Goal: Task Accomplishment & Management: Manage account settings

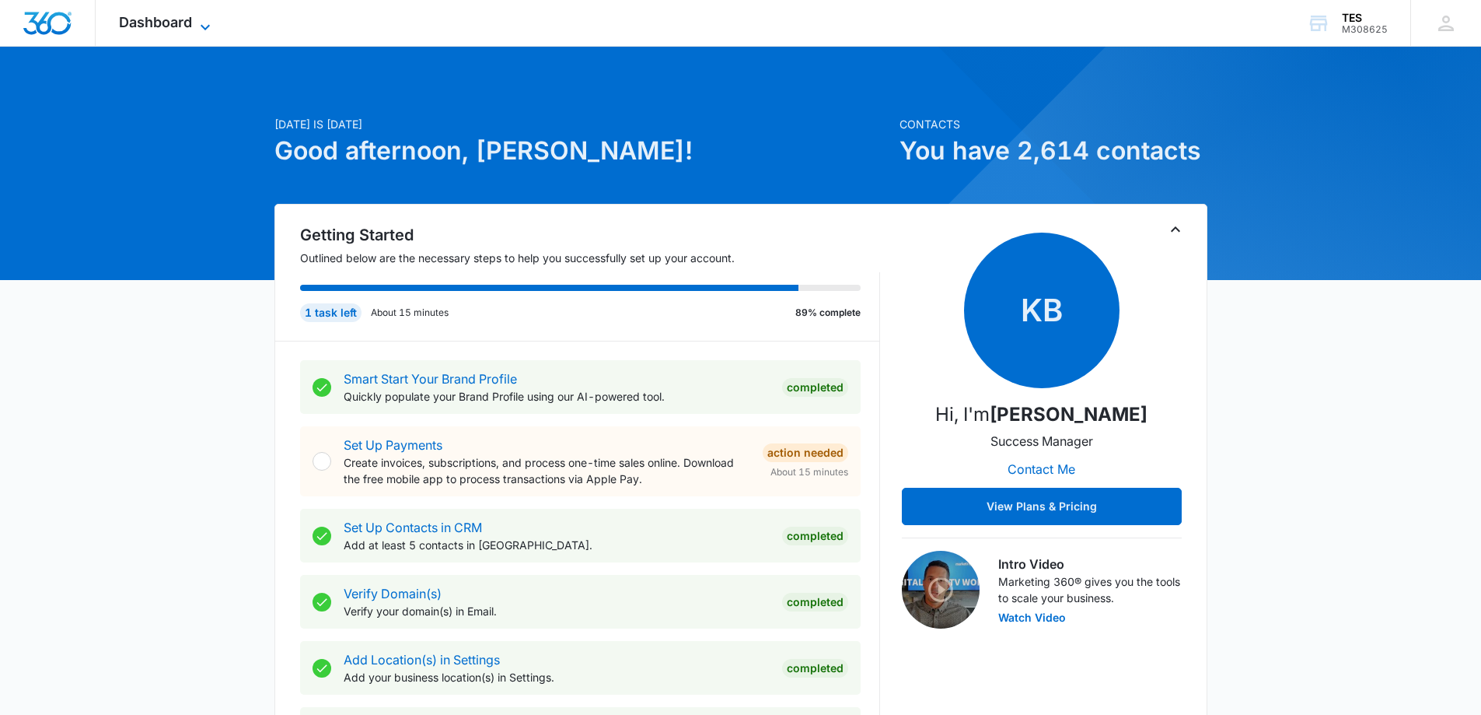
click at [161, 21] on span "Dashboard" at bounding box center [155, 22] width 73 height 16
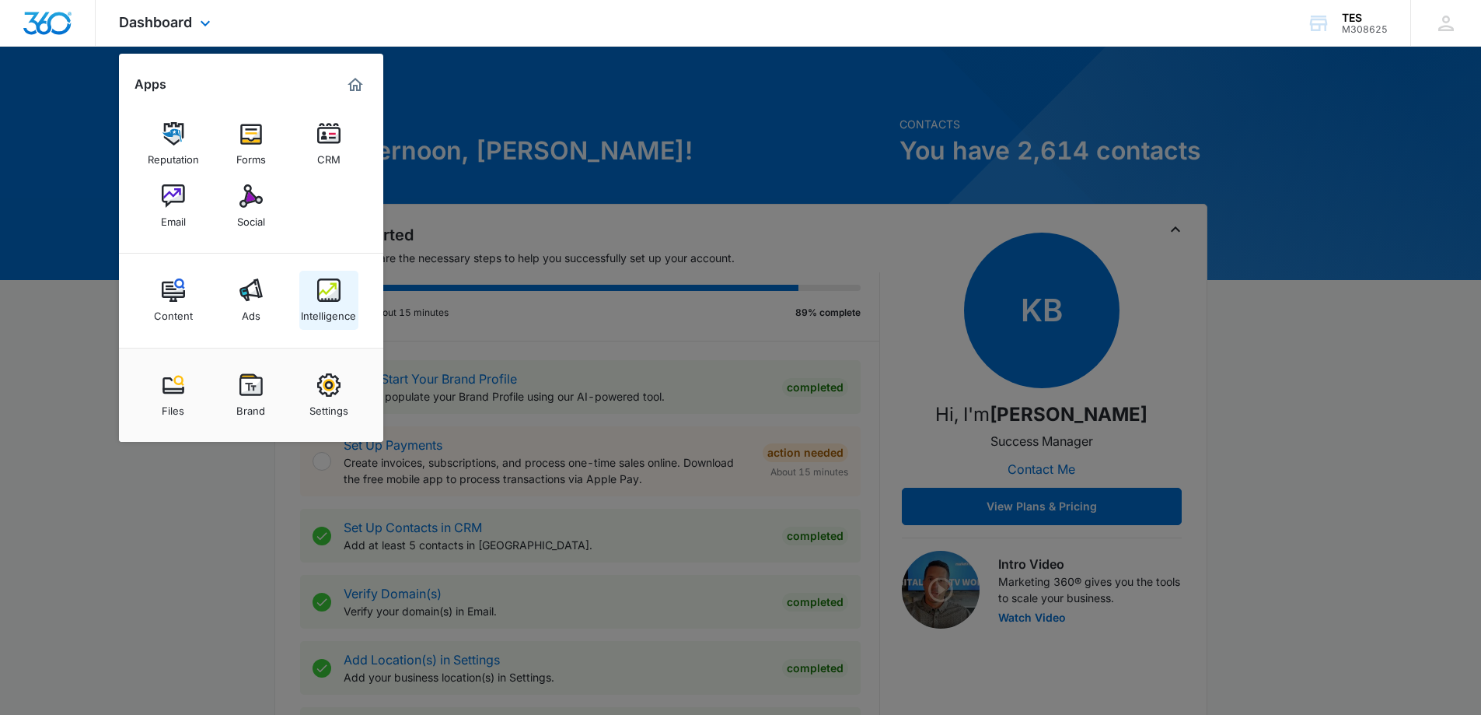
click at [330, 294] on img at bounding box center [328, 289] width 23 height 23
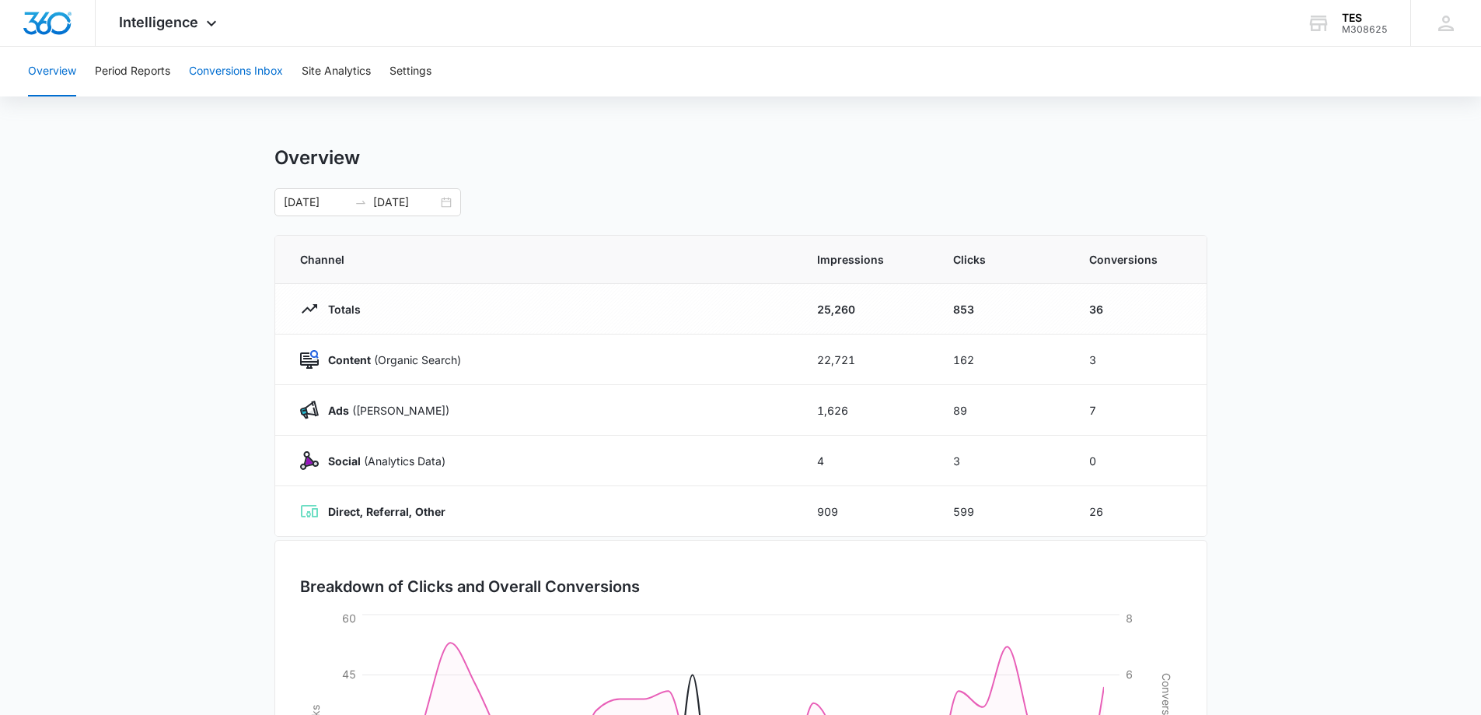
click at [216, 72] on button "Conversions Inbox" at bounding box center [236, 72] width 94 height 50
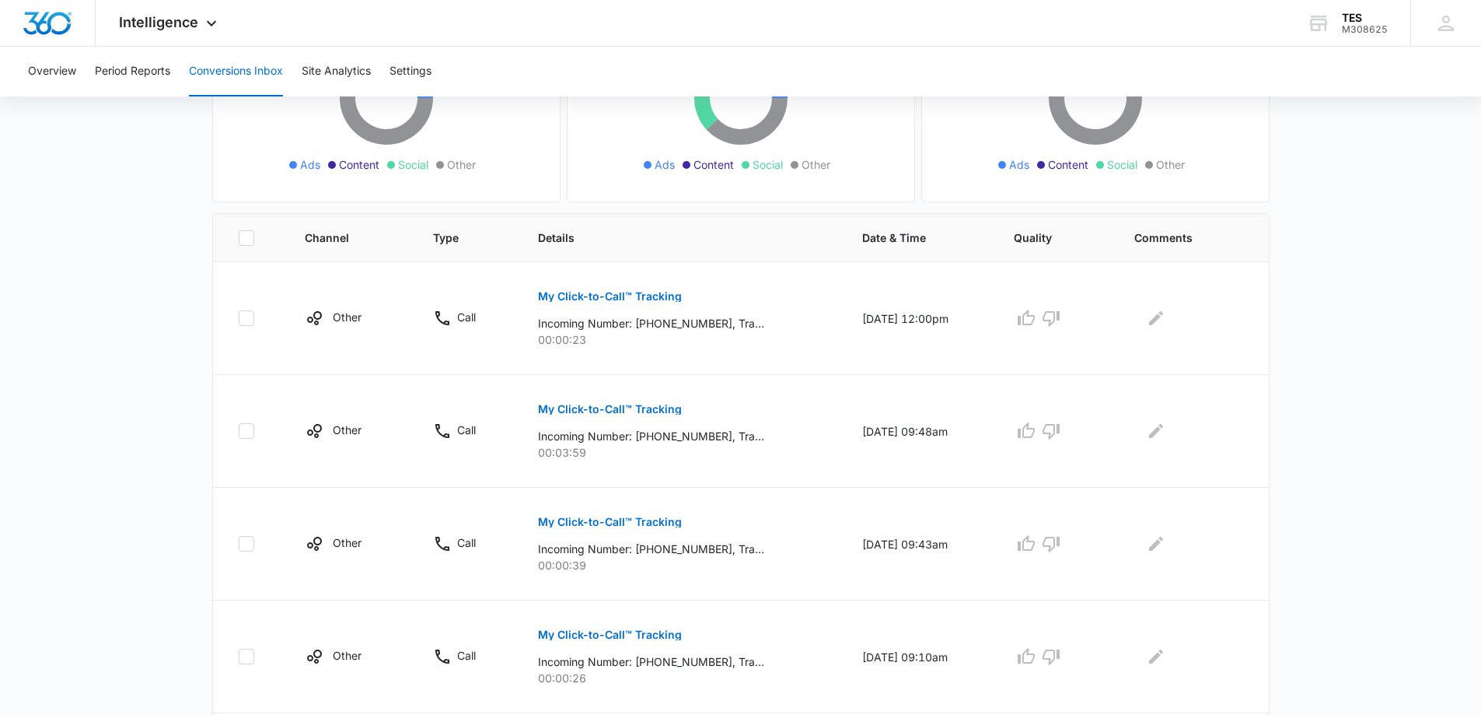
scroll to position [233, 0]
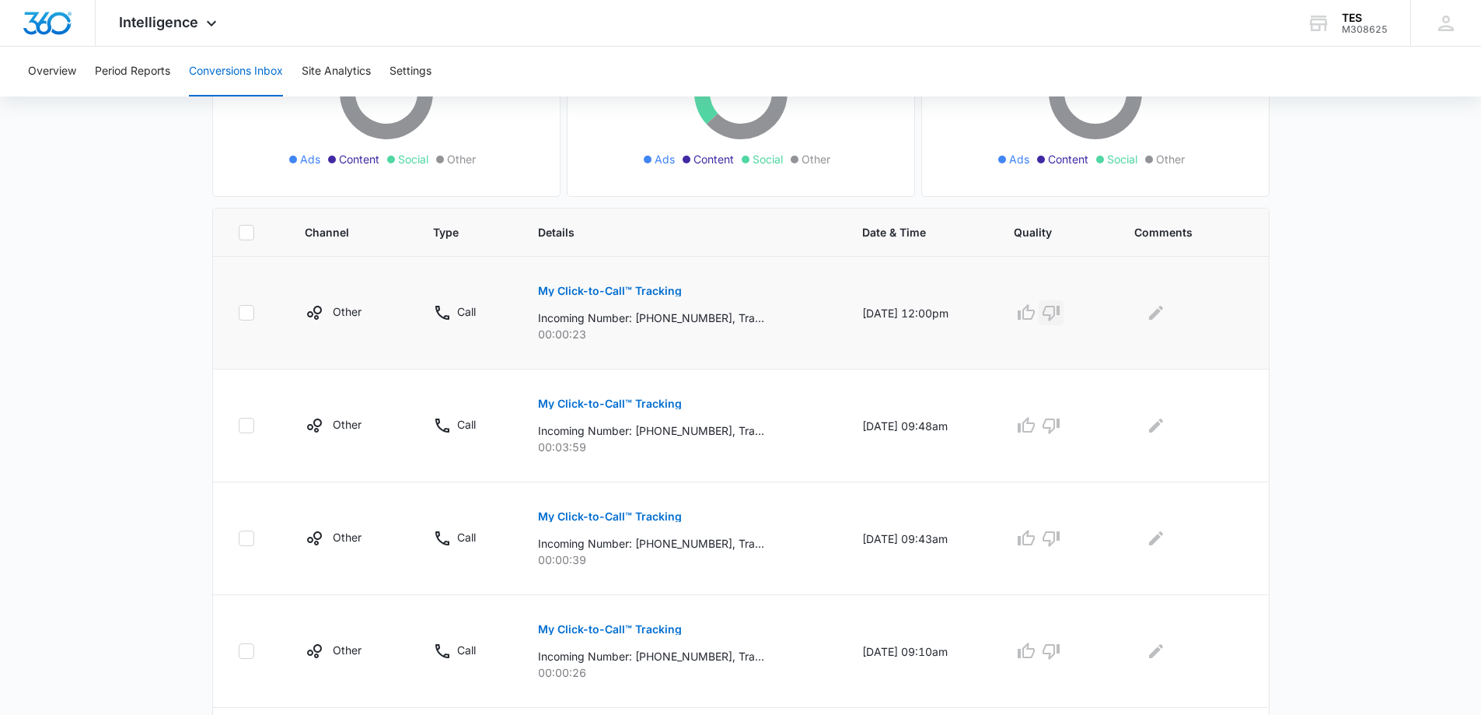
click at [1059, 313] on icon "button" at bounding box center [1051, 312] width 19 height 19
click at [1035, 428] on icon "button" at bounding box center [1026, 425] width 19 height 19
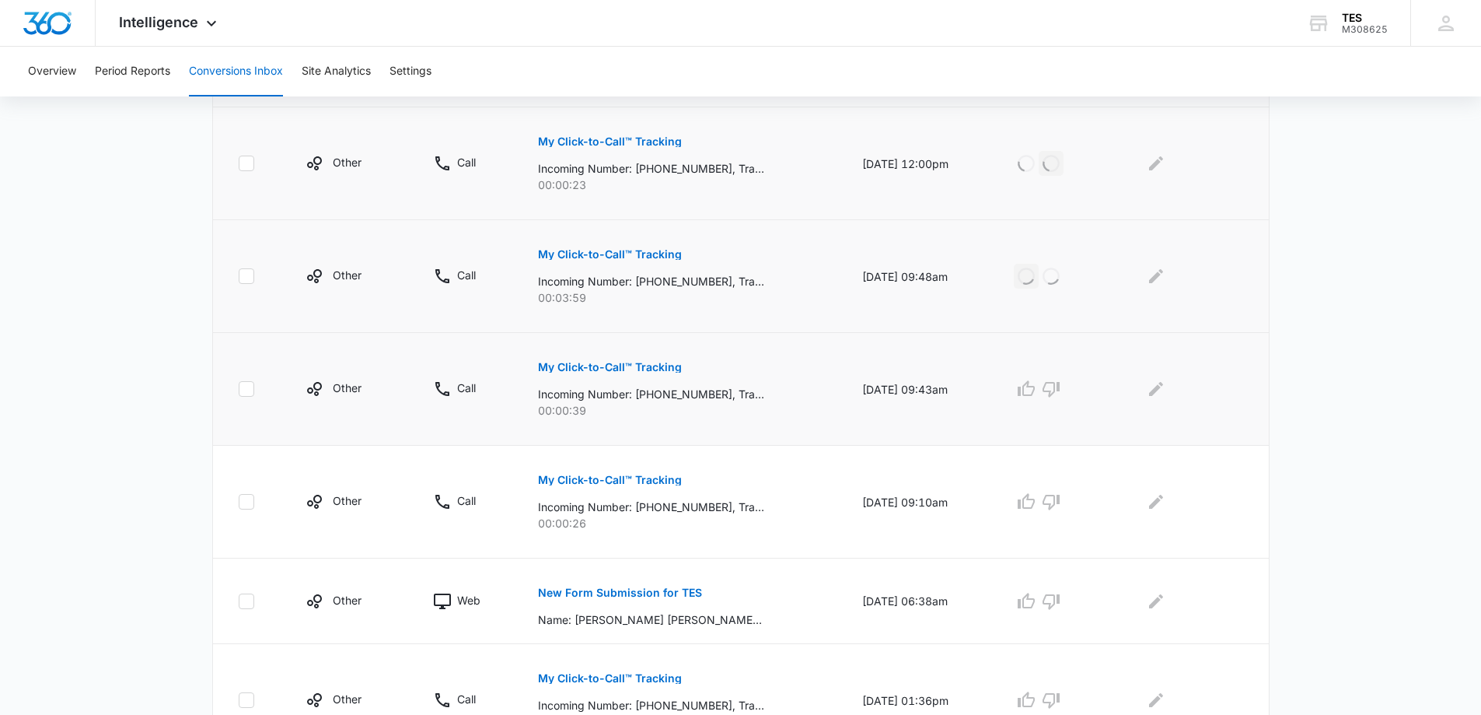
scroll to position [389, 0]
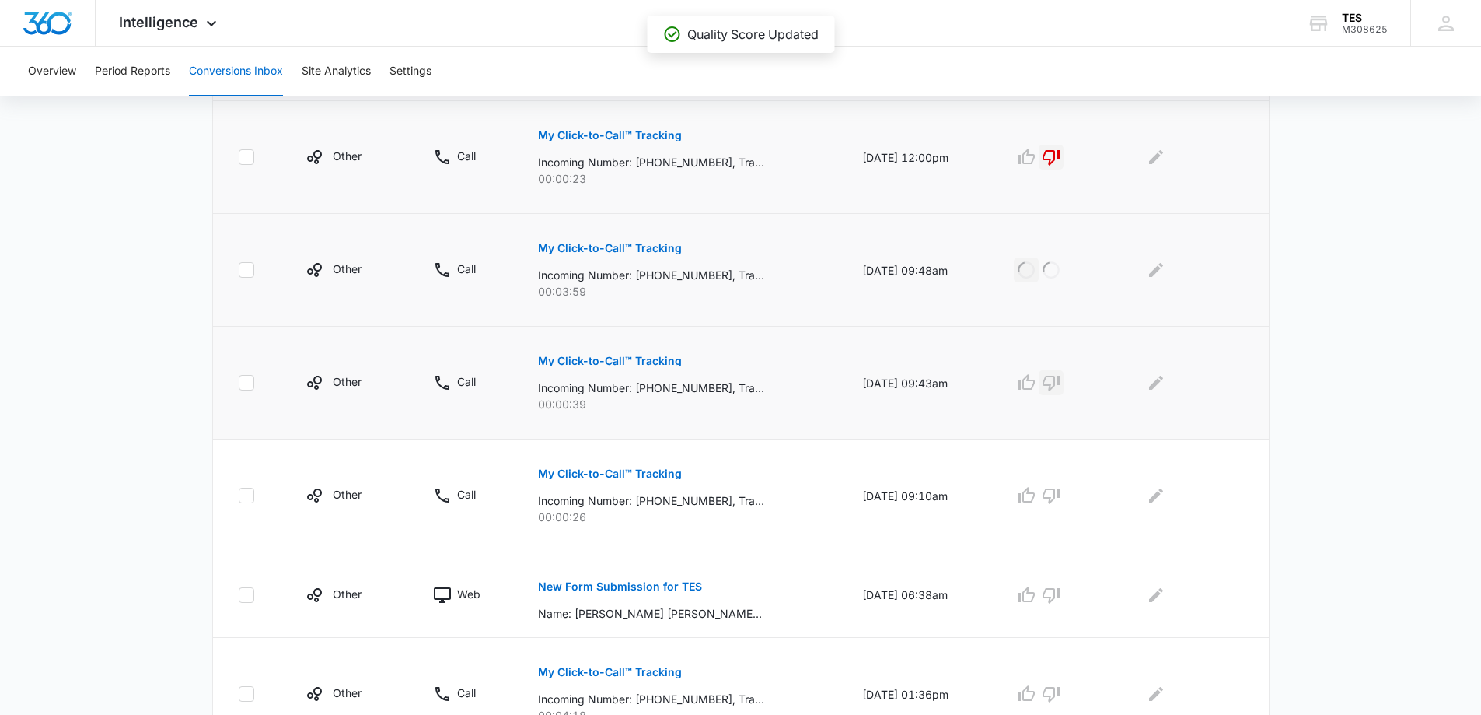
click at [1059, 383] on icon "button" at bounding box center [1051, 382] width 19 height 19
click at [1060, 499] on icon "button" at bounding box center [1051, 496] width 17 height 16
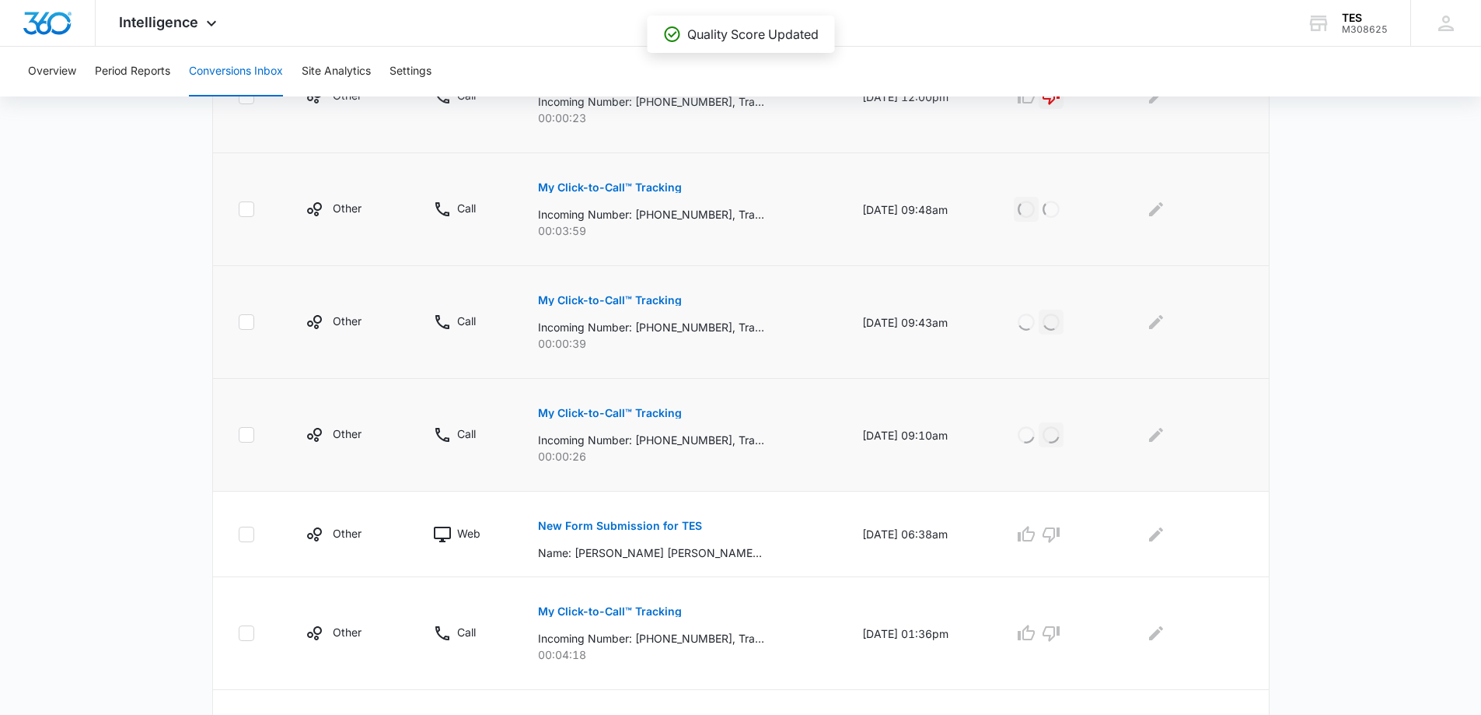
scroll to position [544, 0]
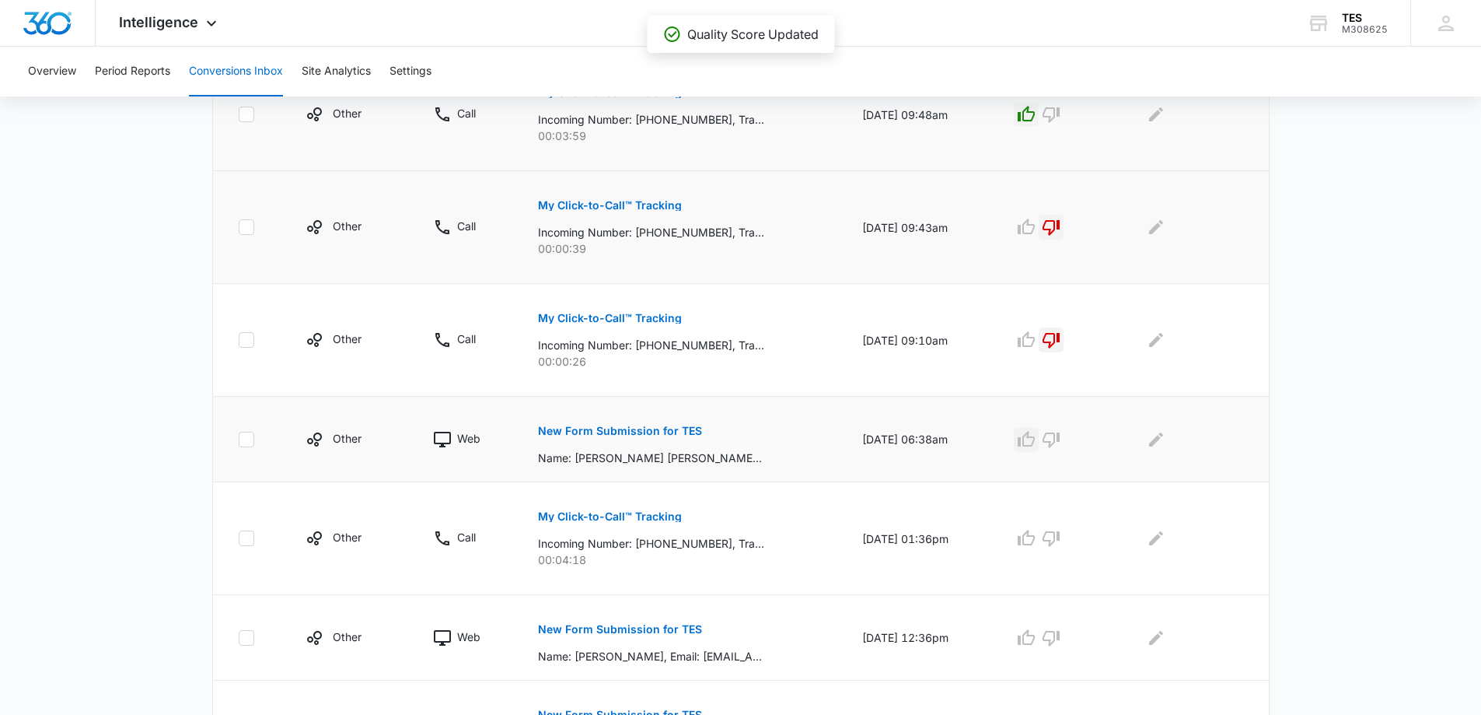
click at [1034, 439] on icon "button" at bounding box center [1026, 439] width 19 height 19
click at [1035, 537] on icon "button" at bounding box center [1026, 538] width 17 height 16
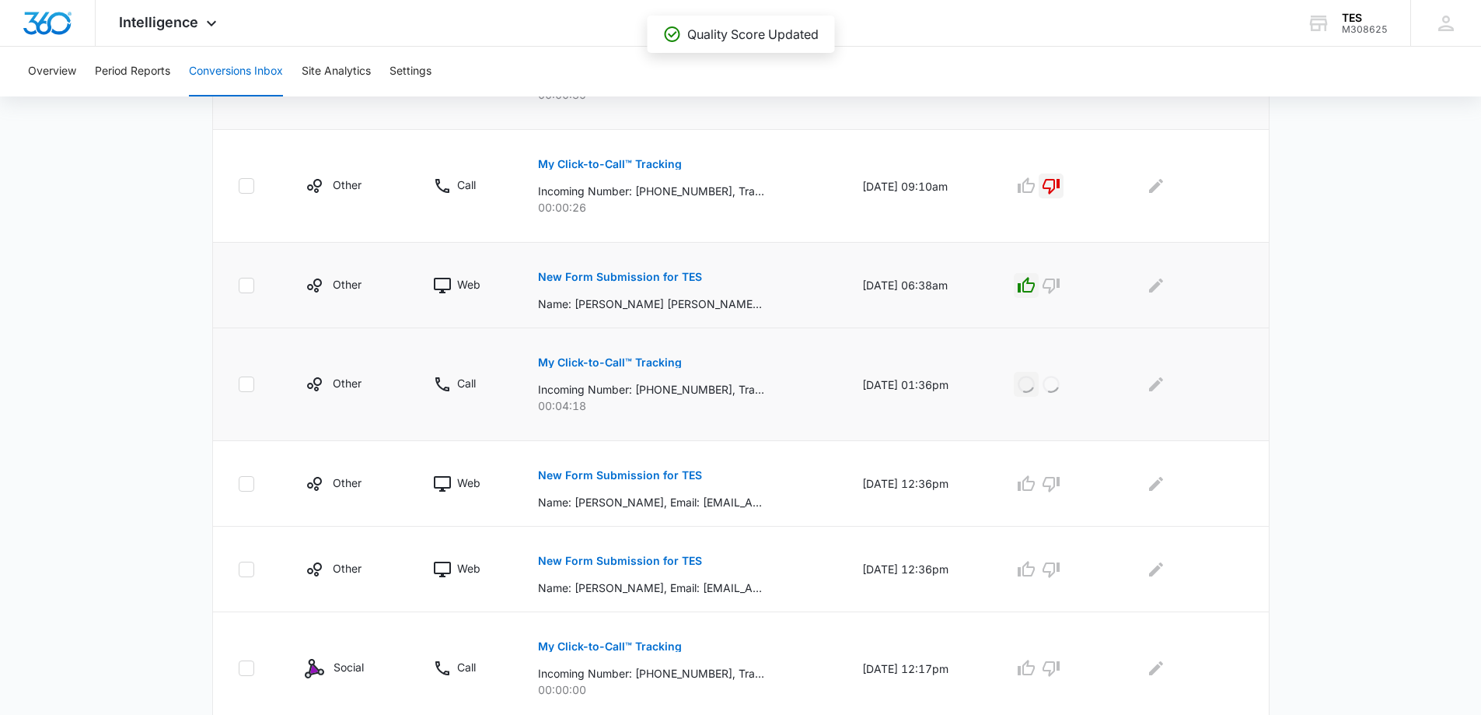
scroll to position [700, 0]
click at [1035, 481] on icon "button" at bounding box center [1026, 482] width 19 height 19
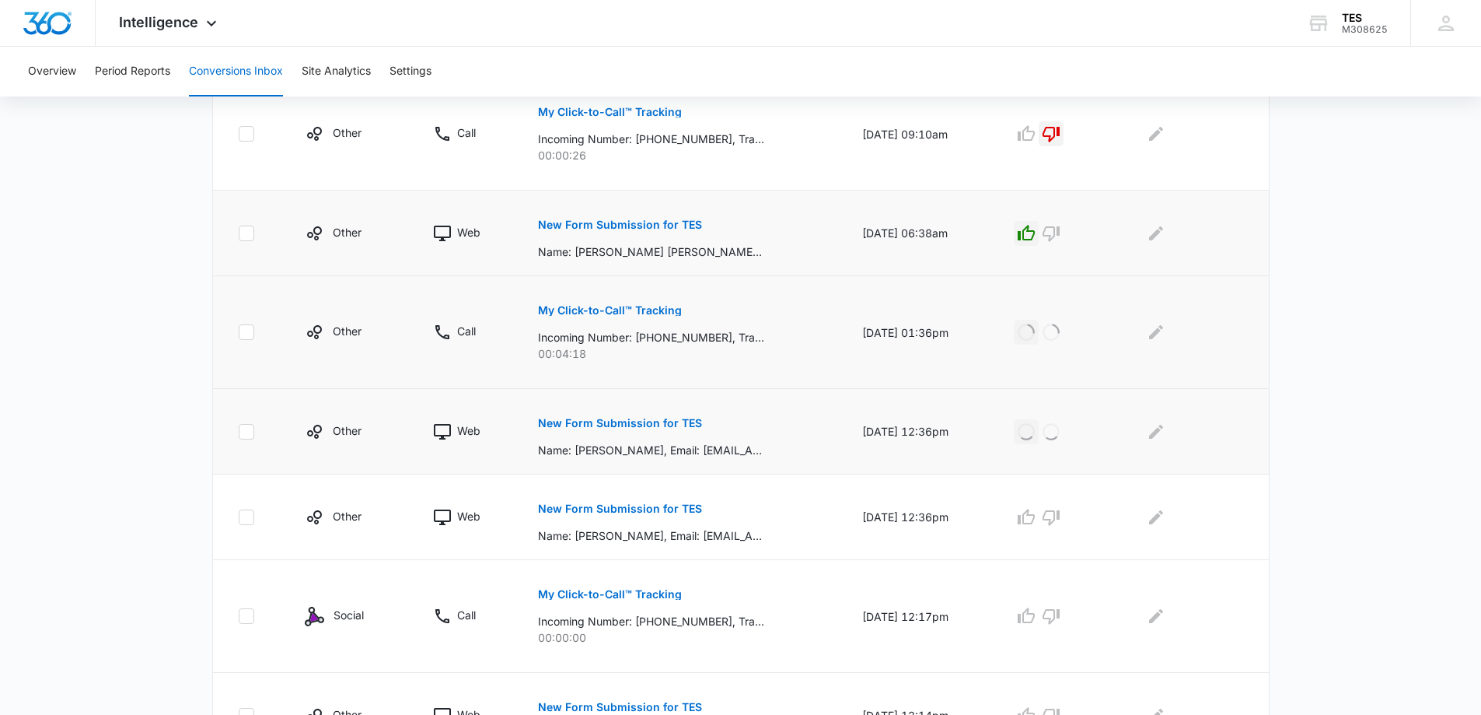
scroll to position [778, 0]
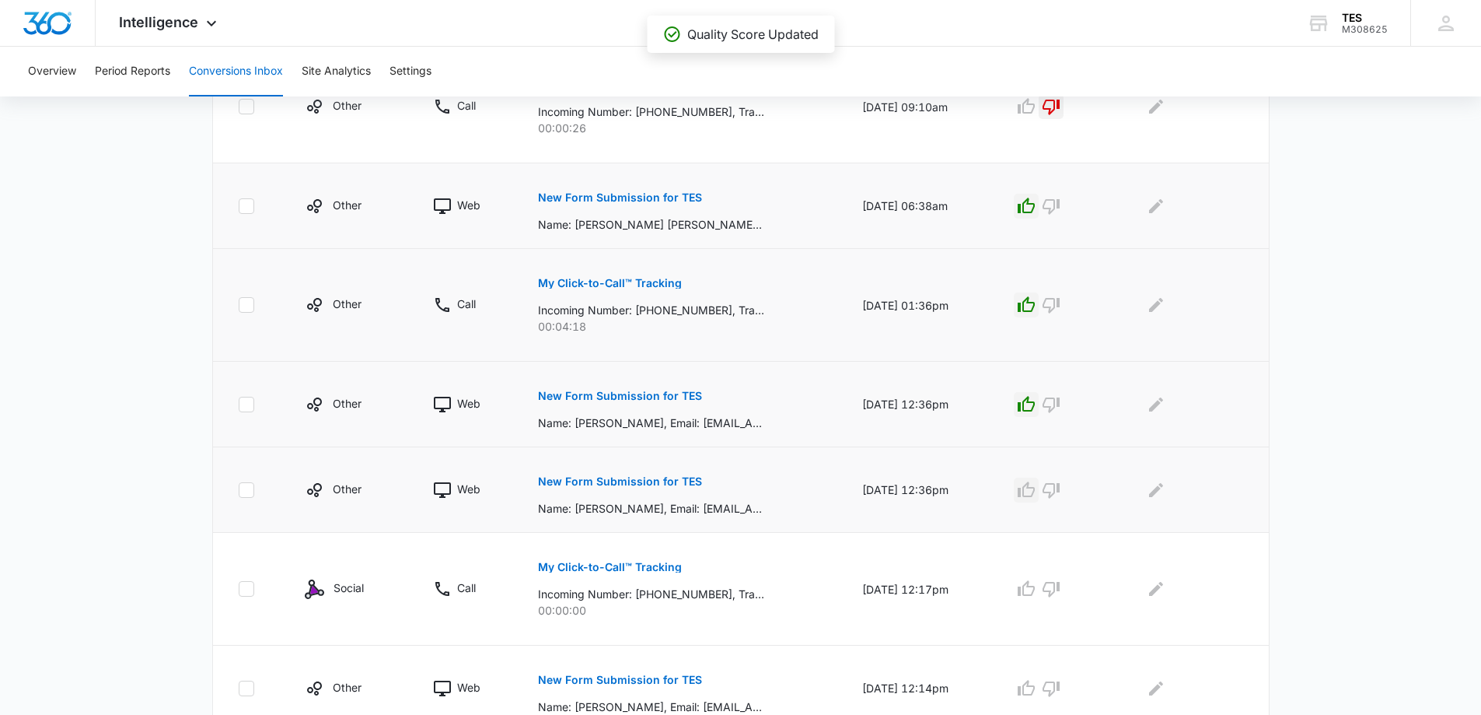
click at [1035, 486] on icon "button" at bounding box center [1026, 489] width 17 height 16
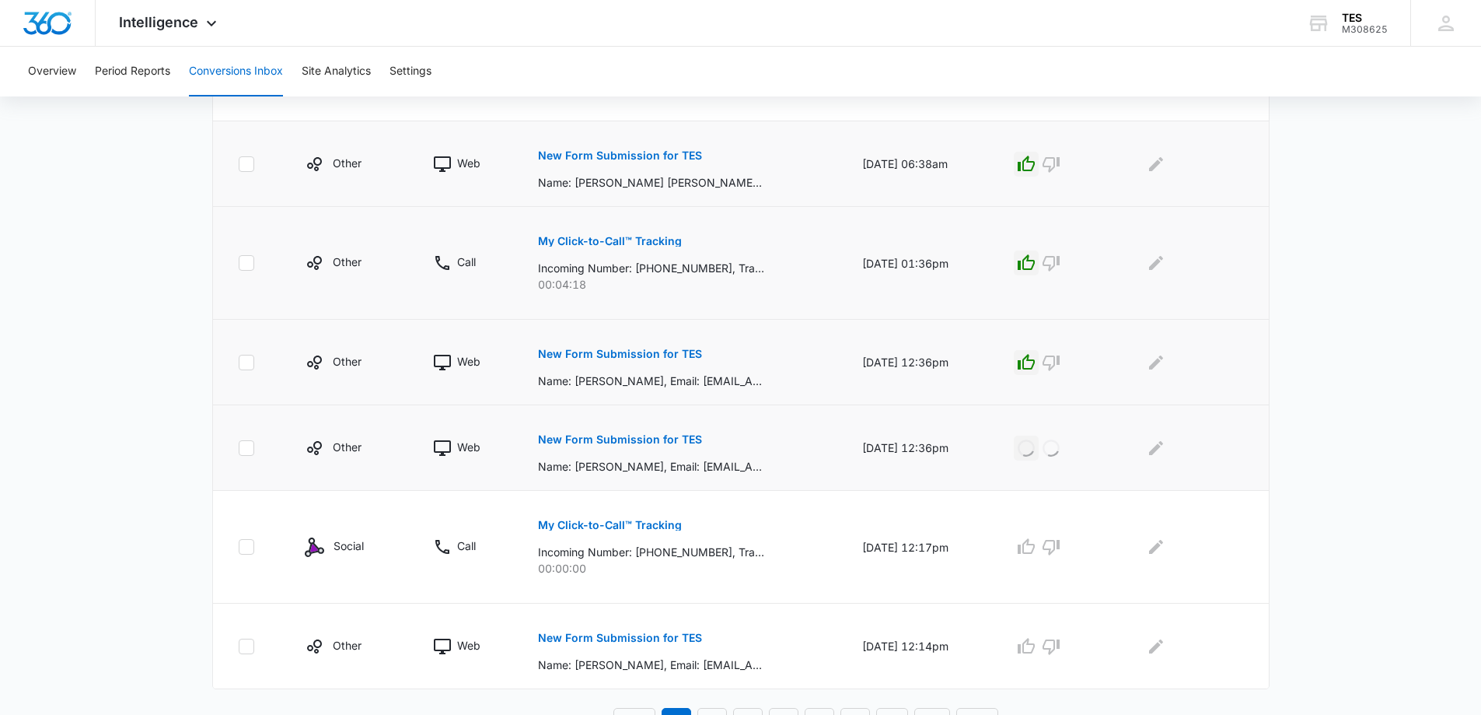
scroll to position [842, 0]
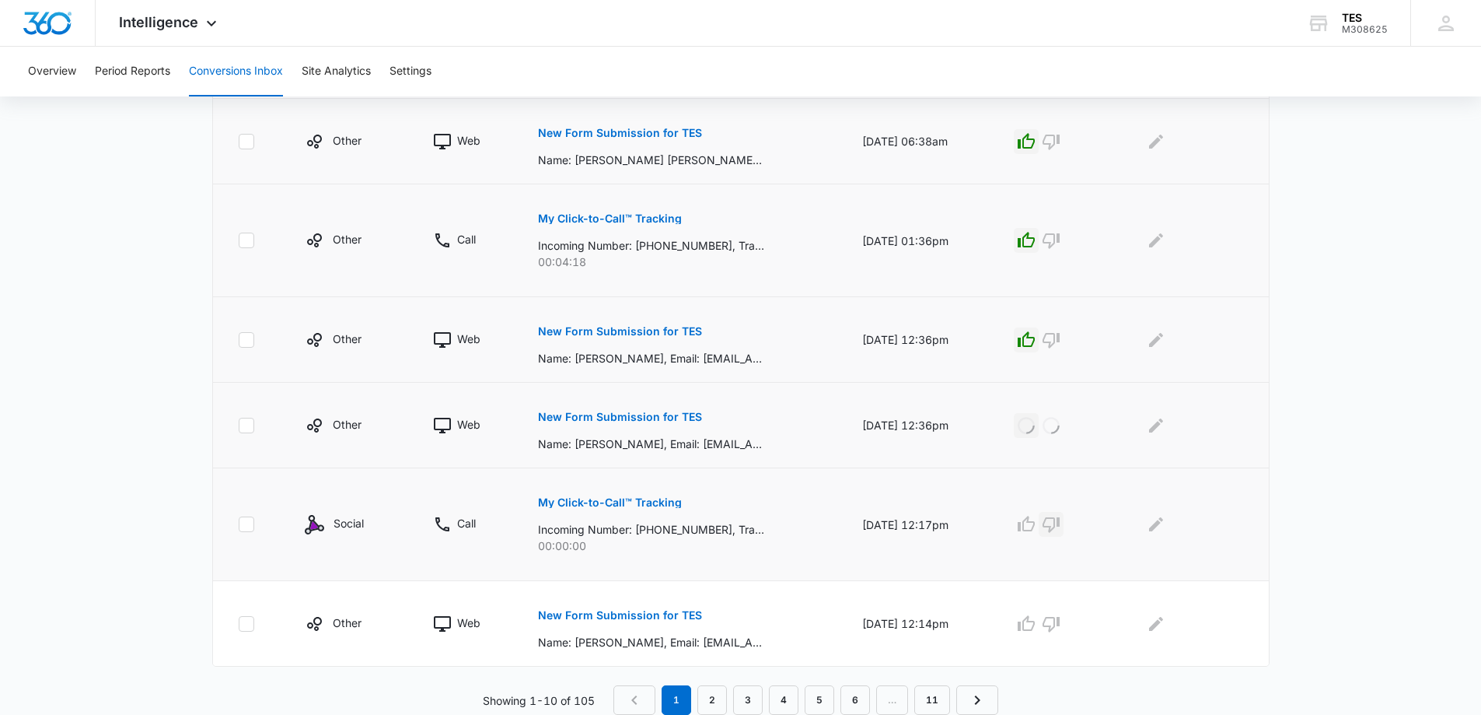
click at [1060, 525] on icon "button" at bounding box center [1051, 525] width 17 height 16
click at [1034, 621] on icon "button" at bounding box center [1026, 623] width 17 height 16
click at [981, 696] on icon "Next Page" at bounding box center [977, 700] width 19 height 19
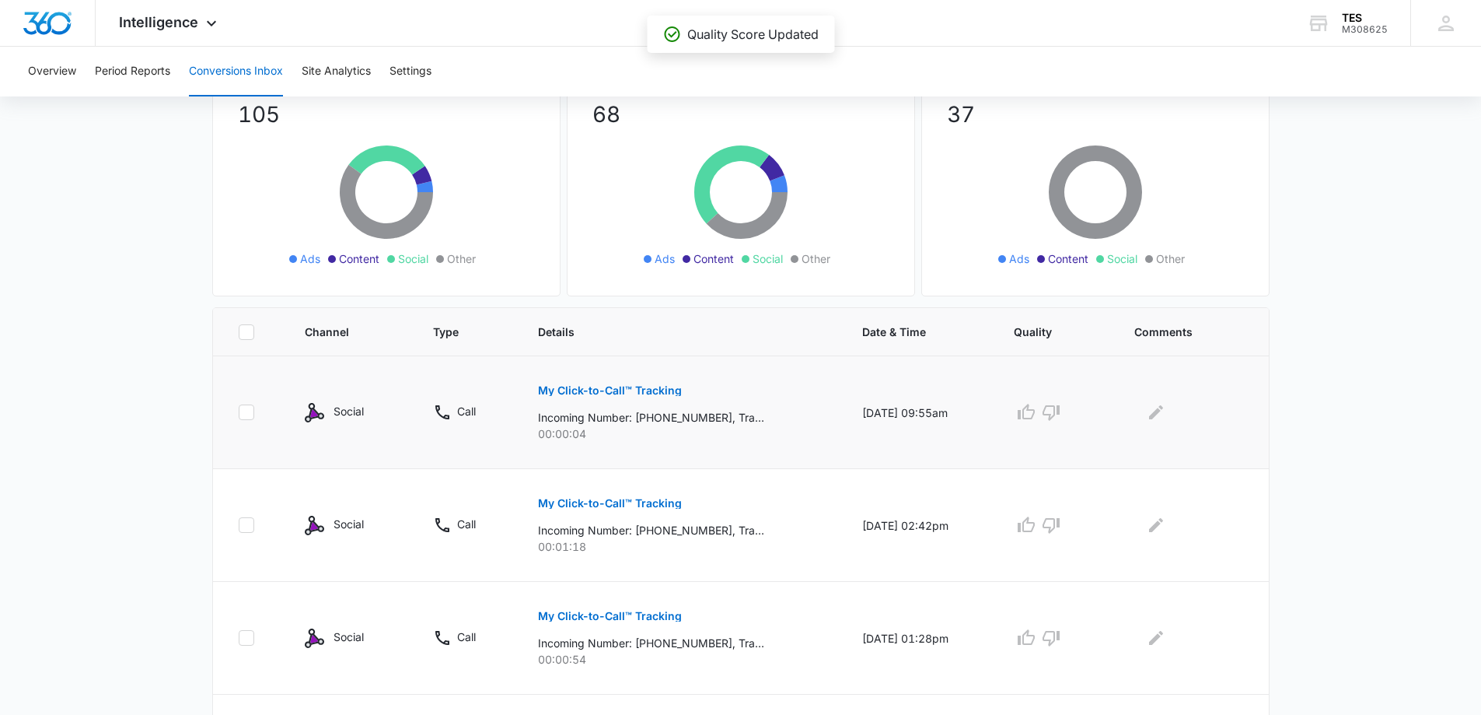
scroll to position [156, 0]
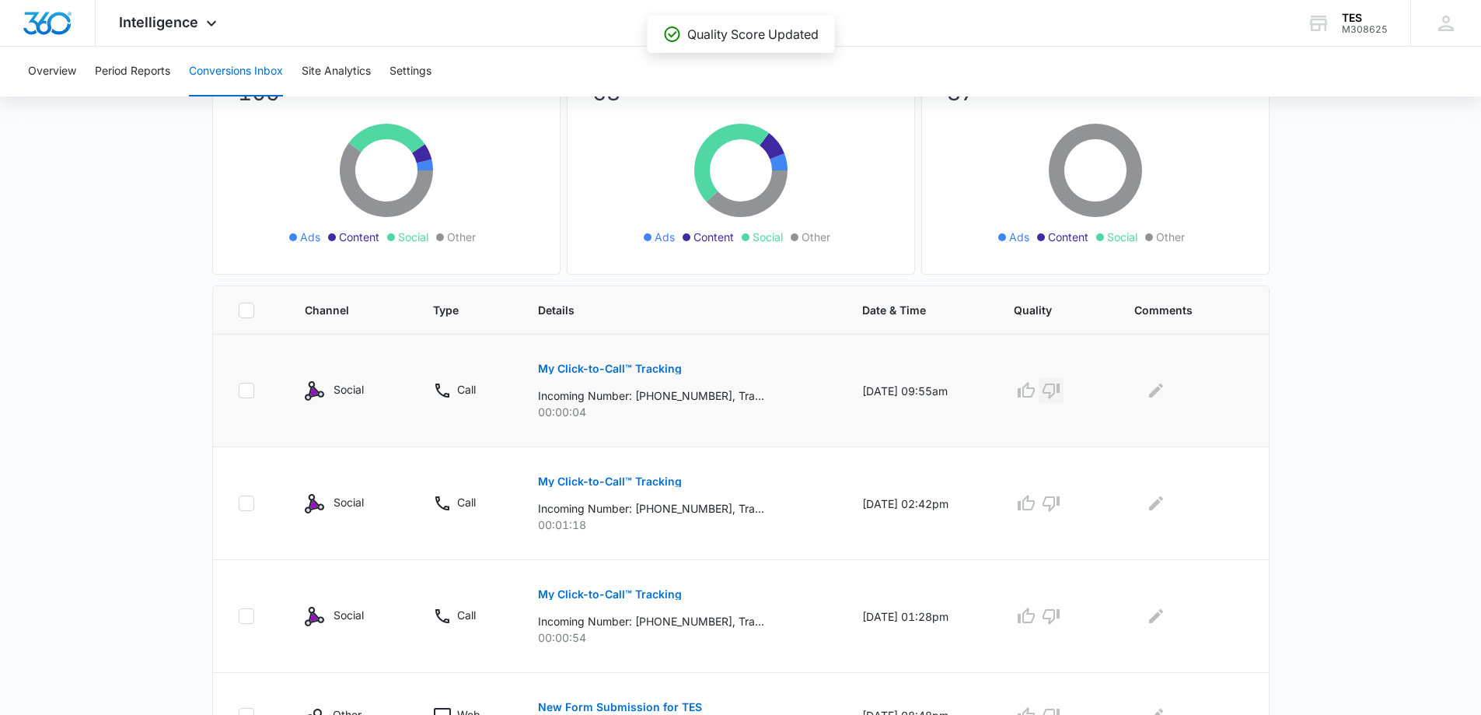
click at [1058, 390] on icon "button" at bounding box center [1051, 390] width 19 height 19
click at [1035, 501] on icon "button" at bounding box center [1026, 503] width 17 height 16
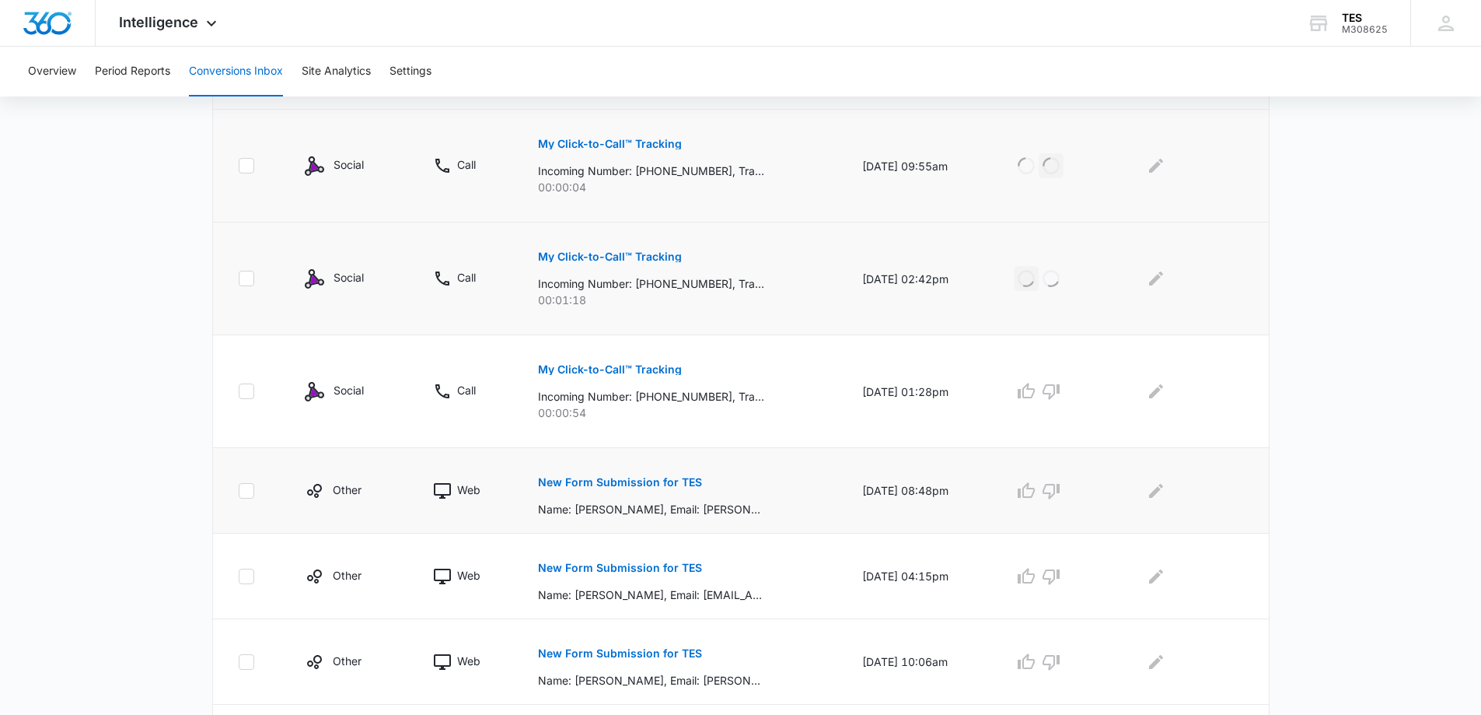
scroll to position [389, 0]
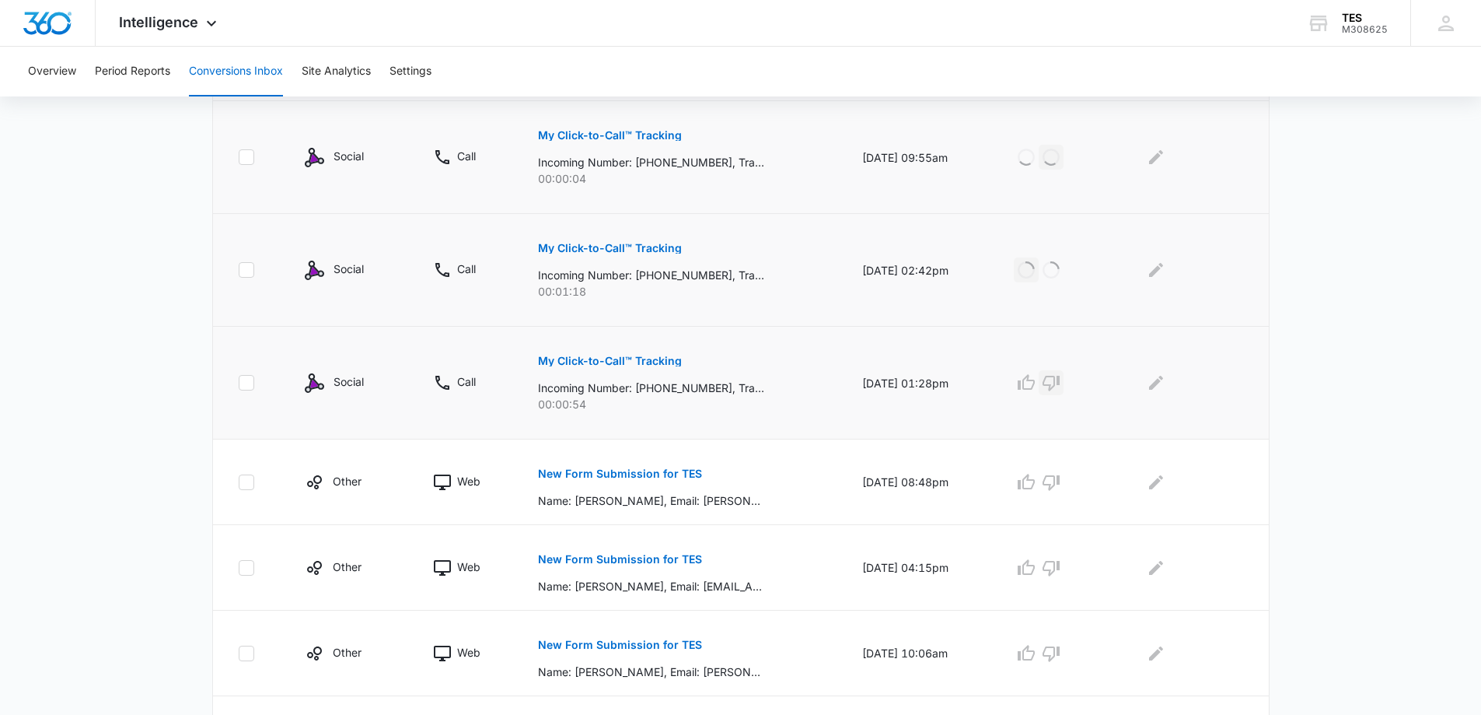
click at [1060, 380] on icon "button" at bounding box center [1051, 382] width 19 height 19
click at [705, 484] on div "New Form Submission for TES Name: Howard Hayes, Email: howard.hayes@al-beher.co…" at bounding box center [681, 482] width 287 height 54
click at [642, 470] on p "New Form Submission for TES" at bounding box center [620, 473] width 164 height 11
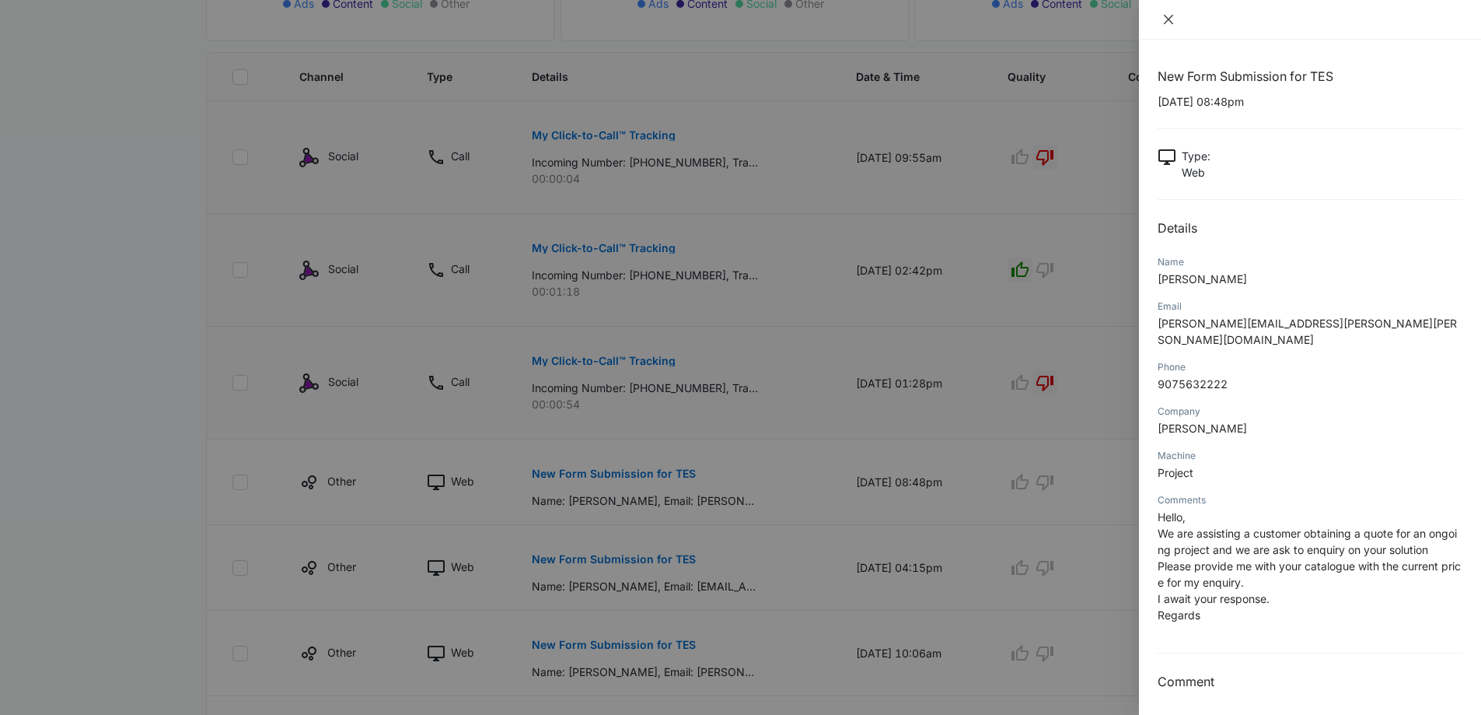
click at [1169, 19] on icon "close" at bounding box center [1168, 19] width 9 height 9
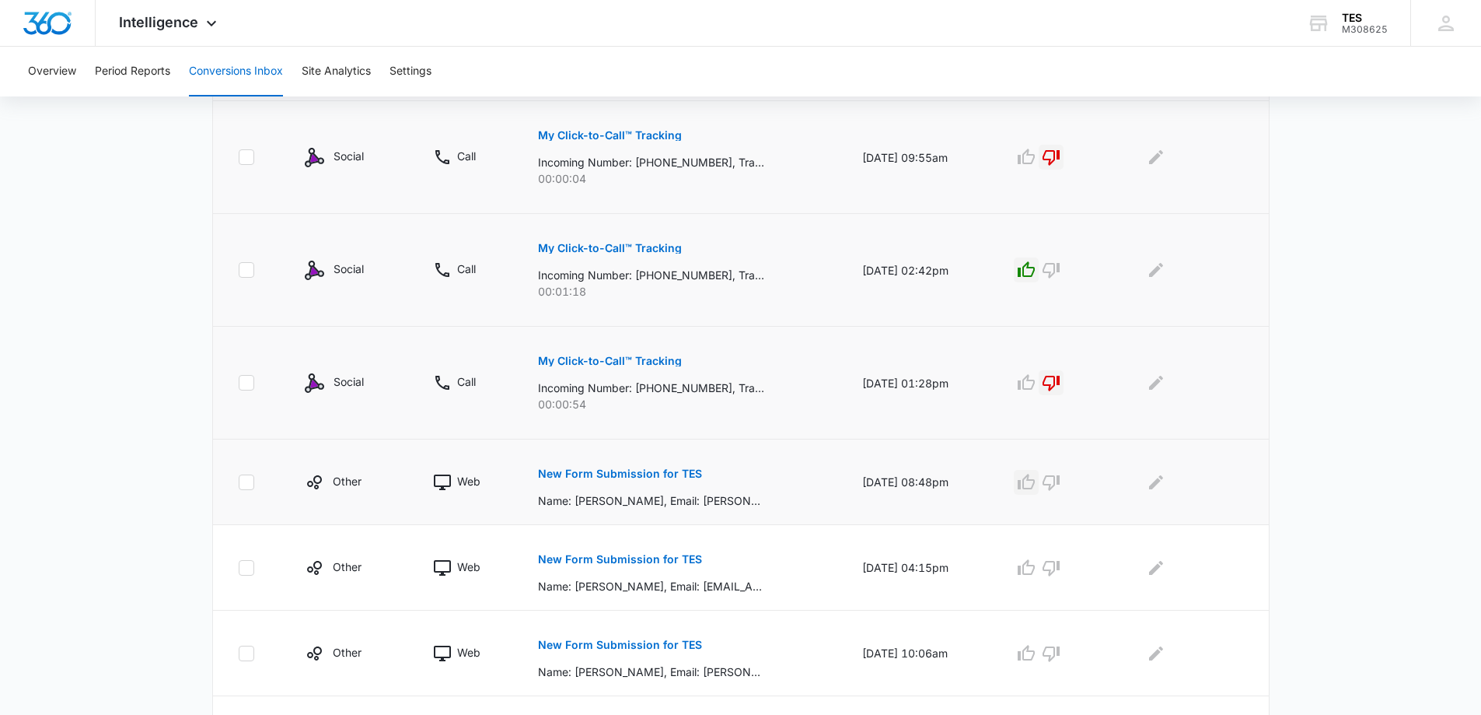
click at [1035, 481] on icon "button" at bounding box center [1026, 482] width 19 height 19
click at [1036, 568] on icon "button" at bounding box center [1026, 567] width 19 height 19
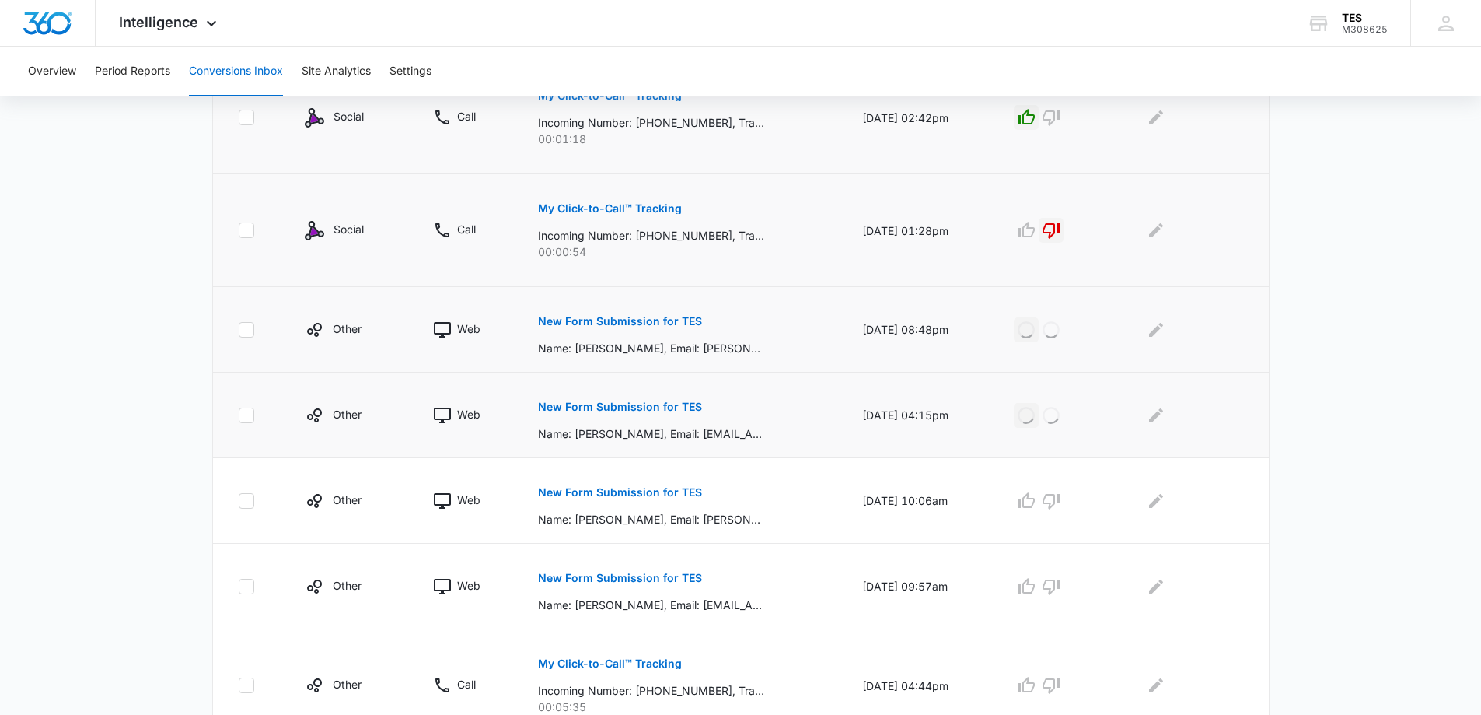
scroll to position [544, 0]
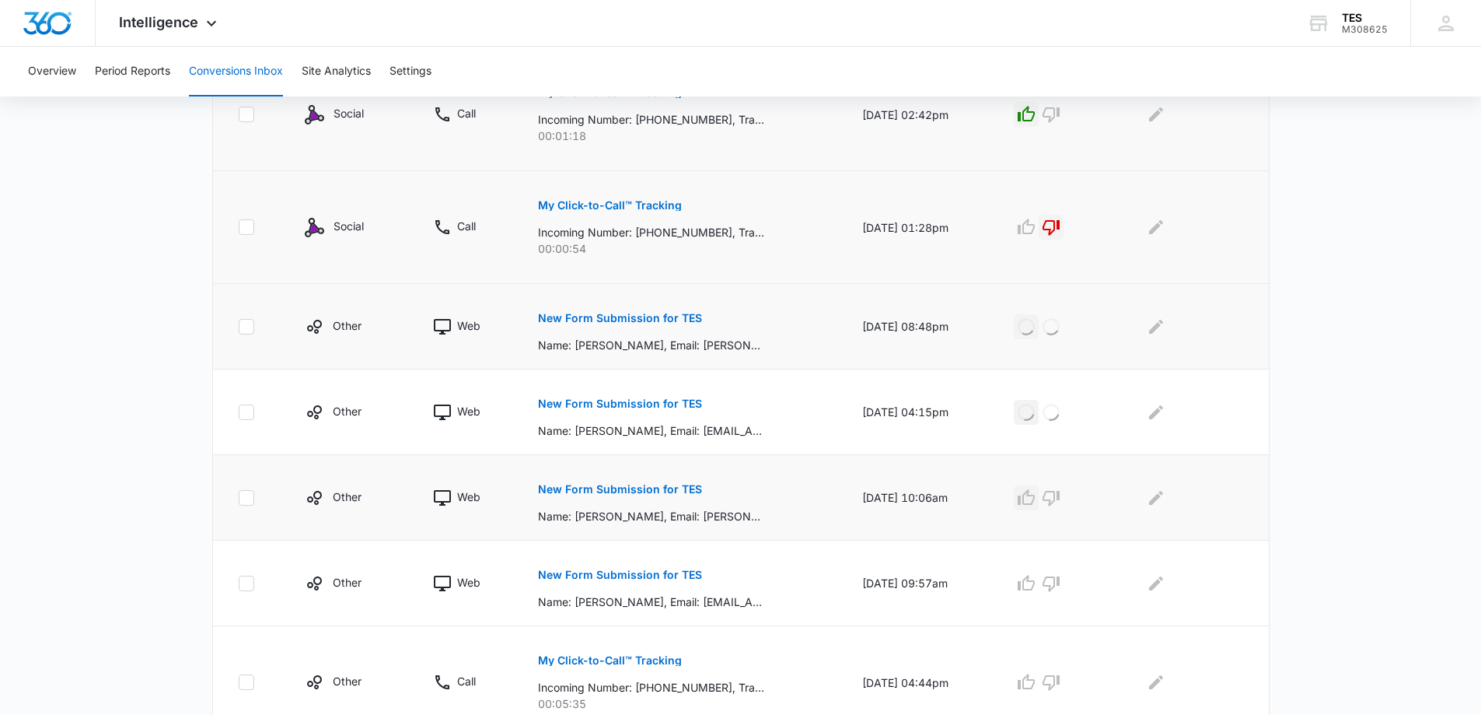
click at [1029, 491] on icon "button" at bounding box center [1026, 497] width 19 height 19
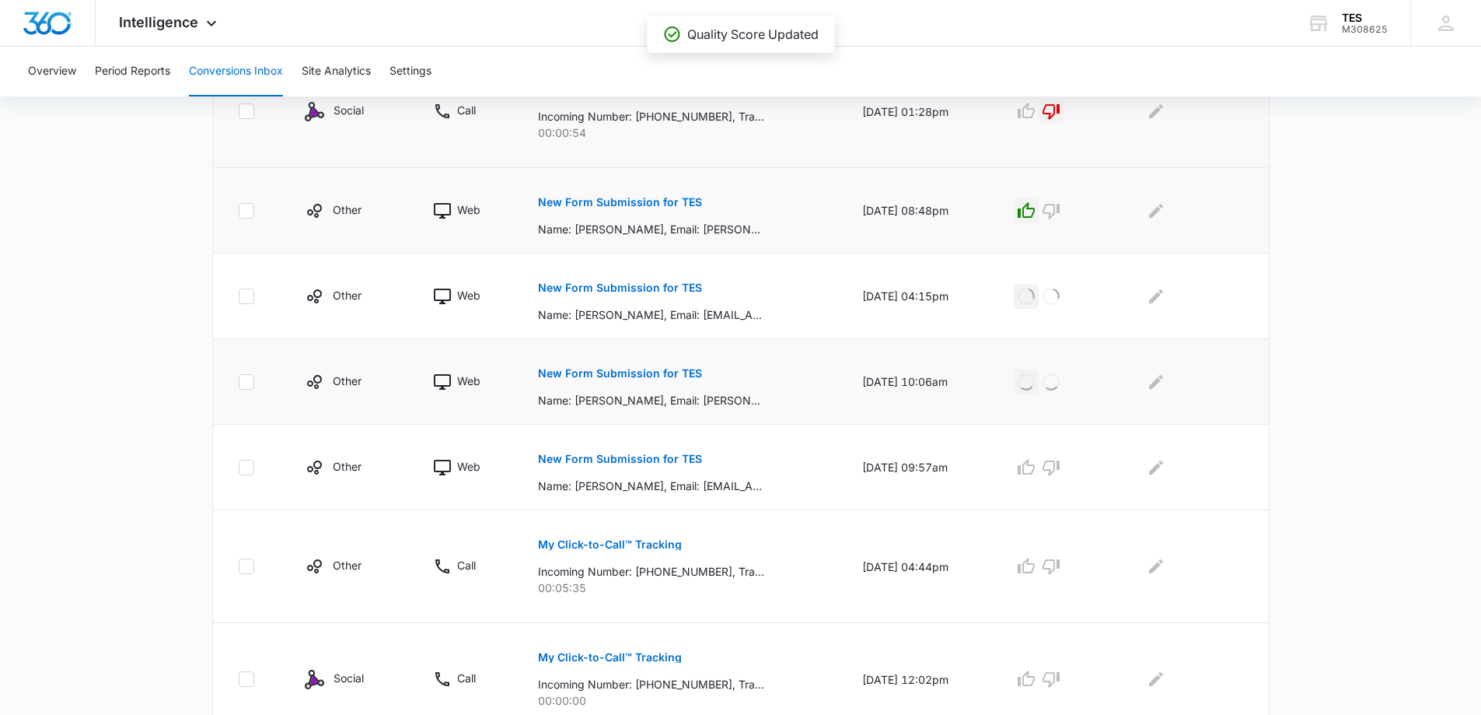
scroll to position [700, 0]
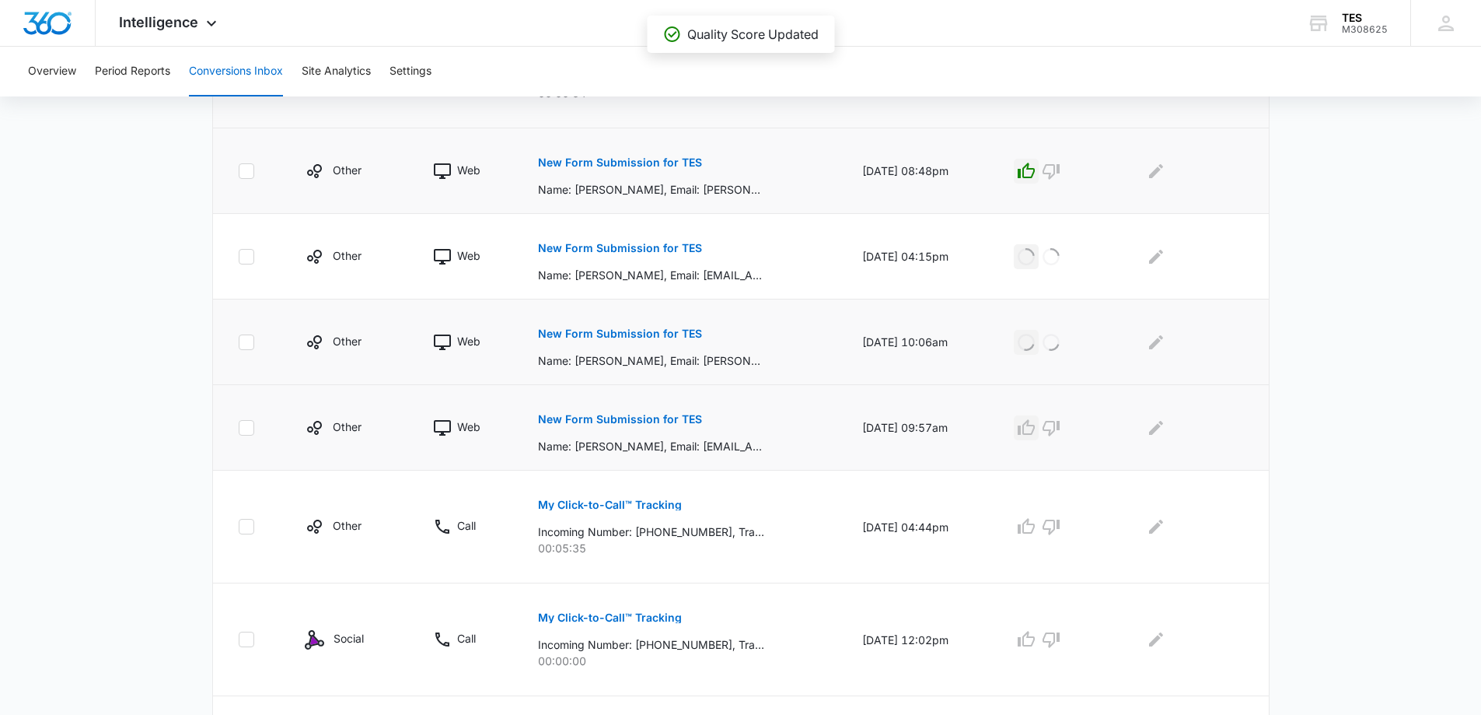
click at [1028, 431] on icon "button" at bounding box center [1026, 427] width 17 height 16
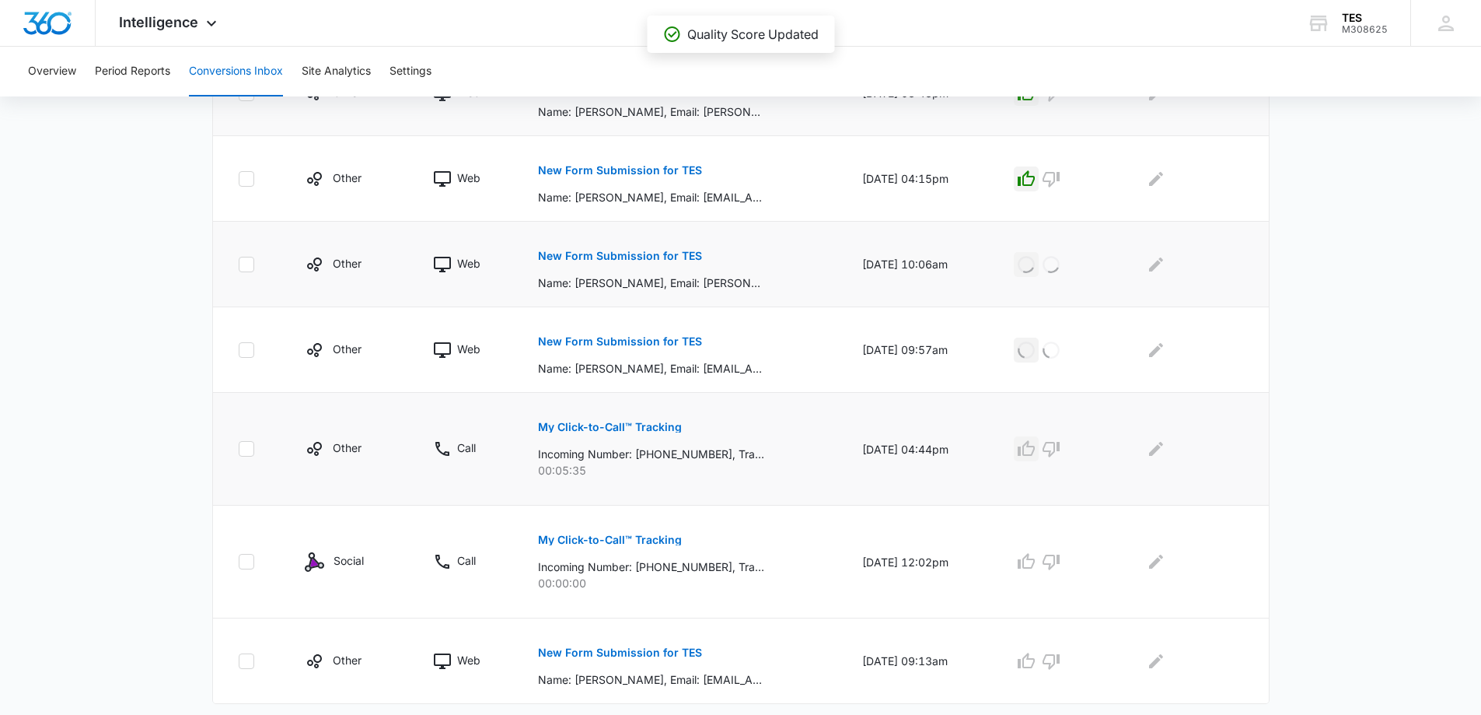
click at [1033, 456] on icon "button" at bounding box center [1026, 448] width 19 height 19
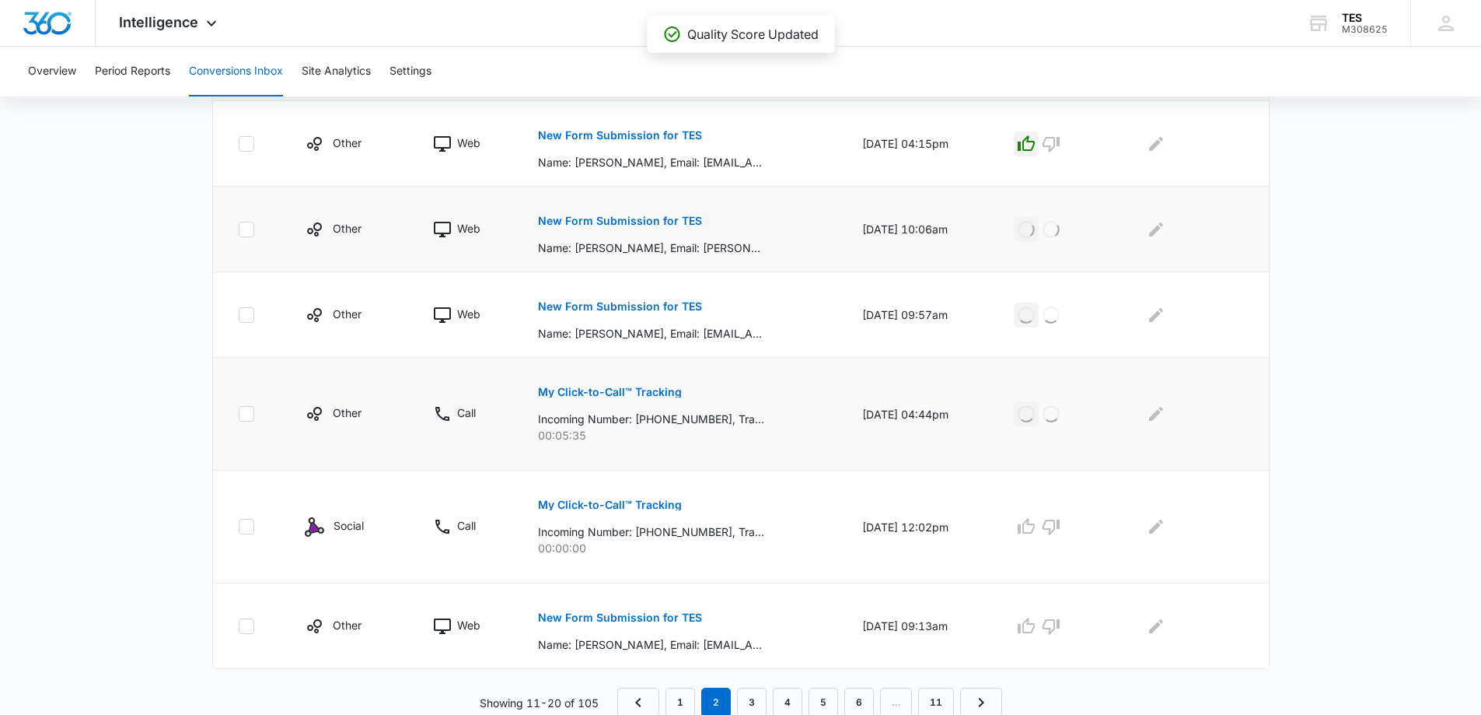
scroll to position [815, 0]
click at [1057, 518] on icon "button" at bounding box center [1051, 525] width 17 height 16
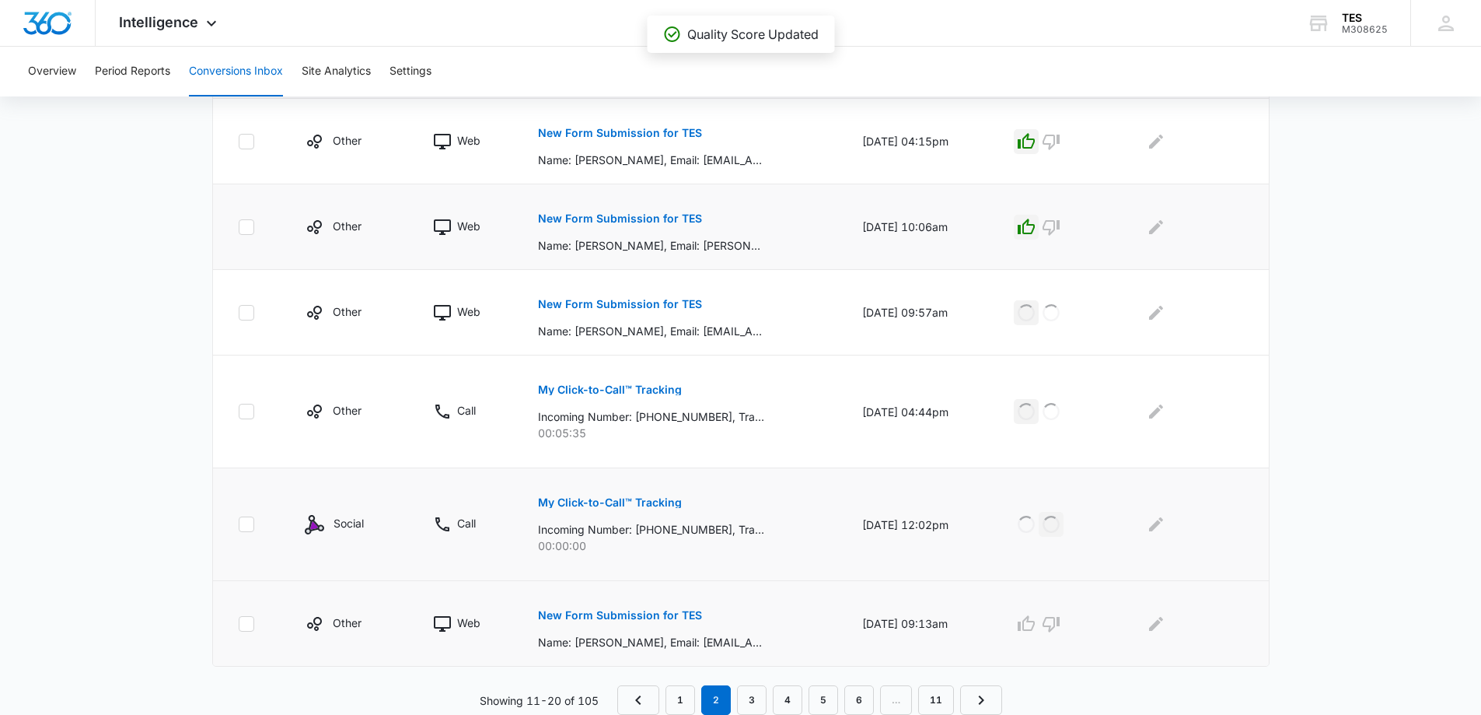
click at [664, 613] on p "New Form Submission for TES" at bounding box center [620, 615] width 164 height 11
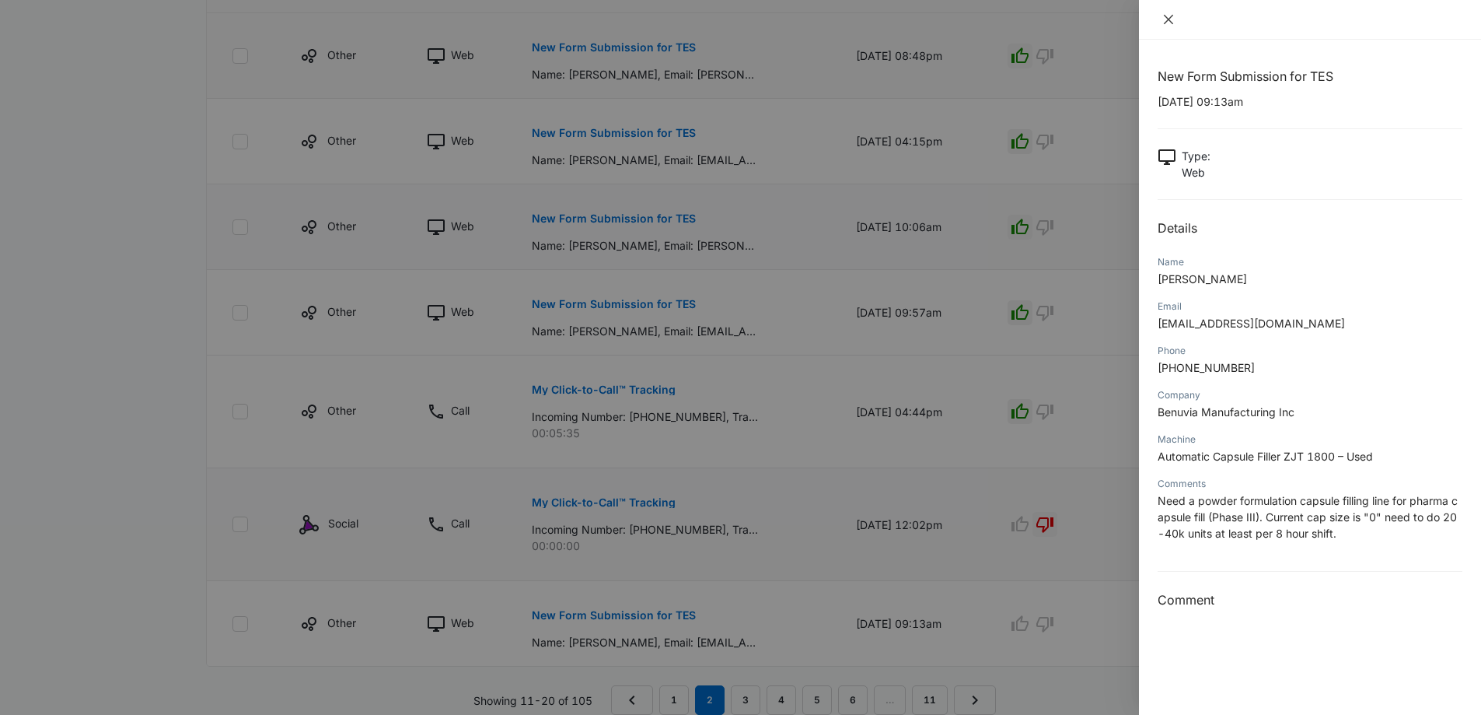
drag, startPoint x: 1167, startPoint y: 20, endPoint x: 162, endPoint y: 4, distance: 1005.6
click at [1159, 20] on button "Close" at bounding box center [1169, 19] width 22 height 14
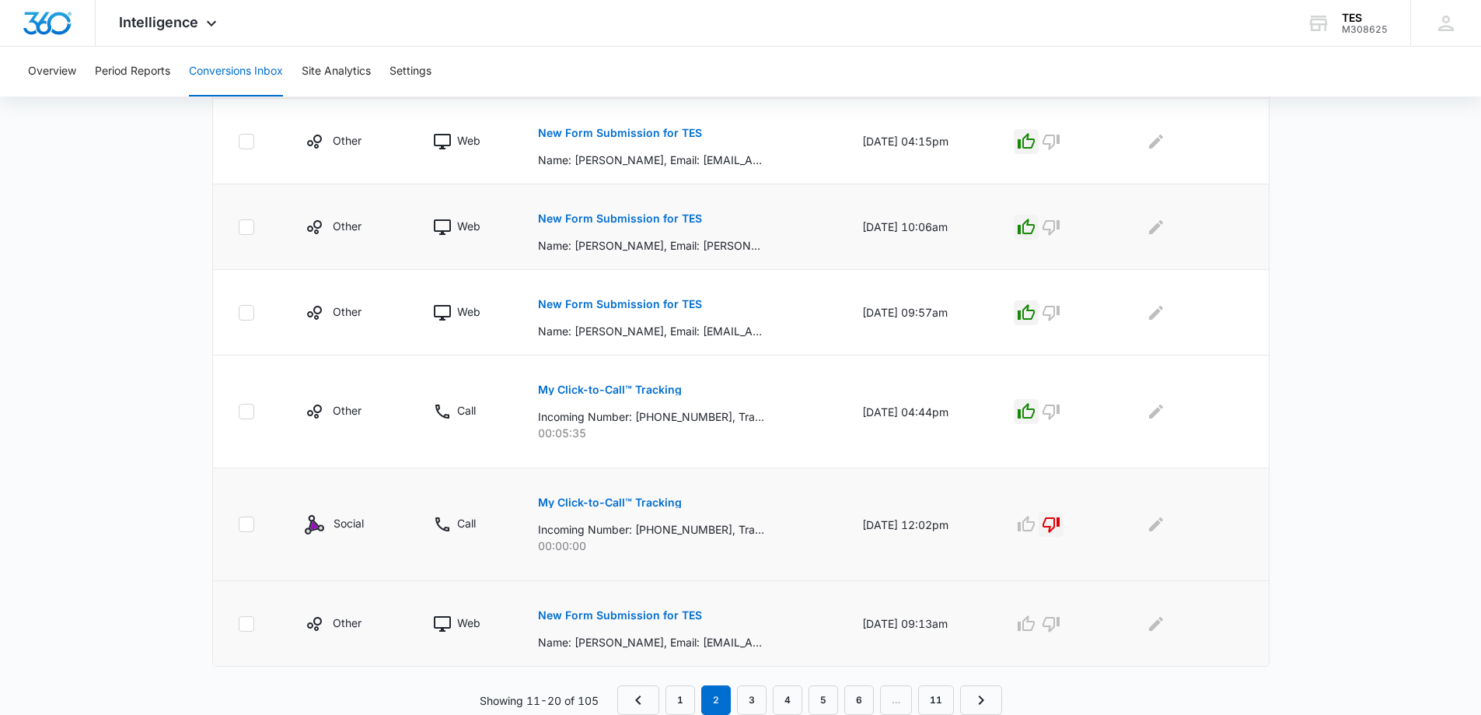
click at [630, 615] on p "New Form Submission for TES" at bounding box center [620, 615] width 164 height 11
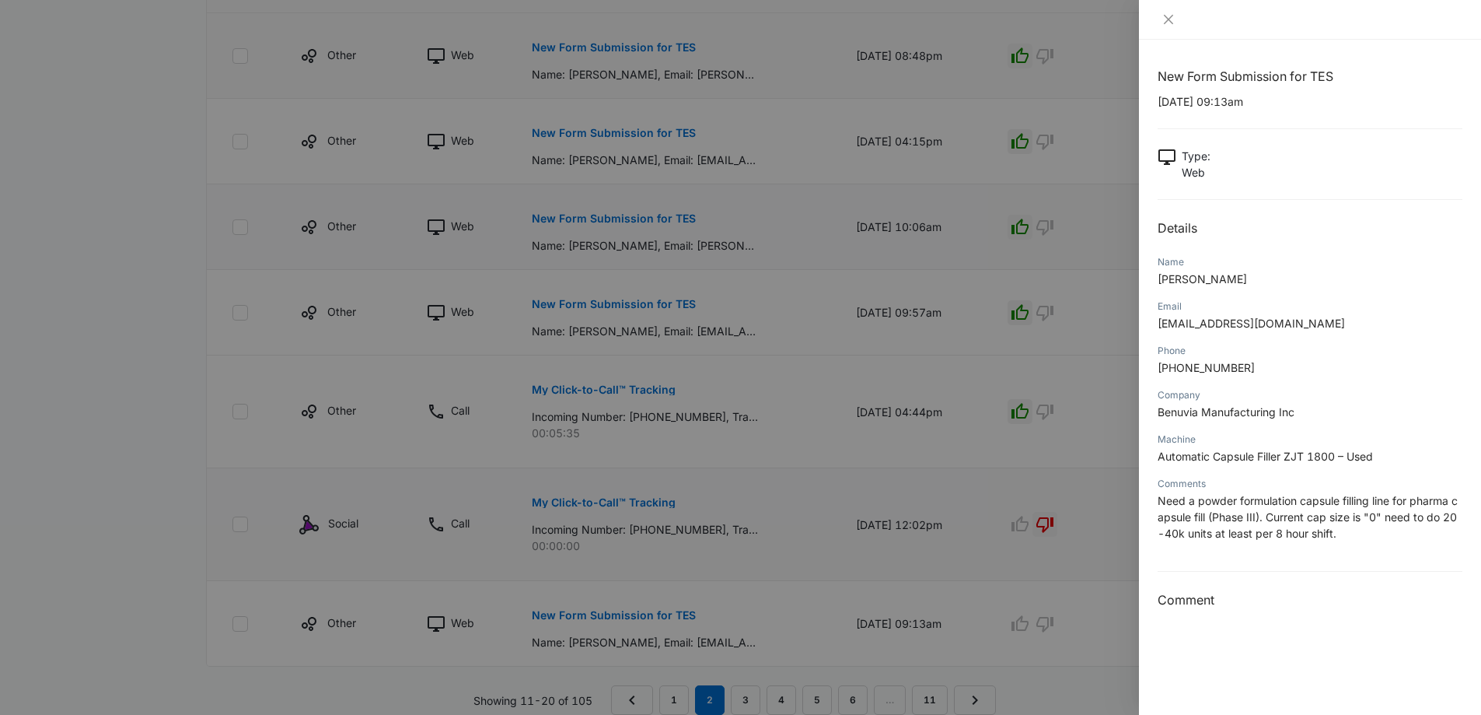
drag, startPoint x: 1215, startPoint y: 323, endPoint x: 1340, endPoint y: 309, distance: 126.0
click at [1340, 309] on div "Email" at bounding box center [1310, 306] width 305 height 14
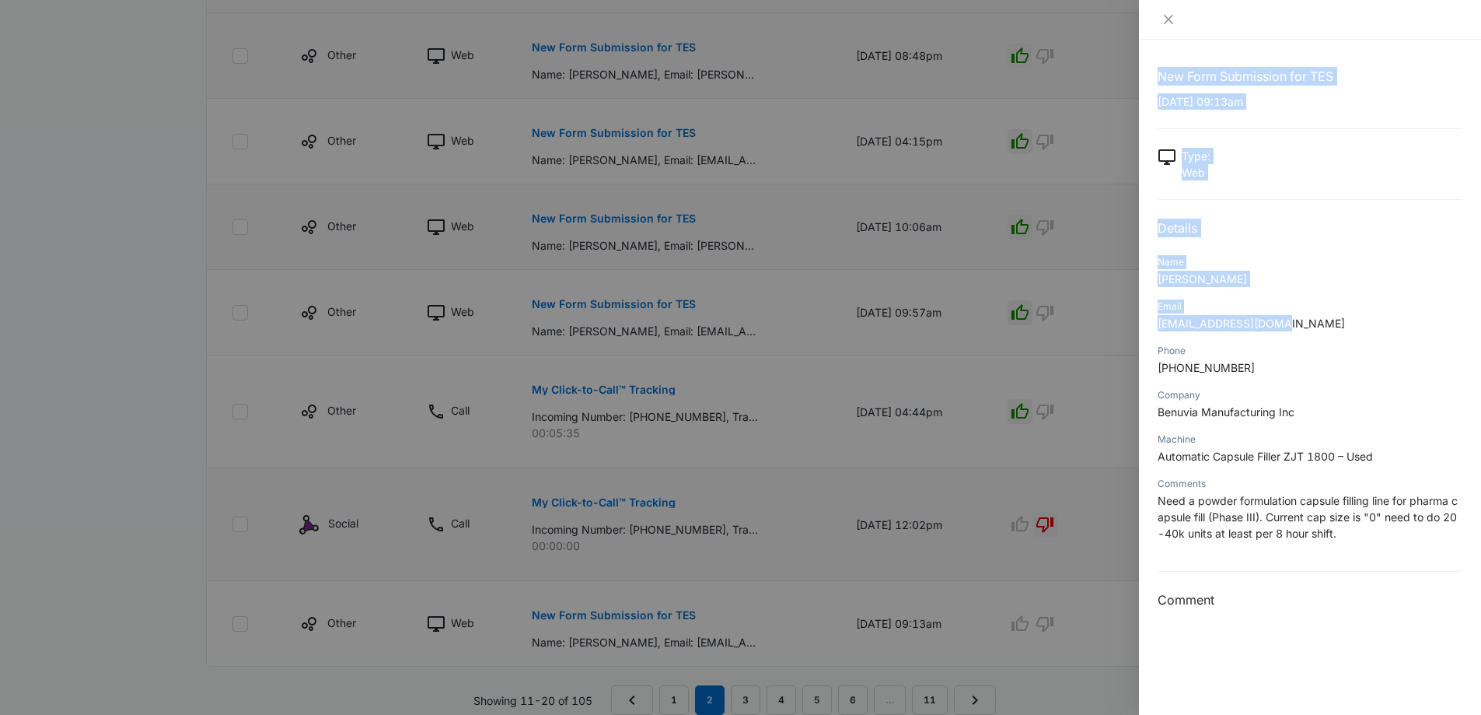
drag, startPoint x: 1297, startPoint y: 322, endPoint x: 1105, endPoint y: 328, distance: 192.2
click at [1105, 328] on div "New Form Submission for TES 09/04/2025 at 09:13am Type : Web Details Name Joe G…" at bounding box center [740, 357] width 1481 height 715
click at [1320, 312] on div "Email" at bounding box center [1310, 306] width 305 height 14
drag, startPoint x: 1285, startPoint y: 322, endPoint x: 1158, endPoint y: 340, distance: 128.0
click at [1154, 339] on div "New Form Submission for TES 09/04/2025 at 09:13am Type : Web Details Name Joe G…" at bounding box center [1310, 377] width 342 height 675
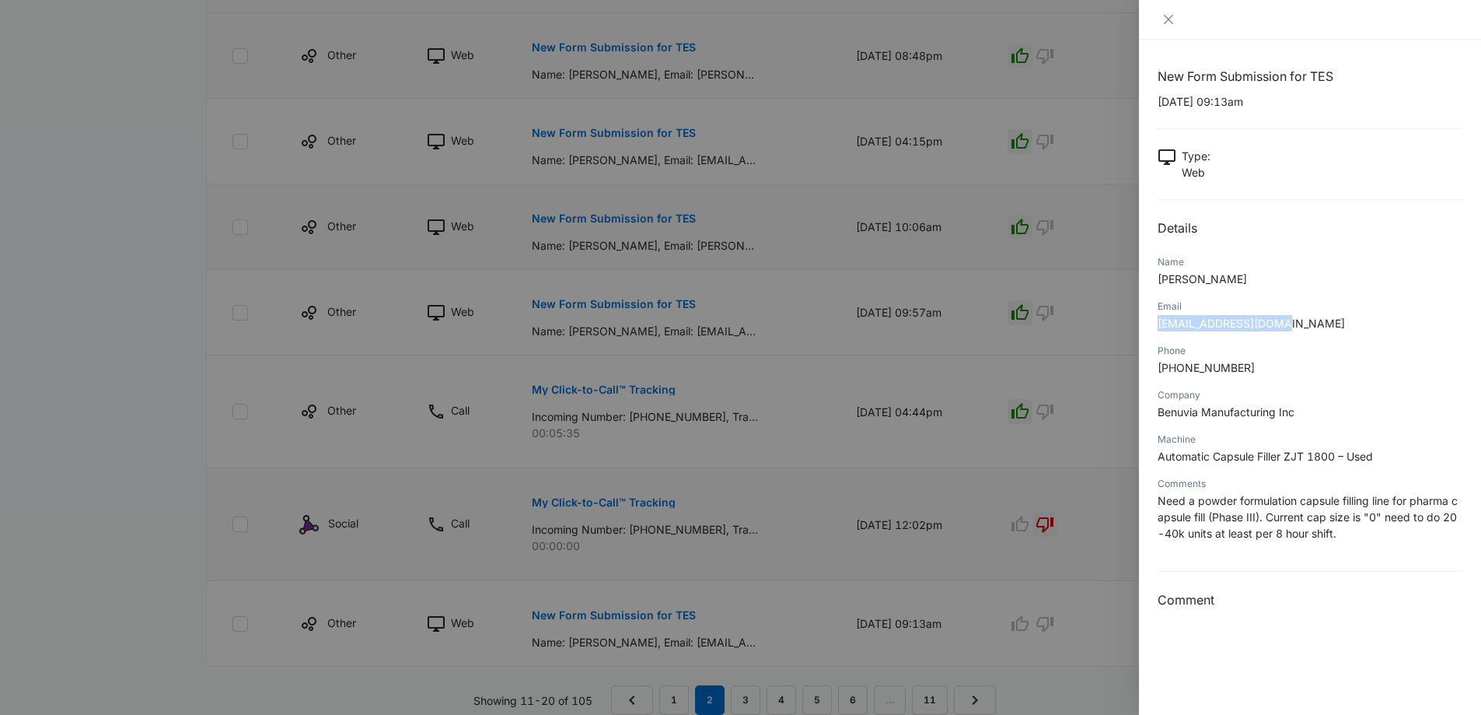
copy span "jgiraudo@benuvia.com"
click at [1170, 20] on icon "close" at bounding box center [1168, 19] width 9 height 9
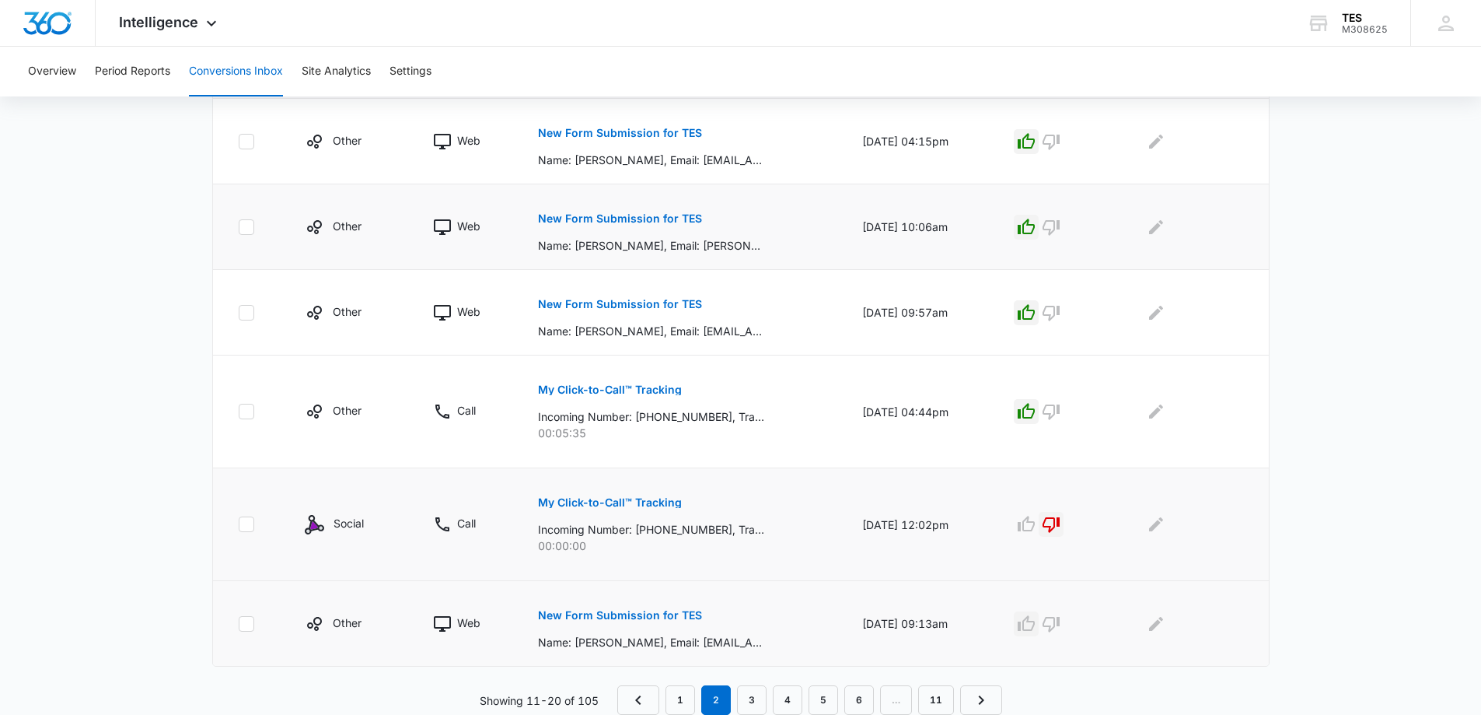
click at [1036, 627] on icon "button" at bounding box center [1026, 623] width 19 height 19
click at [749, 699] on link "3" at bounding box center [752, 700] width 30 height 30
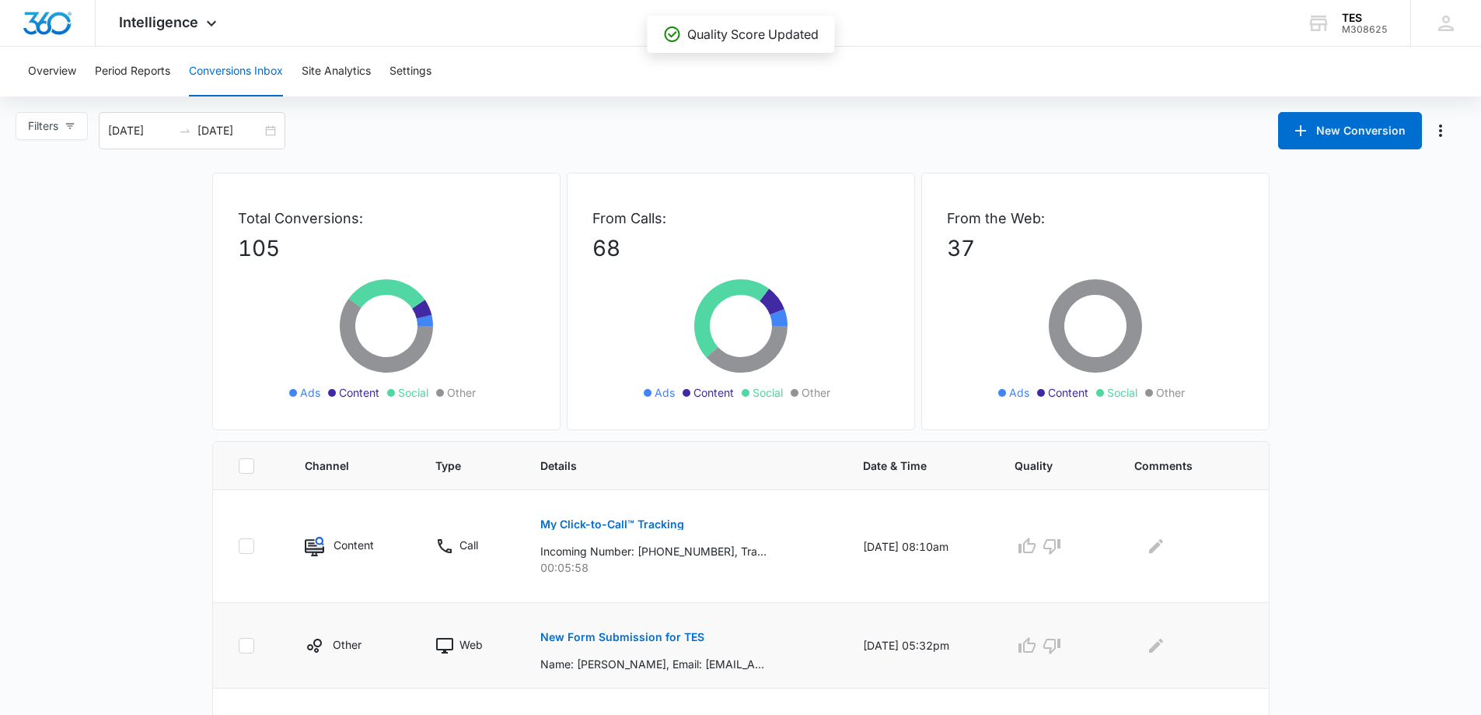
scroll to position [156, 0]
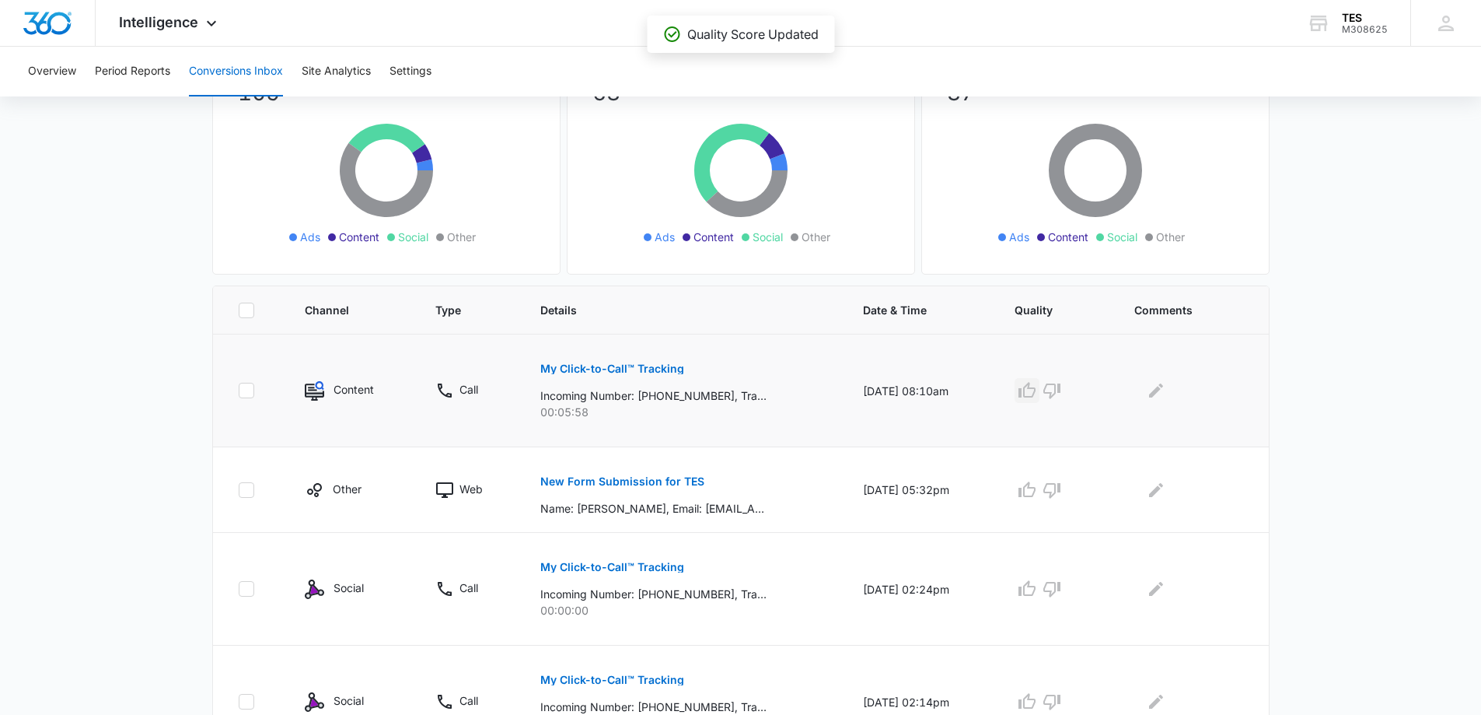
click at [1033, 393] on icon "button" at bounding box center [1027, 390] width 19 height 19
click at [1034, 492] on icon "button" at bounding box center [1027, 489] width 17 height 16
click at [1061, 594] on icon "button" at bounding box center [1052, 588] width 19 height 19
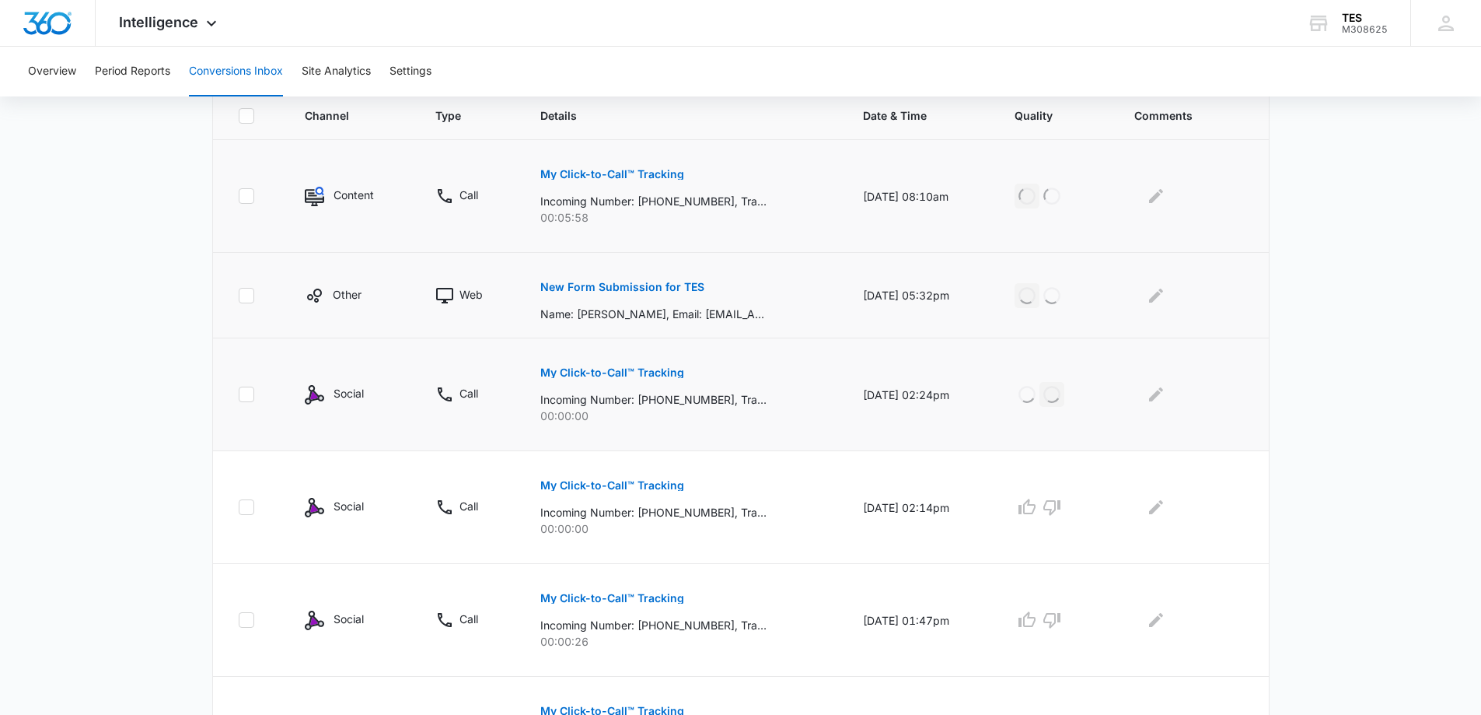
scroll to position [389, 0]
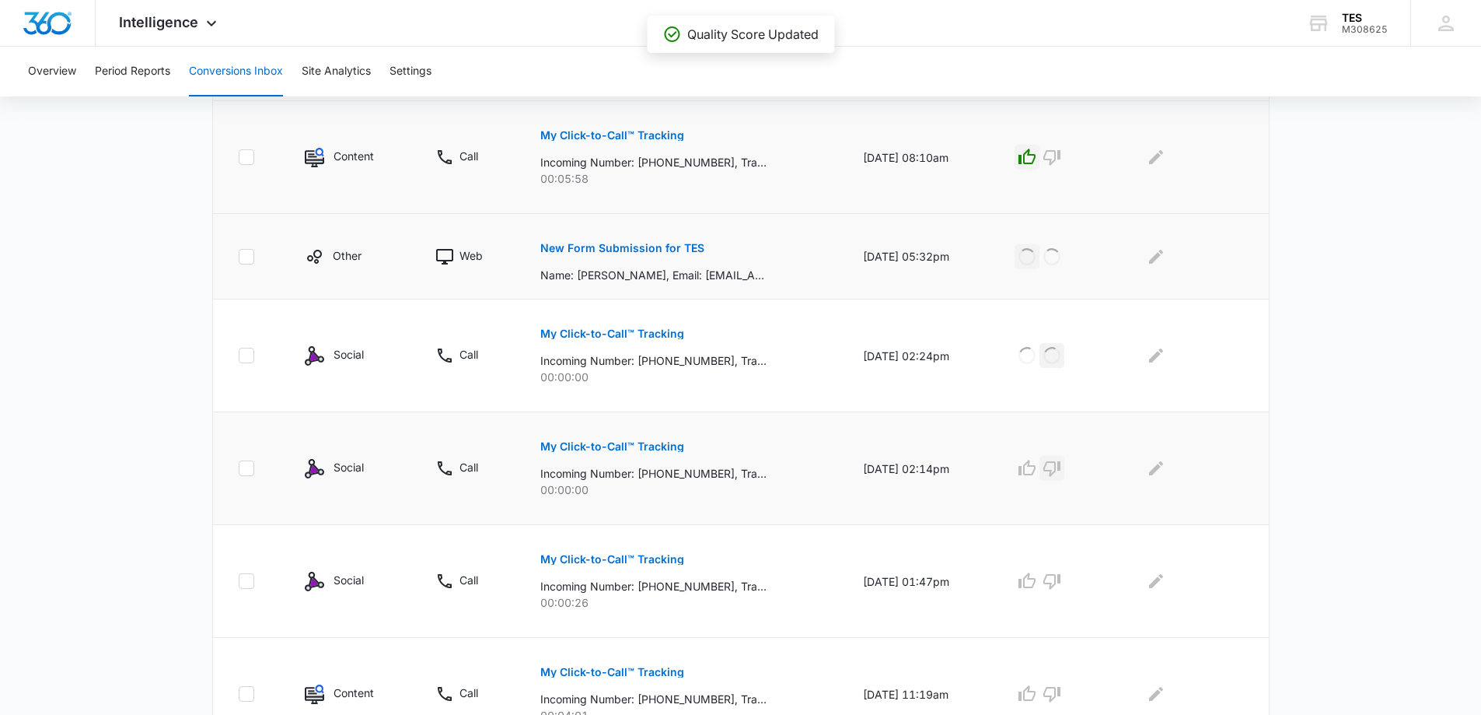
click at [1061, 471] on icon "button" at bounding box center [1052, 468] width 19 height 19
click at [1061, 584] on icon "button" at bounding box center [1052, 581] width 19 height 19
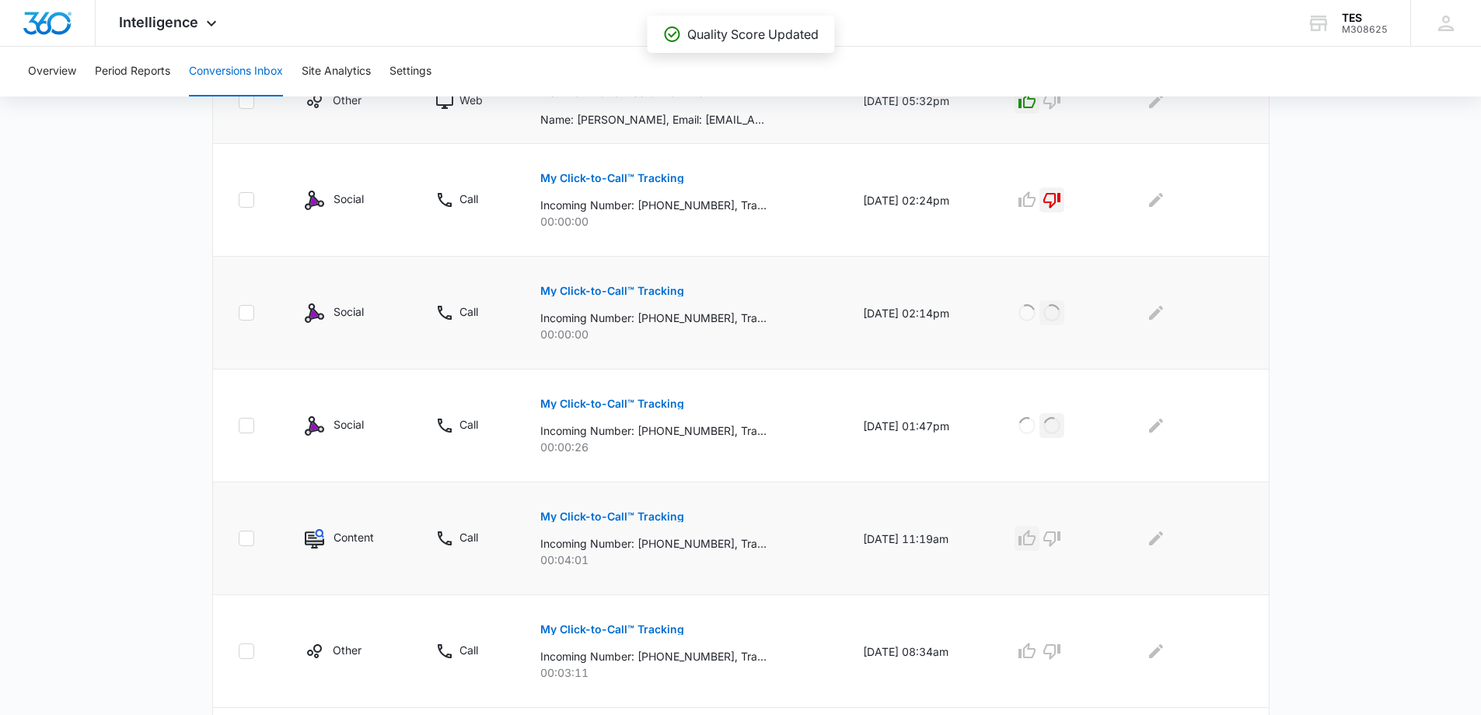
click at [1031, 538] on icon "button" at bounding box center [1027, 538] width 17 height 16
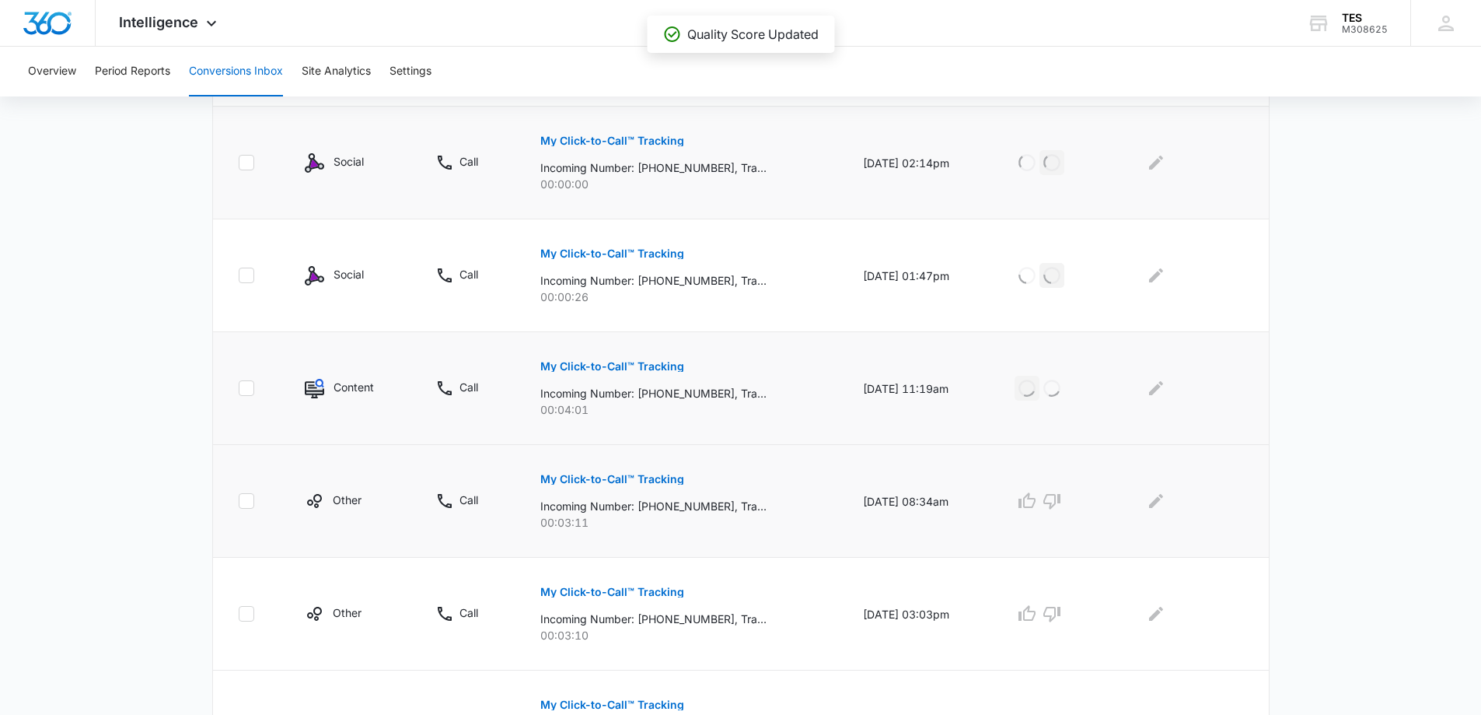
scroll to position [700, 0]
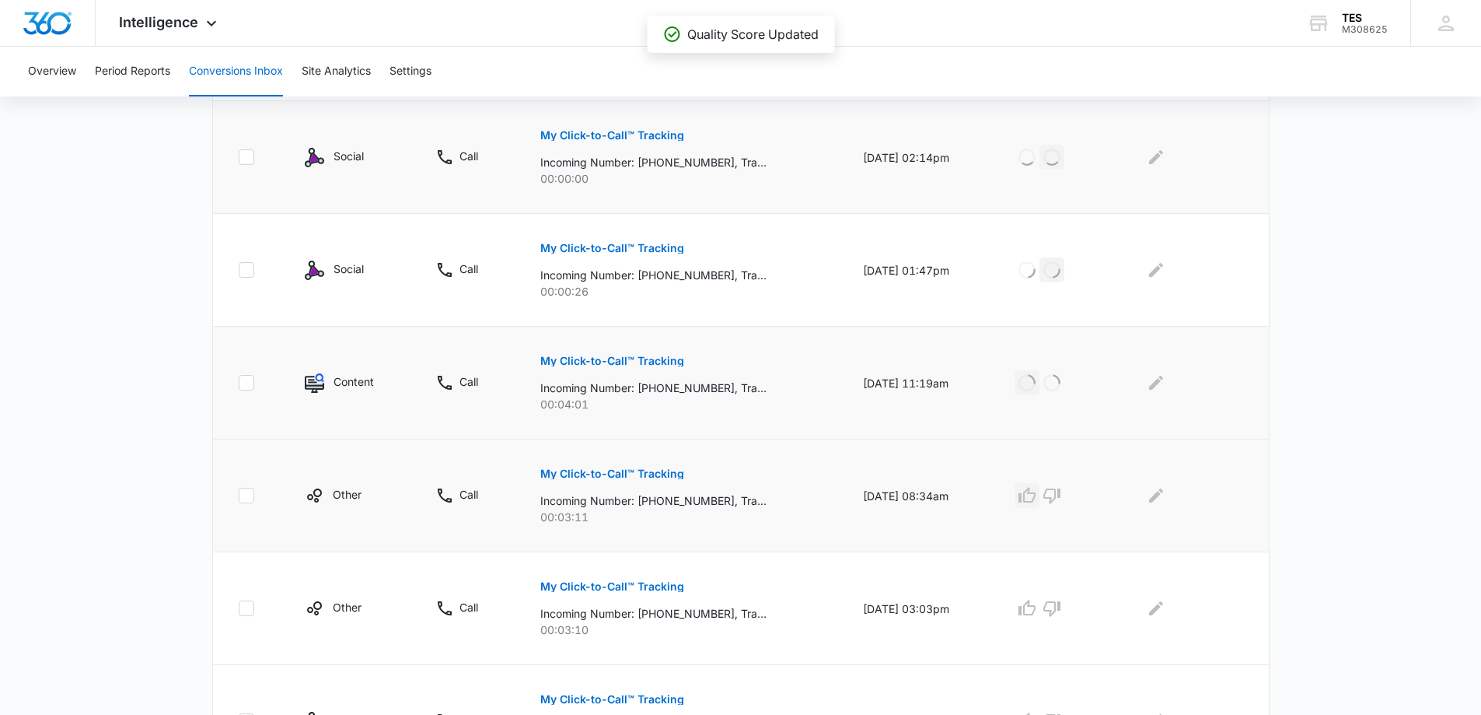
click at [1033, 502] on icon "button" at bounding box center [1027, 495] width 19 height 19
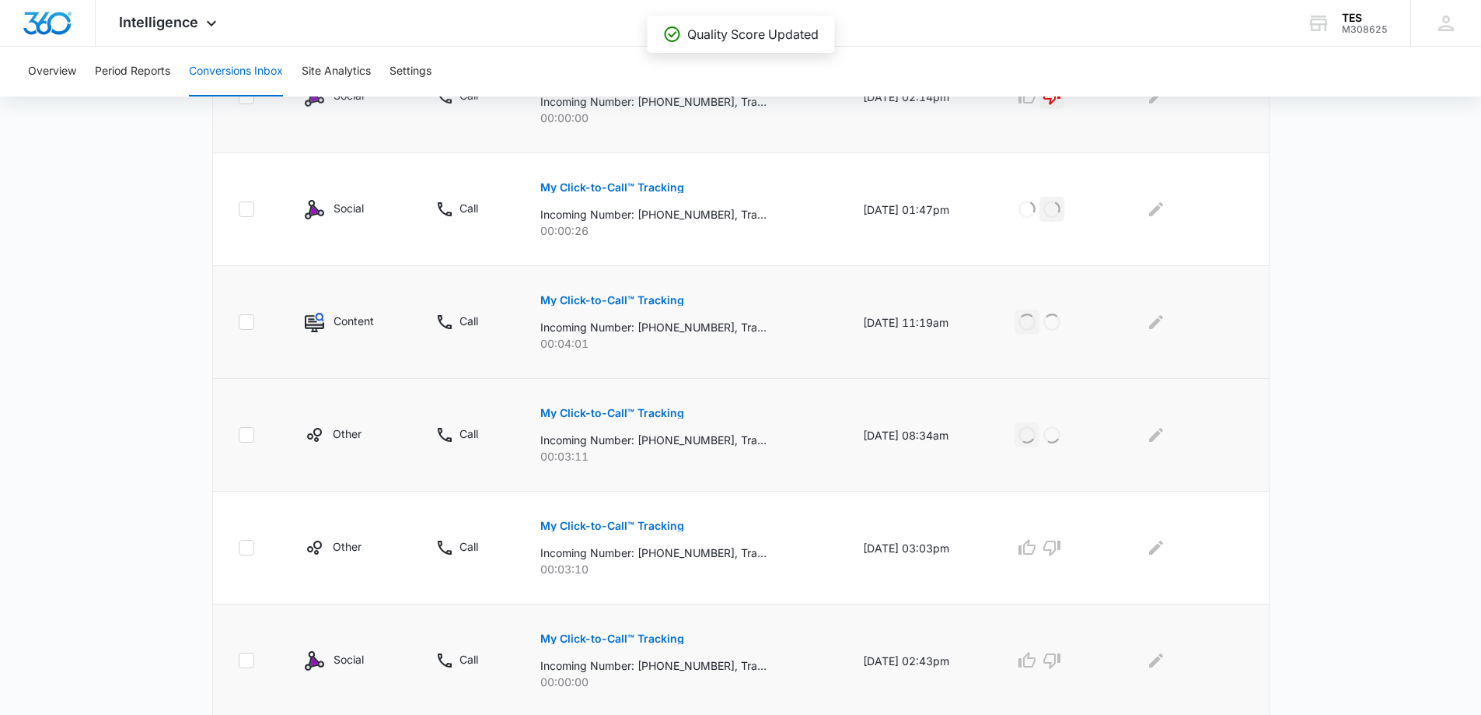
scroll to position [855, 0]
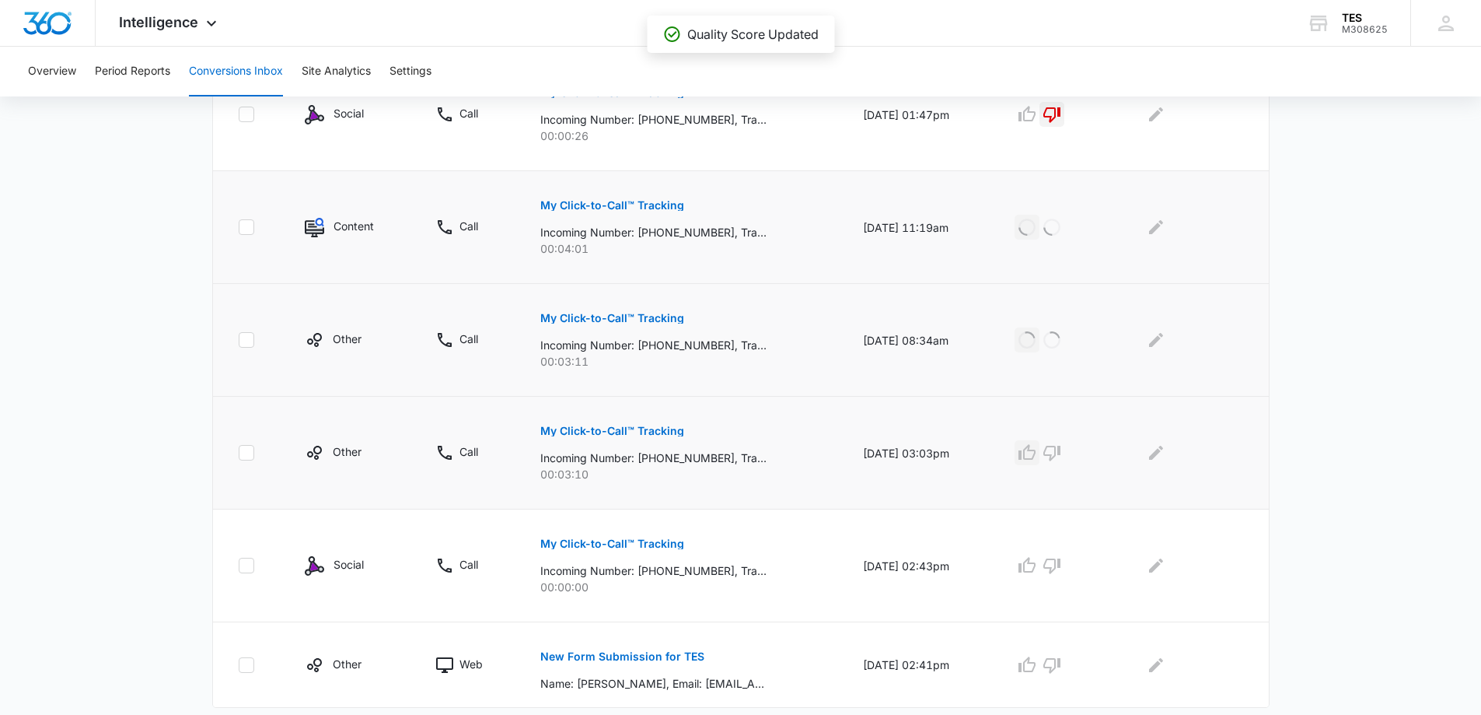
click at [1036, 447] on icon "button" at bounding box center [1027, 452] width 17 height 16
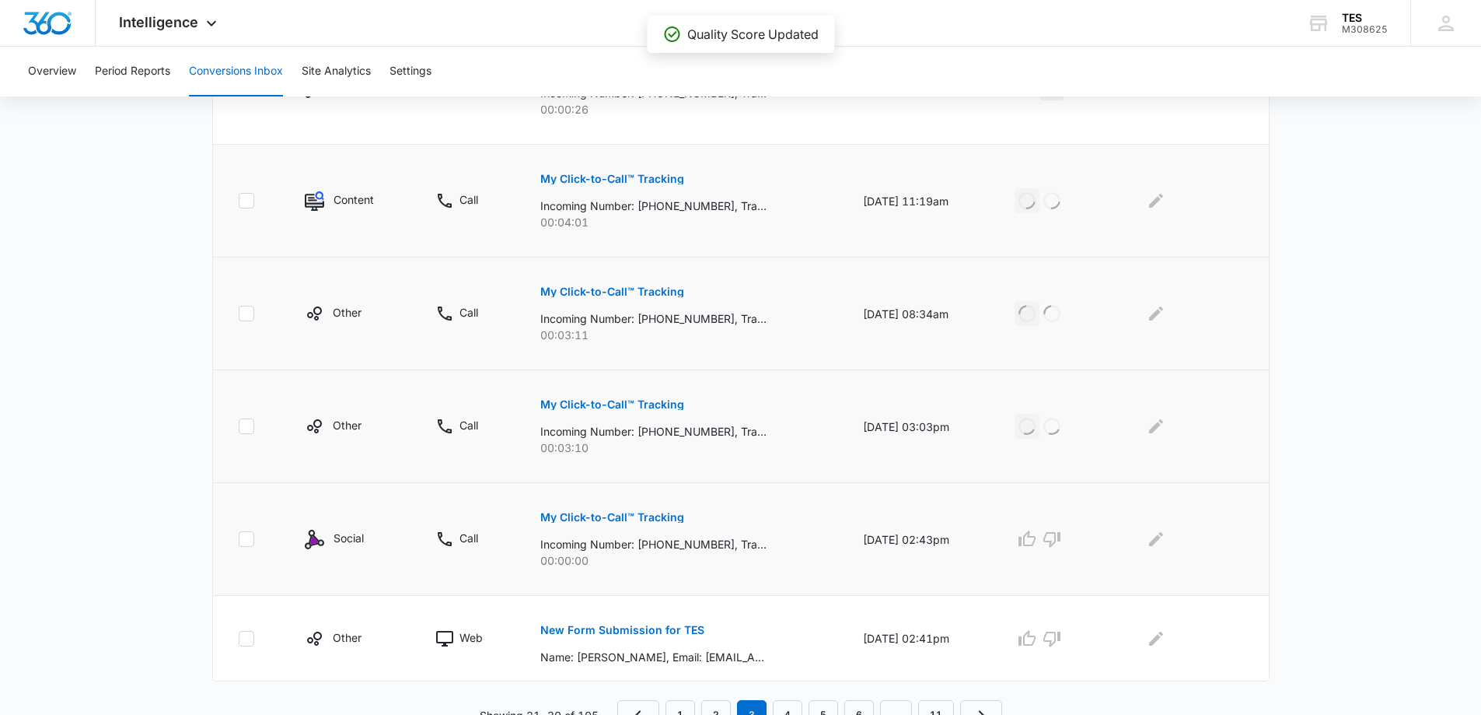
scroll to position [897, 0]
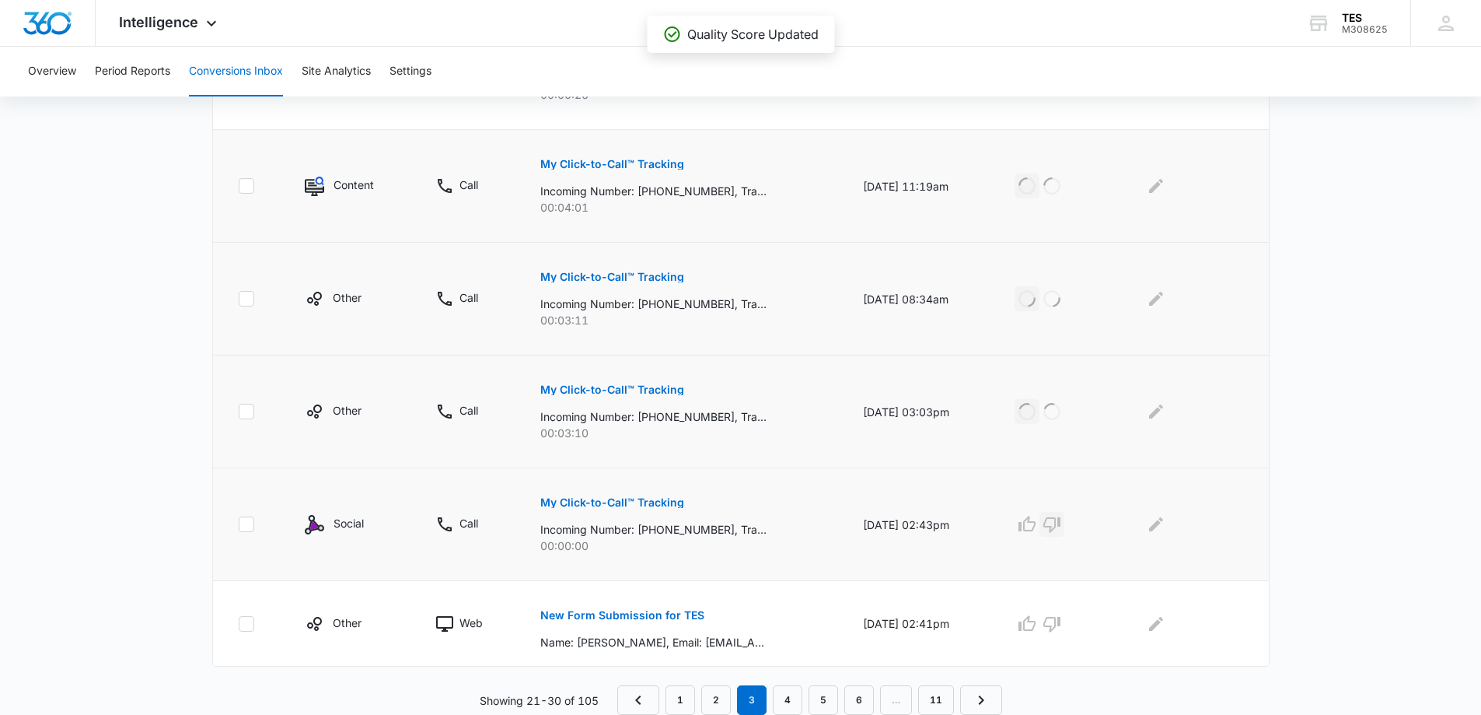
click at [1061, 519] on icon "button" at bounding box center [1052, 525] width 17 height 16
click at [651, 617] on p "New Form Submission for TES" at bounding box center [622, 615] width 164 height 11
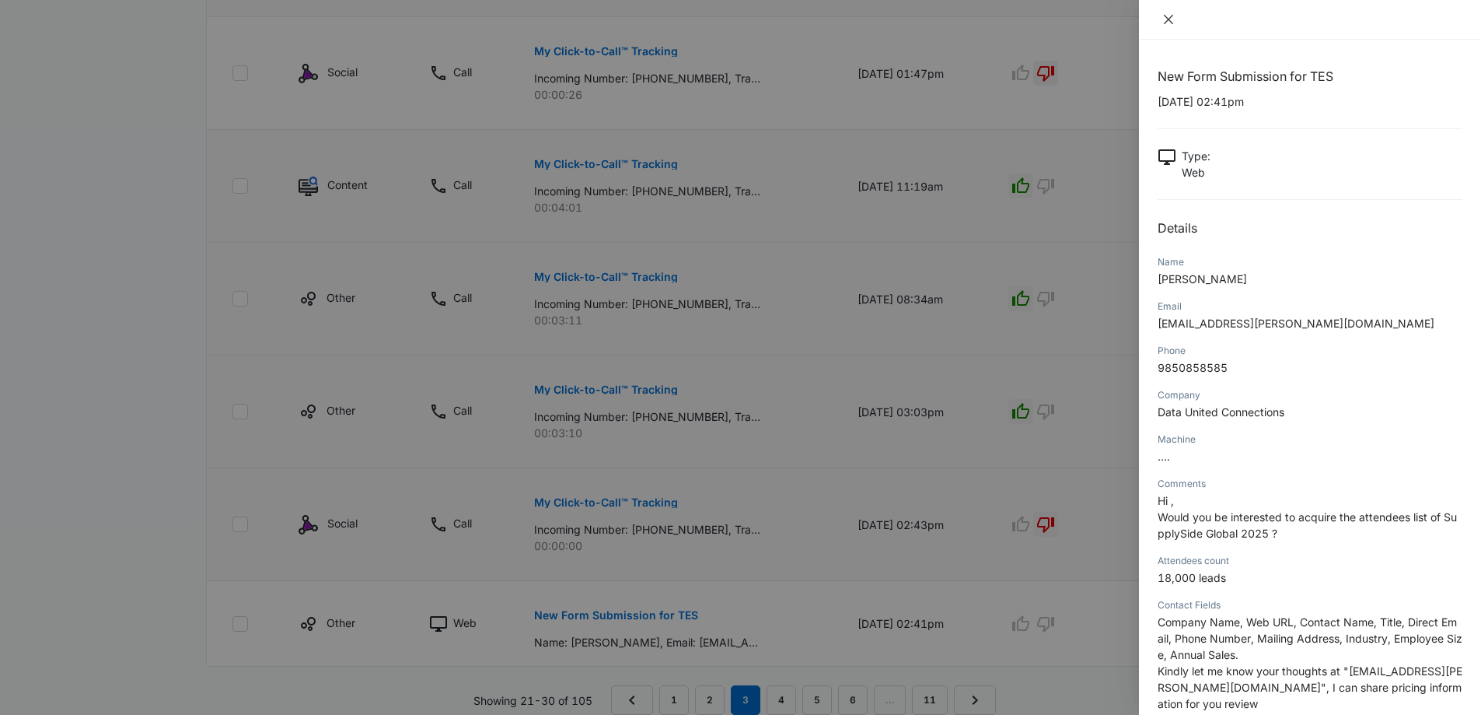
click at [1166, 19] on icon "close" at bounding box center [1169, 19] width 12 height 12
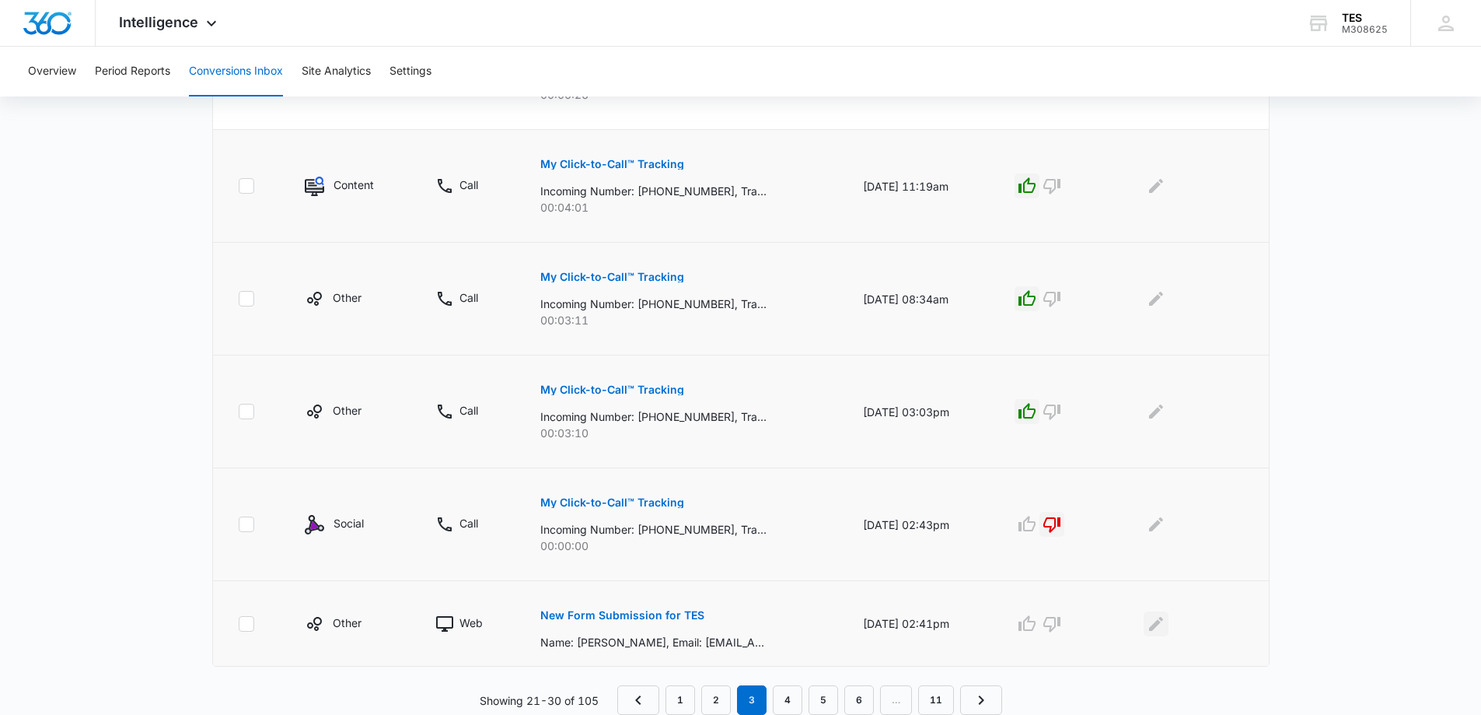
click at [1159, 626] on icon "Edit Comments" at bounding box center [1156, 623] width 14 height 14
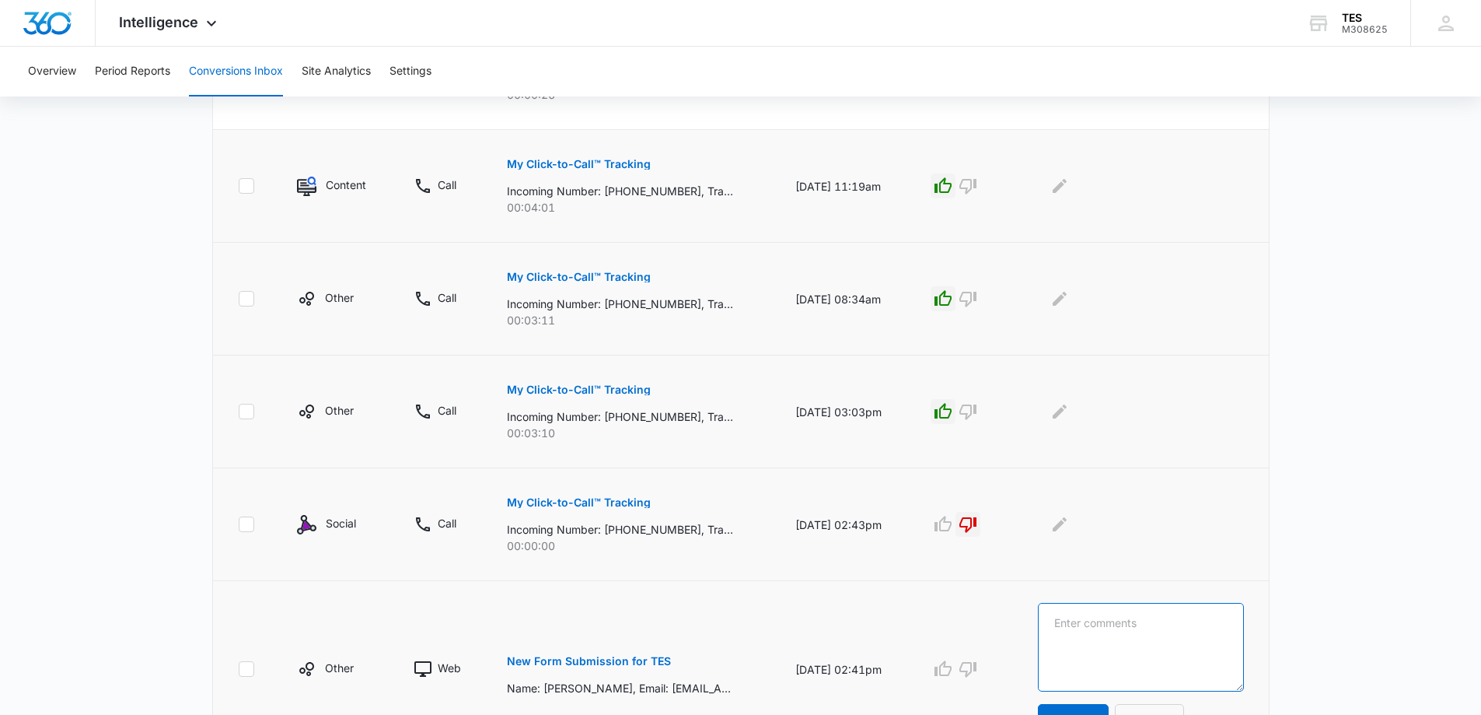
click at [1156, 624] on textarea at bounding box center [1141, 647] width 206 height 89
type textarea "spam"
drag, startPoint x: 1040, startPoint y: 627, endPoint x: 1064, endPoint y: 632, distance: 24.7
click at [1040, 627] on td "spam Update Cancel" at bounding box center [1144, 669] width 250 height 177
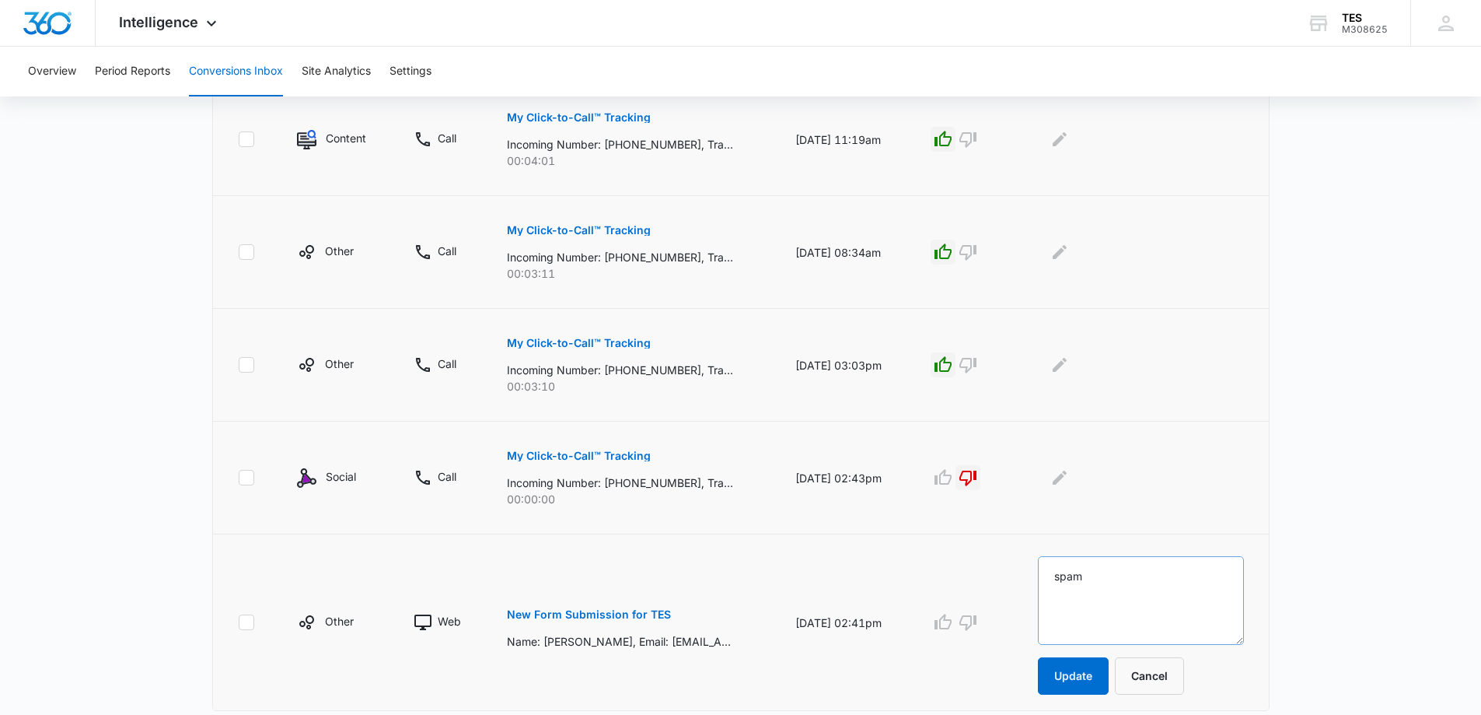
scroll to position [988, 0]
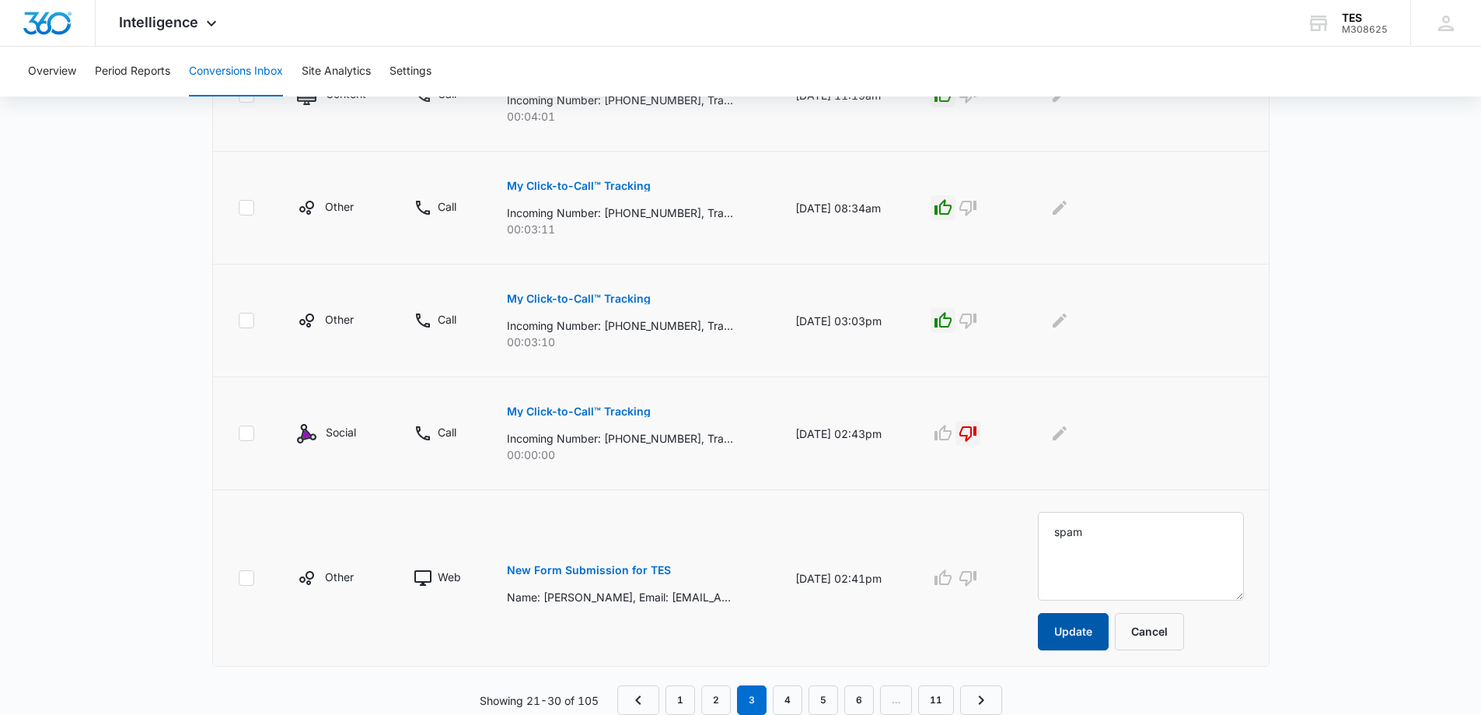
click at [1099, 637] on button "Update" at bounding box center [1073, 631] width 71 height 37
click at [977, 579] on icon "button" at bounding box center [968, 577] width 19 height 19
click at [785, 698] on link "4" at bounding box center [788, 700] width 30 height 30
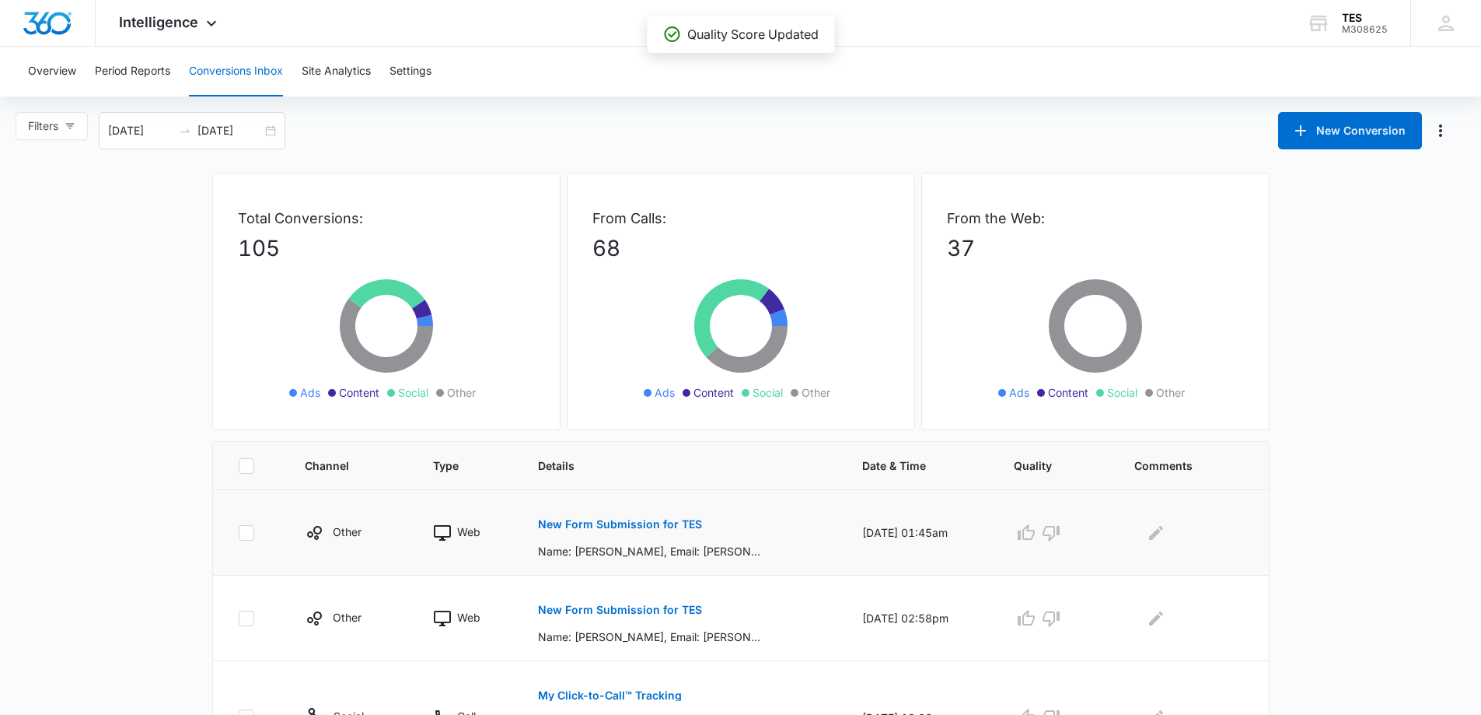
click at [611, 519] on p "New Form Submission for TES" at bounding box center [620, 524] width 164 height 11
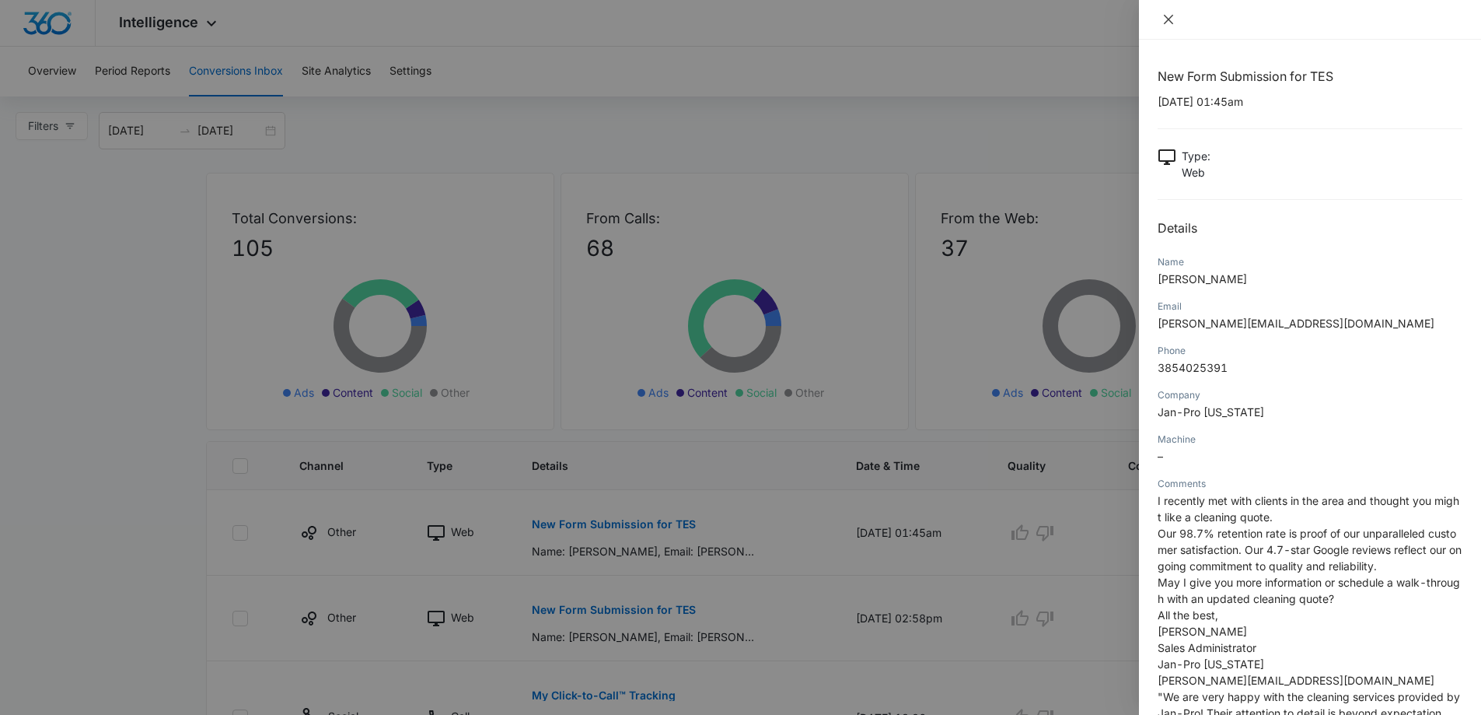
click at [1165, 19] on icon "close" at bounding box center [1169, 19] width 12 height 12
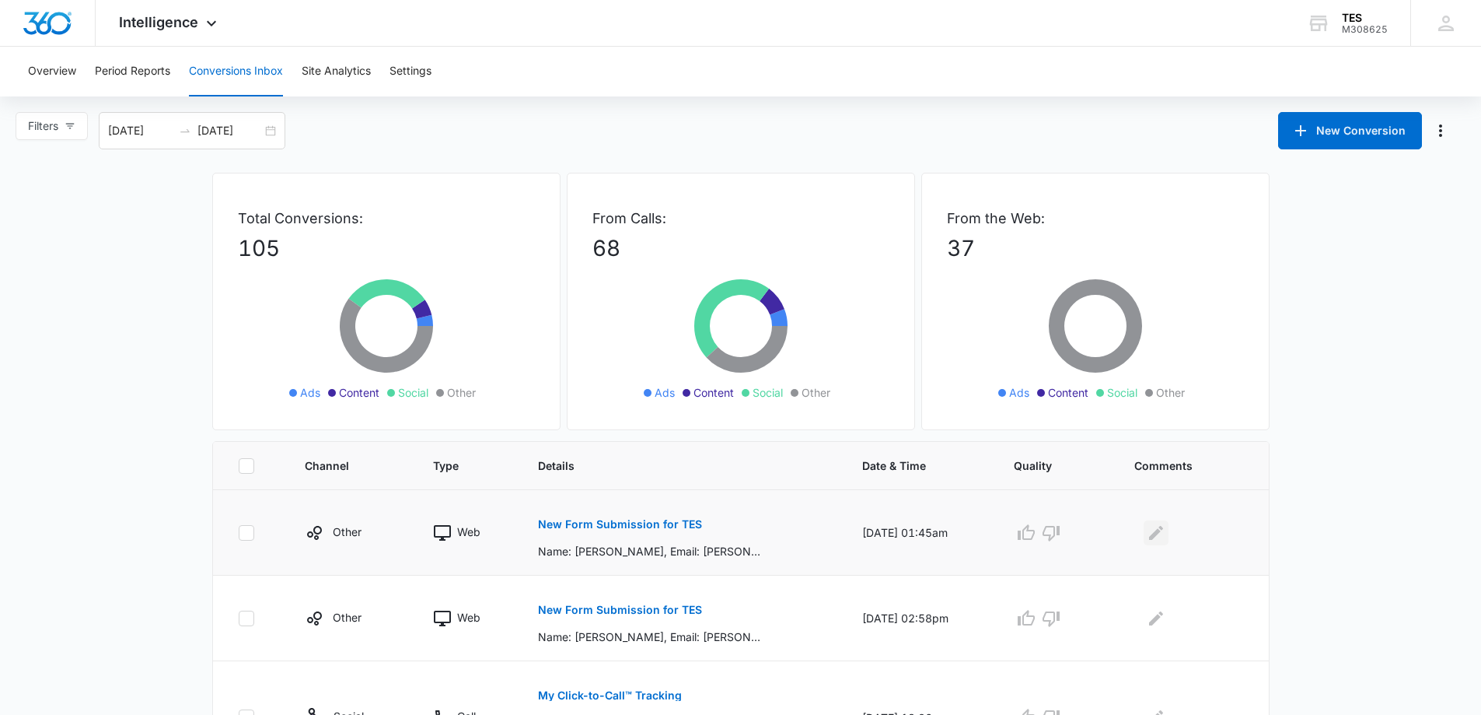
click at [1163, 534] on icon "Edit Comments" at bounding box center [1156, 532] width 14 height 14
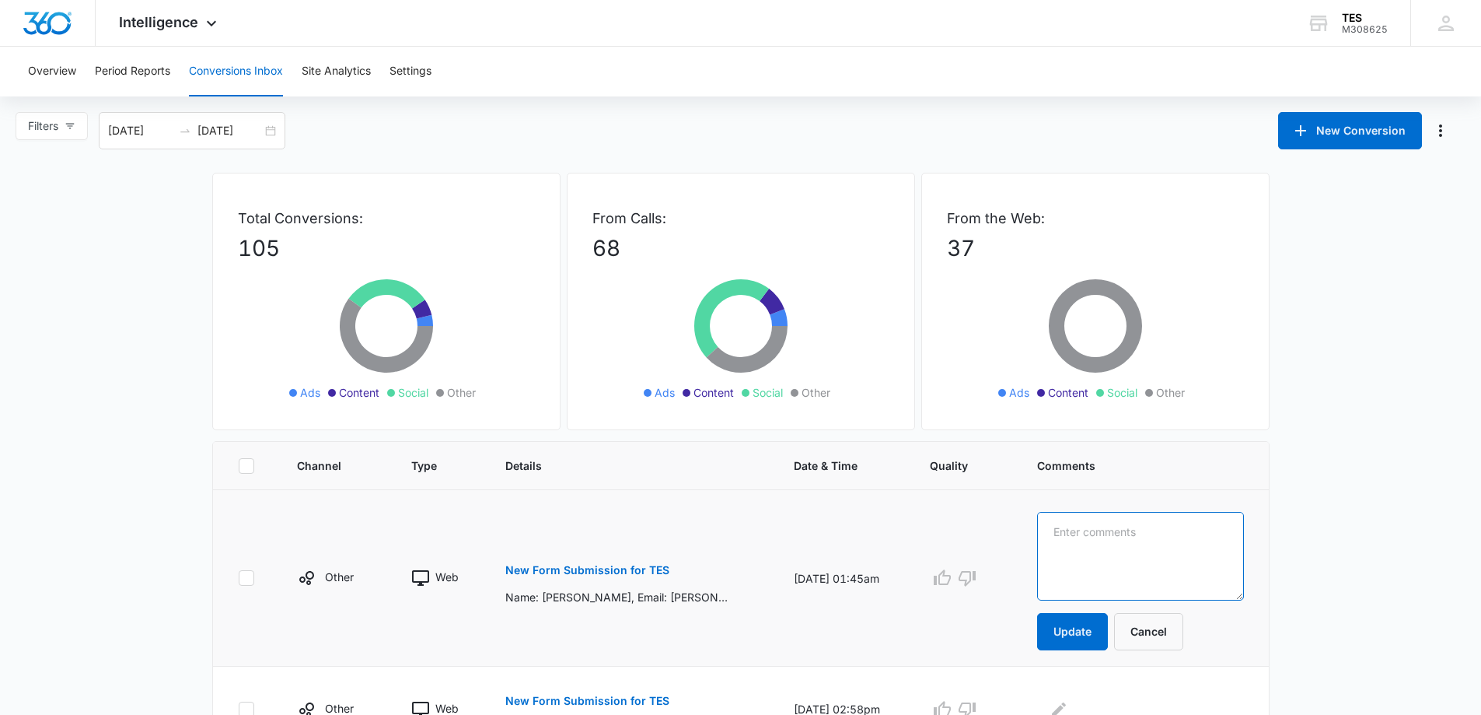
click at [1135, 559] on textarea at bounding box center [1140, 556] width 206 height 89
type textarea "spam"
click at [1103, 621] on button "Update" at bounding box center [1072, 631] width 71 height 37
click at [1107, 626] on button "Update" at bounding box center [1072, 631] width 71 height 37
click at [977, 573] on icon "button" at bounding box center [967, 577] width 19 height 19
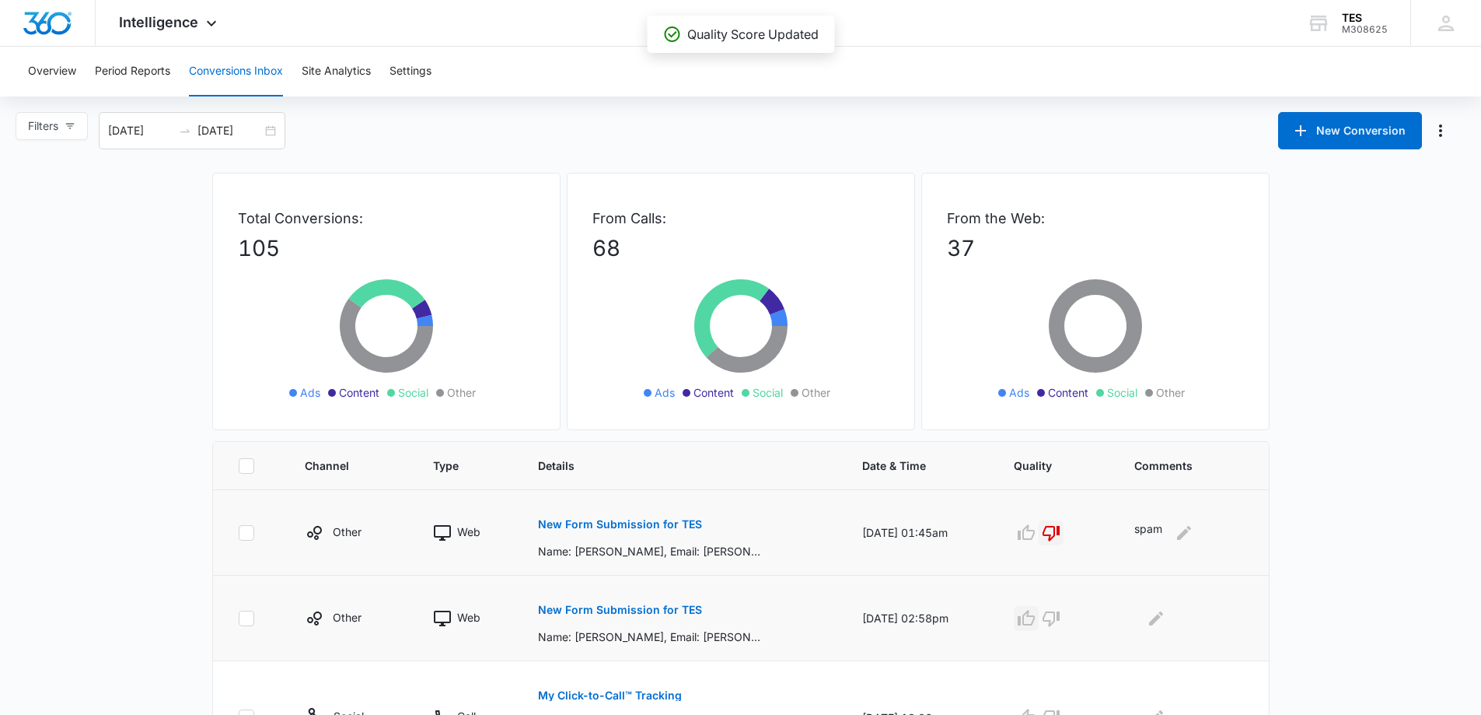
click at [1036, 622] on icon "button" at bounding box center [1026, 618] width 19 height 19
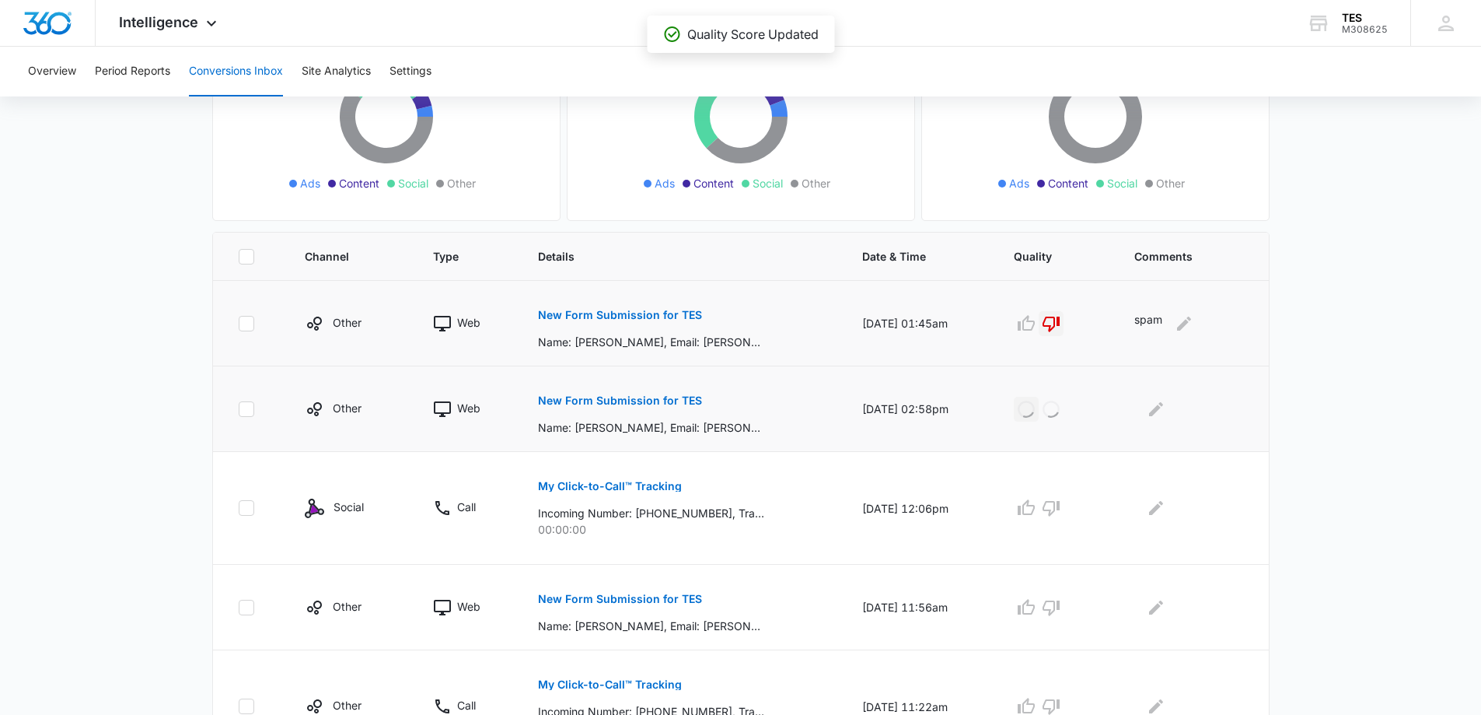
scroll to position [233, 0]
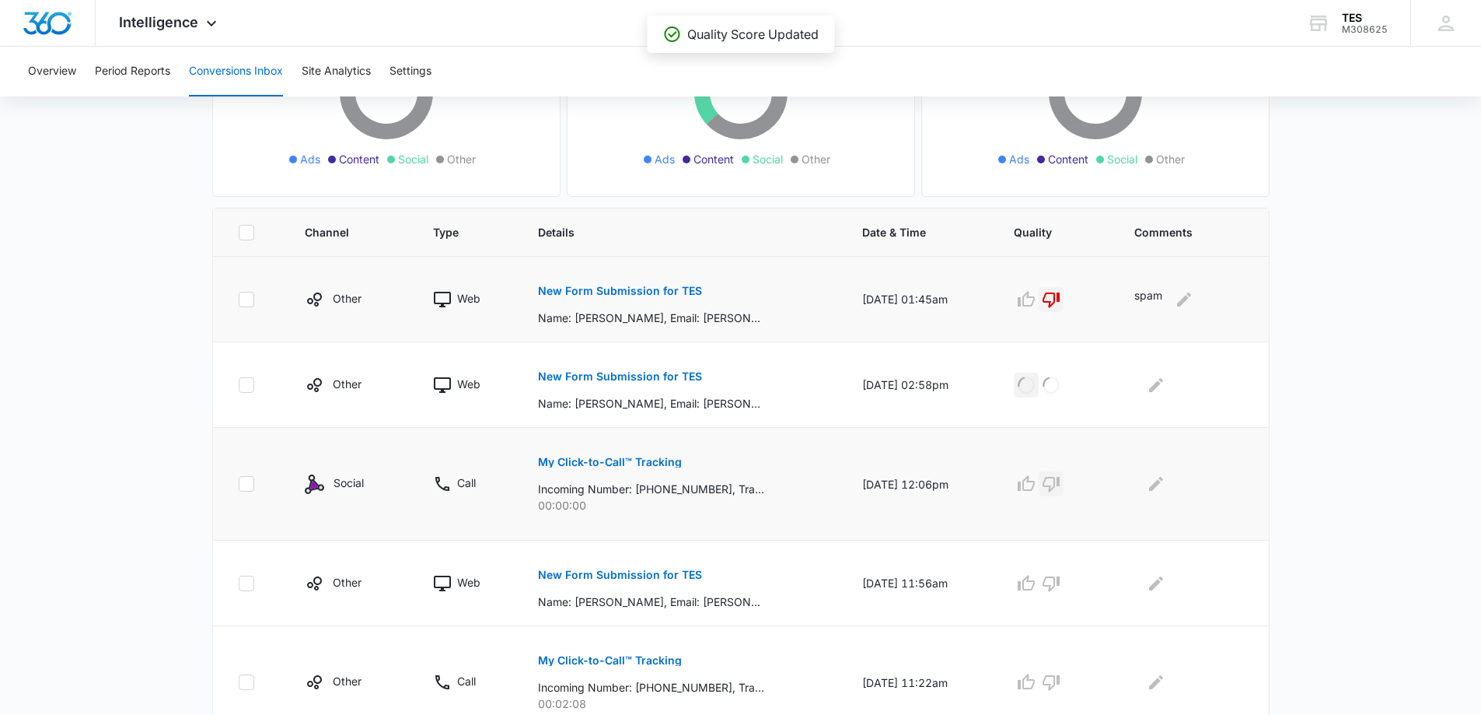
click at [1060, 481] on icon "button" at bounding box center [1051, 485] width 17 height 16
click at [616, 575] on p "New Form Submission for TES" at bounding box center [620, 574] width 164 height 11
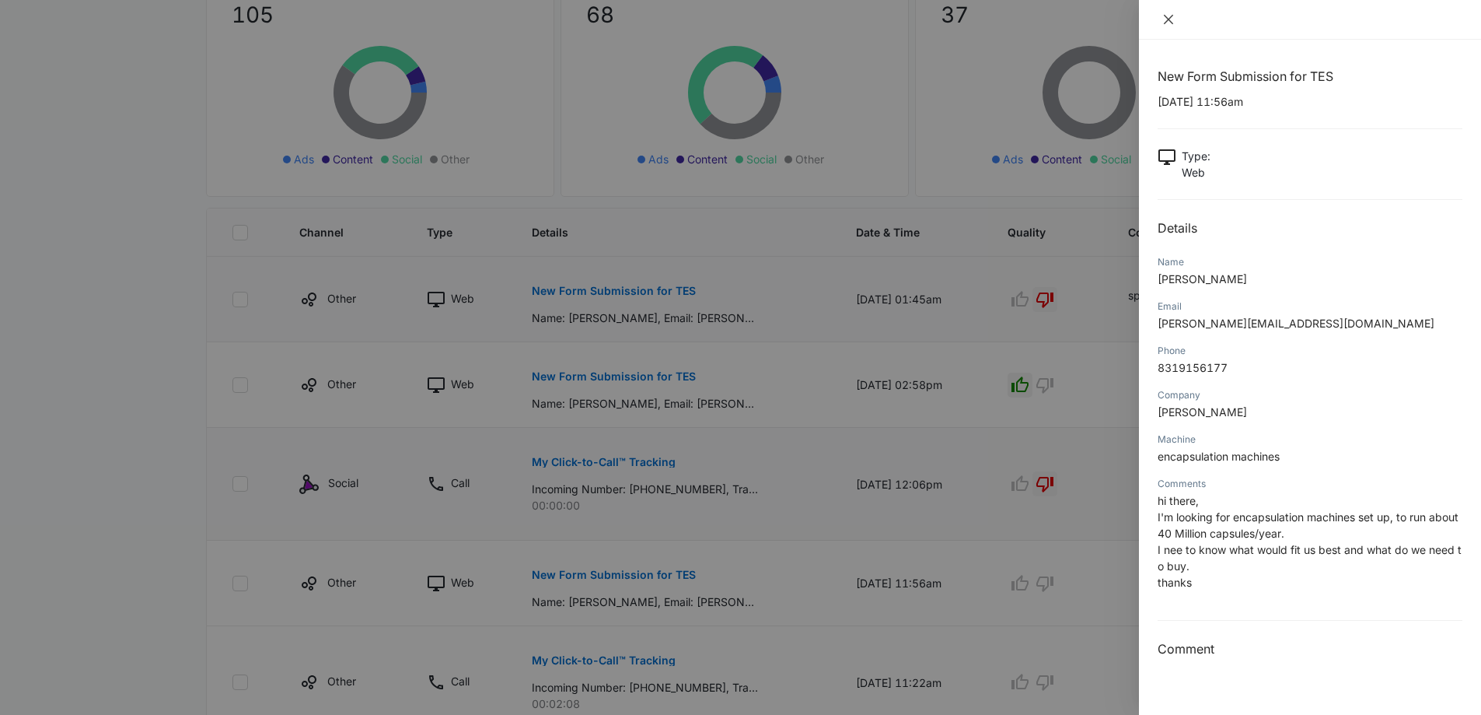
click at [1173, 16] on icon "close" at bounding box center [1169, 19] width 12 height 12
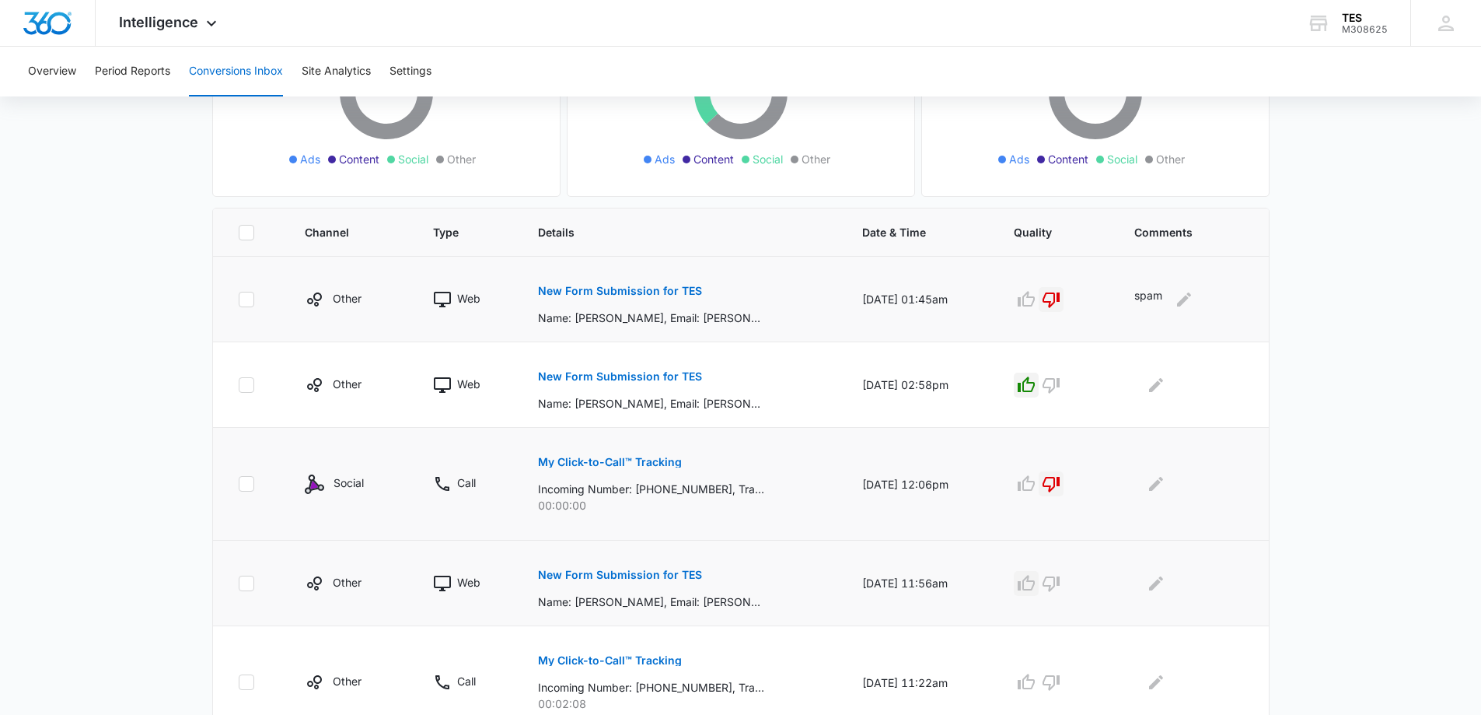
click at [1036, 585] on icon "button" at bounding box center [1026, 583] width 19 height 19
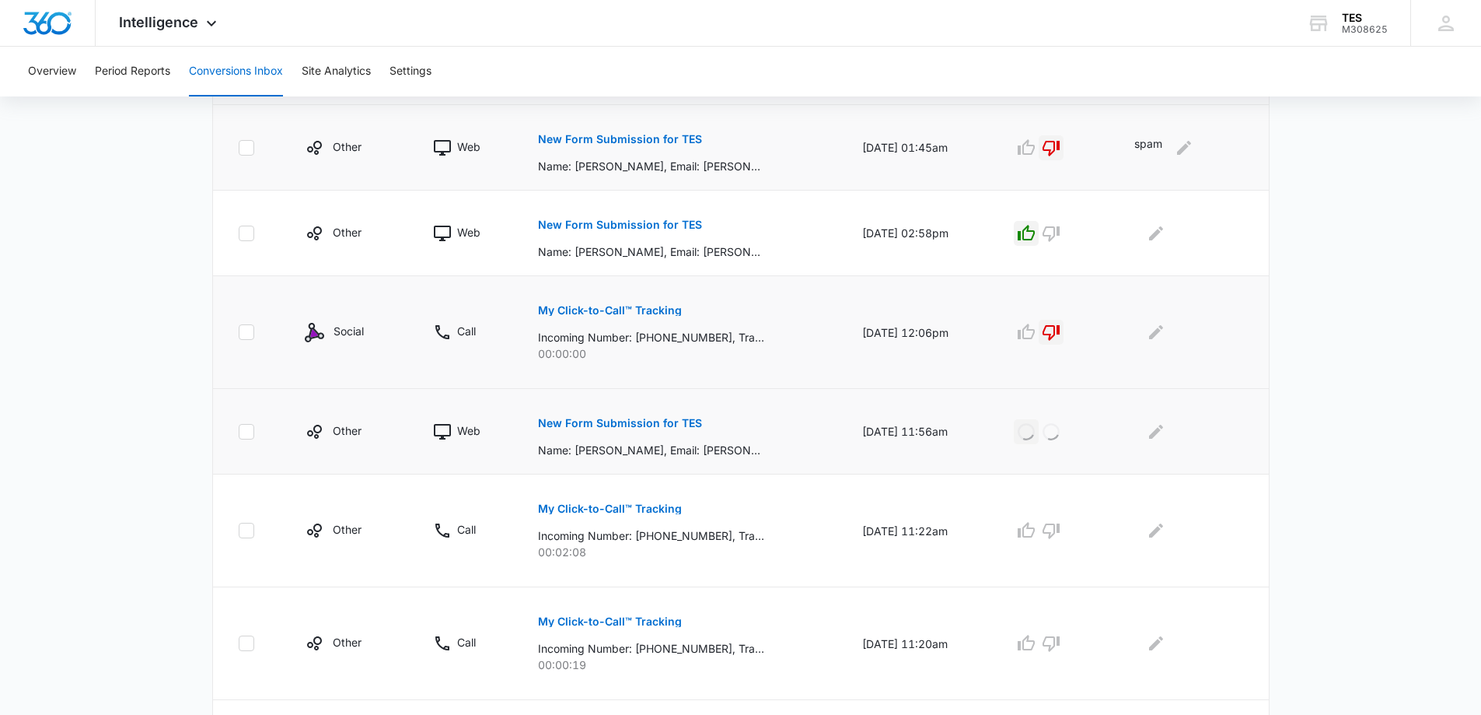
scroll to position [389, 0]
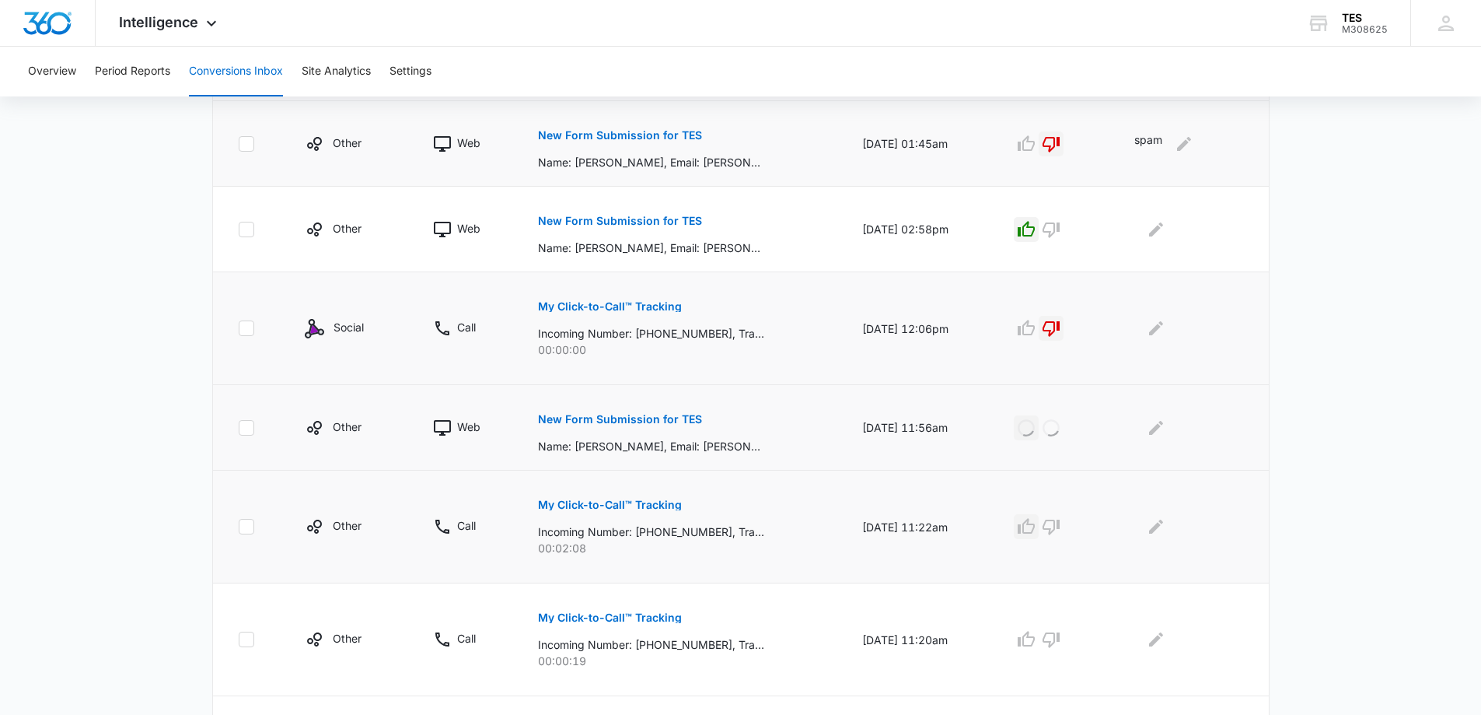
click at [1036, 527] on icon "button" at bounding box center [1026, 526] width 19 height 19
click at [1061, 637] on icon "button" at bounding box center [1051, 639] width 19 height 19
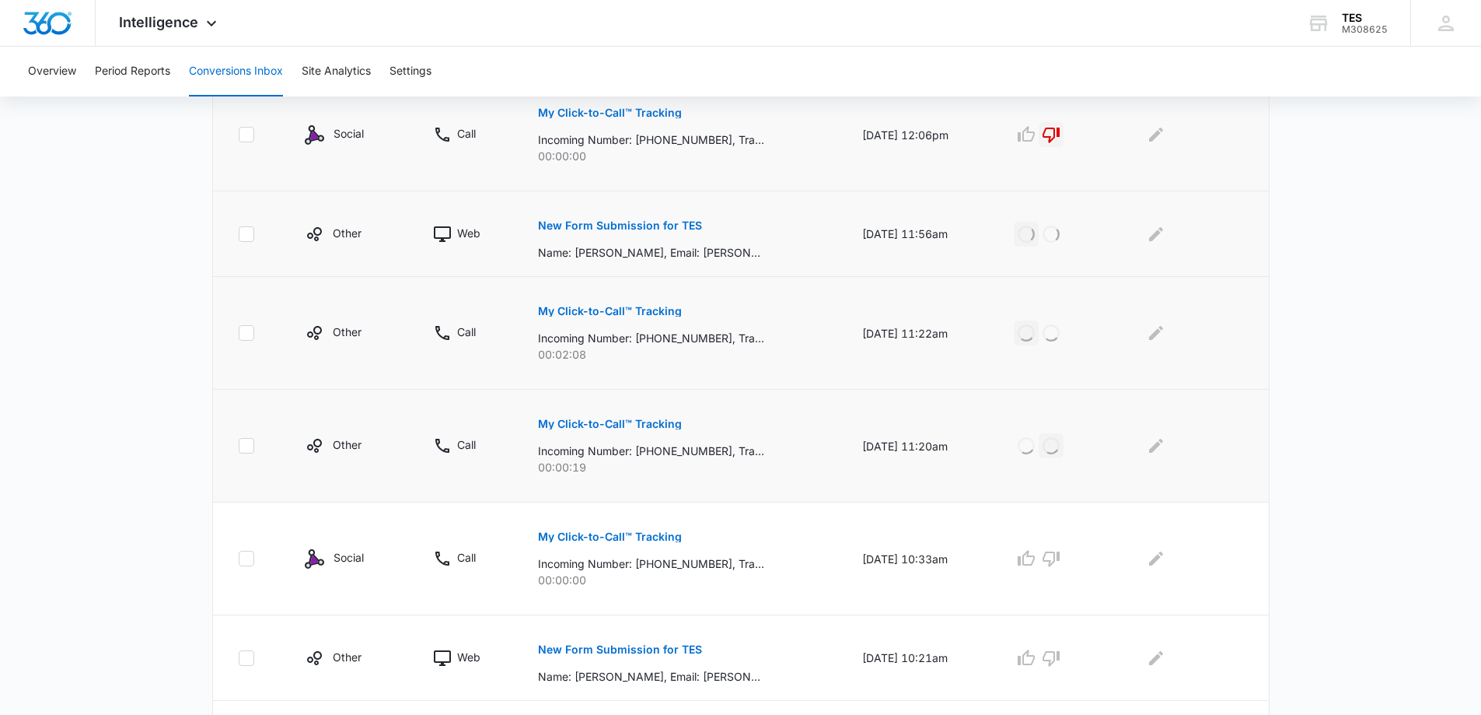
scroll to position [622, 0]
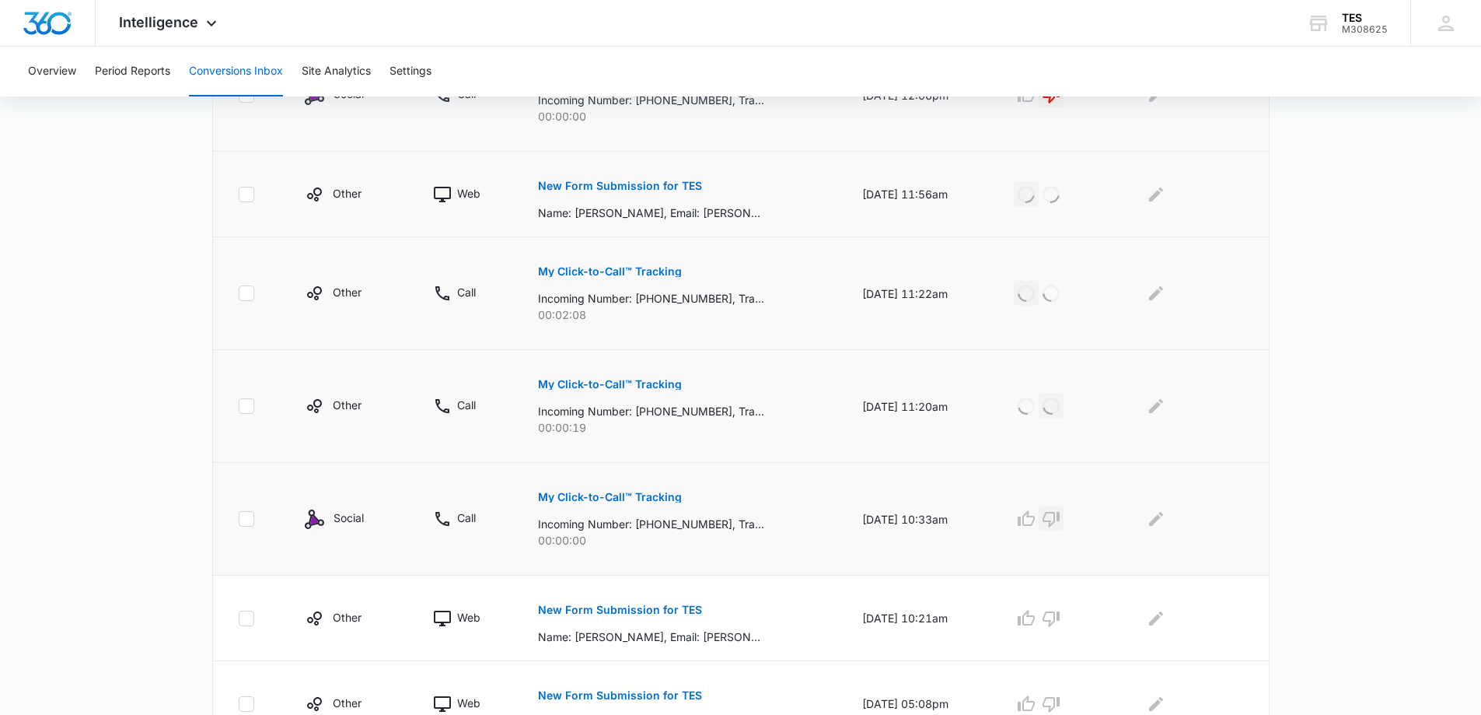
click at [1061, 510] on icon "button" at bounding box center [1051, 518] width 19 height 19
click at [653, 610] on p "New Form Submission for TES" at bounding box center [620, 609] width 164 height 11
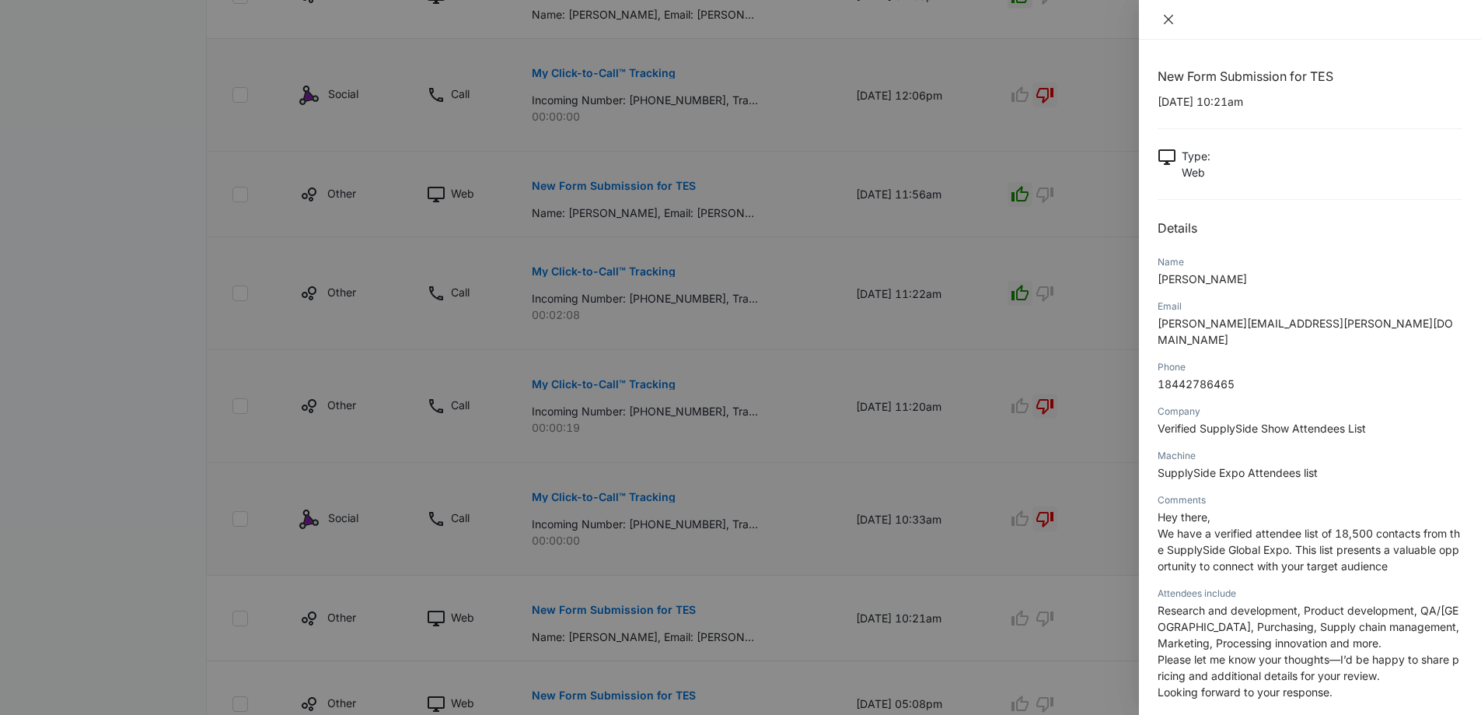
click at [1171, 22] on icon "close" at bounding box center [1168, 19] width 9 height 9
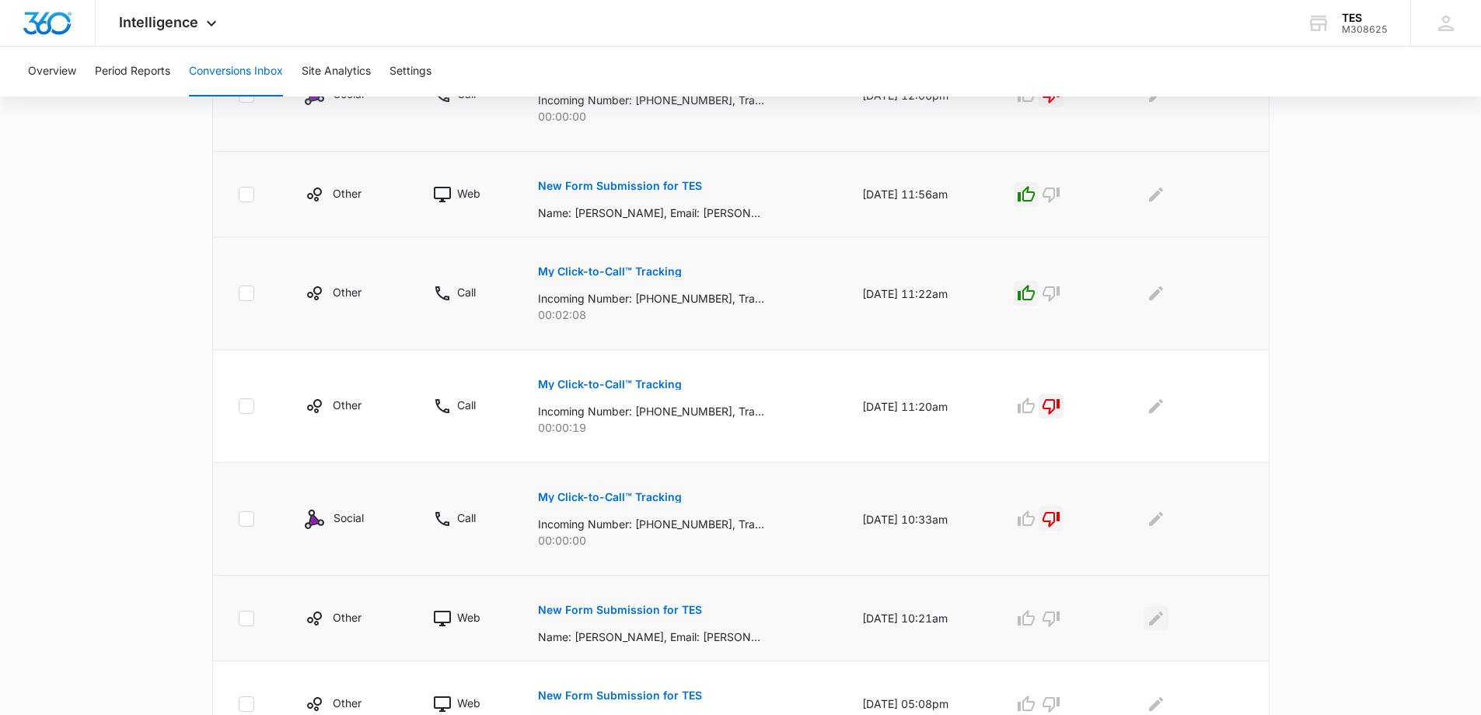
click at [1159, 615] on icon "Edit Comments" at bounding box center [1156, 618] width 19 height 19
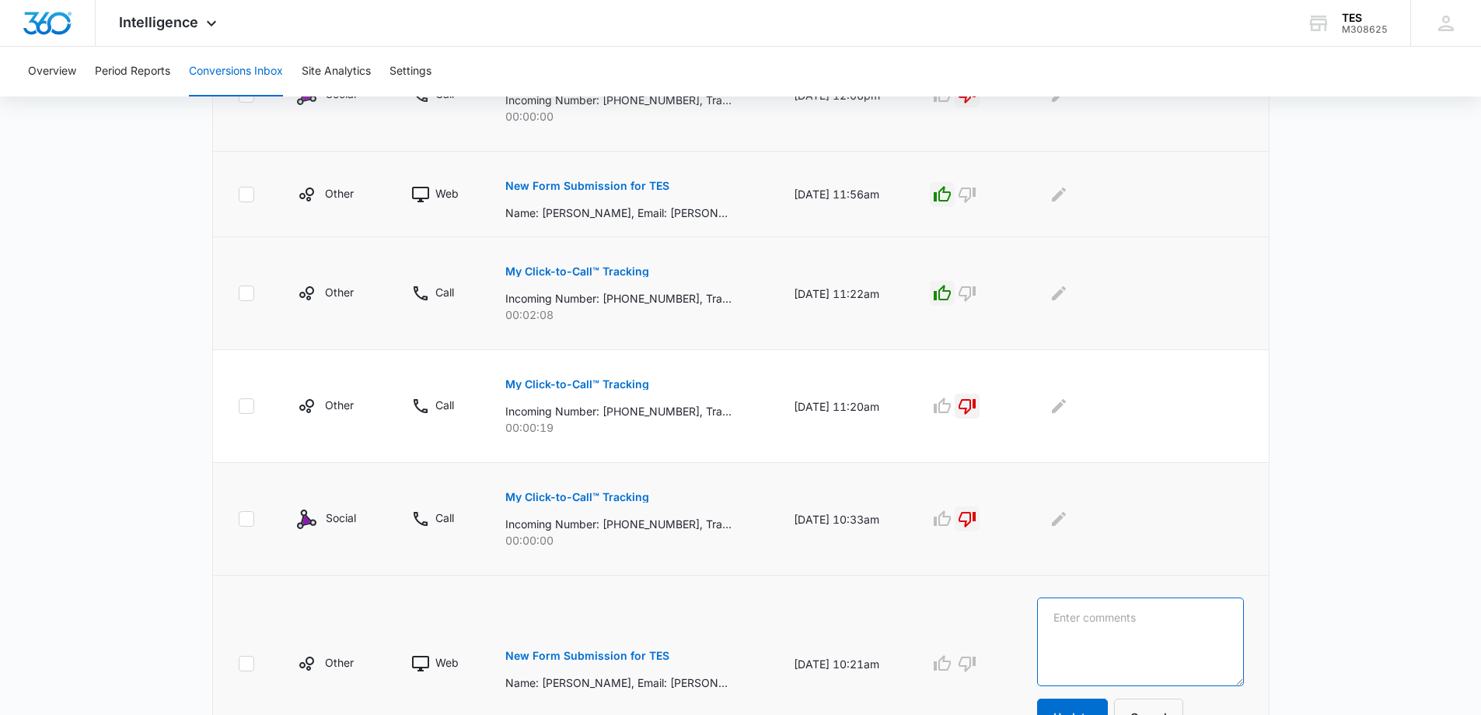
click at [1118, 628] on textarea at bounding box center [1140, 641] width 206 height 89
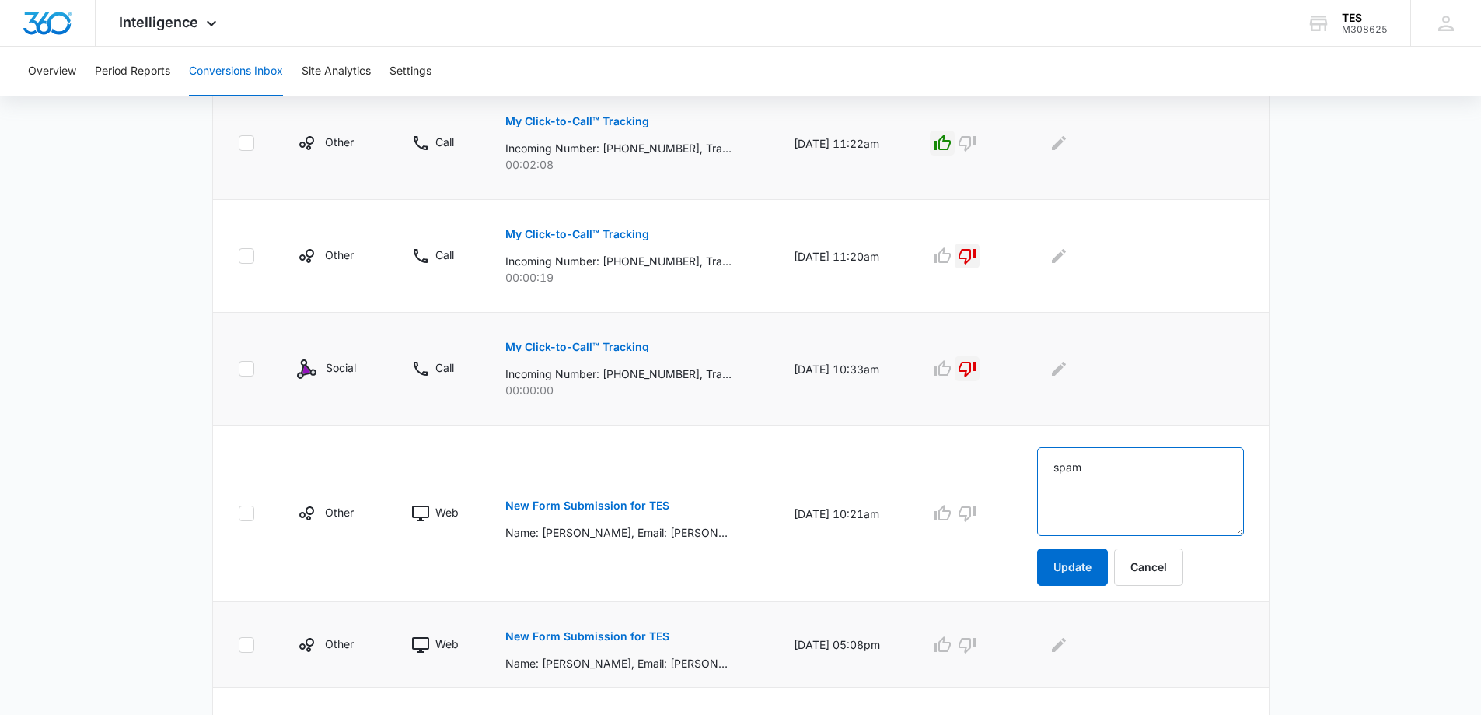
scroll to position [778, 0]
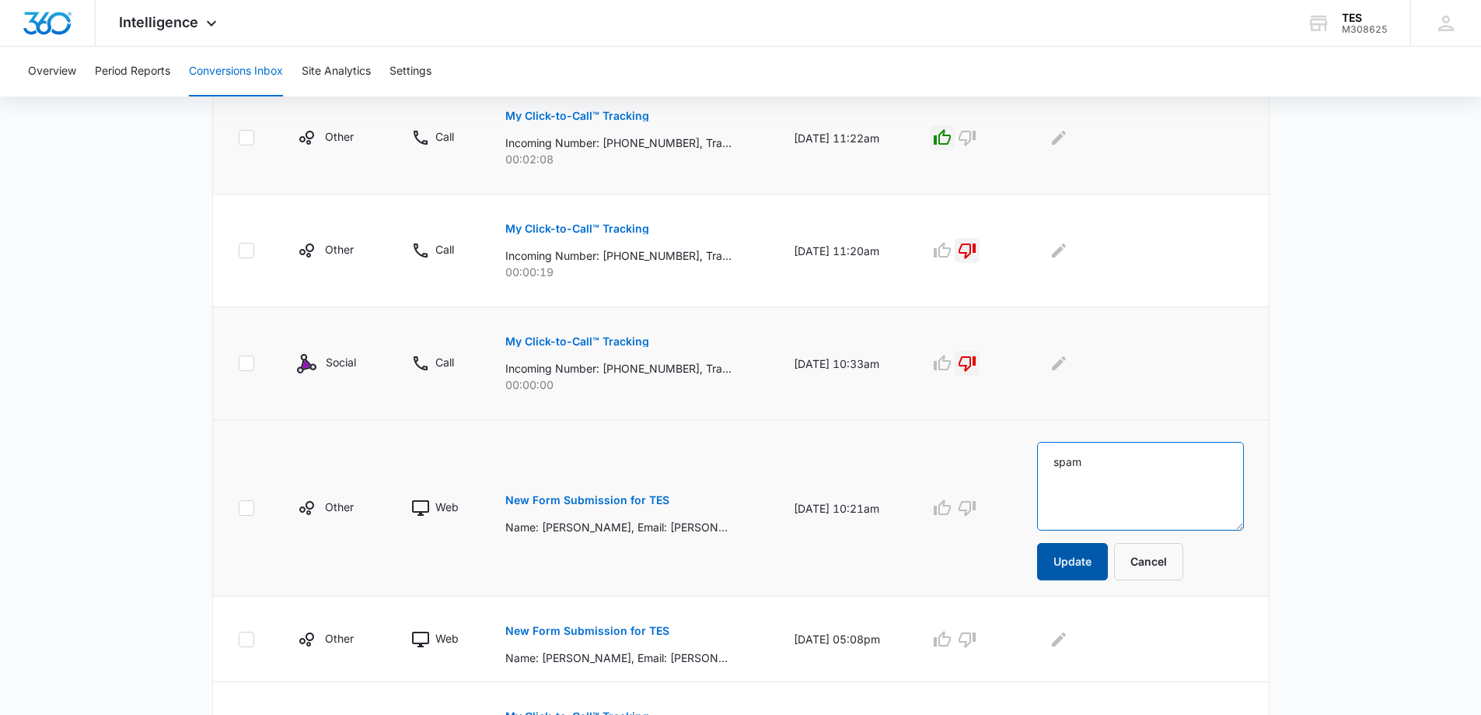
type textarea "spam"
click at [1089, 565] on button "Update" at bounding box center [1072, 561] width 71 height 37
click at [977, 505] on icon "button" at bounding box center [967, 507] width 19 height 19
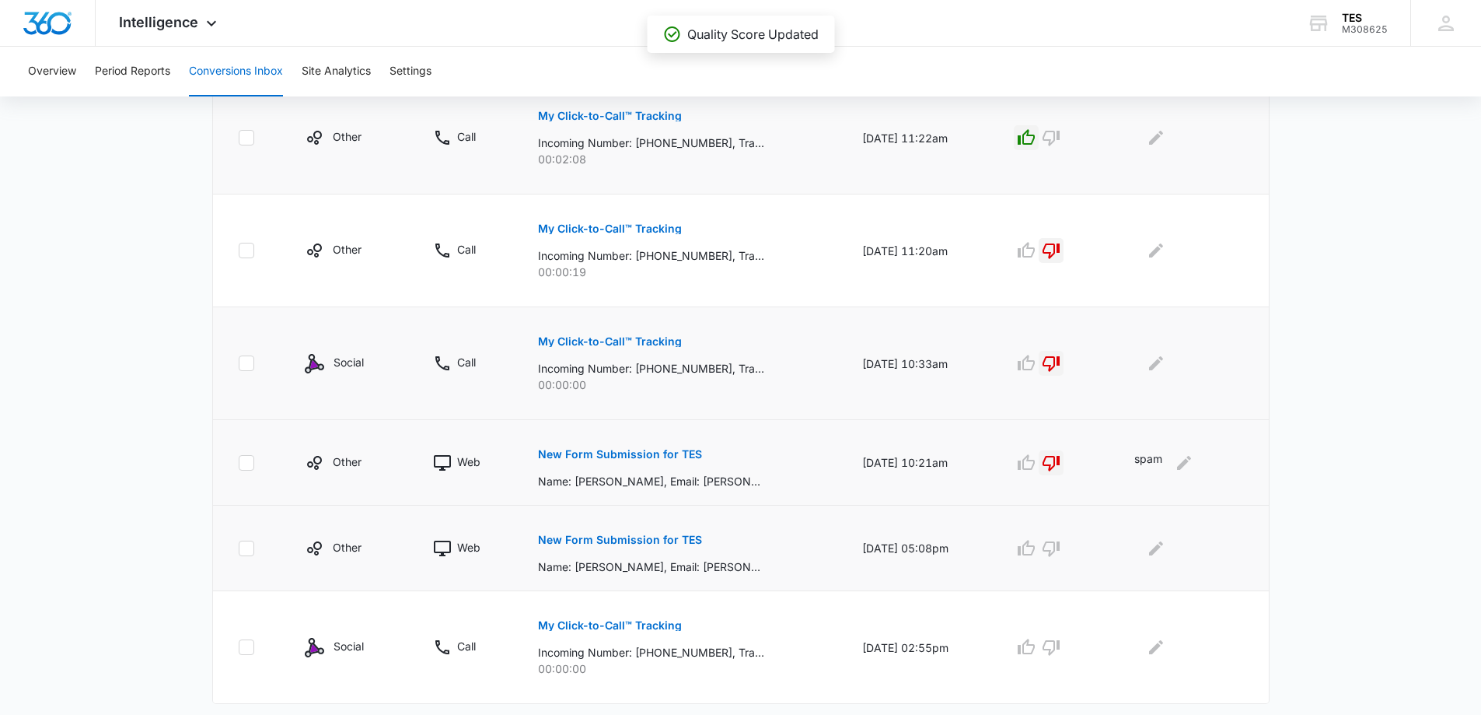
click at [648, 534] on p "New Form Submission for TES" at bounding box center [620, 539] width 164 height 11
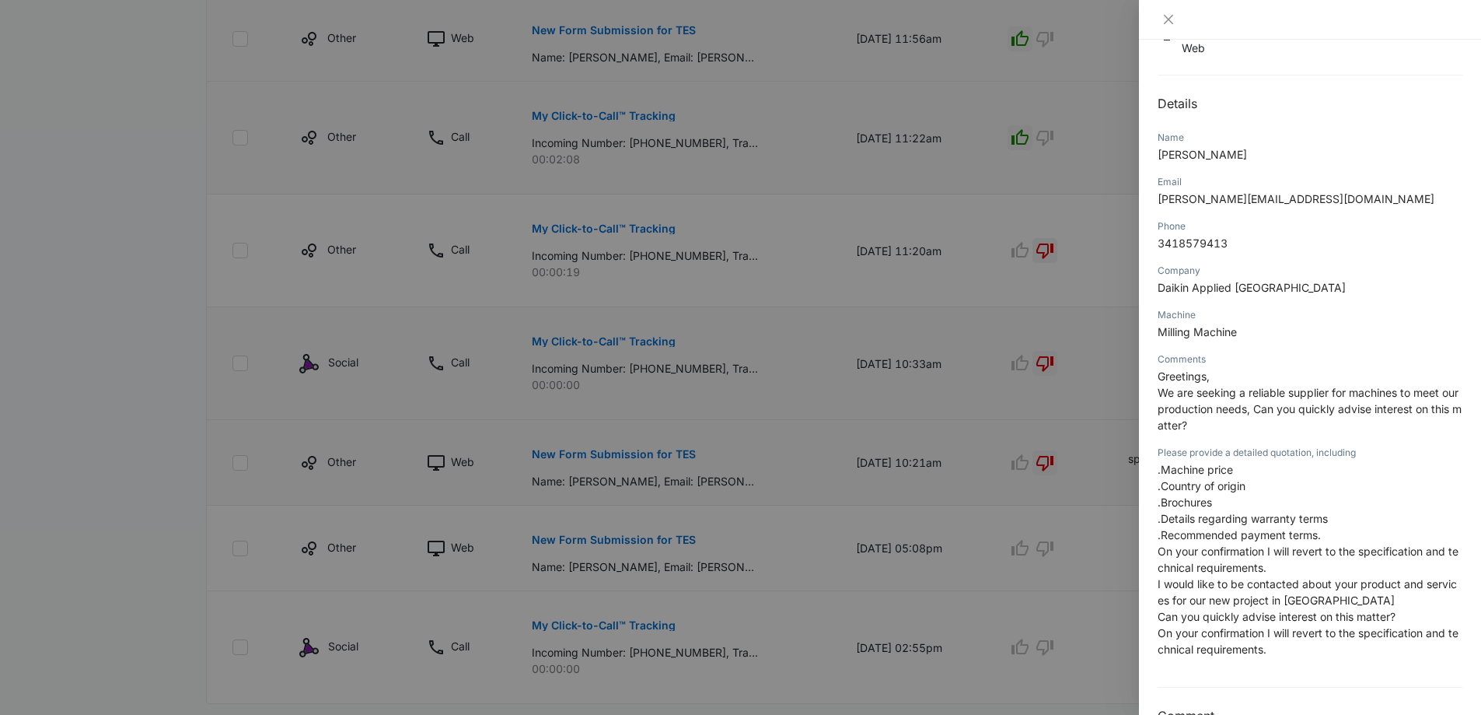
scroll to position [156, 0]
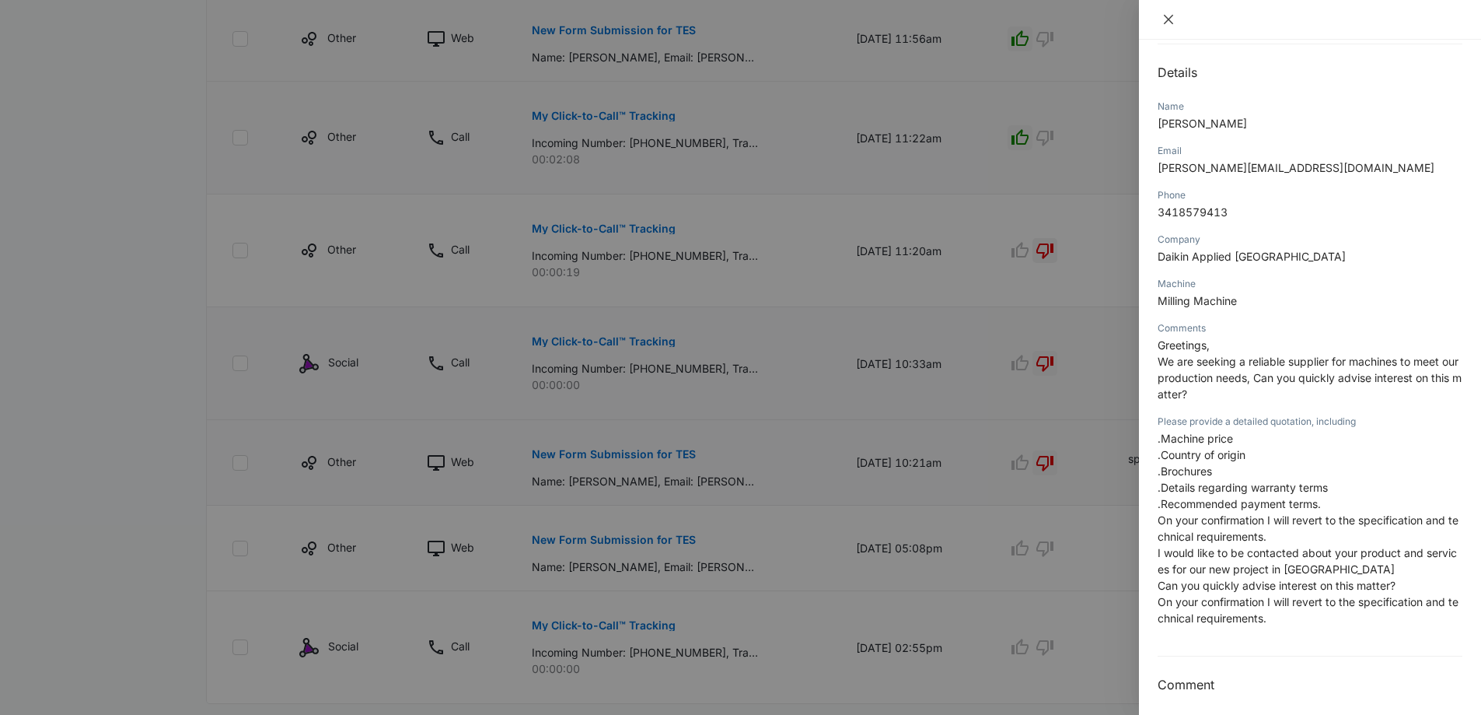
click at [1170, 16] on icon "close" at bounding box center [1169, 19] width 12 height 12
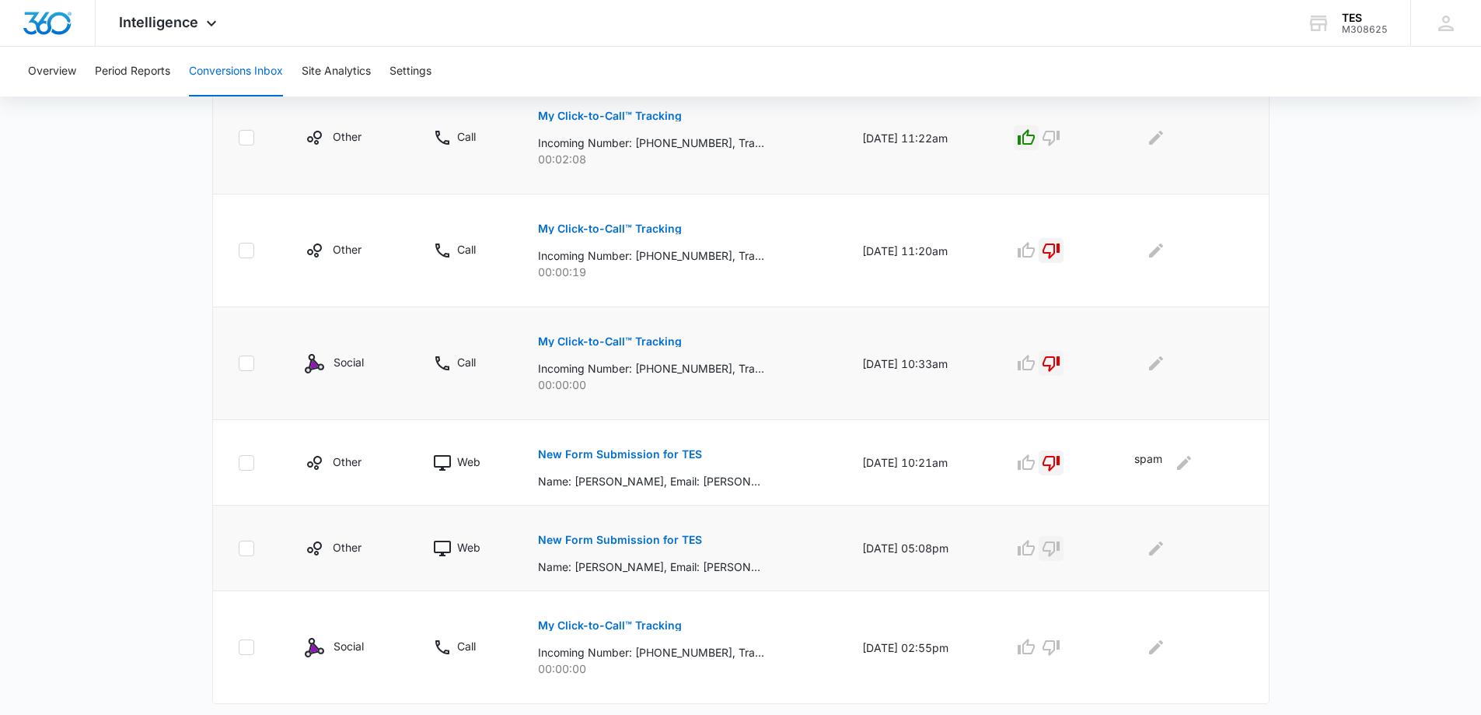
click at [1057, 547] on icon "button" at bounding box center [1051, 548] width 19 height 19
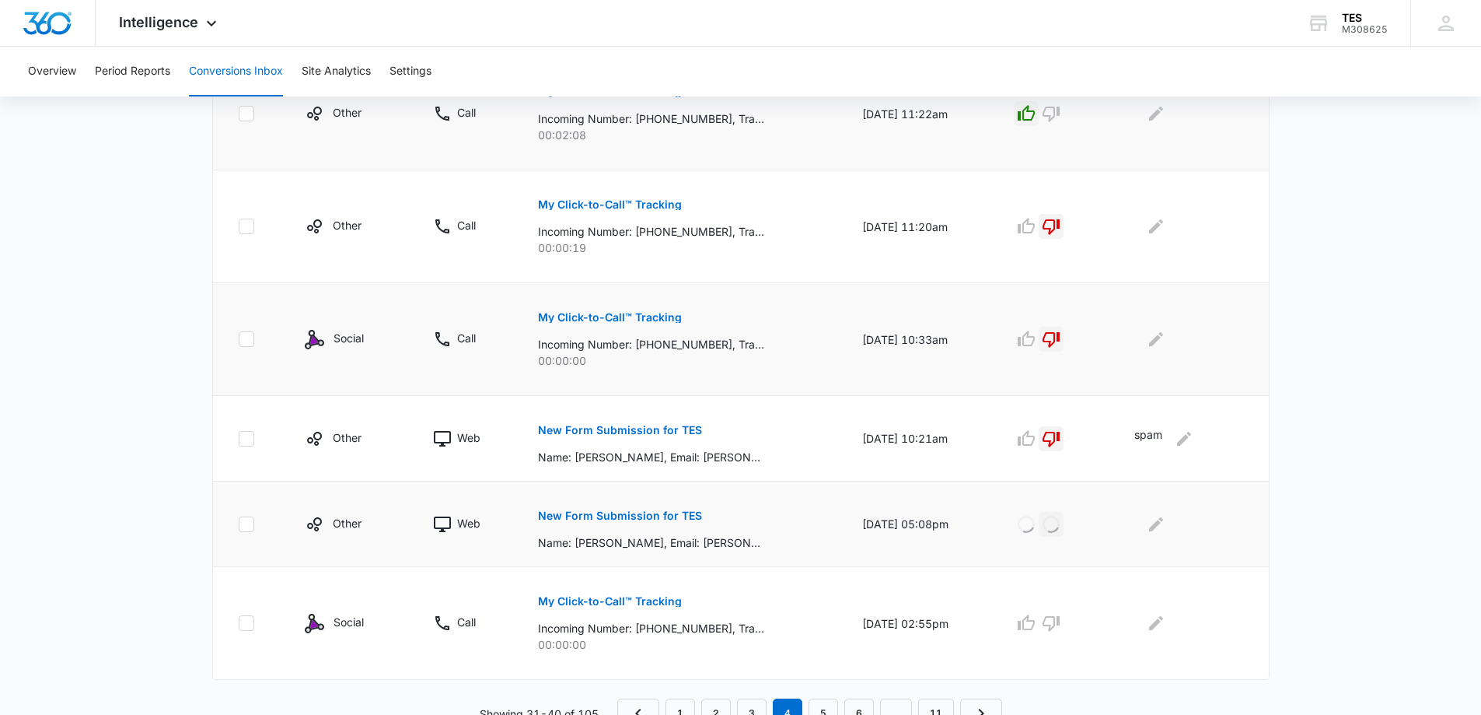
scroll to position [815, 0]
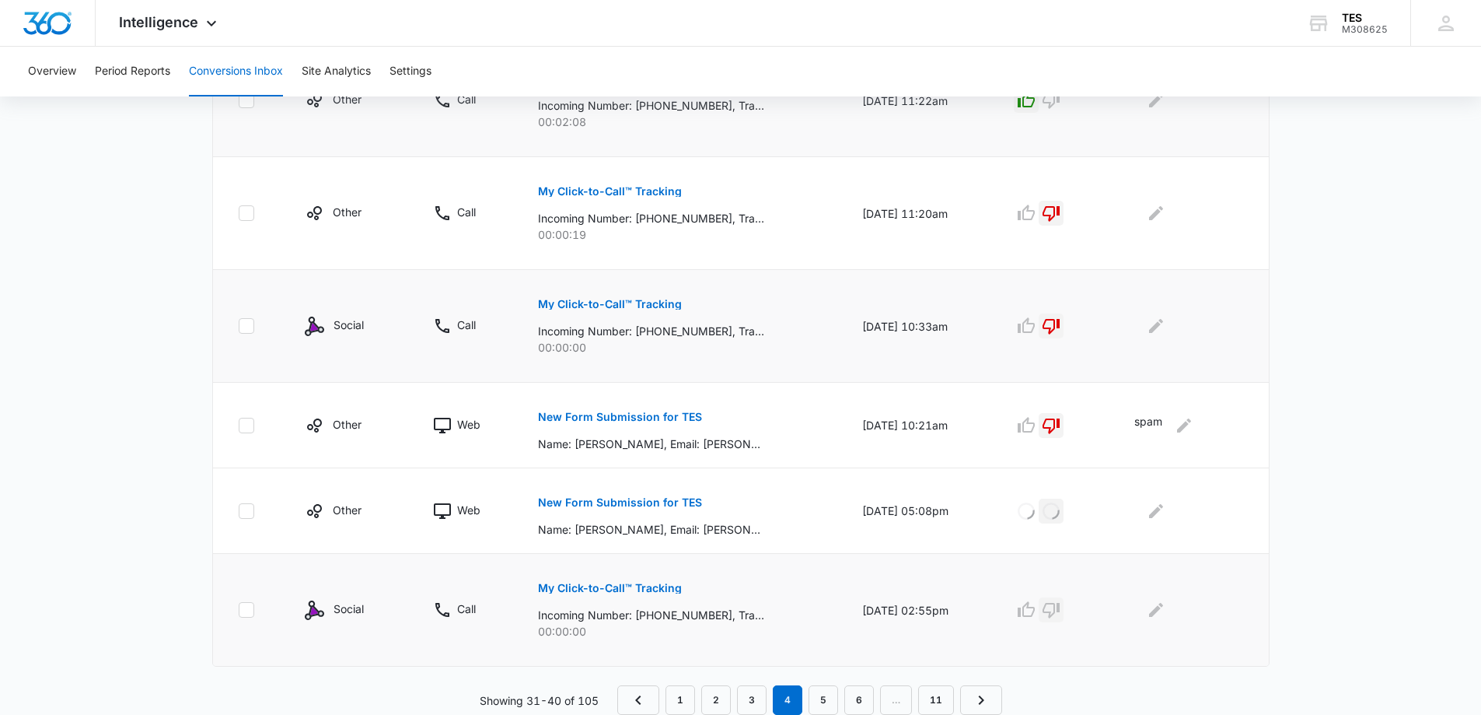
click at [1059, 610] on icon "button" at bounding box center [1051, 609] width 19 height 19
click at [829, 696] on link "5" at bounding box center [824, 700] width 30 height 30
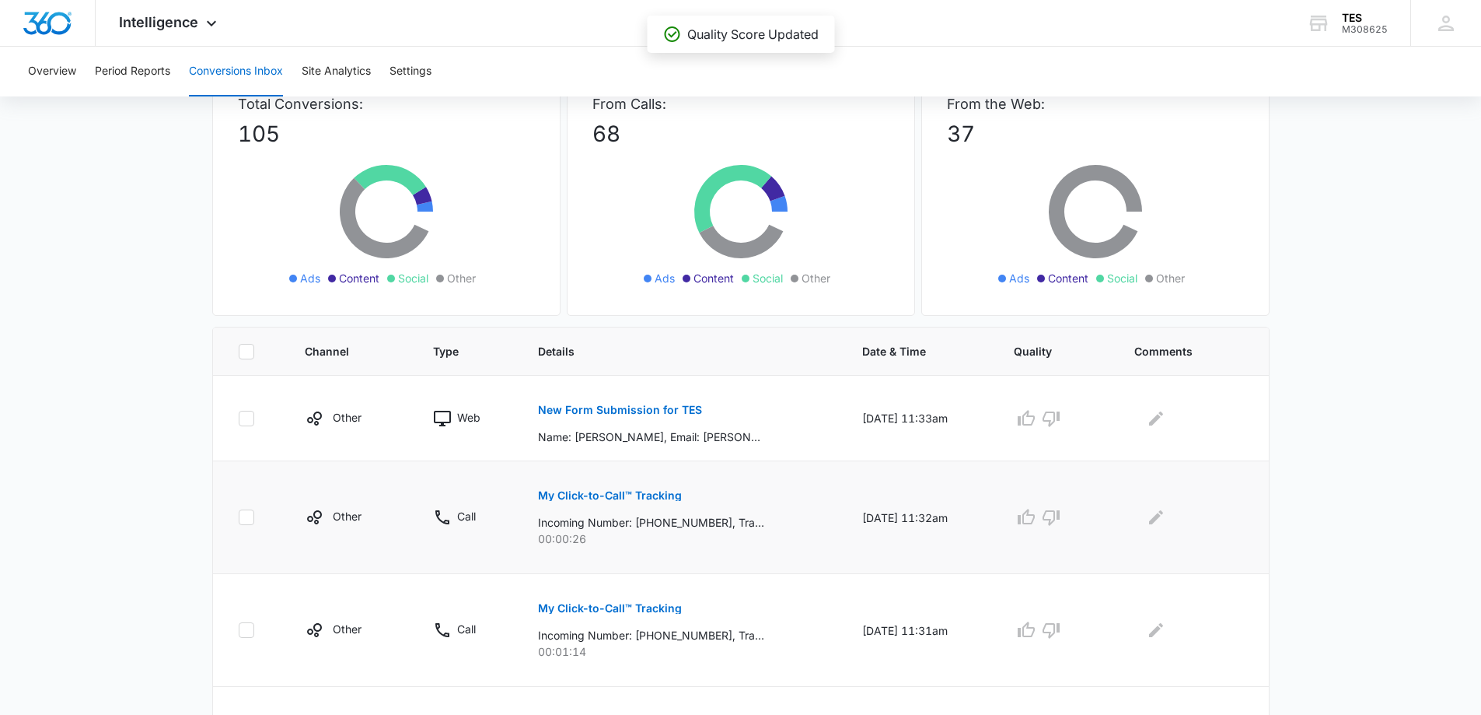
scroll to position [156, 0]
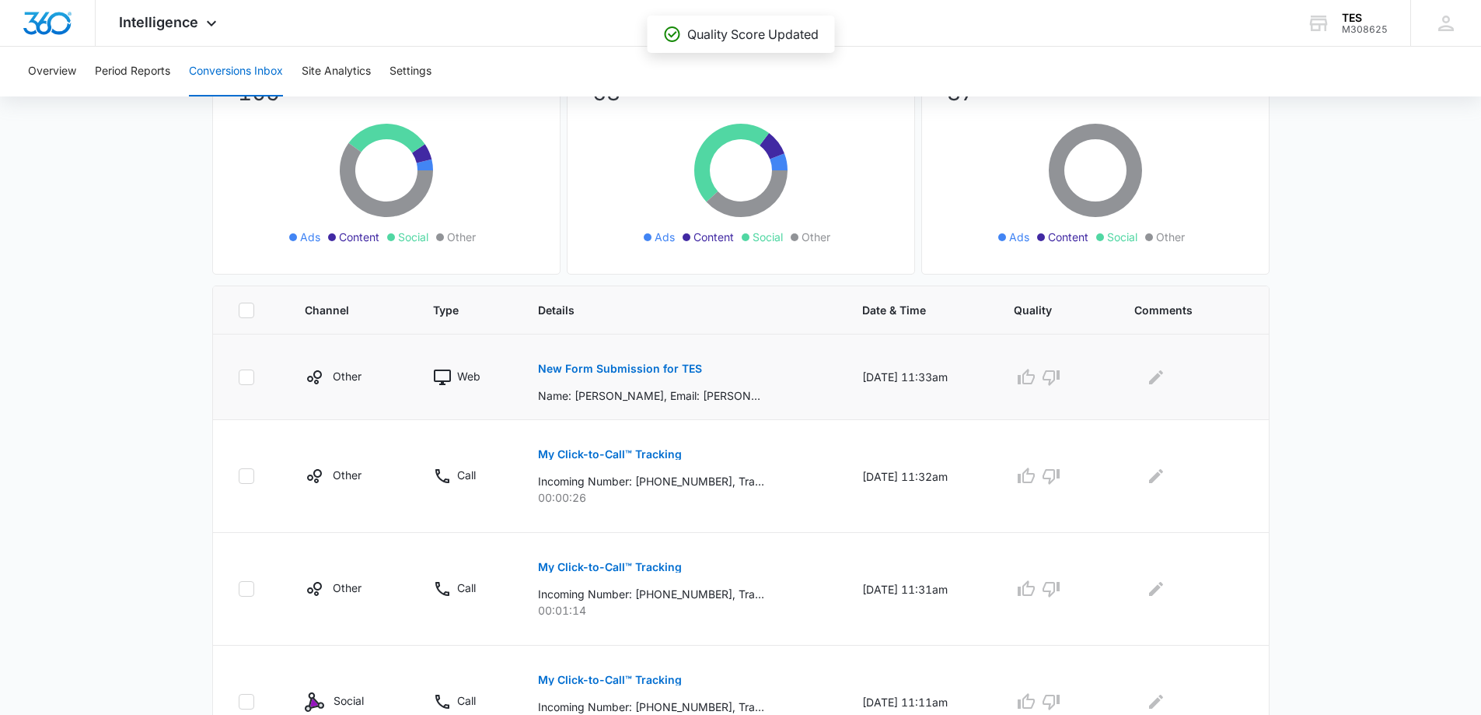
click at [621, 366] on p "New Form Submission for TES" at bounding box center [620, 368] width 164 height 11
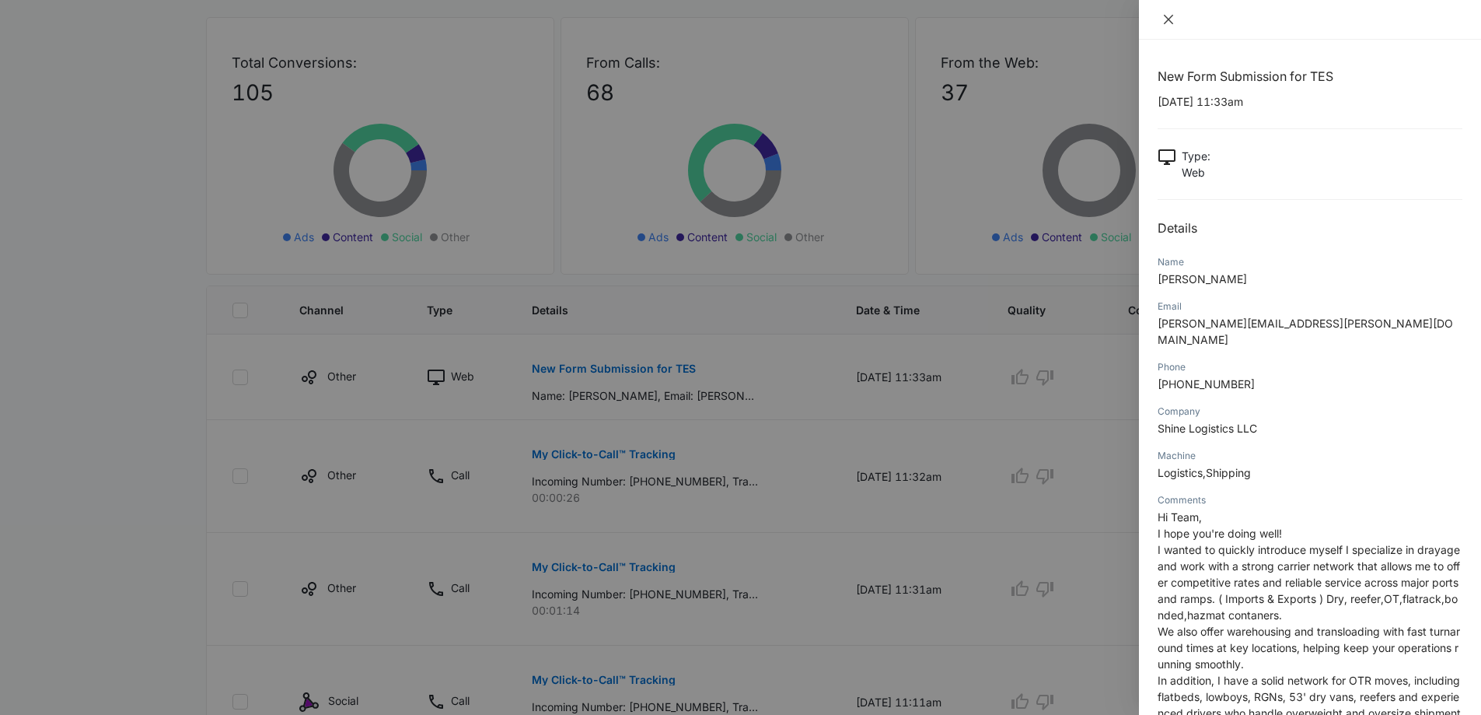
click at [1170, 19] on icon "close" at bounding box center [1168, 19] width 9 height 9
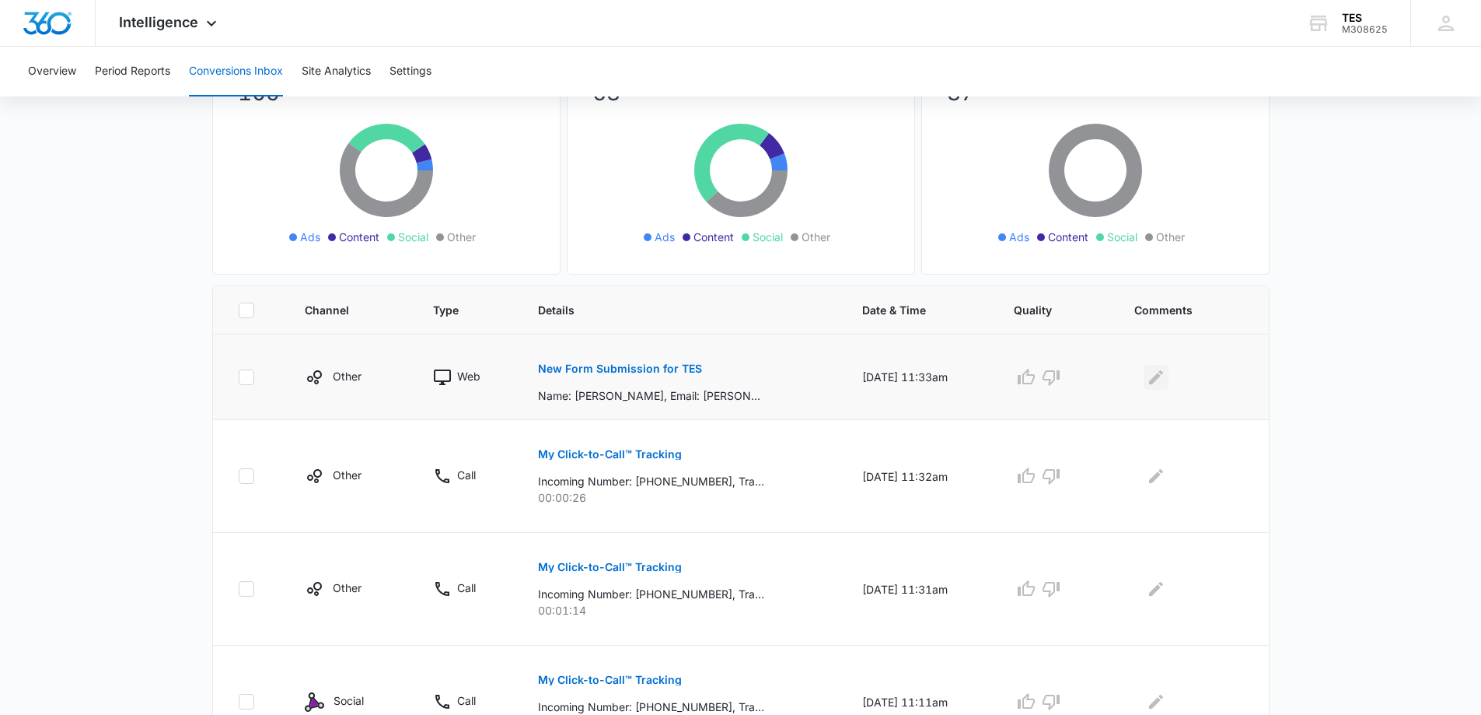
click at [1160, 375] on icon "Edit Comments" at bounding box center [1156, 377] width 19 height 19
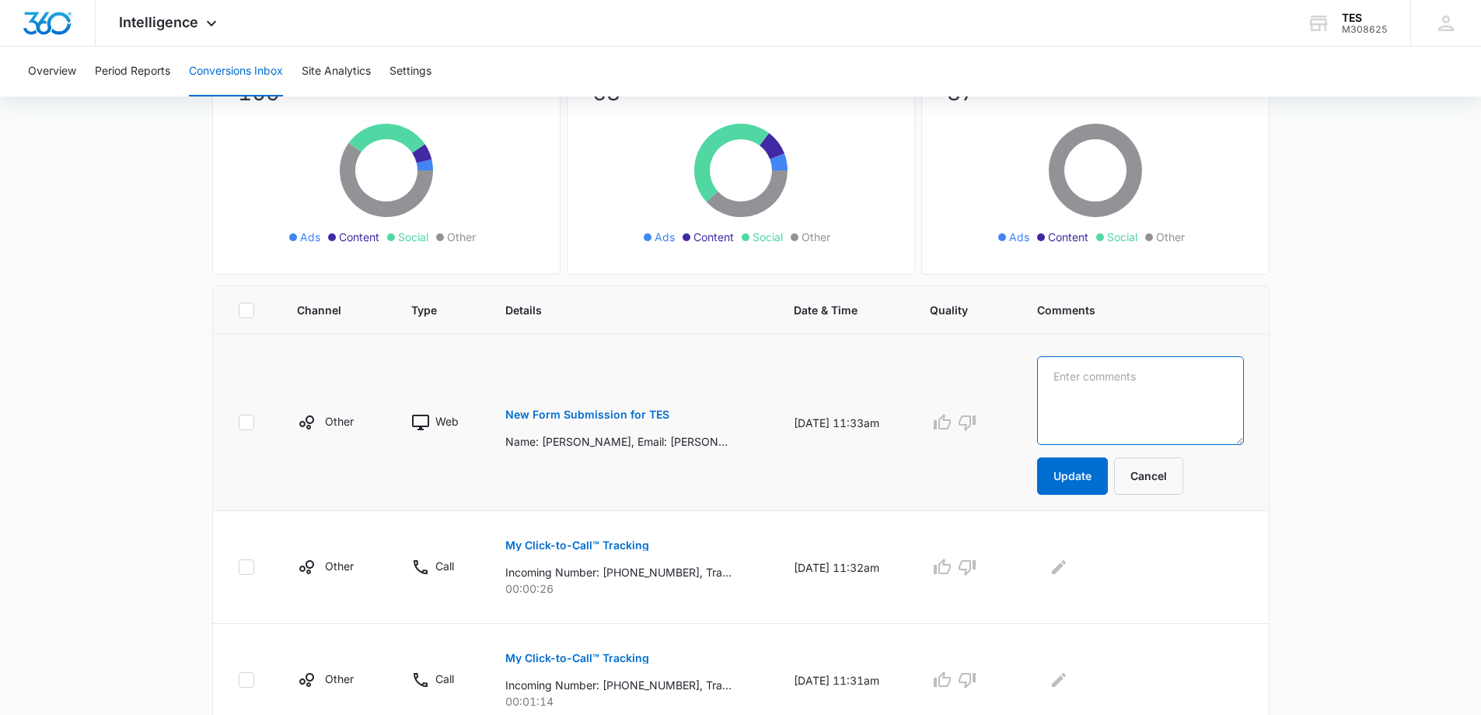
click at [1126, 381] on textarea at bounding box center [1140, 400] width 206 height 89
type textarea "spam"
click at [1089, 478] on button "Update" at bounding box center [1072, 475] width 71 height 37
click at [976, 423] on icon "button" at bounding box center [967, 423] width 17 height 16
click at [977, 558] on icon "button" at bounding box center [967, 567] width 19 height 19
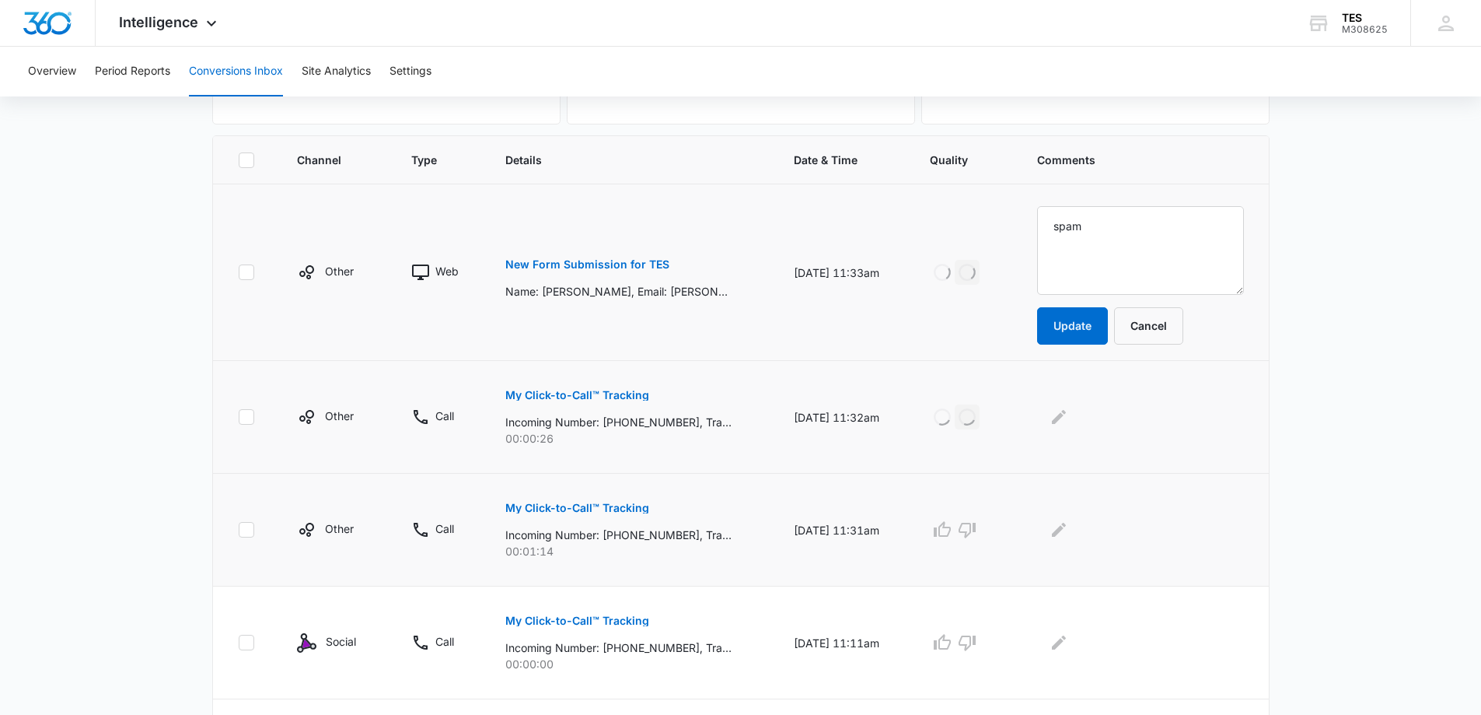
scroll to position [311, 0]
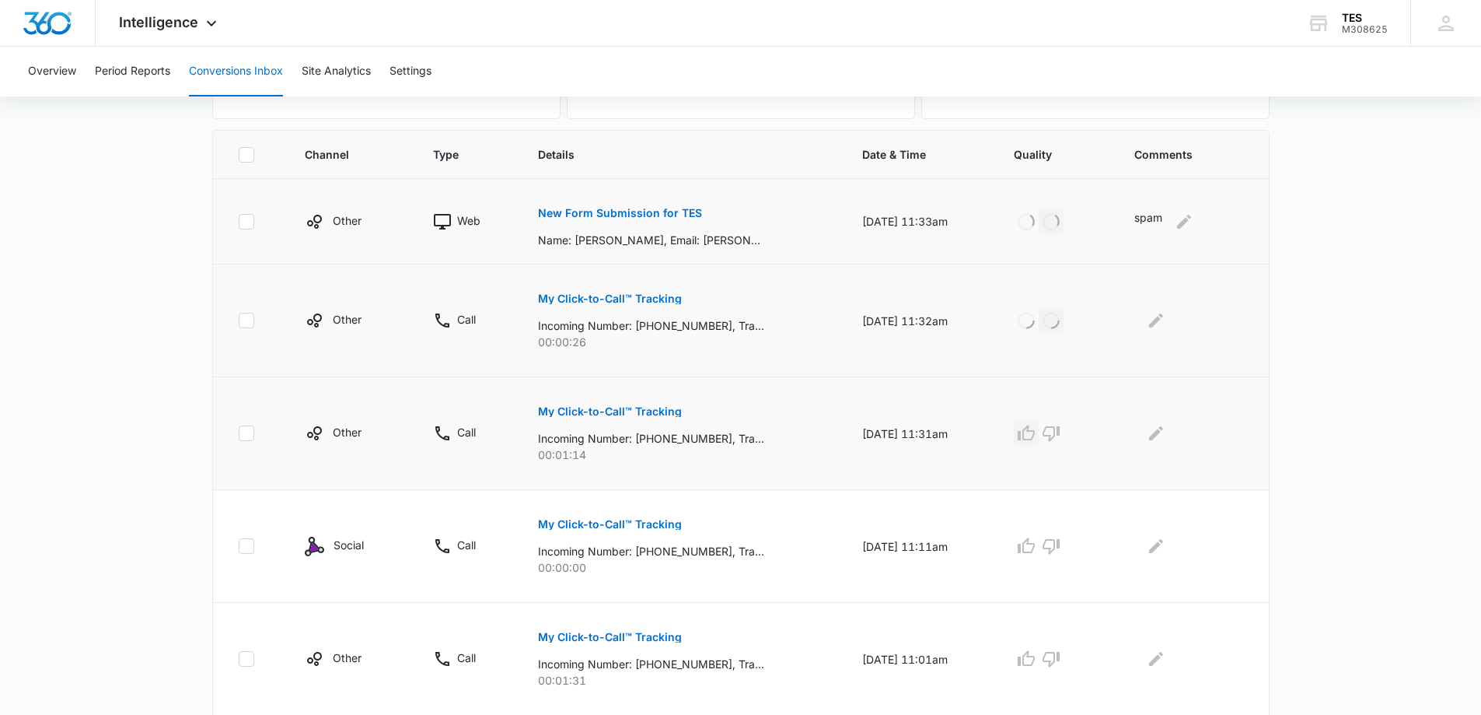
click at [1034, 428] on icon "button" at bounding box center [1026, 433] width 19 height 19
click at [1061, 544] on icon "button" at bounding box center [1051, 546] width 19 height 19
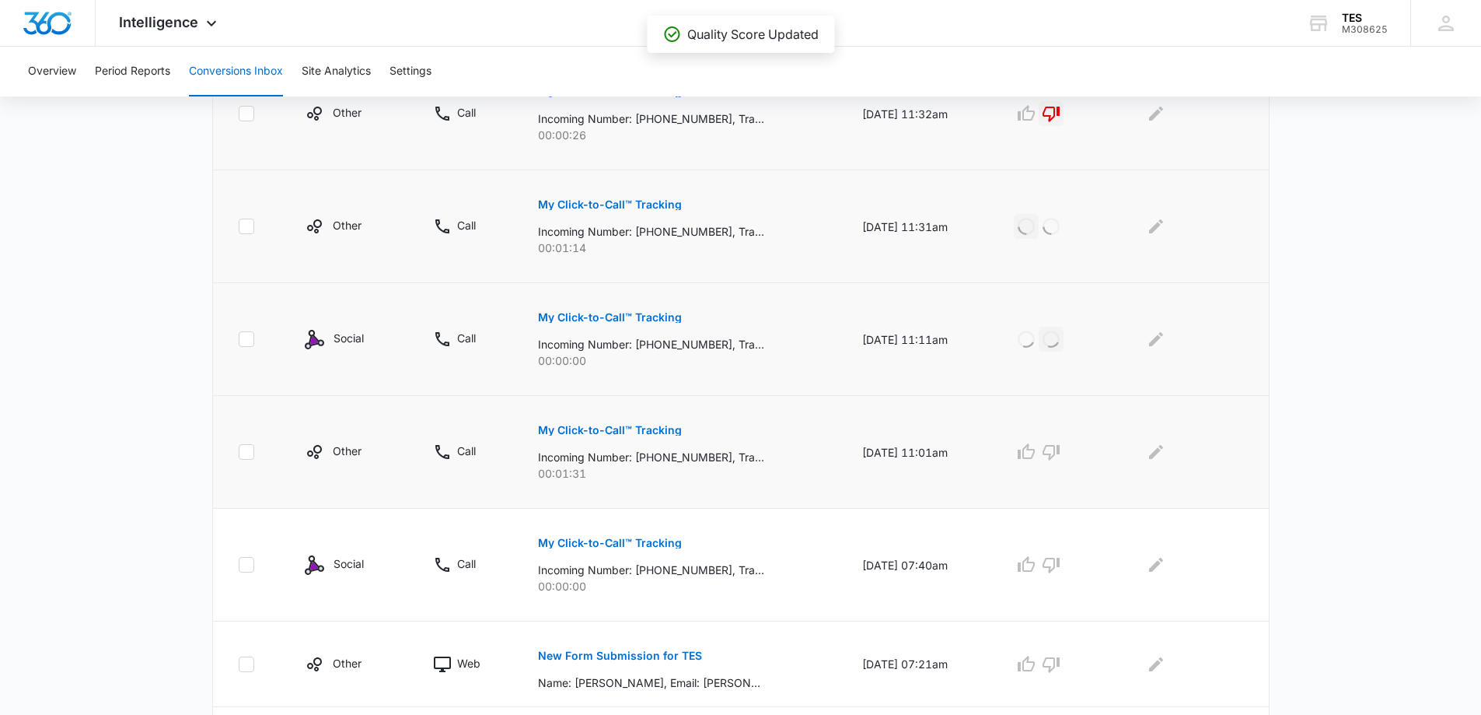
scroll to position [544, 0]
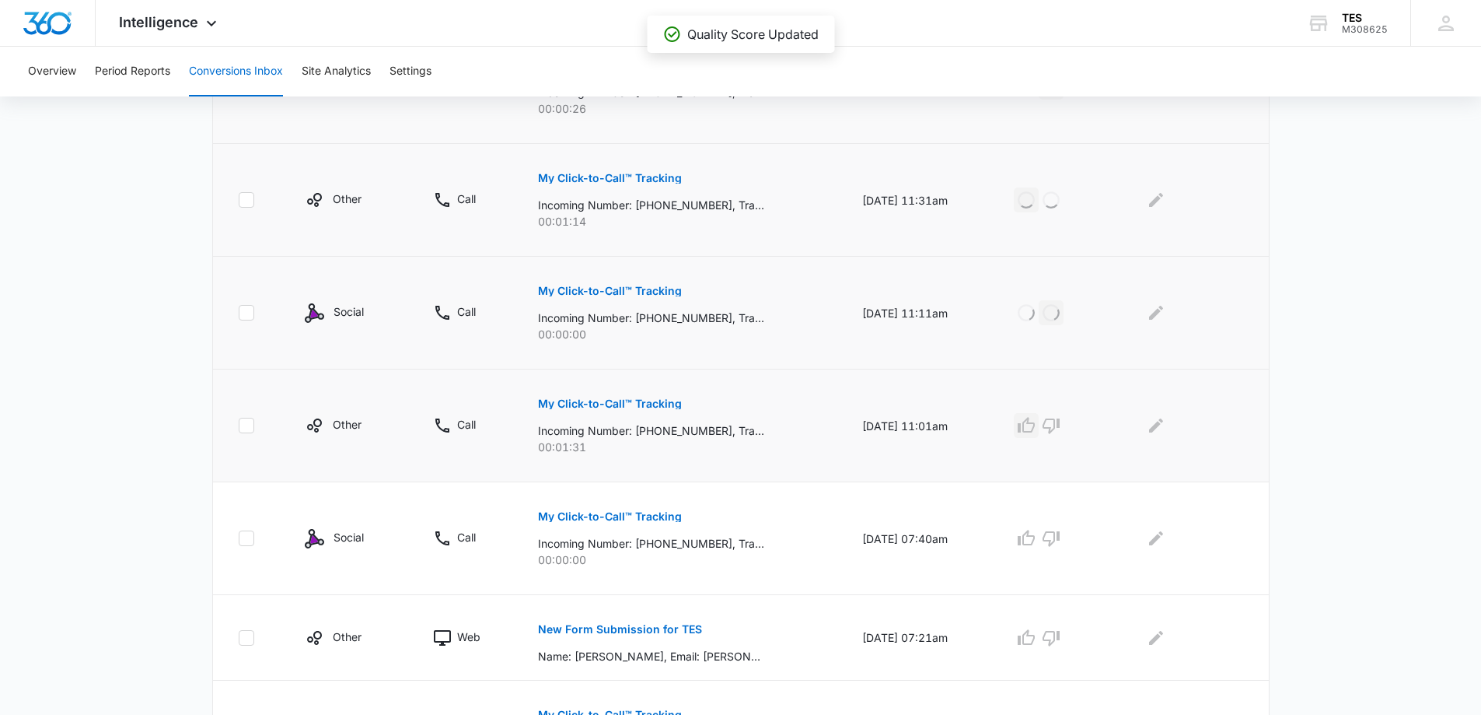
click at [1034, 421] on icon "button" at bounding box center [1026, 425] width 17 height 16
click at [1061, 540] on icon "button" at bounding box center [1051, 538] width 19 height 19
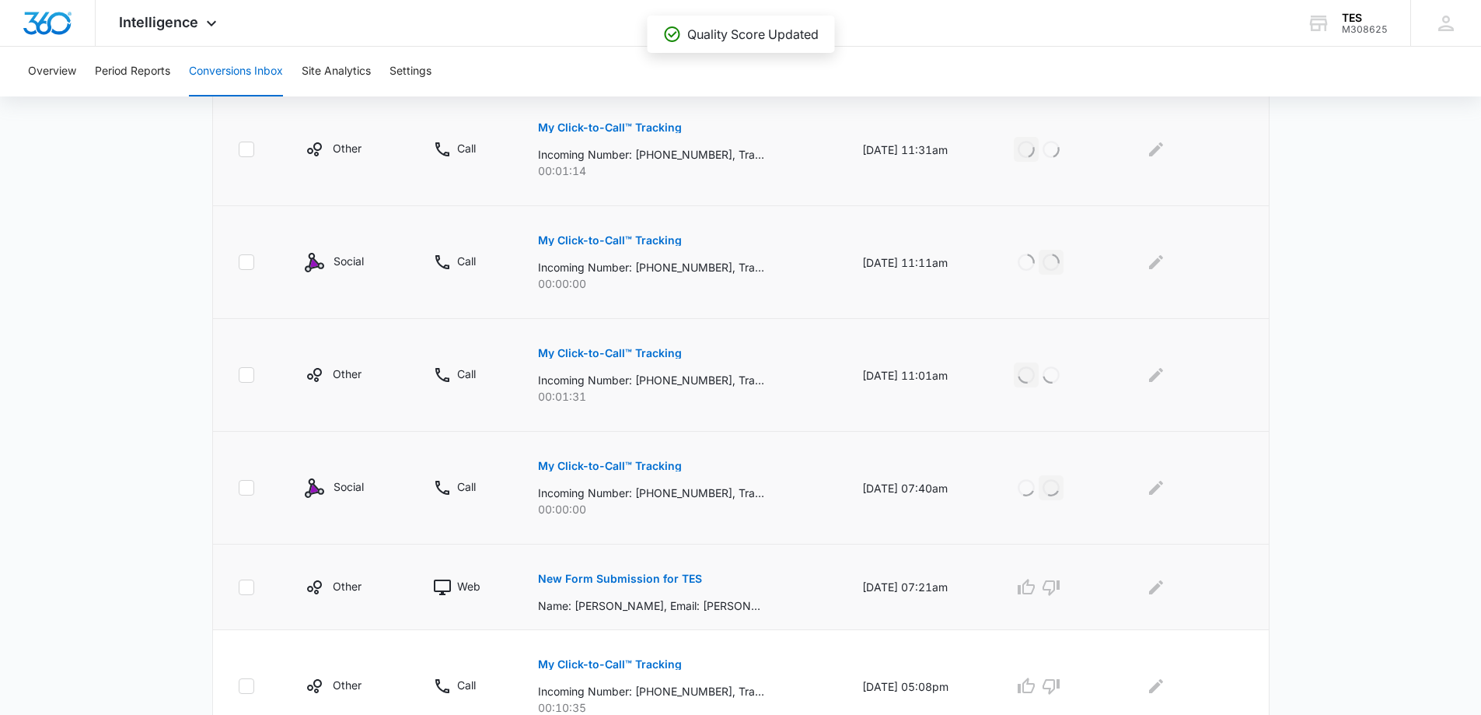
scroll to position [622, 0]
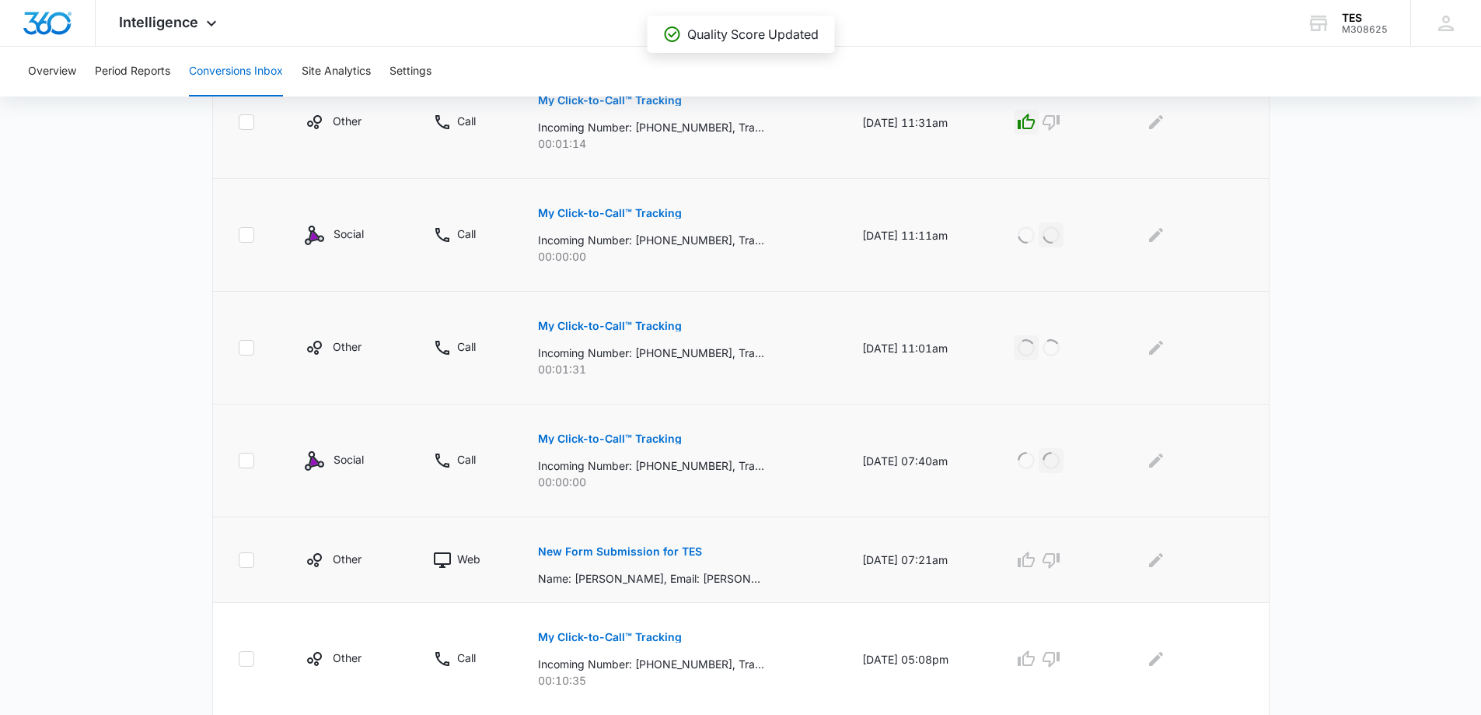
click at [600, 549] on p "New Form Submission for TES" at bounding box center [620, 551] width 164 height 11
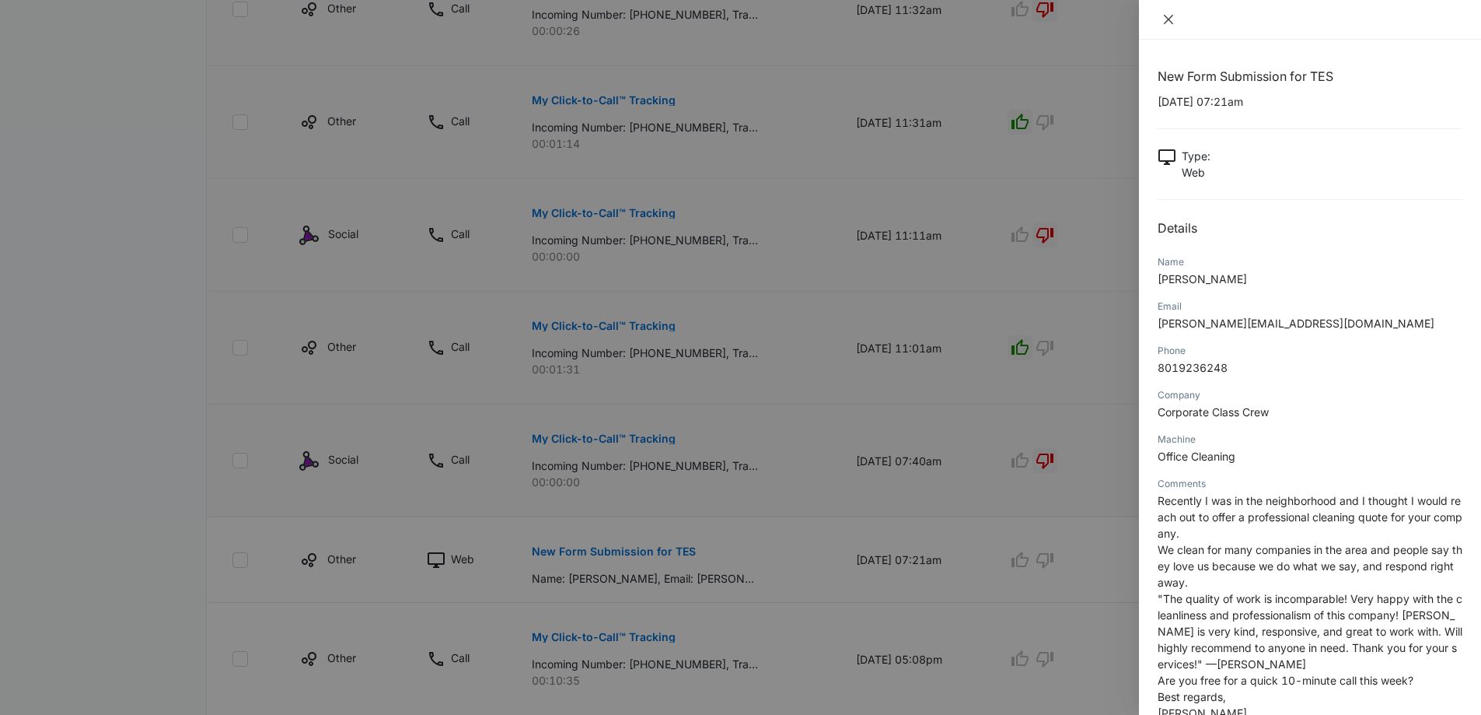
click at [1171, 20] on icon "close" at bounding box center [1169, 19] width 12 height 12
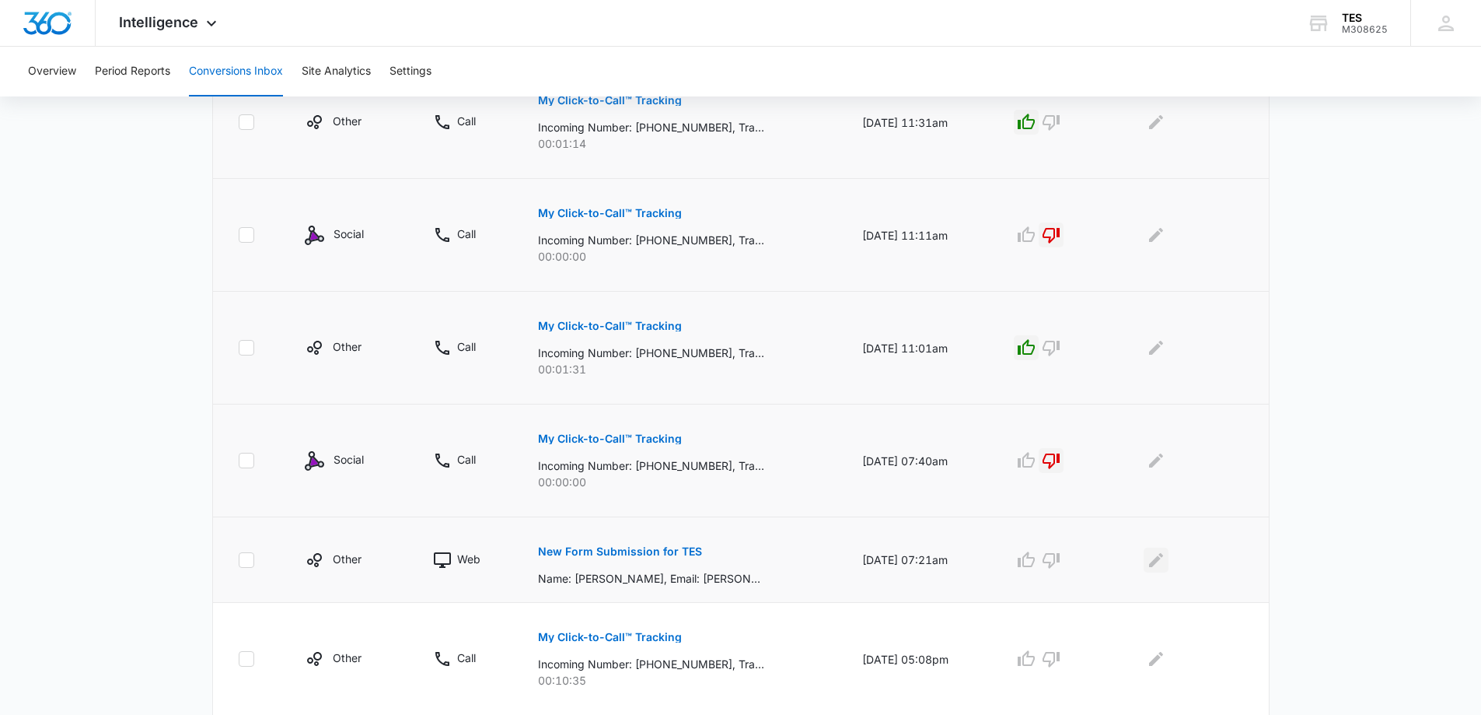
click at [1158, 558] on icon "Edit Comments" at bounding box center [1156, 560] width 19 height 19
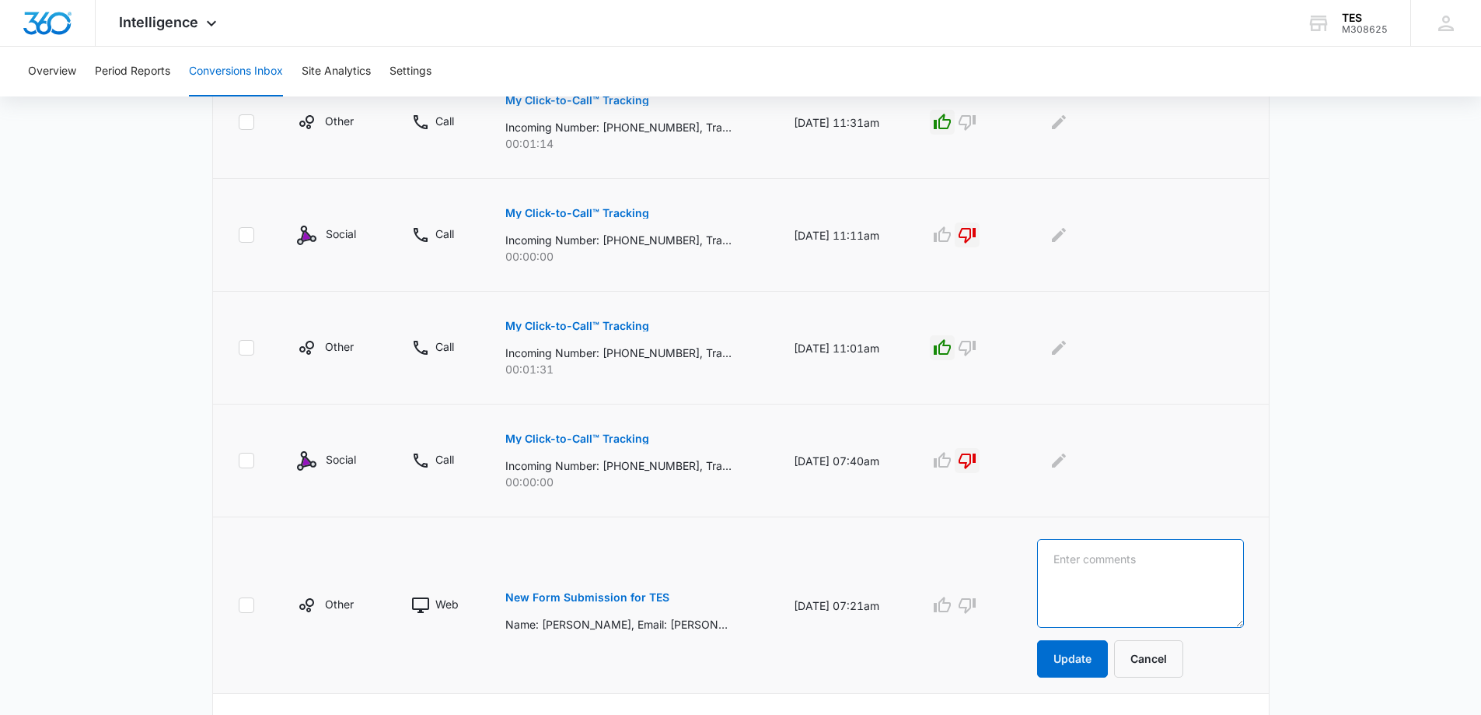
click at [1110, 559] on textarea at bounding box center [1140, 583] width 206 height 89
type textarea "spam"
click at [1094, 661] on button "Update" at bounding box center [1072, 658] width 71 height 37
click at [976, 605] on icon "button" at bounding box center [967, 606] width 17 height 16
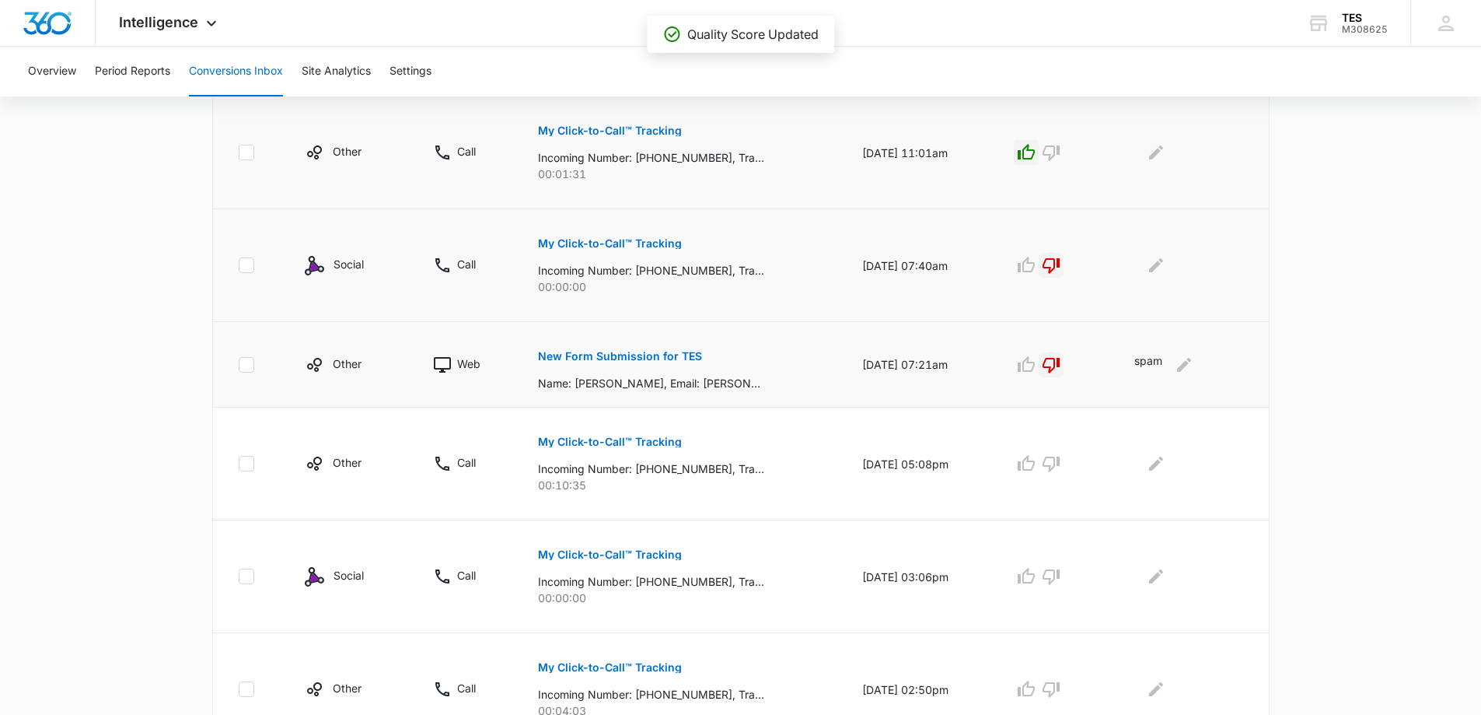
scroll to position [855, 0]
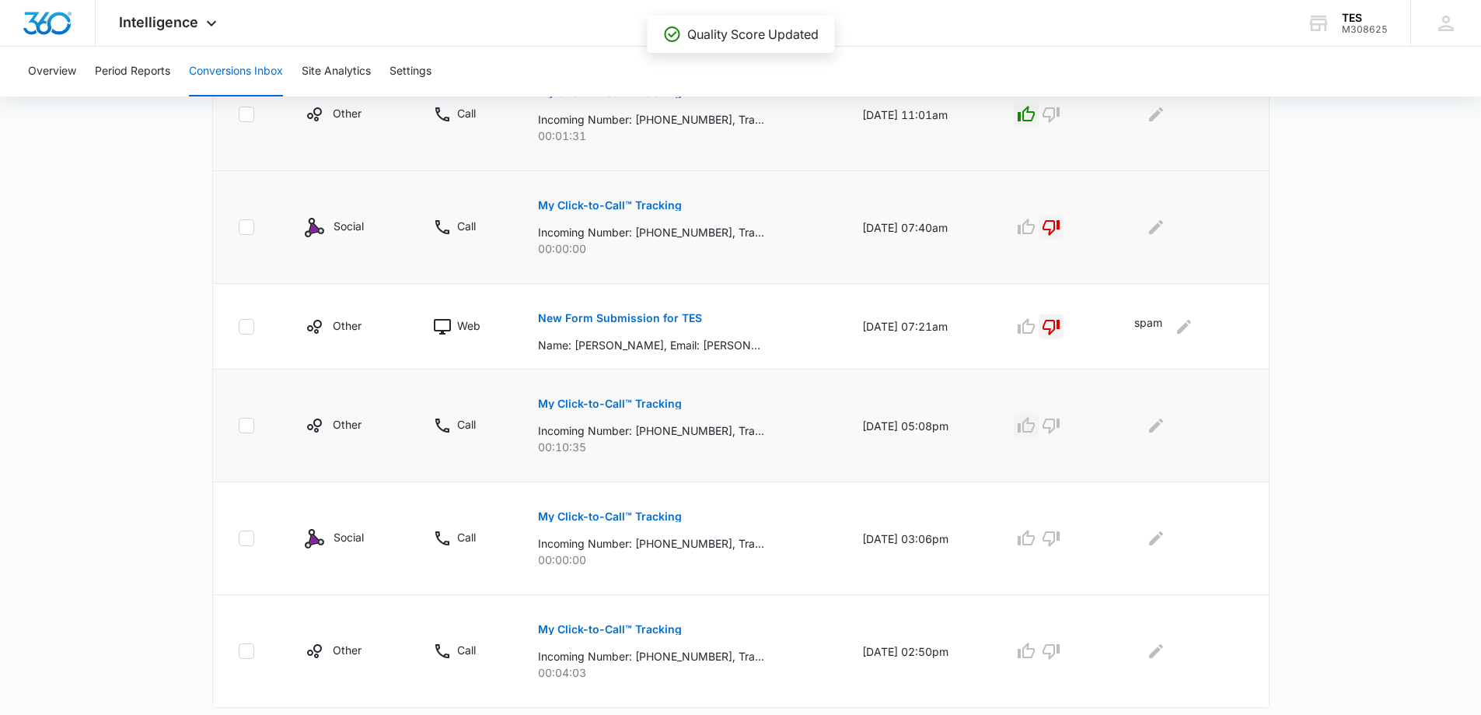
click at [1035, 431] on icon "button" at bounding box center [1026, 425] width 17 height 16
click at [1061, 536] on icon "button" at bounding box center [1051, 538] width 19 height 19
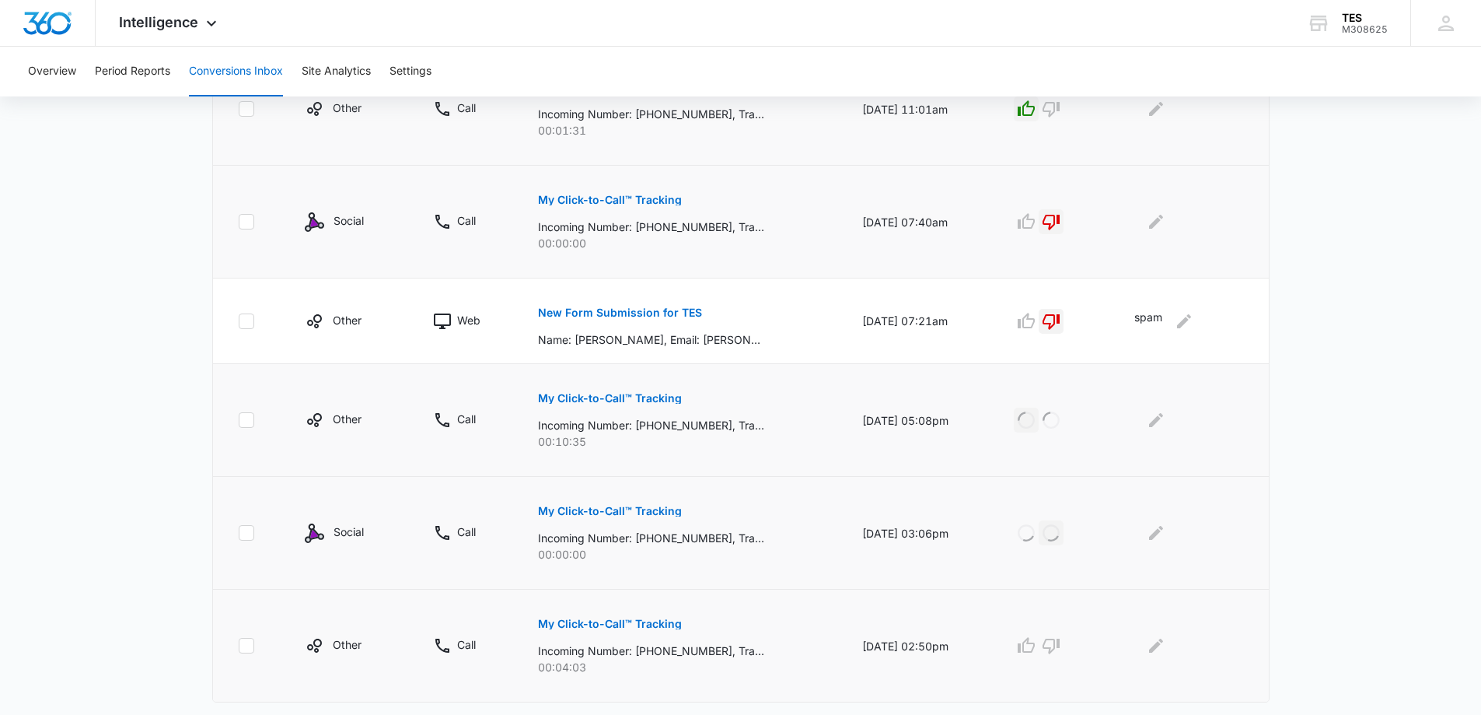
scroll to position [897, 0]
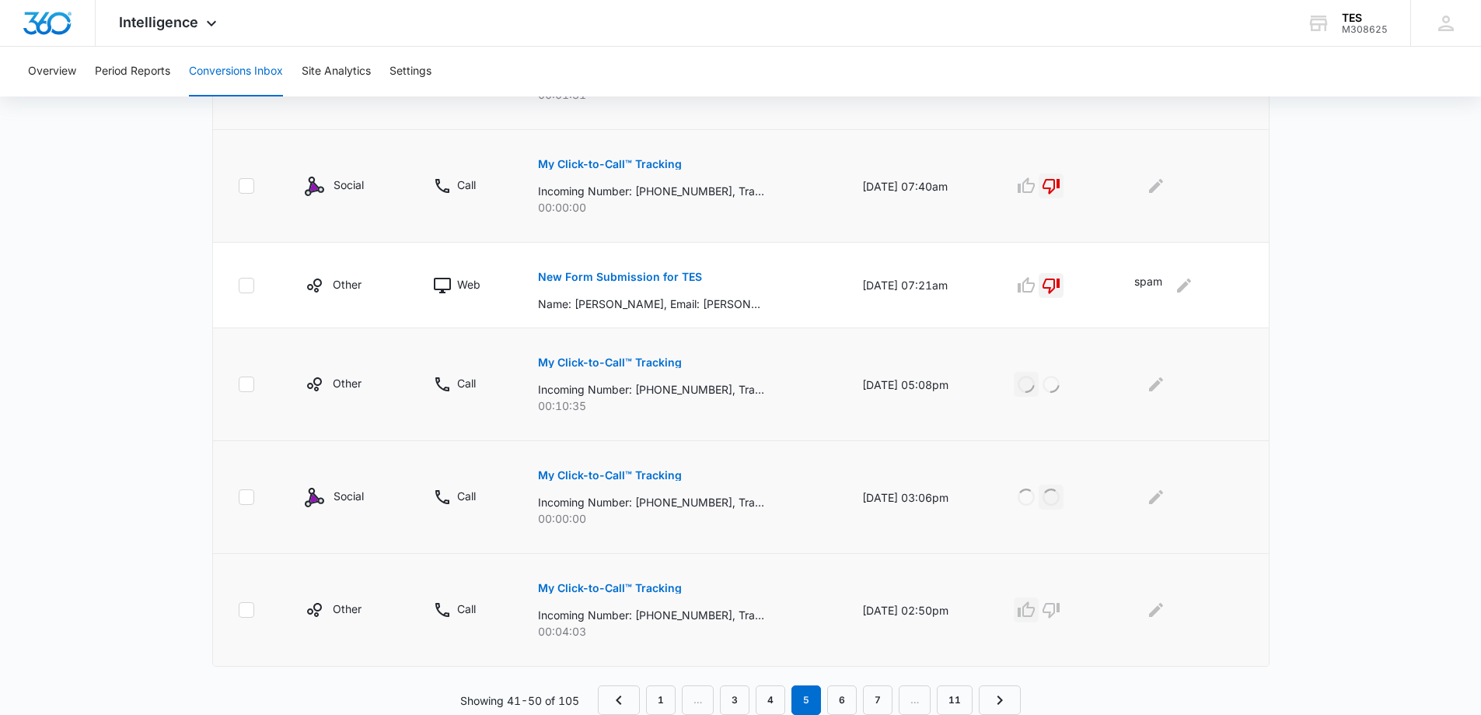
click at [1030, 609] on icon "button" at bounding box center [1026, 609] width 17 height 16
click at [843, 702] on link "6" at bounding box center [842, 700] width 30 height 30
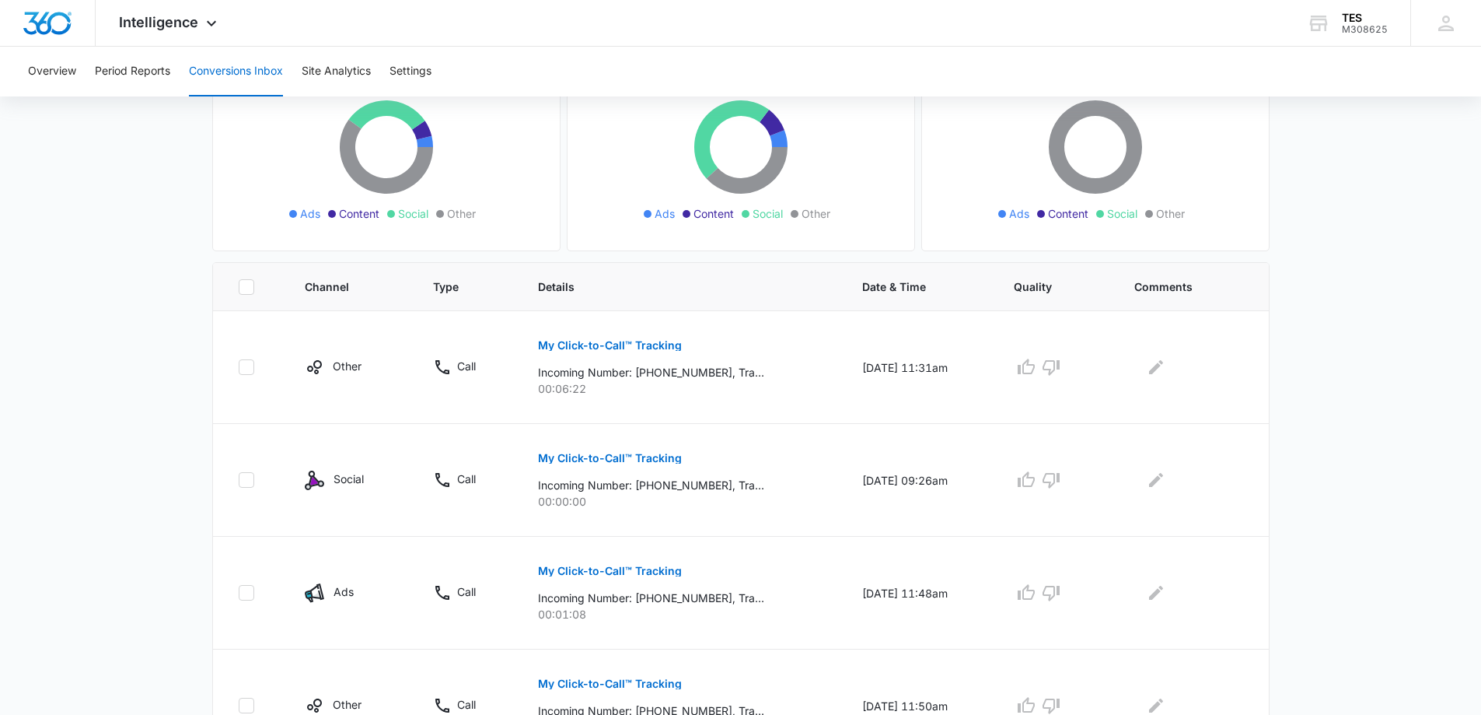
scroll to position [233, 0]
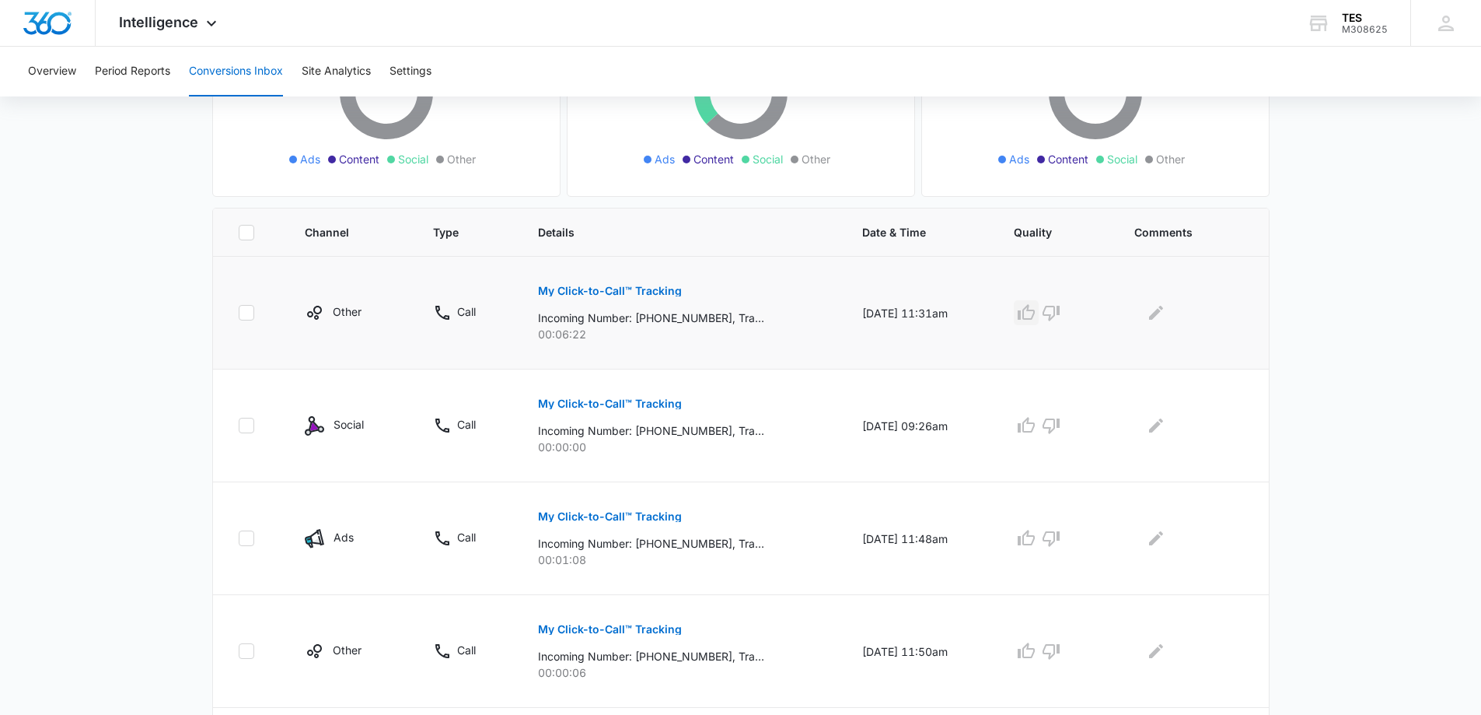
click at [1036, 313] on icon "button" at bounding box center [1026, 312] width 19 height 19
click at [1061, 430] on icon "button" at bounding box center [1051, 425] width 19 height 19
click at [1034, 537] on icon "button" at bounding box center [1026, 538] width 19 height 19
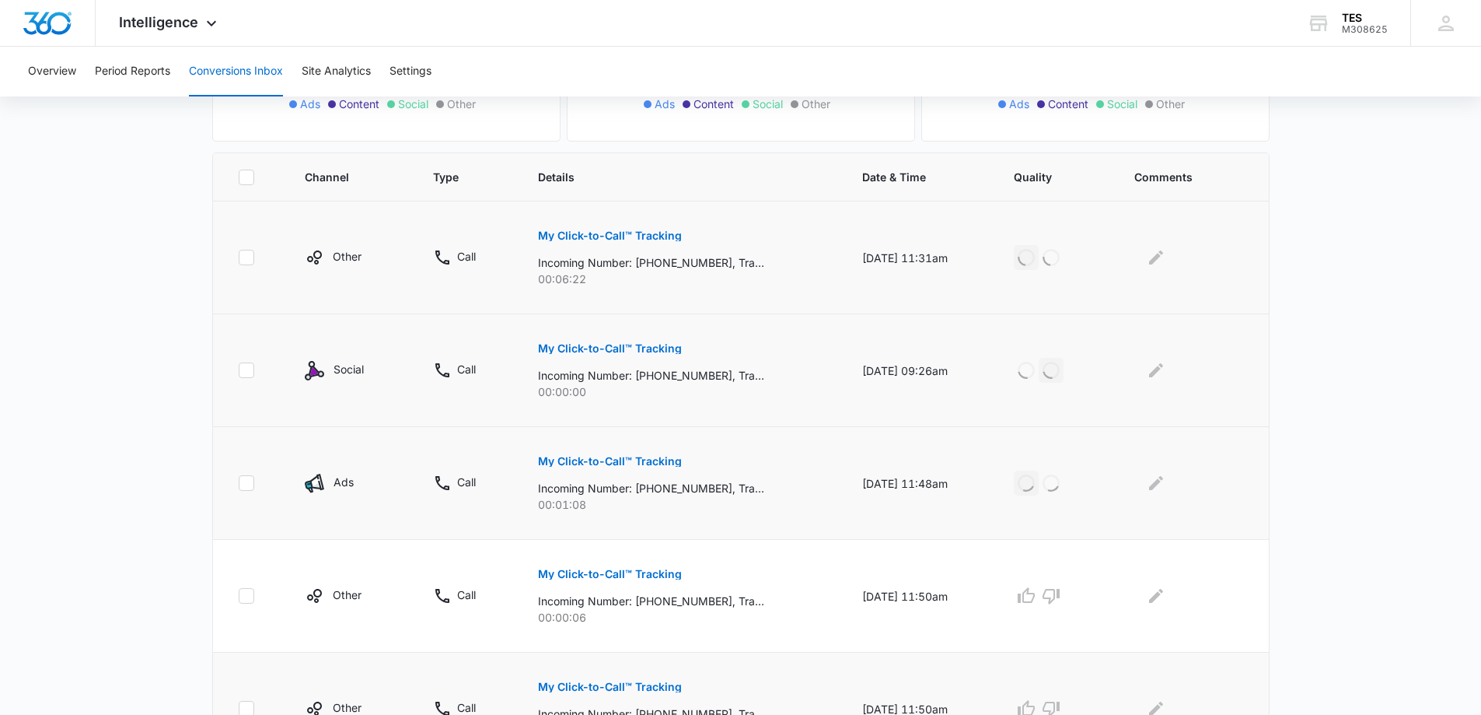
scroll to position [467, 0]
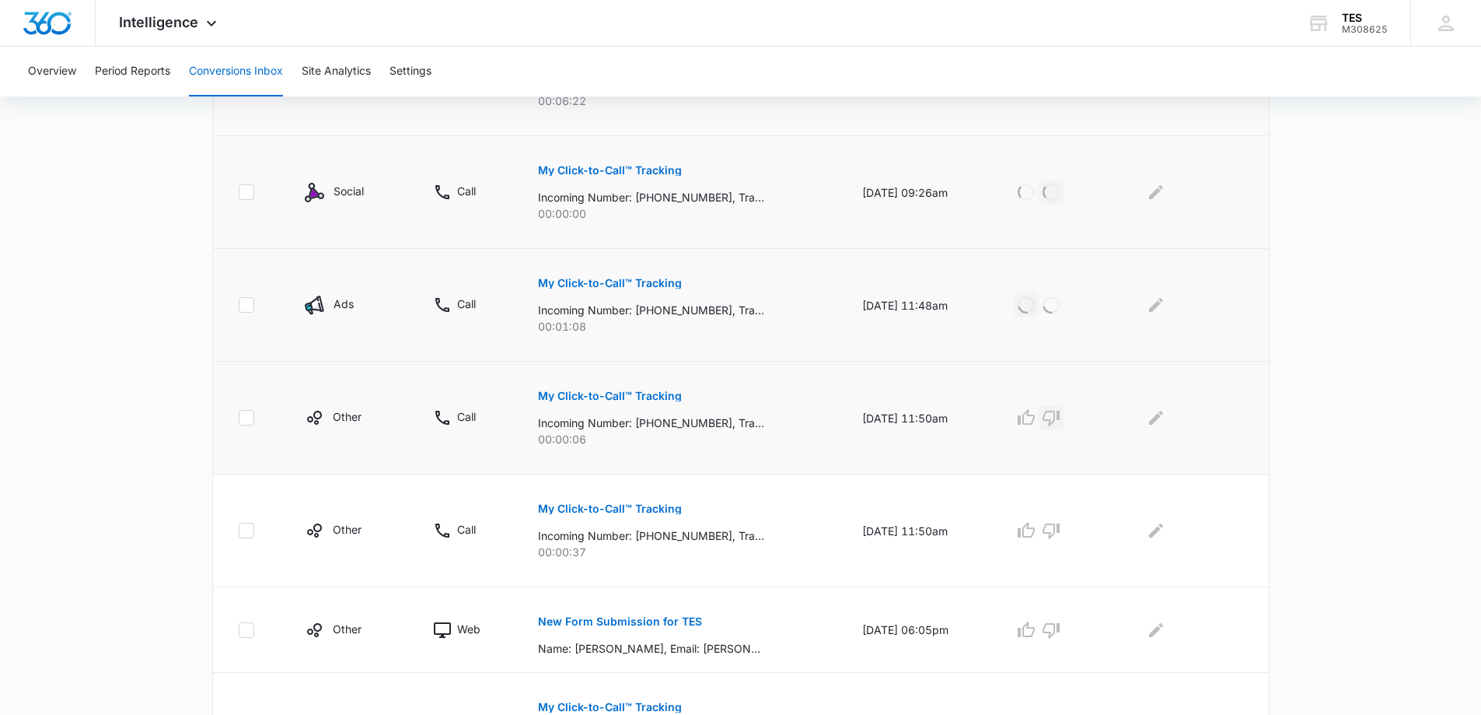
click at [1061, 418] on icon "button" at bounding box center [1051, 417] width 19 height 19
click at [1058, 524] on icon "button" at bounding box center [1051, 531] width 17 height 16
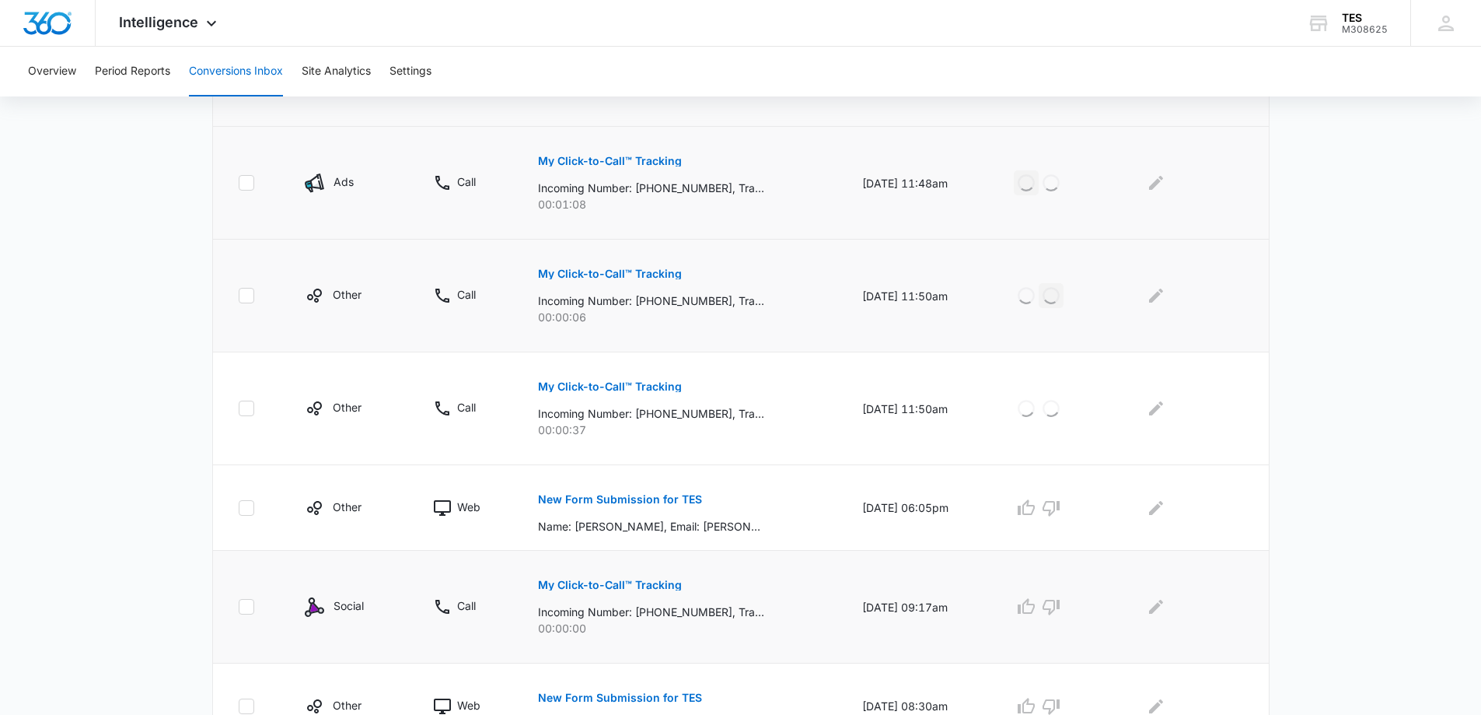
scroll to position [622, 0]
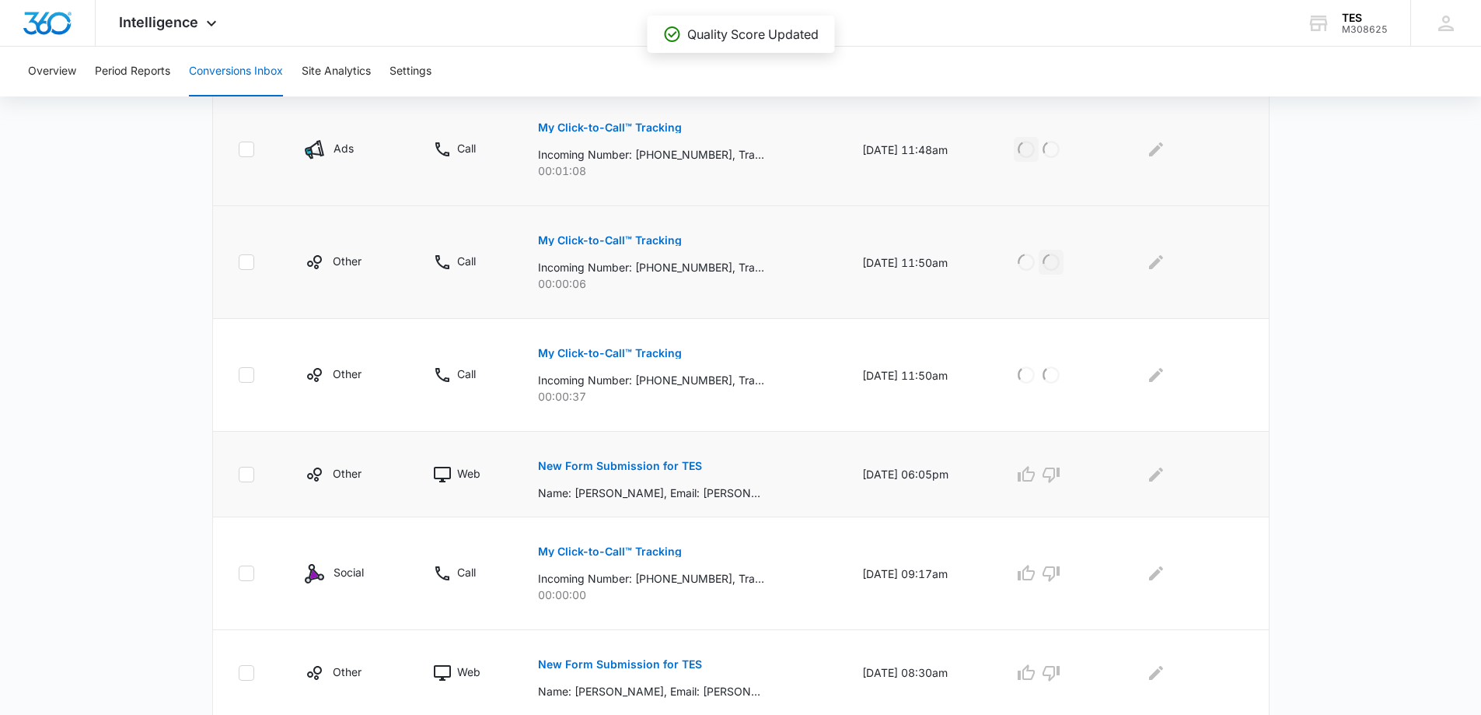
click at [642, 461] on p "New Form Submission for TES" at bounding box center [620, 465] width 164 height 11
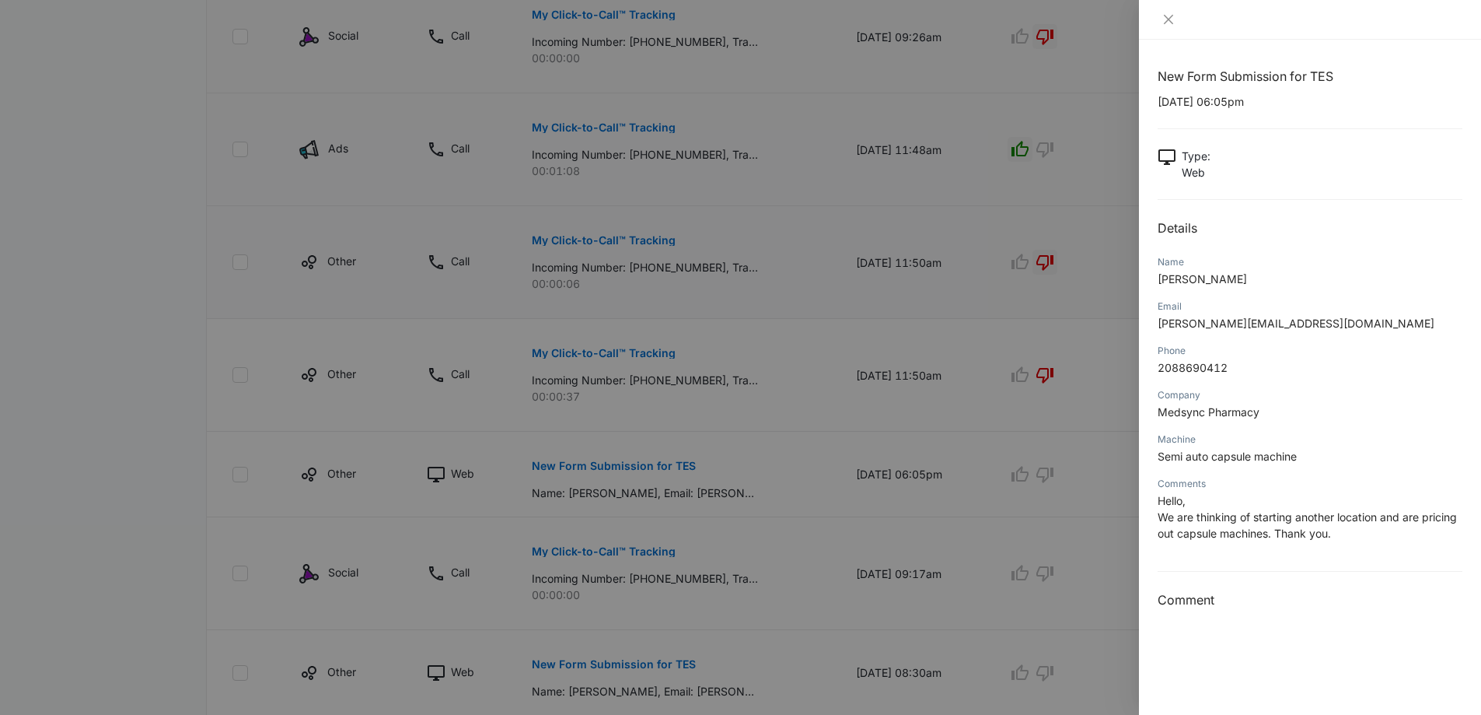
click at [1329, 323] on p "andrewharmon@medsyncrx.com" at bounding box center [1310, 323] width 305 height 16
drag, startPoint x: 1330, startPoint y: 320, endPoint x: 1184, endPoint y: 344, distance: 148.2
click at [1140, 345] on div "New Form Submission for TES 08/22/2025 at 06:05pm Type : Web Details Name Andre…" at bounding box center [1310, 377] width 342 height 675
click at [1353, 324] on p "andrewharmon@medsyncrx.com" at bounding box center [1310, 323] width 305 height 16
click at [1229, 321] on span "andrewharmon@medsyncrx.com" at bounding box center [1296, 322] width 277 height 13
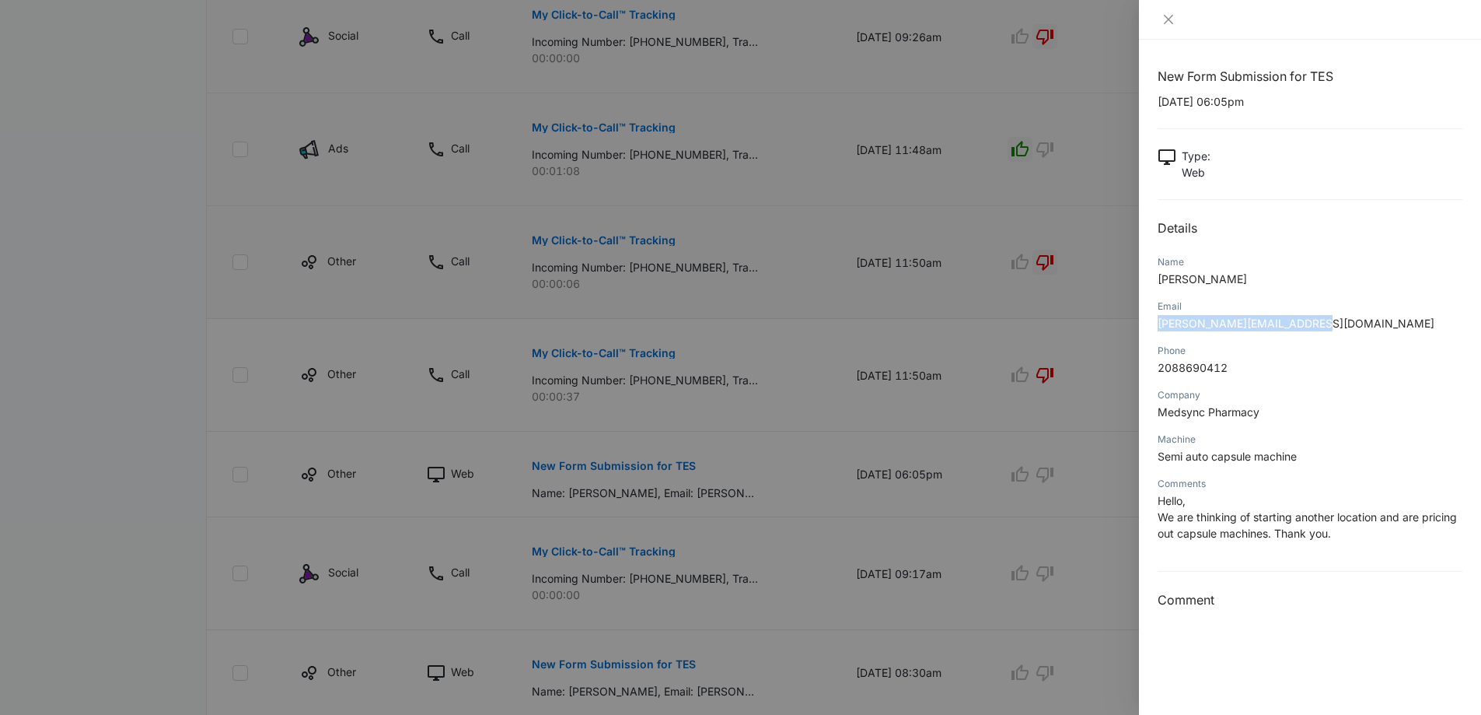
drag, startPoint x: 1331, startPoint y: 320, endPoint x: 1167, endPoint y: 333, distance: 164.5
click at [1159, 334] on div "Email andrewharmon@medsyncrx.com" at bounding box center [1310, 320] width 305 height 44
copy span "andrewharmon@medsyncrx.com"
click at [1168, 23] on icon "close" at bounding box center [1169, 19] width 12 height 12
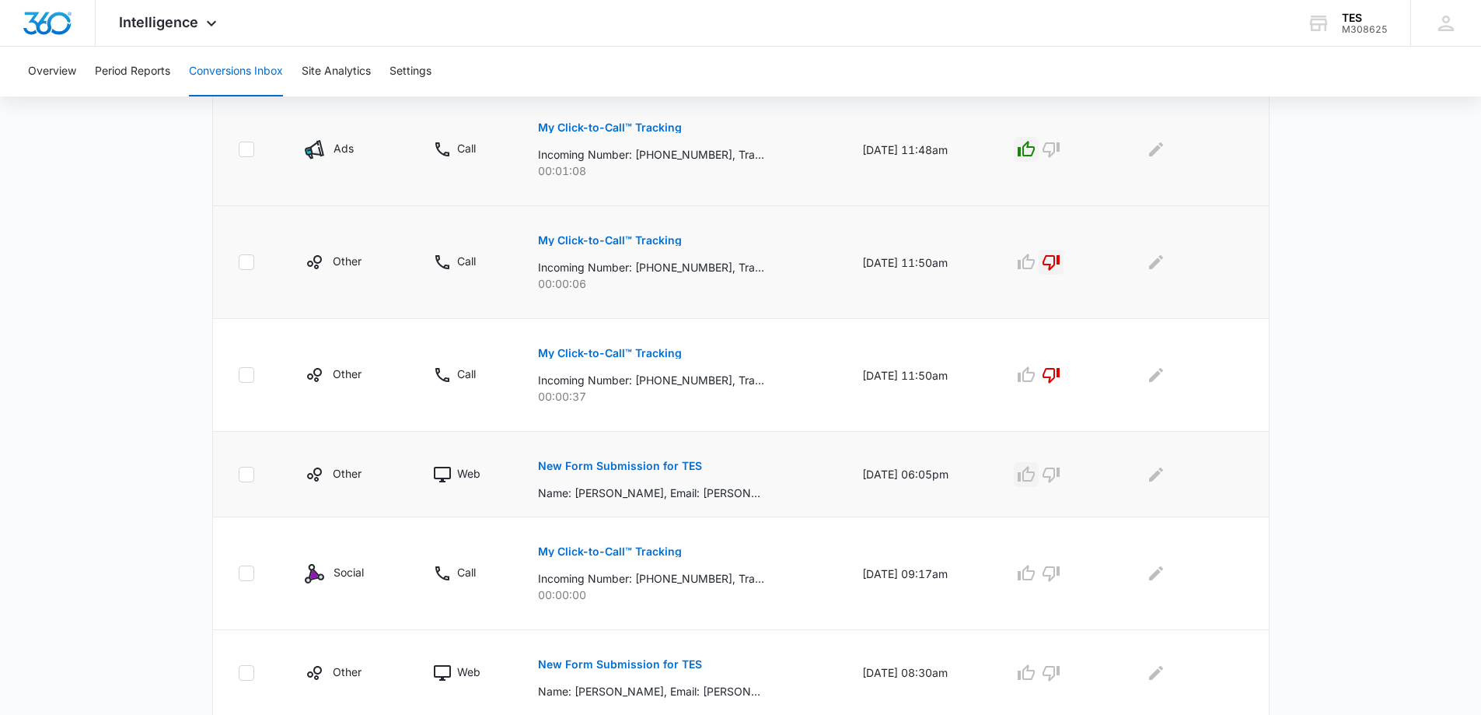
click at [1036, 474] on icon "button" at bounding box center [1026, 474] width 19 height 19
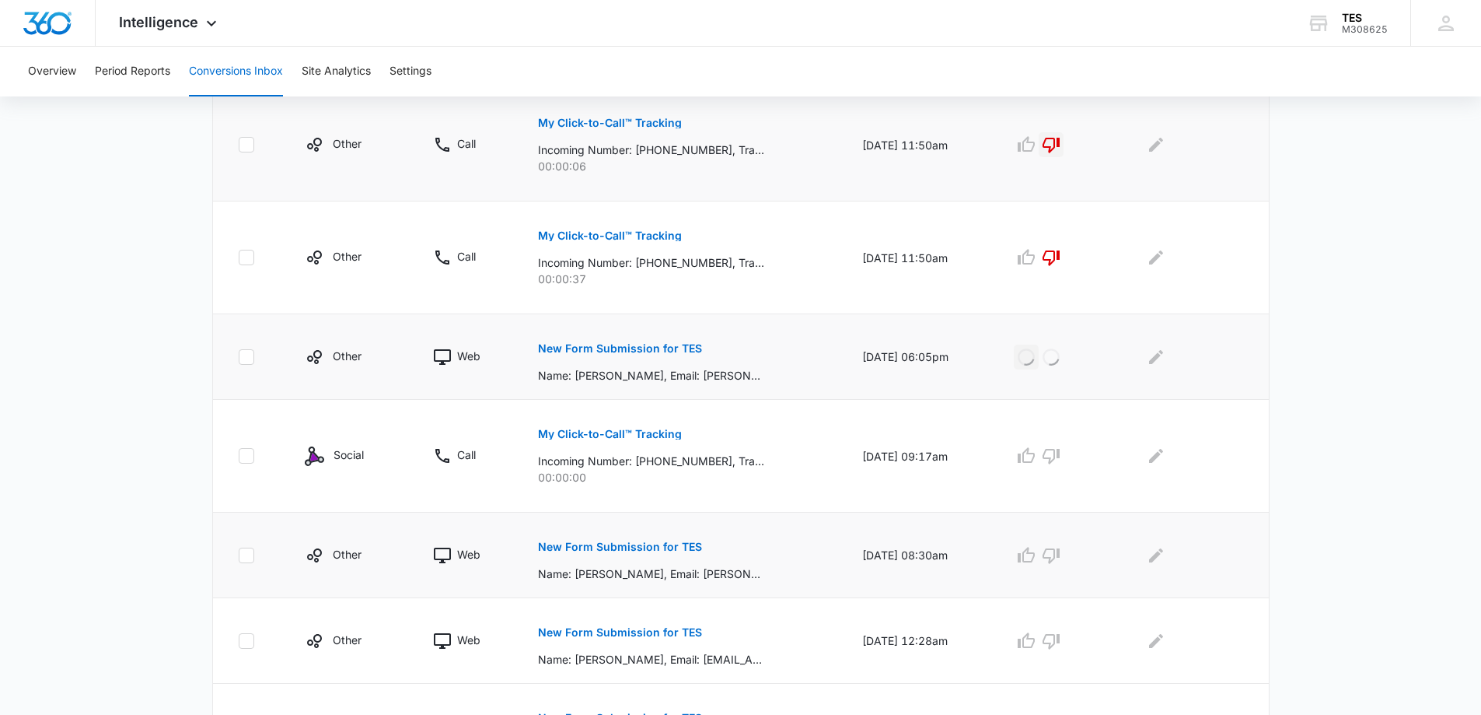
scroll to position [778, 0]
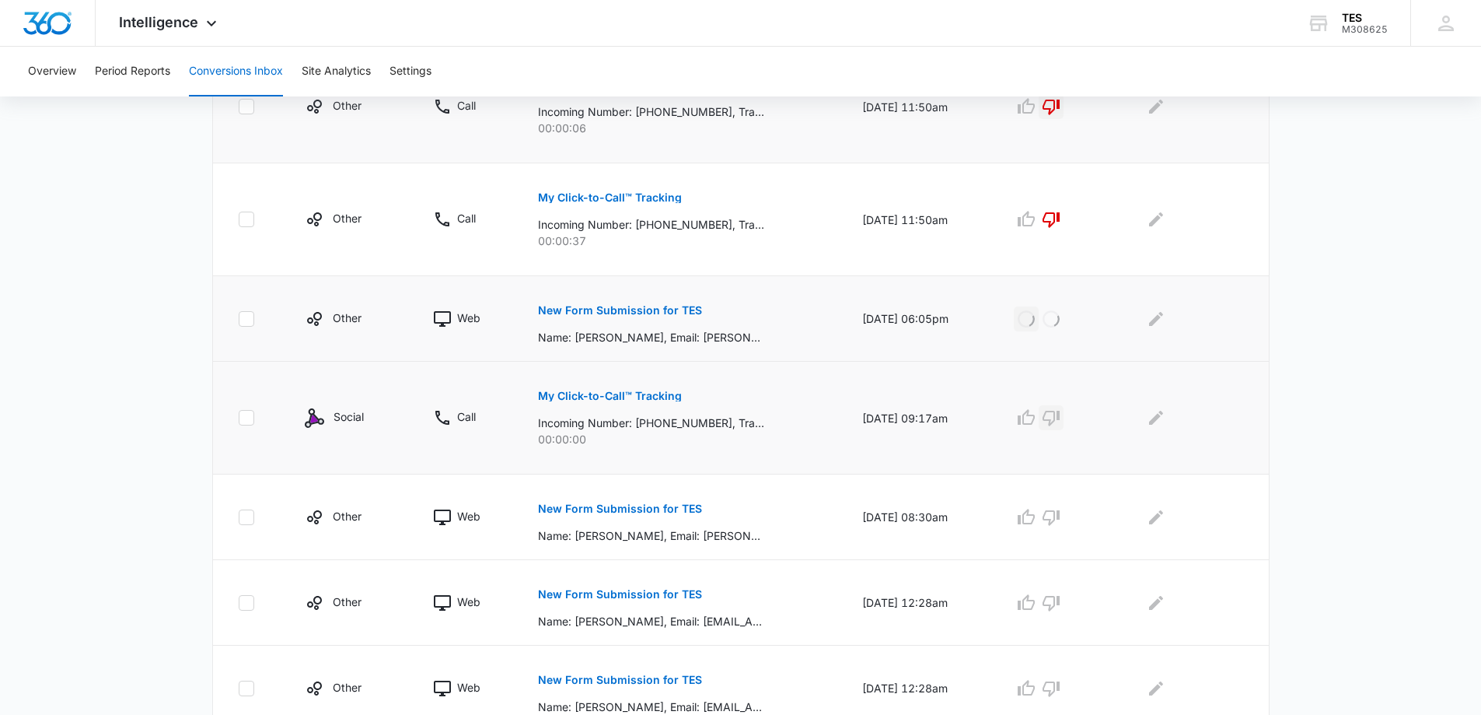
click at [1061, 408] on icon "button" at bounding box center [1051, 417] width 19 height 19
click at [627, 508] on p "New Form Submission for TES" at bounding box center [620, 508] width 164 height 11
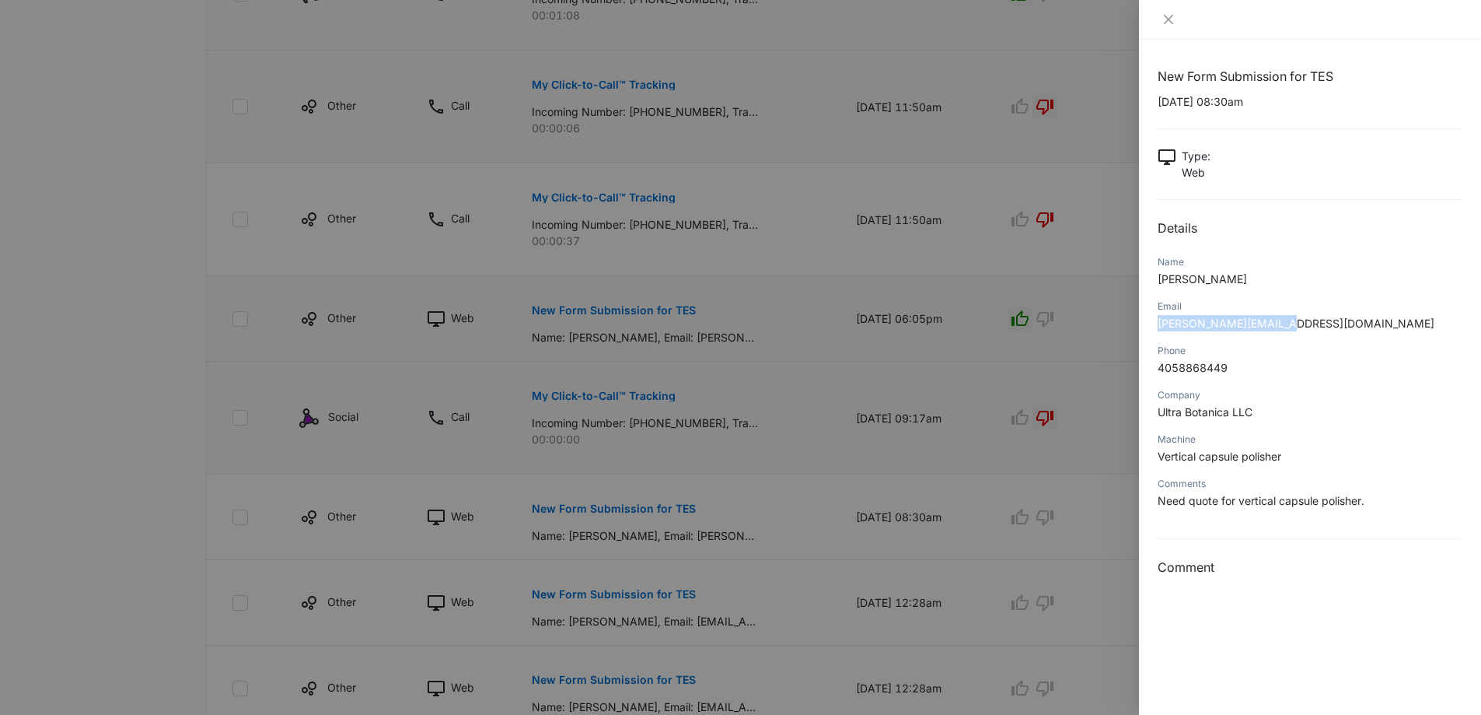
drag, startPoint x: 1293, startPoint y: 319, endPoint x: 1165, endPoint y: 328, distance: 128.6
click at [1148, 329] on div "New Form Submission for TES 08/22/2025 at 08:30am Type : Web Details Name Timot…" at bounding box center [1310, 377] width 342 height 675
copy span "tim@ultrabotanica.com"
click at [1167, 19] on icon "close" at bounding box center [1169, 19] width 12 height 12
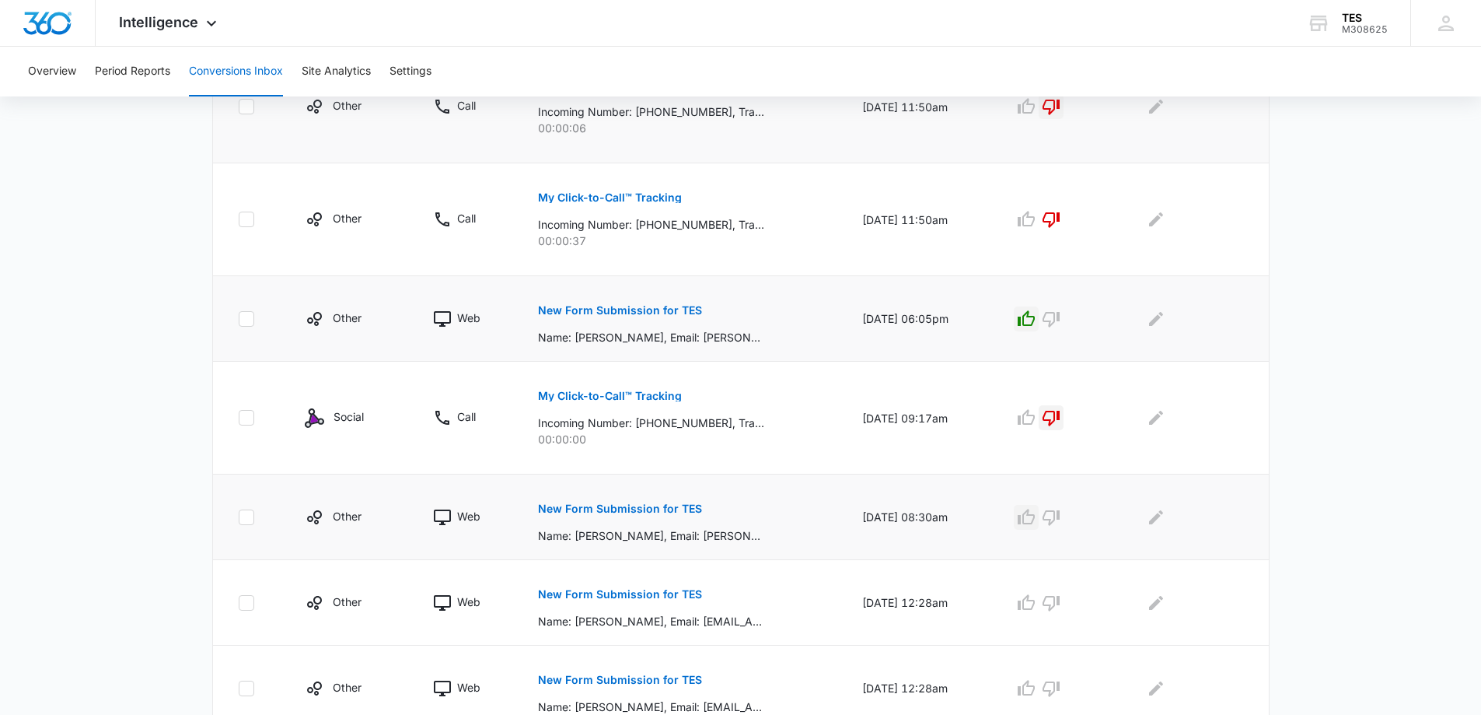
click at [1035, 523] on icon "button" at bounding box center [1026, 517] width 17 height 16
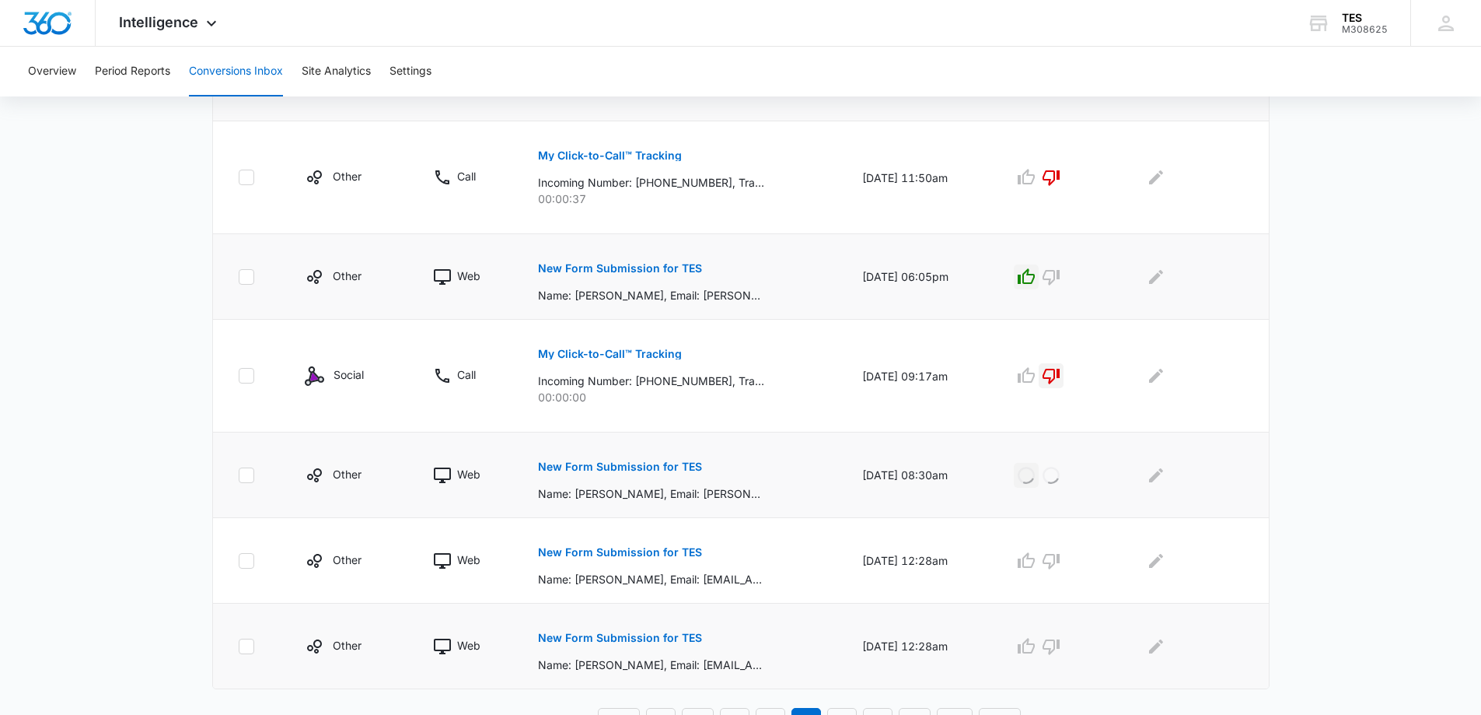
scroll to position [842, 0]
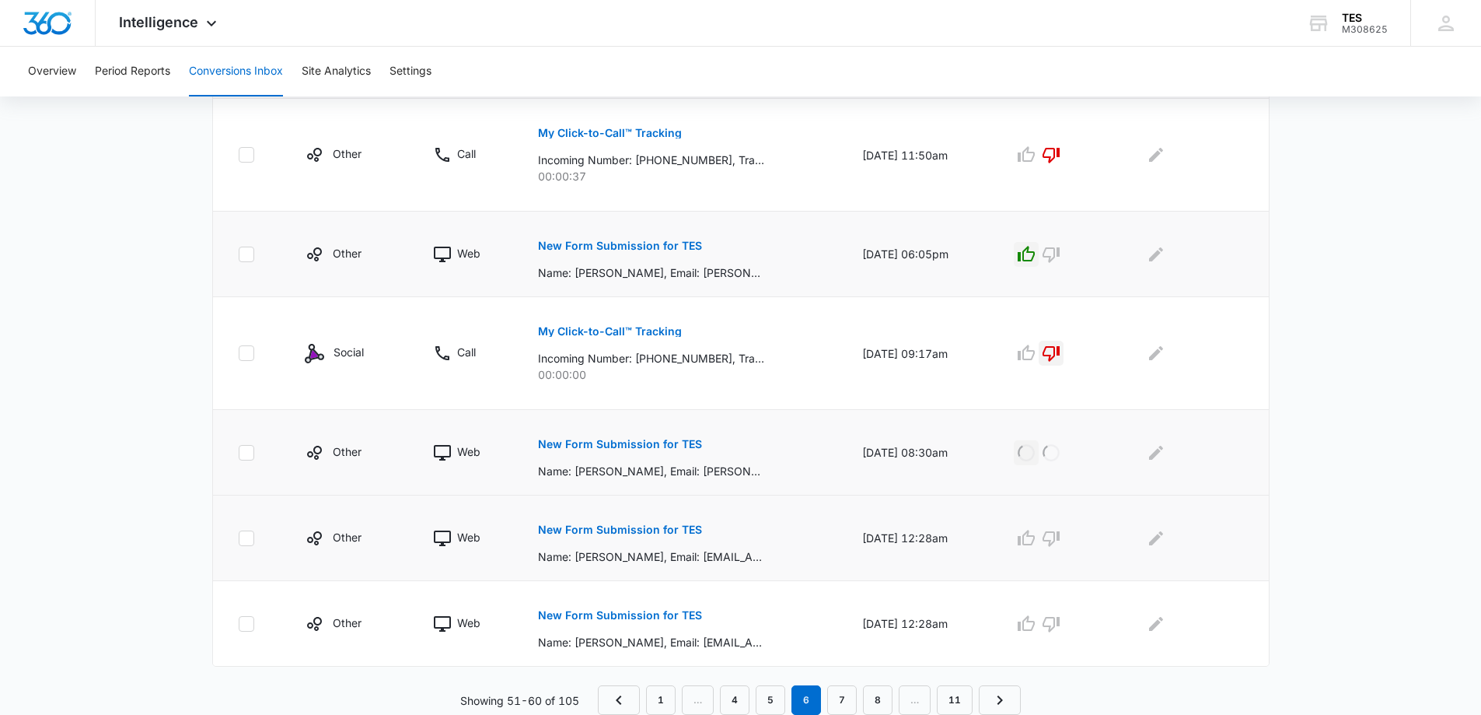
click at [659, 557] on p "Name: Barbara King, Email: barbarakingmkt@gmail.com, Phone: –, Company: –, Mach…" at bounding box center [651, 556] width 226 height 16
click at [656, 527] on p "New Form Submission for TES" at bounding box center [620, 529] width 164 height 11
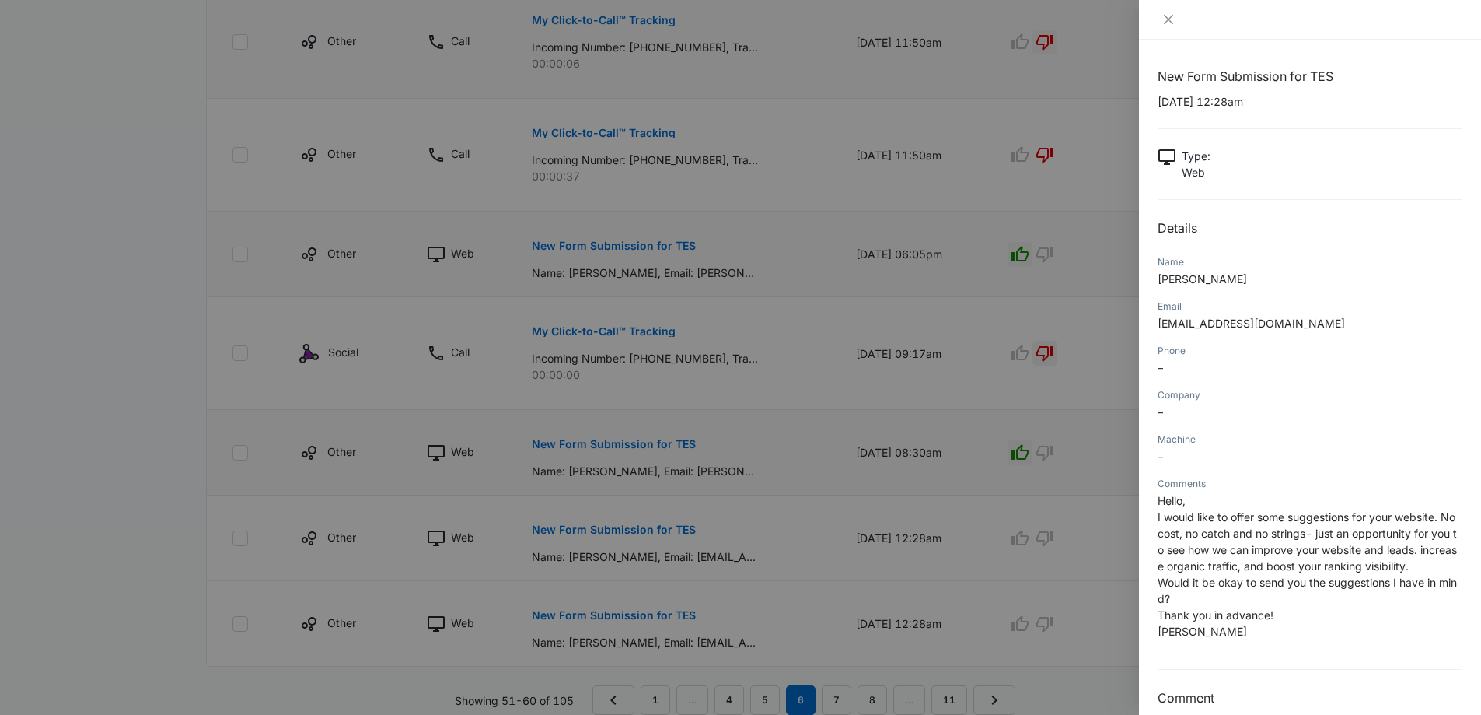
click at [1166, 10] on div at bounding box center [1310, 20] width 342 height 40
click at [1170, 22] on icon "close" at bounding box center [1169, 19] width 12 height 12
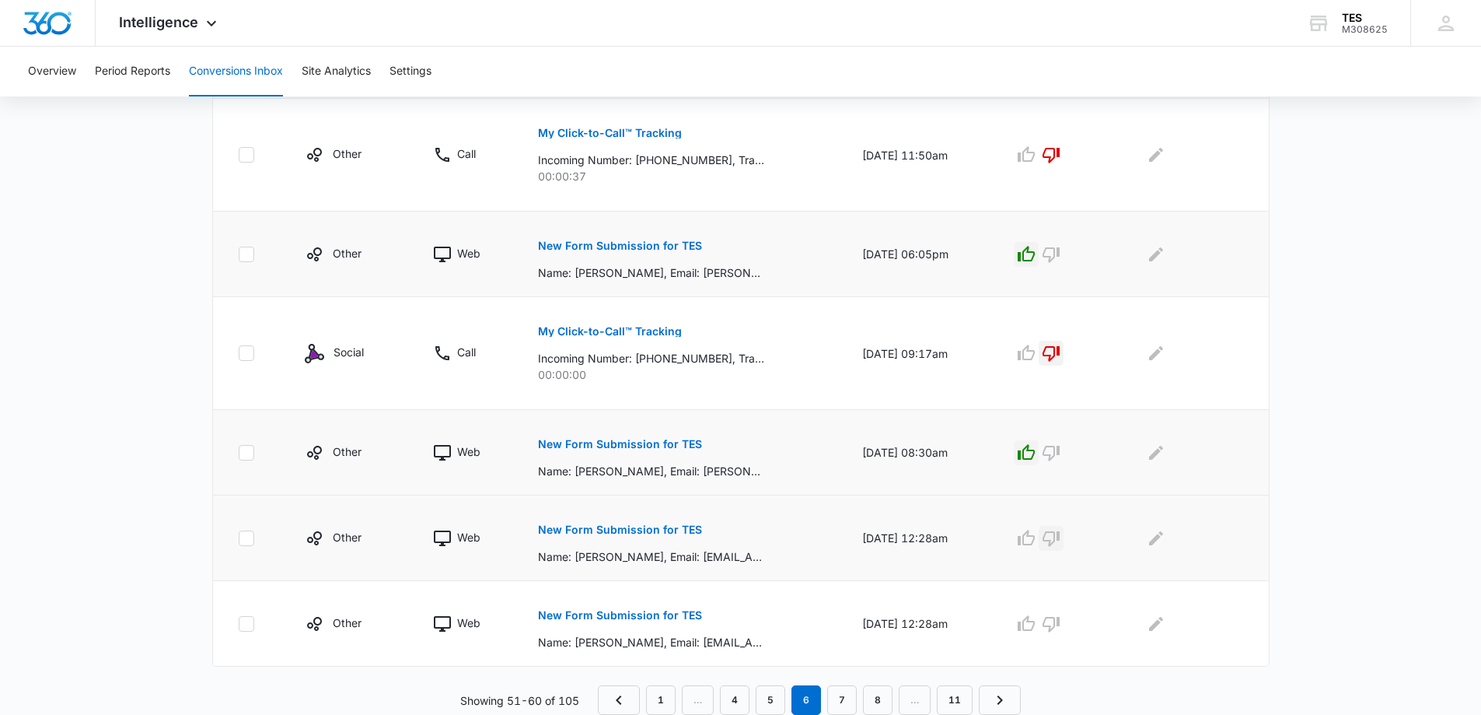
click at [1061, 537] on icon "button" at bounding box center [1051, 538] width 19 height 19
click at [1166, 537] on icon "Edit Comments" at bounding box center [1156, 538] width 19 height 19
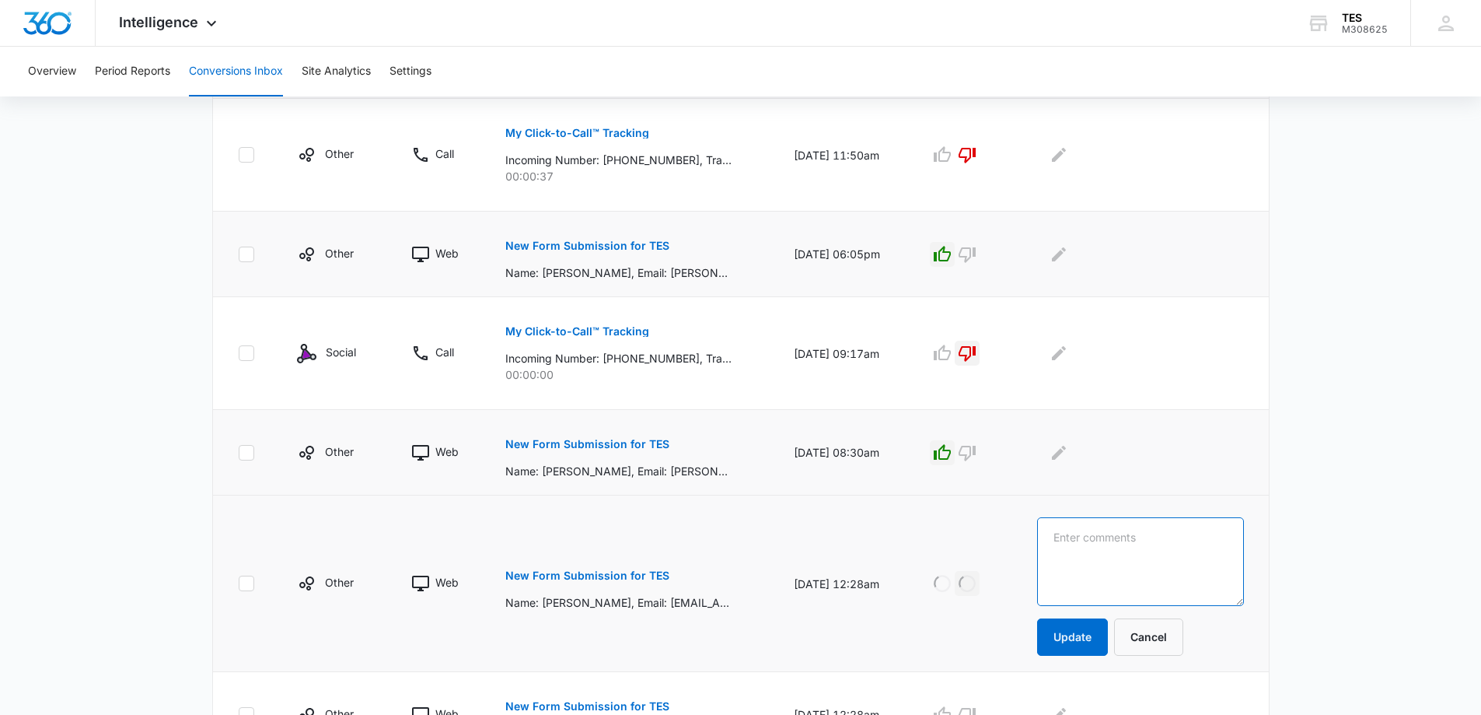
click at [1167, 537] on textarea at bounding box center [1140, 561] width 206 height 89
type textarea "spam"
click at [1093, 635] on button "Update" at bounding box center [1072, 636] width 71 height 37
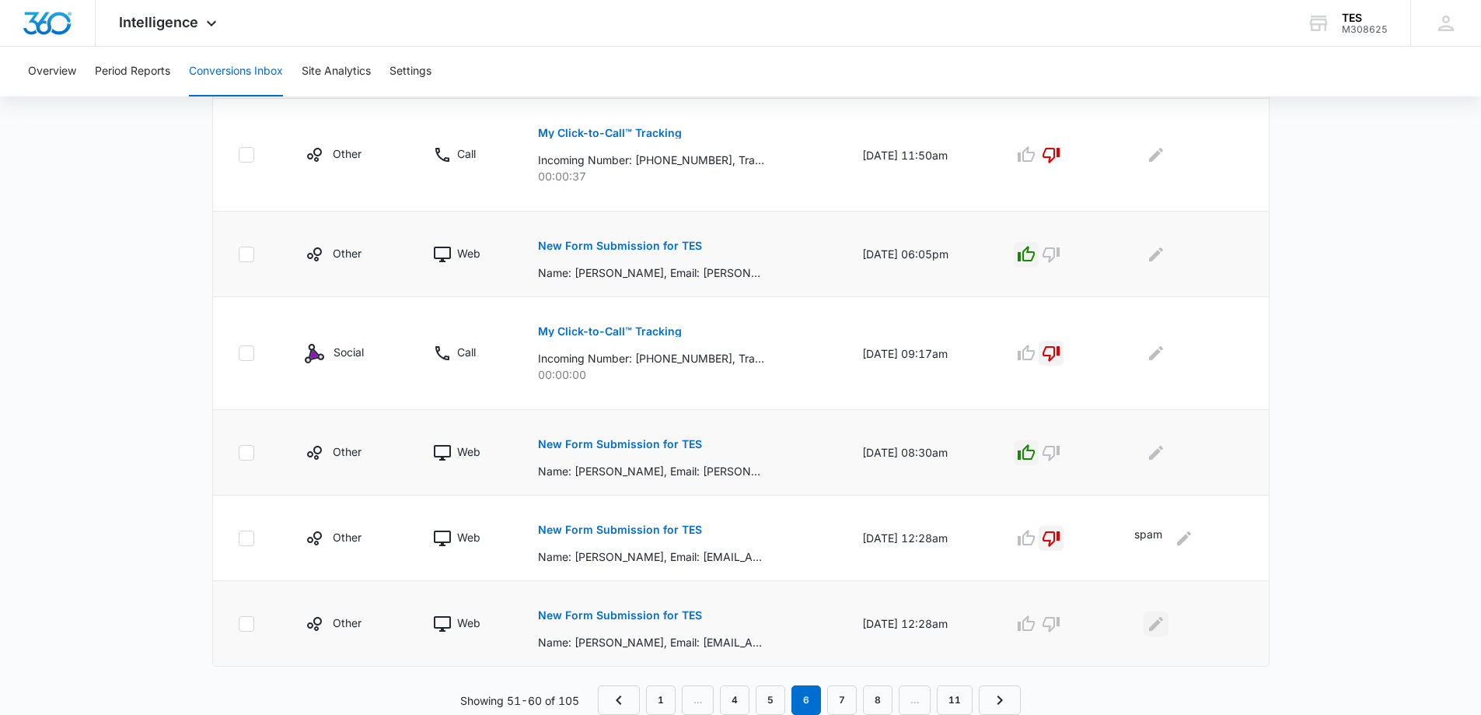
click at [1152, 621] on icon "Edit Comments" at bounding box center [1156, 623] width 19 height 19
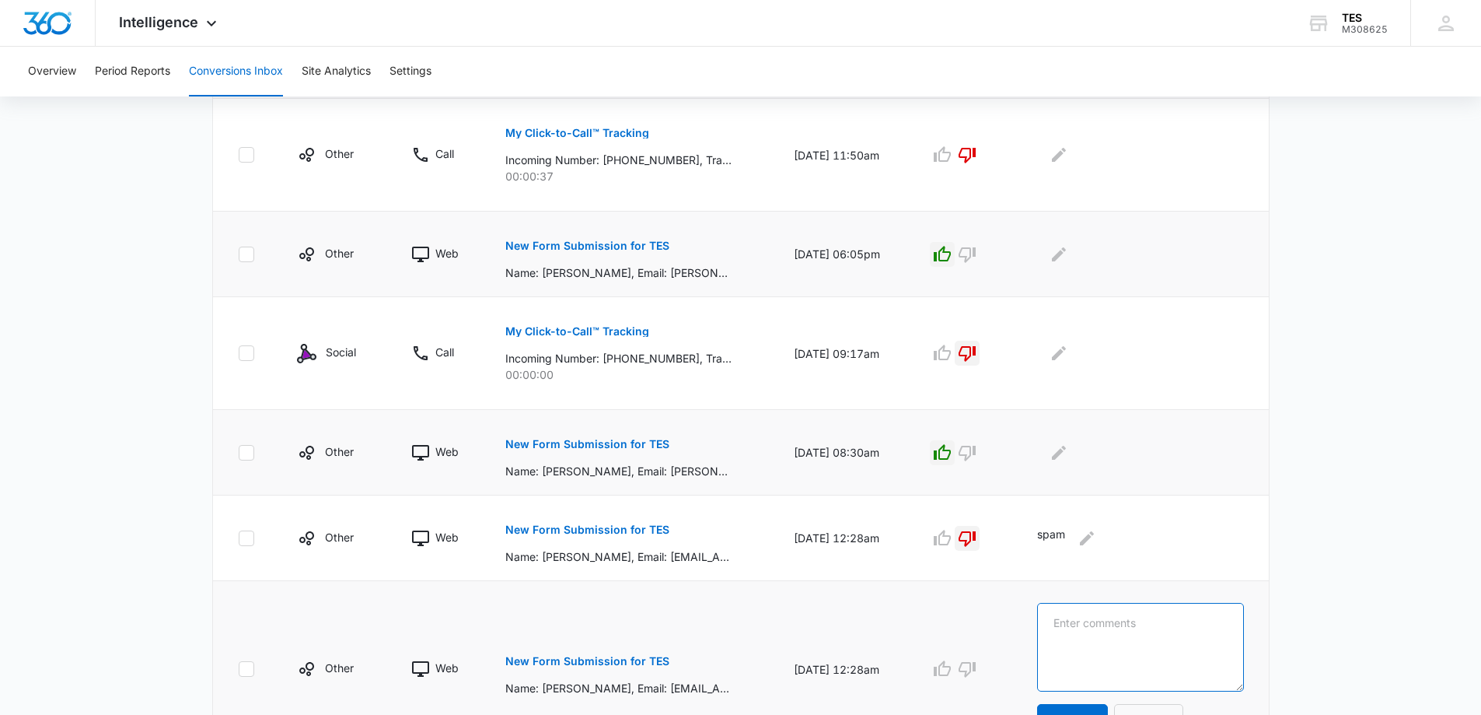
click at [1121, 637] on textarea at bounding box center [1140, 647] width 206 height 89
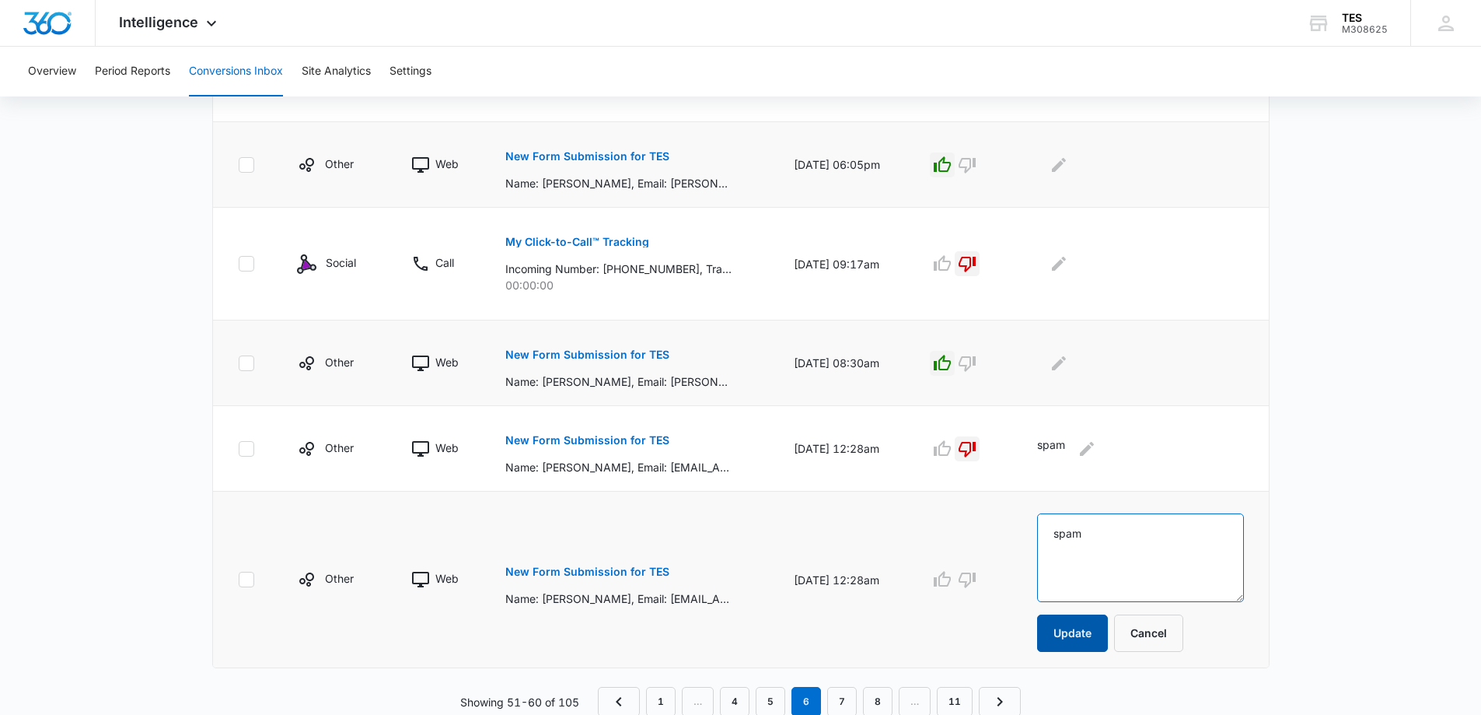
scroll to position [933, 0]
type textarea "spam"
click at [1090, 624] on button "Update" at bounding box center [1072, 631] width 71 height 37
click at [976, 582] on icon "button" at bounding box center [967, 579] width 17 height 16
click at [845, 704] on link "7" at bounding box center [842, 700] width 30 height 30
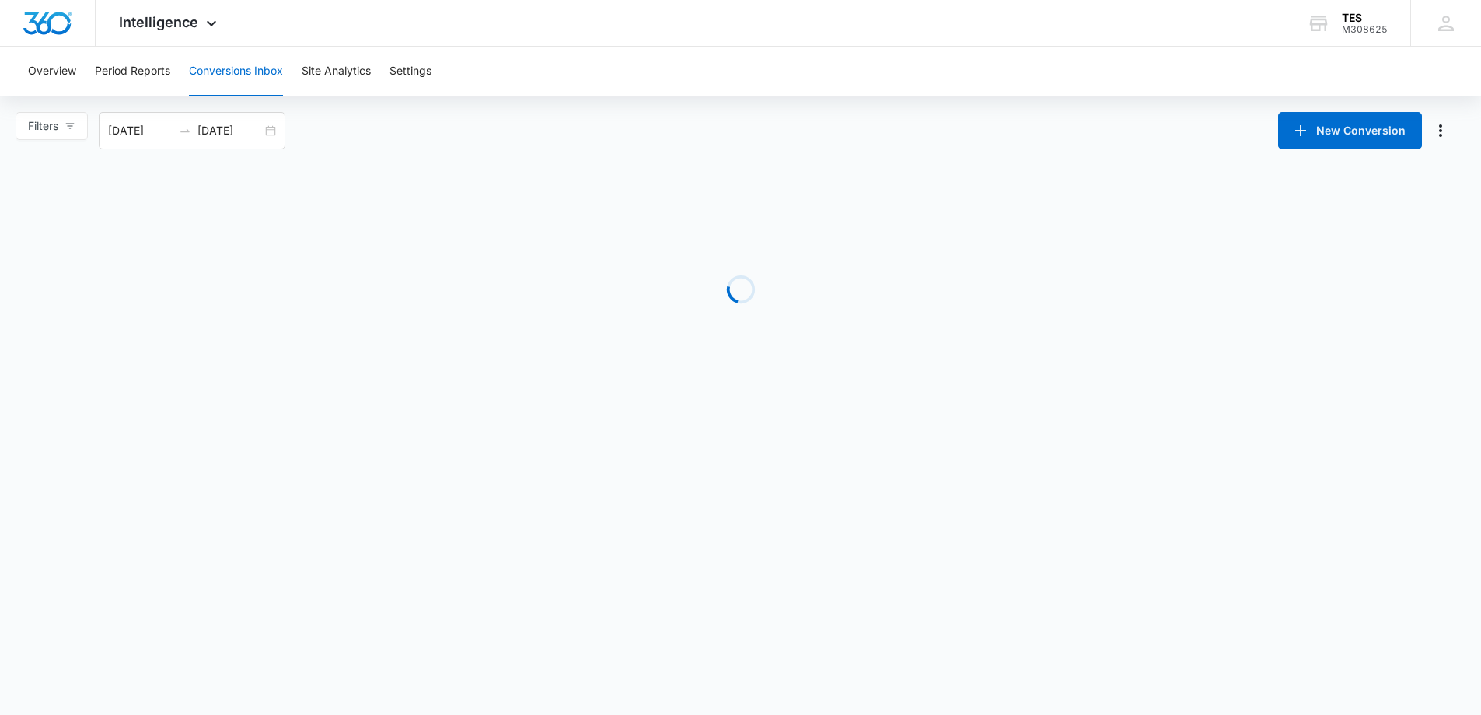
scroll to position [0, 0]
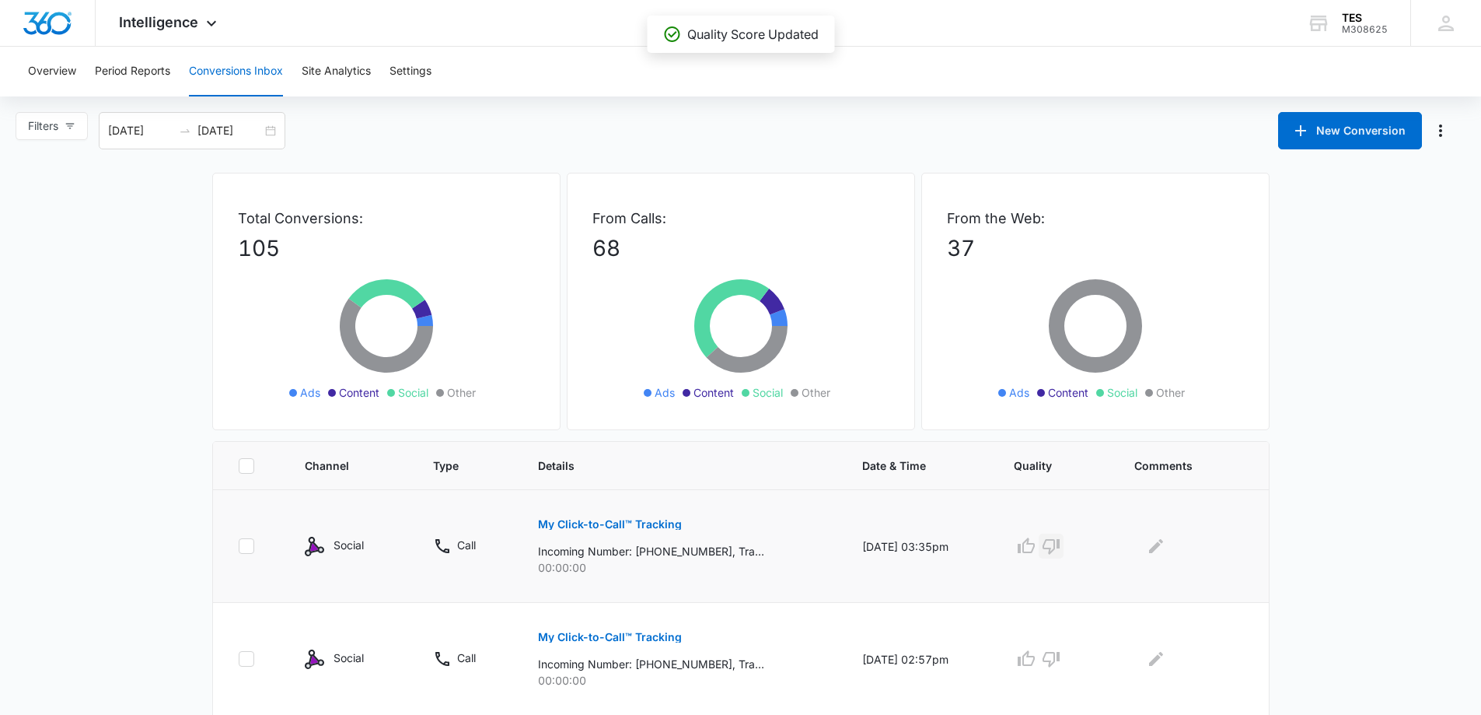
click at [1060, 547] on icon "button" at bounding box center [1051, 547] width 17 height 16
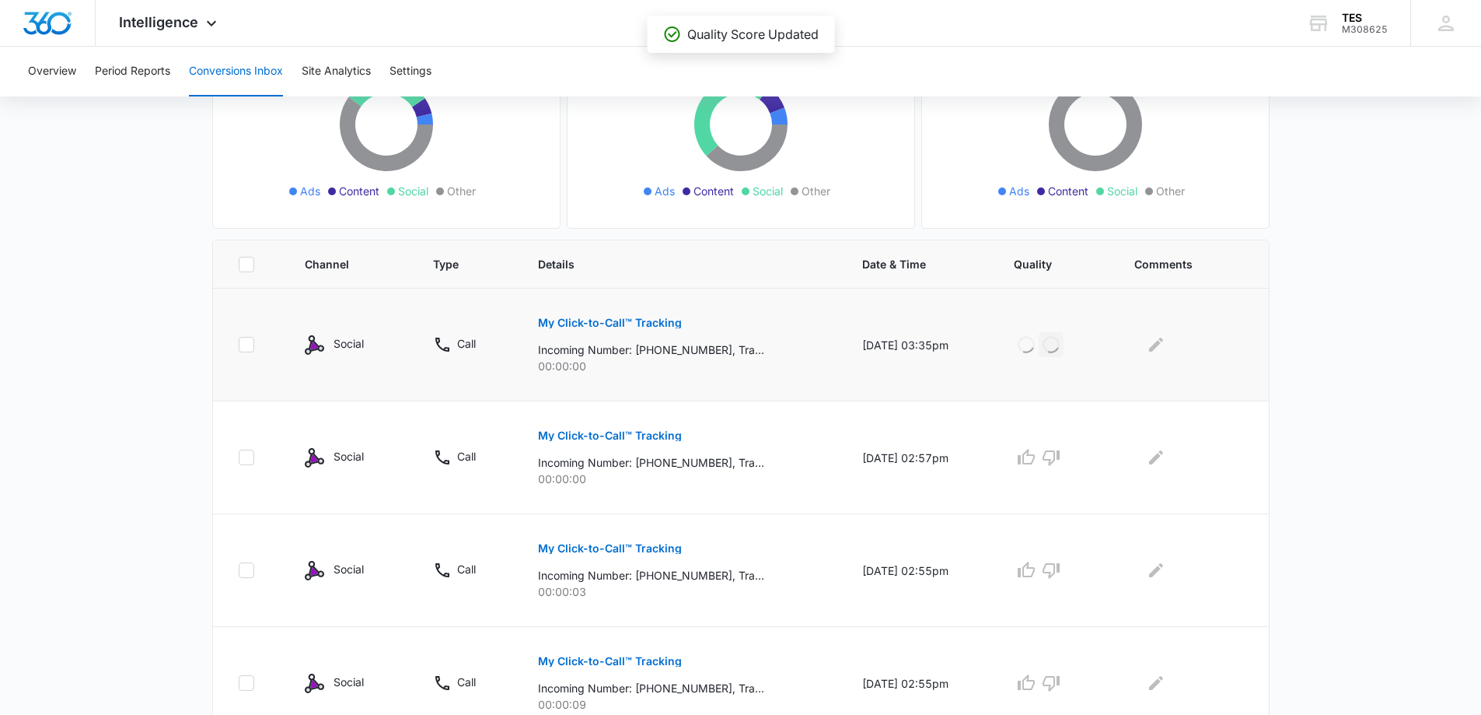
scroll to position [233, 0]
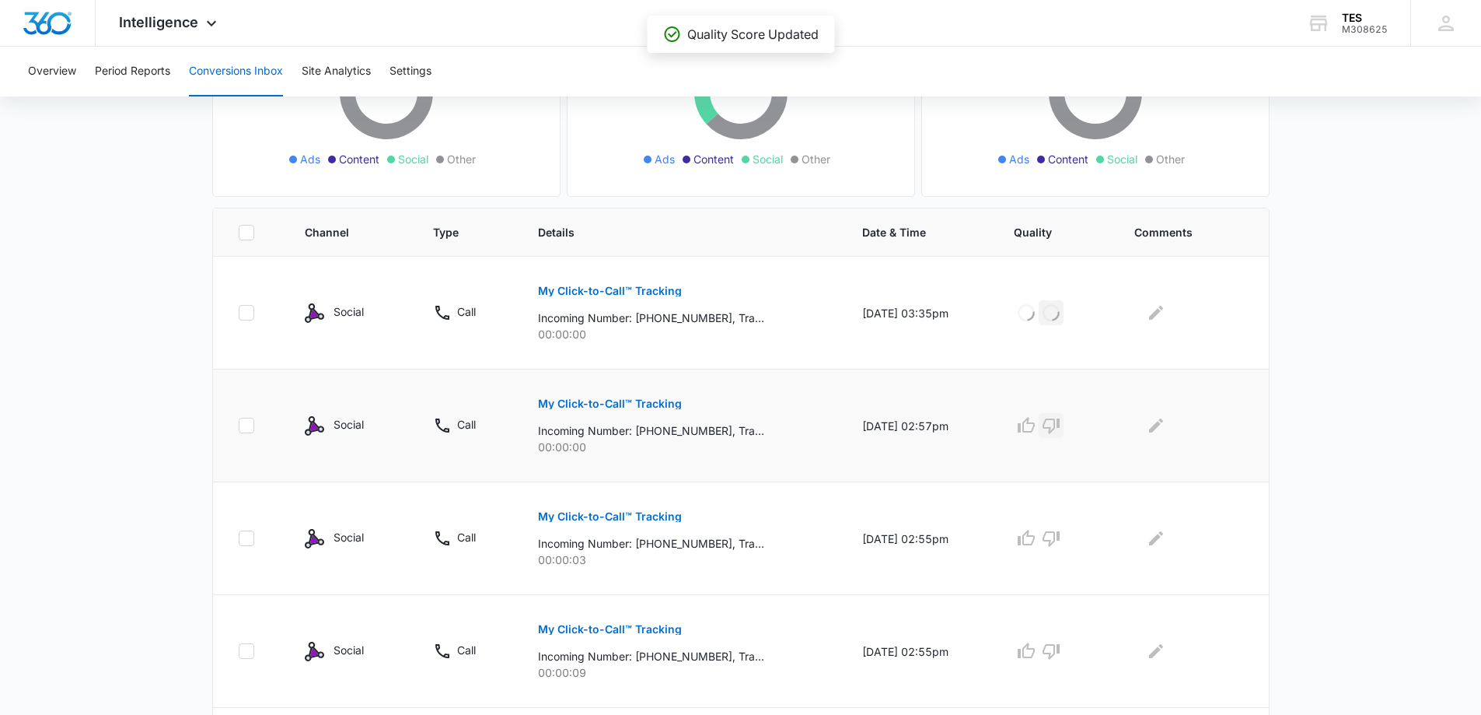
click at [1060, 421] on icon "button" at bounding box center [1051, 426] width 17 height 16
click at [1061, 538] on icon "button" at bounding box center [1051, 538] width 19 height 19
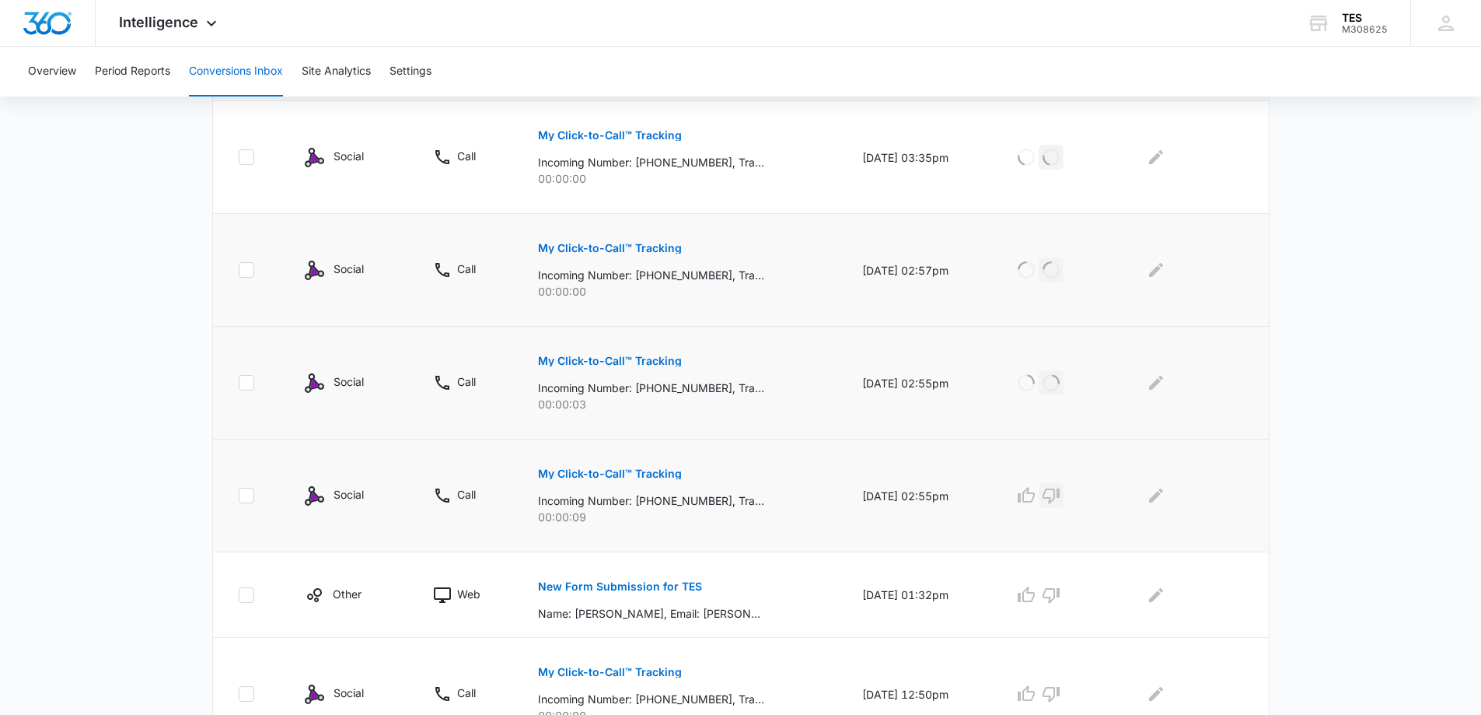
click at [1060, 493] on icon "button" at bounding box center [1051, 496] width 17 height 16
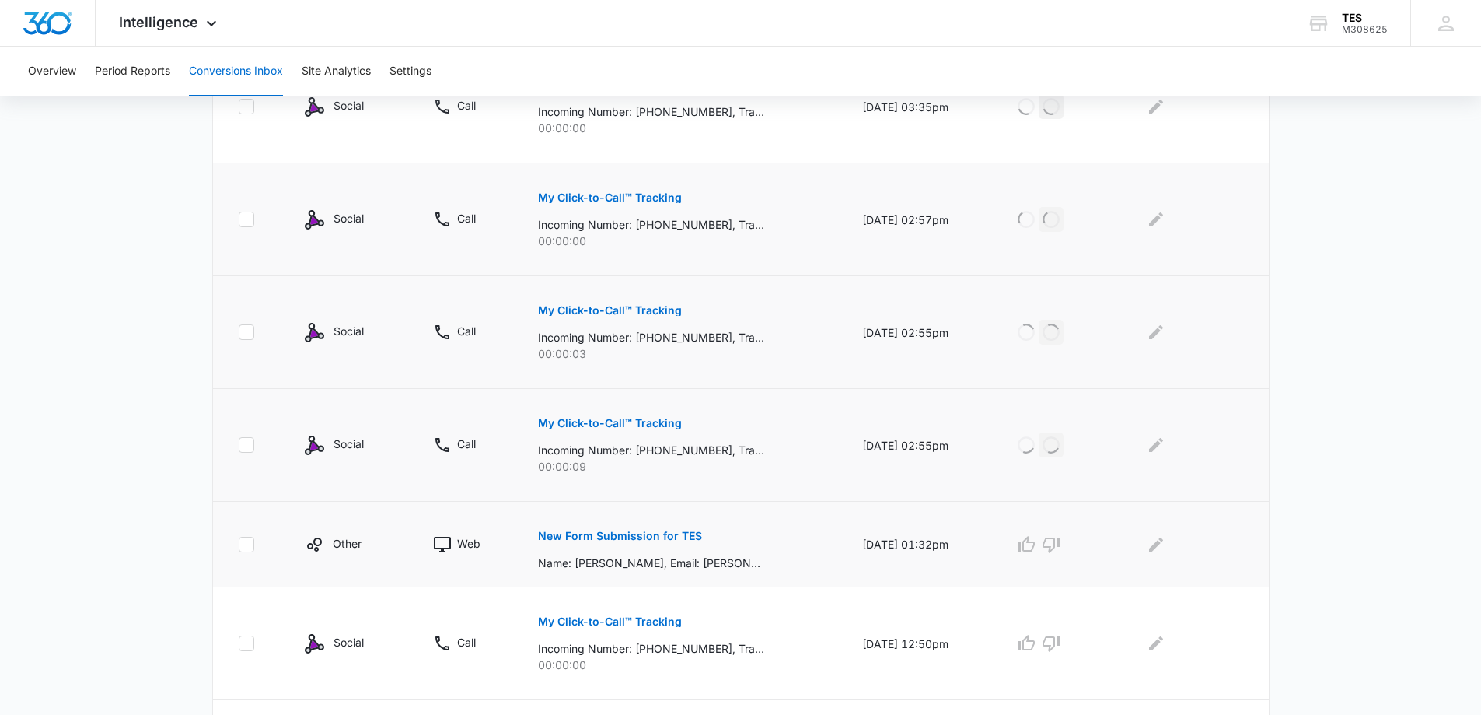
scroll to position [467, 0]
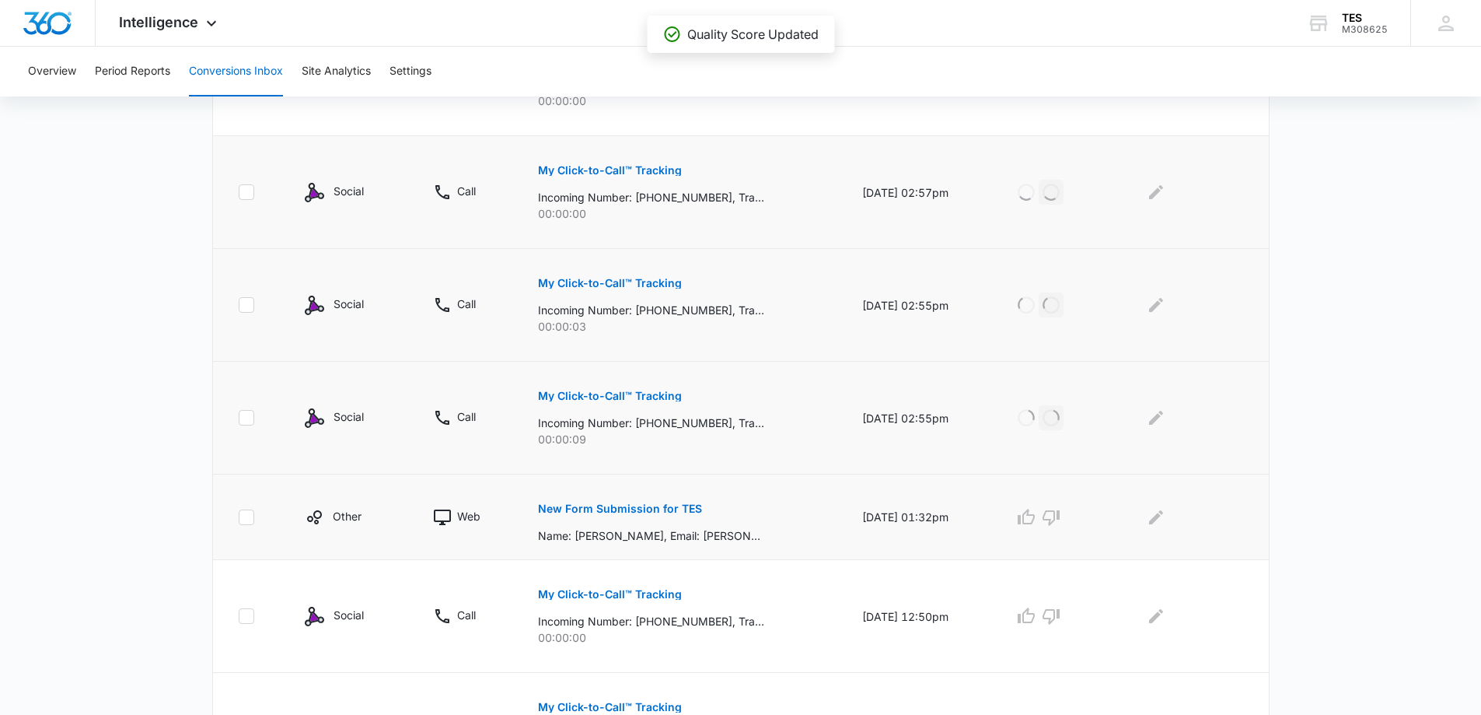
click at [645, 509] on p "New Form Submission for TES" at bounding box center [620, 508] width 164 height 11
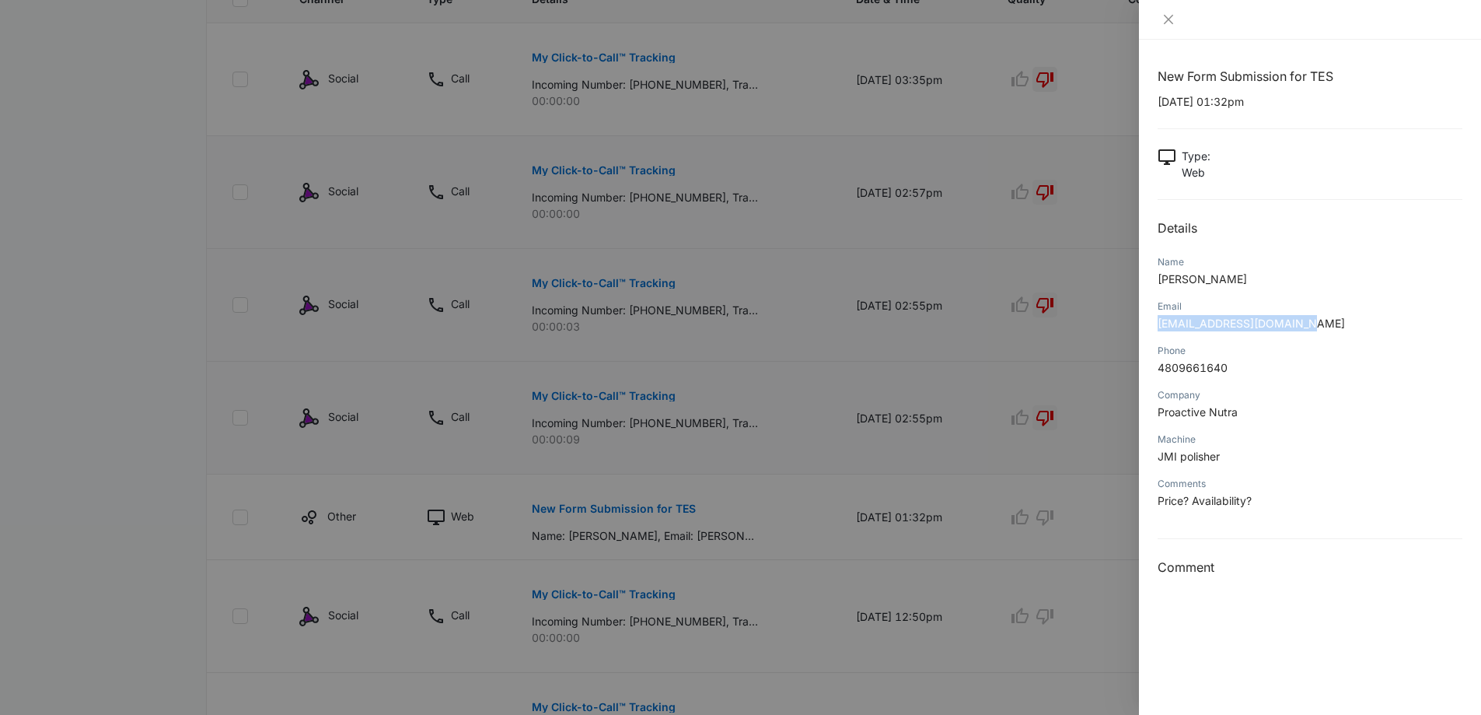
drag, startPoint x: 1313, startPoint y: 315, endPoint x: 1159, endPoint y: 331, distance: 155.6
click at [1159, 331] on p "johnl@proactivenutra.com" at bounding box center [1310, 323] width 305 height 16
copy span "johnl@proactivenutra.com"
click at [1167, 13] on icon "close" at bounding box center [1169, 19] width 12 height 12
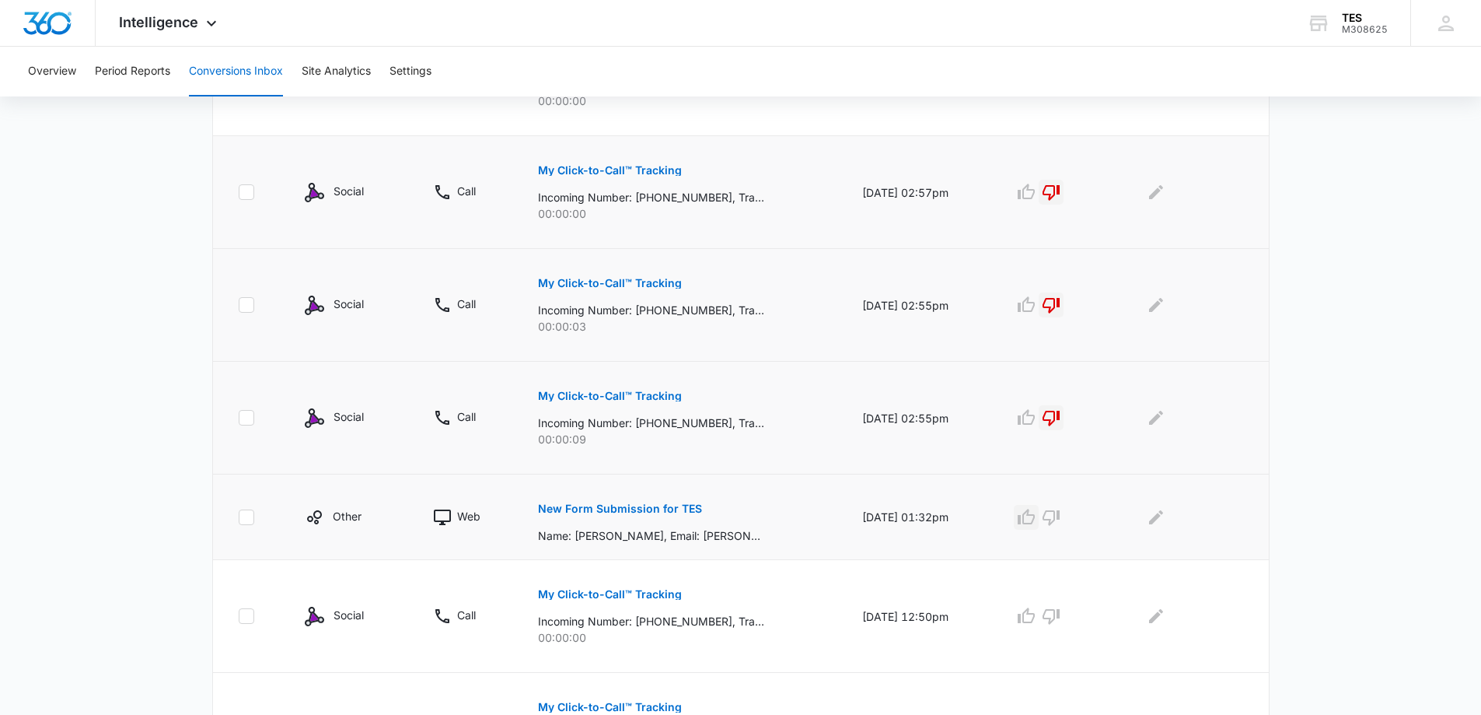
click at [1033, 513] on icon "button" at bounding box center [1026, 517] width 19 height 19
click at [1060, 615] on icon "button" at bounding box center [1051, 617] width 17 height 16
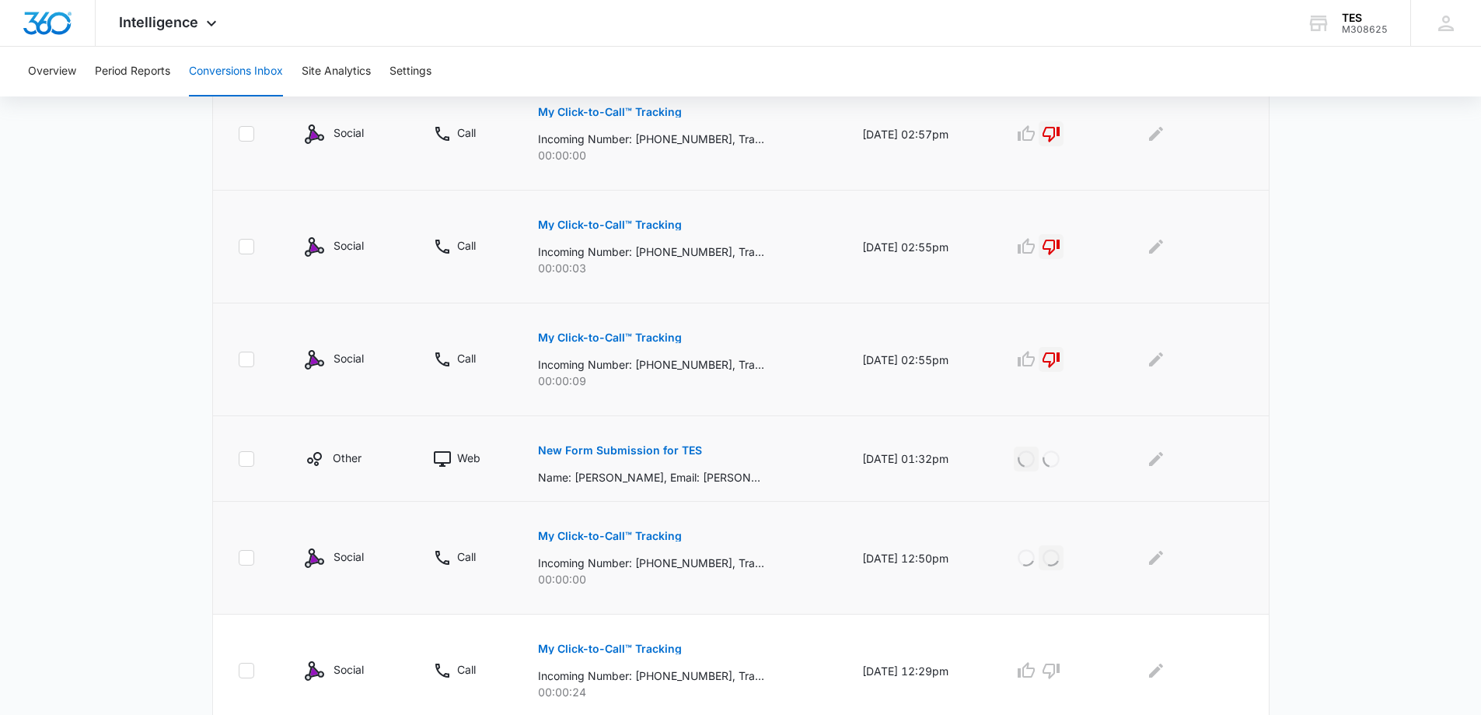
scroll to position [778, 0]
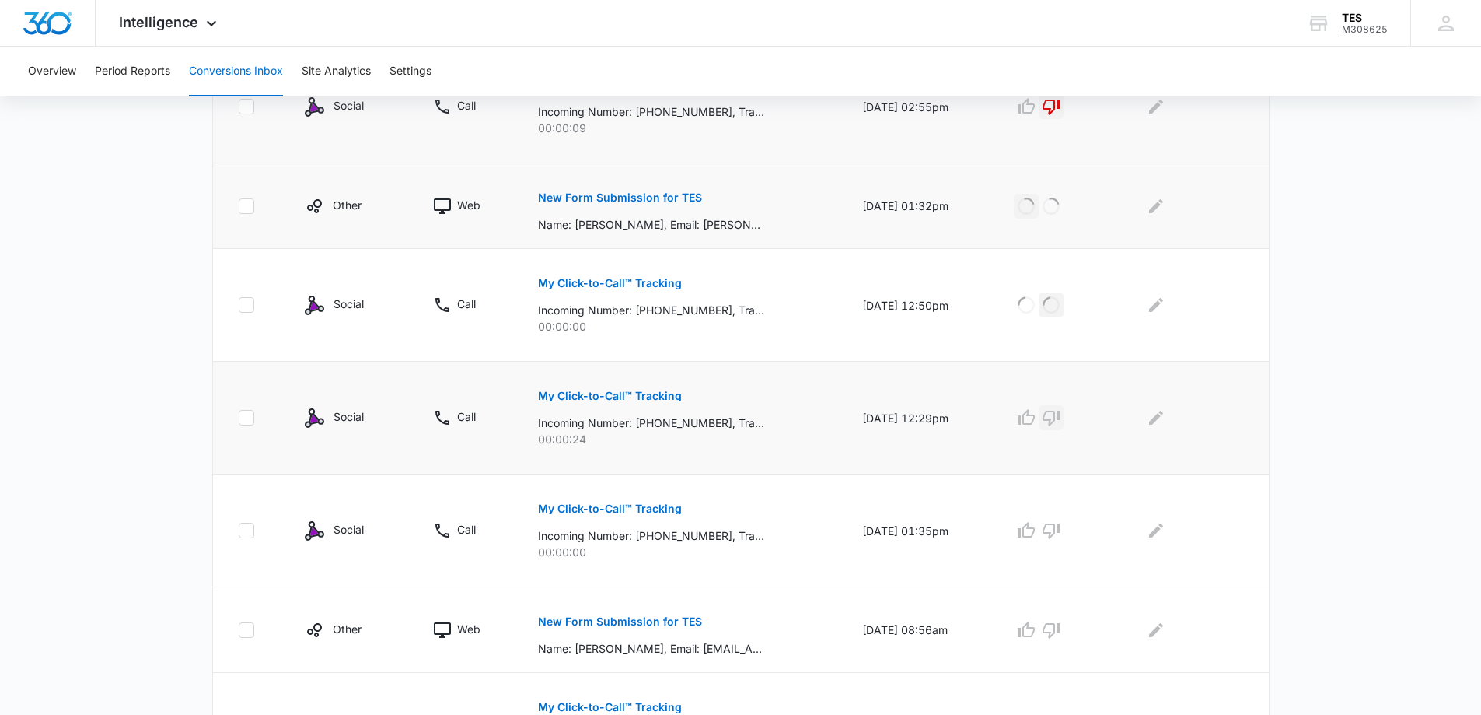
click at [1061, 417] on icon "button" at bounding box center [1051, 417] width 19 height 19
click at [1061, 528] on icon "button" at bounding box center [1051, 530] width 19 height 19
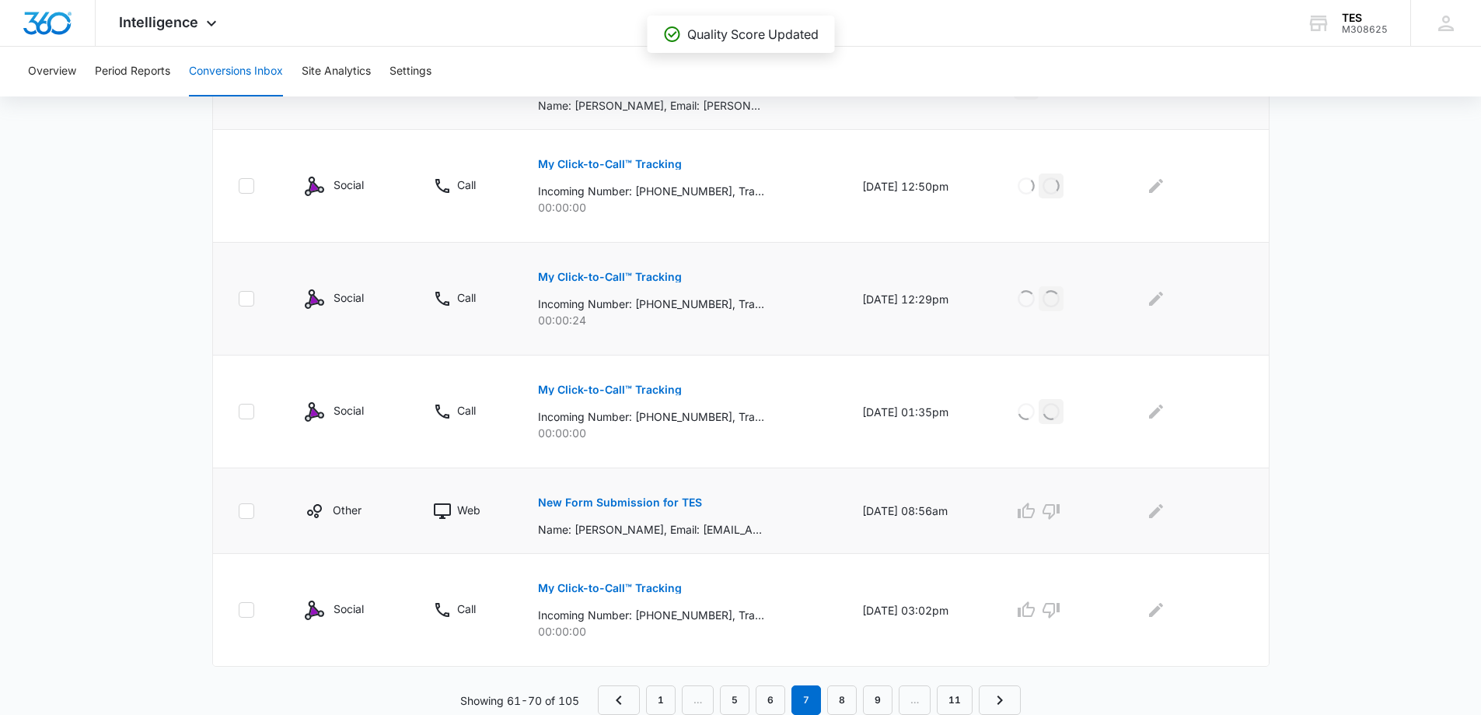
click at [651, 498] on p "New Form Submission for TES" at bounding box center [620, 502] width 164 height 11
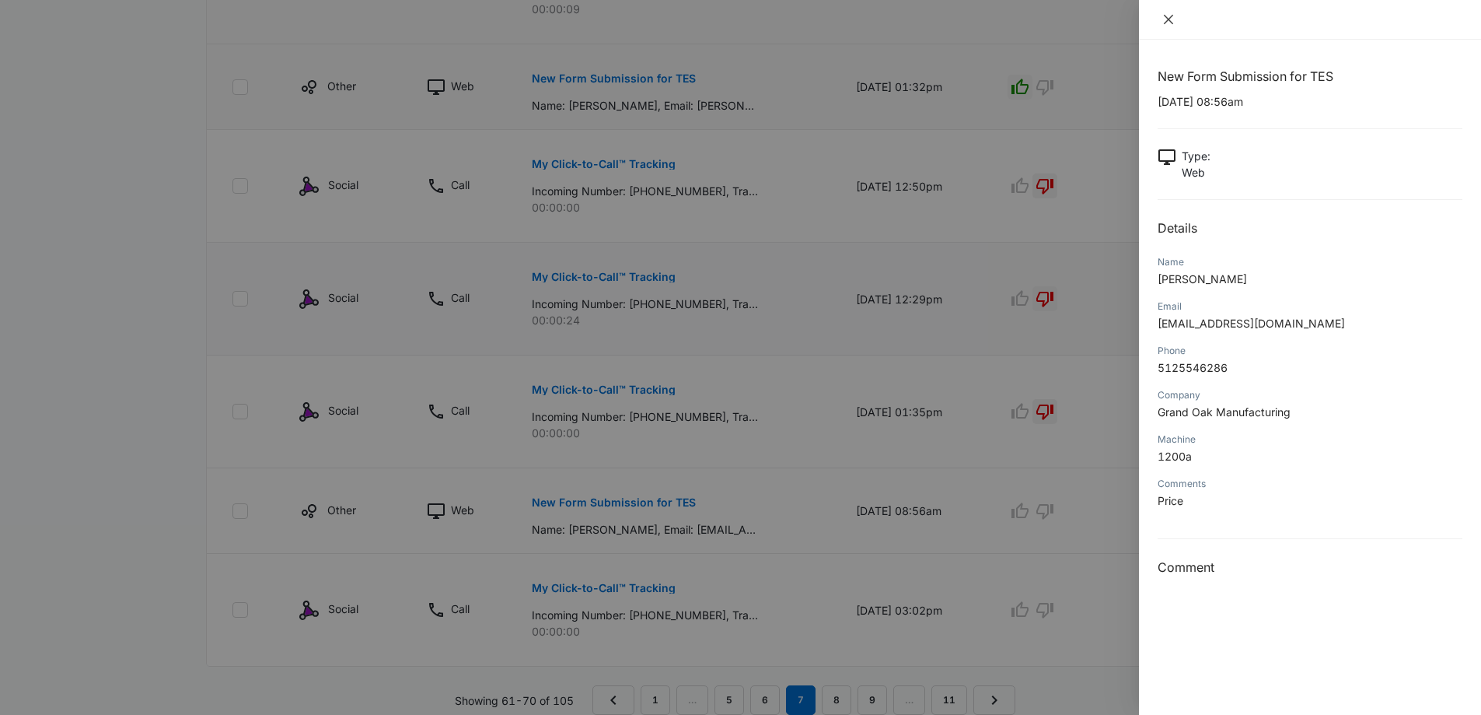
click at [1170, 14] on icon "close" at bounding box center [1169, 19] width 12 height 12
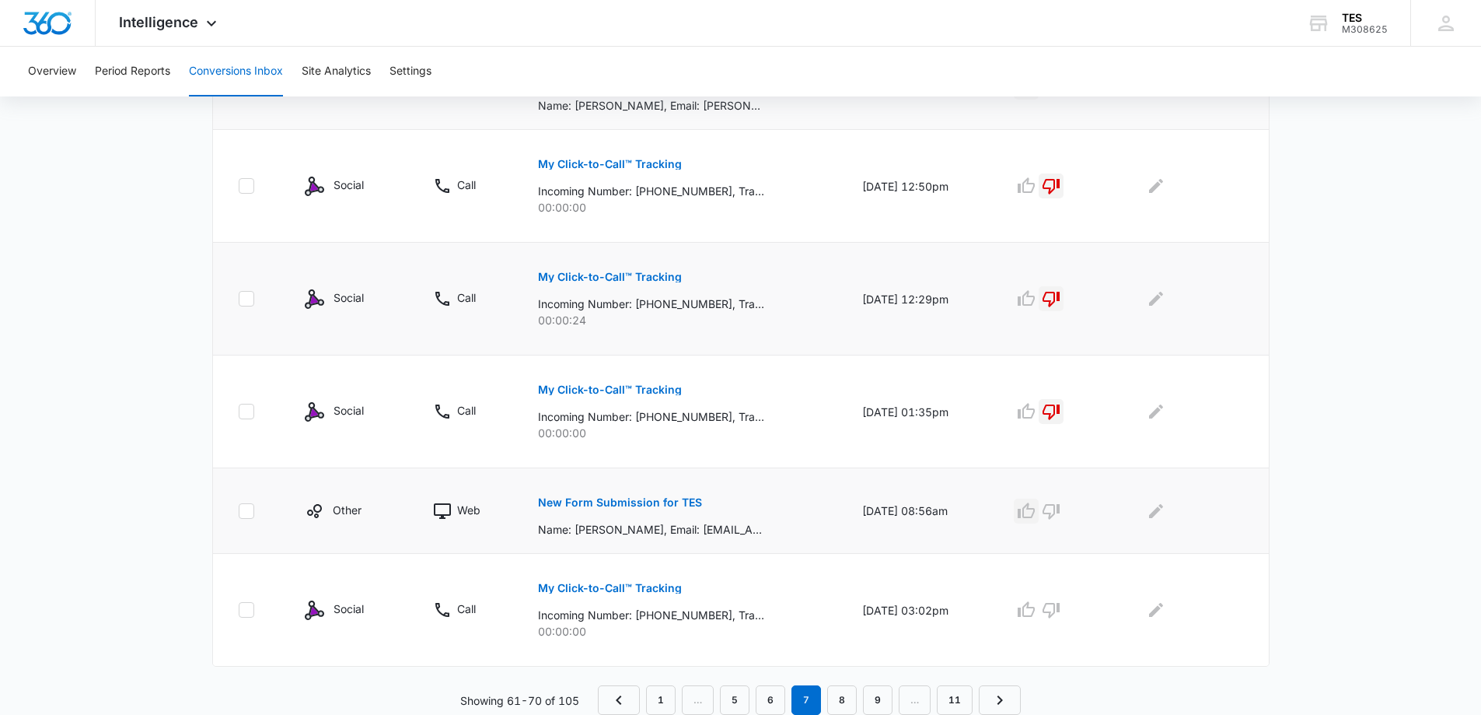
click at [1036, 510] on icon "button" at bounding box center [1026, 511] width 19 height 19
click at [1061, 607] on icon "button" at bounding box center [1051, 609] width 19 height 19
click at [840, 705] on link "8" at bounding box center [842, 700] width 30 height 30
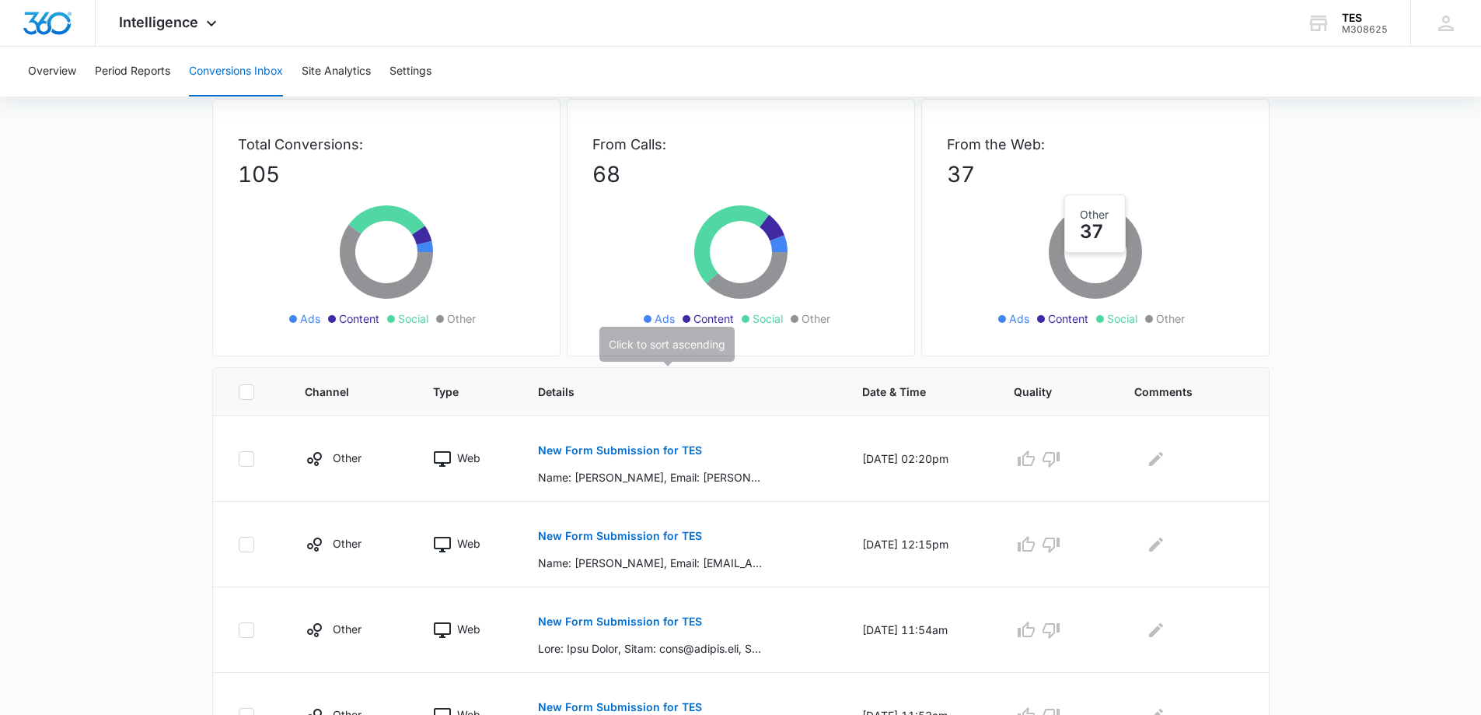
scroll to position [78, 0]
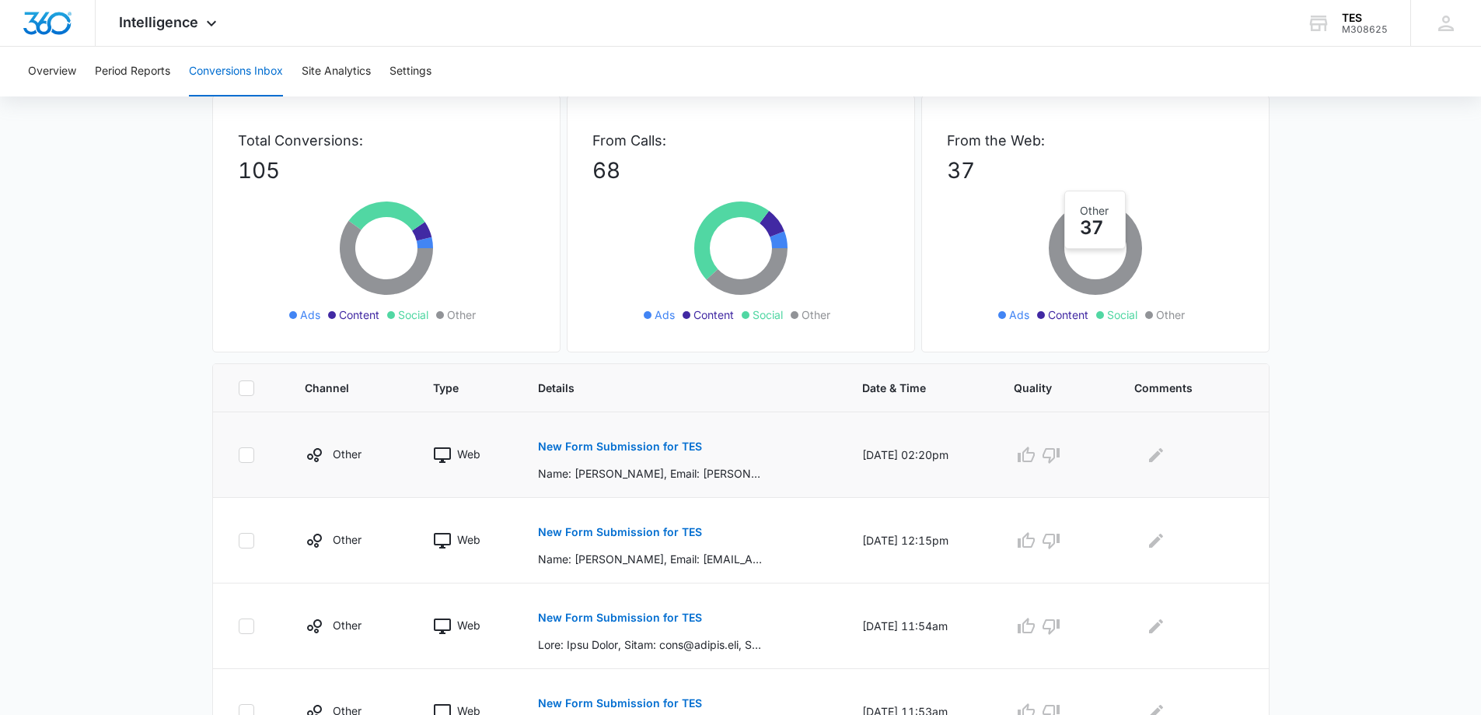
click at [623, 444] on p "New Form Submission for TES" at bounding box center [620, 446] width 164 height 11
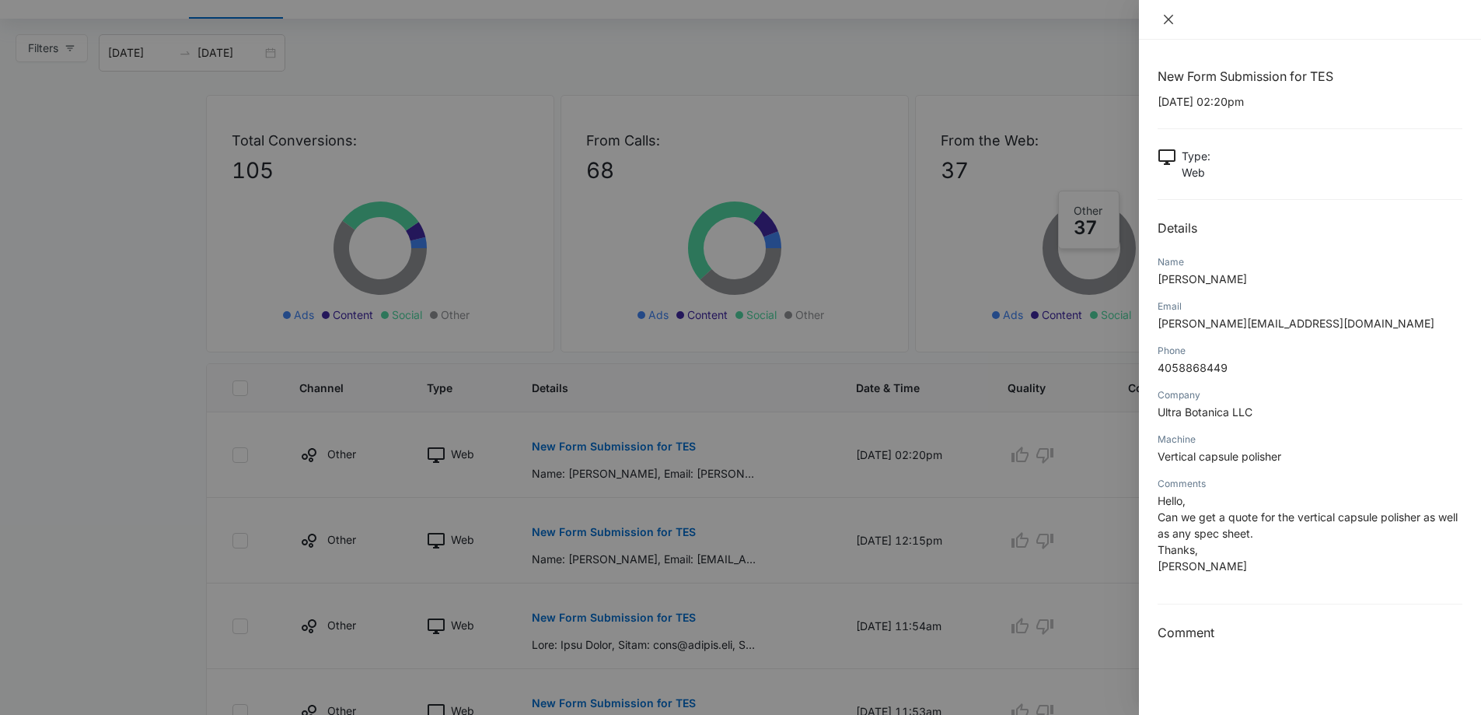
click at [1173, 19] on icon "close" at bounding box center [1169, 19] width 12 height 12
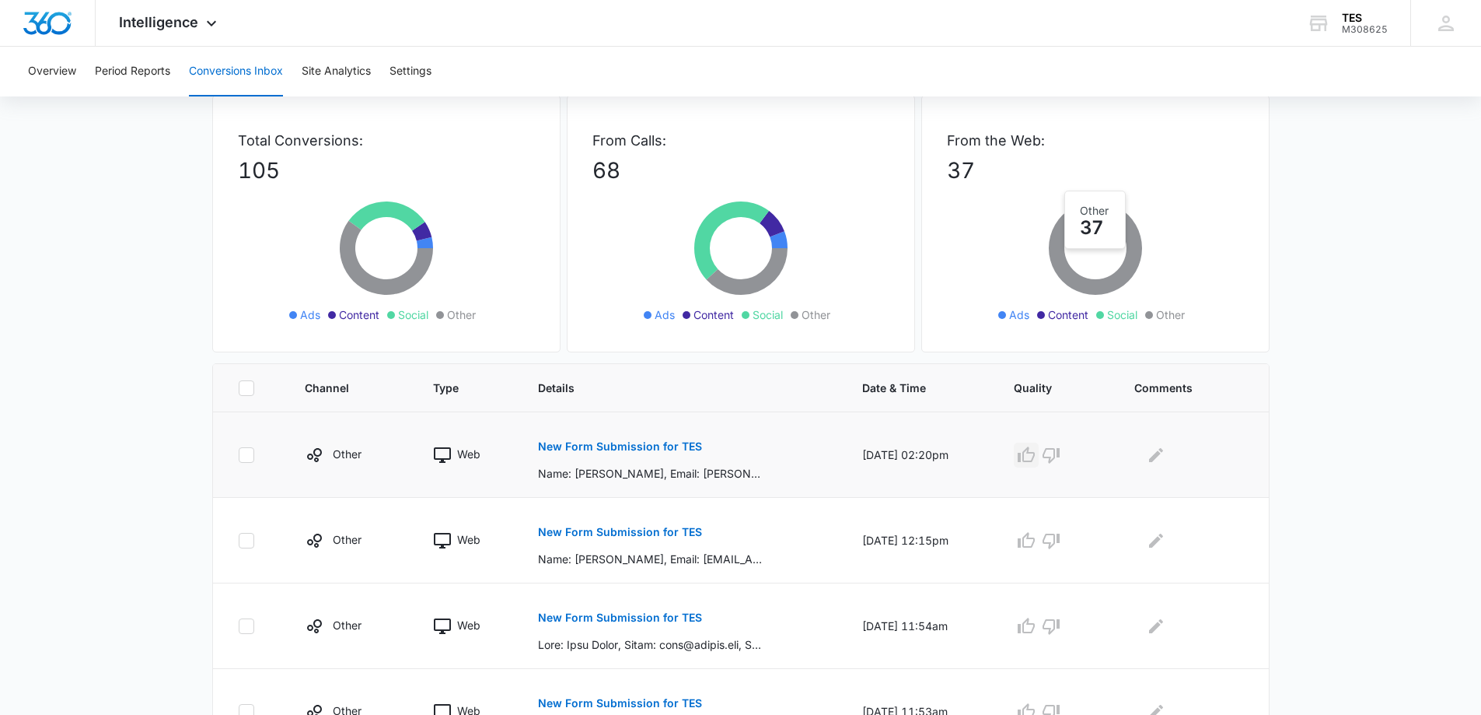
click at [1036, 453] on icon "button" at bounding box center [1026, 455] width 19 height 19
click at [631, 527] on p "New Form Submission for TES" at bounding box center [620, 531] width 164 height 11
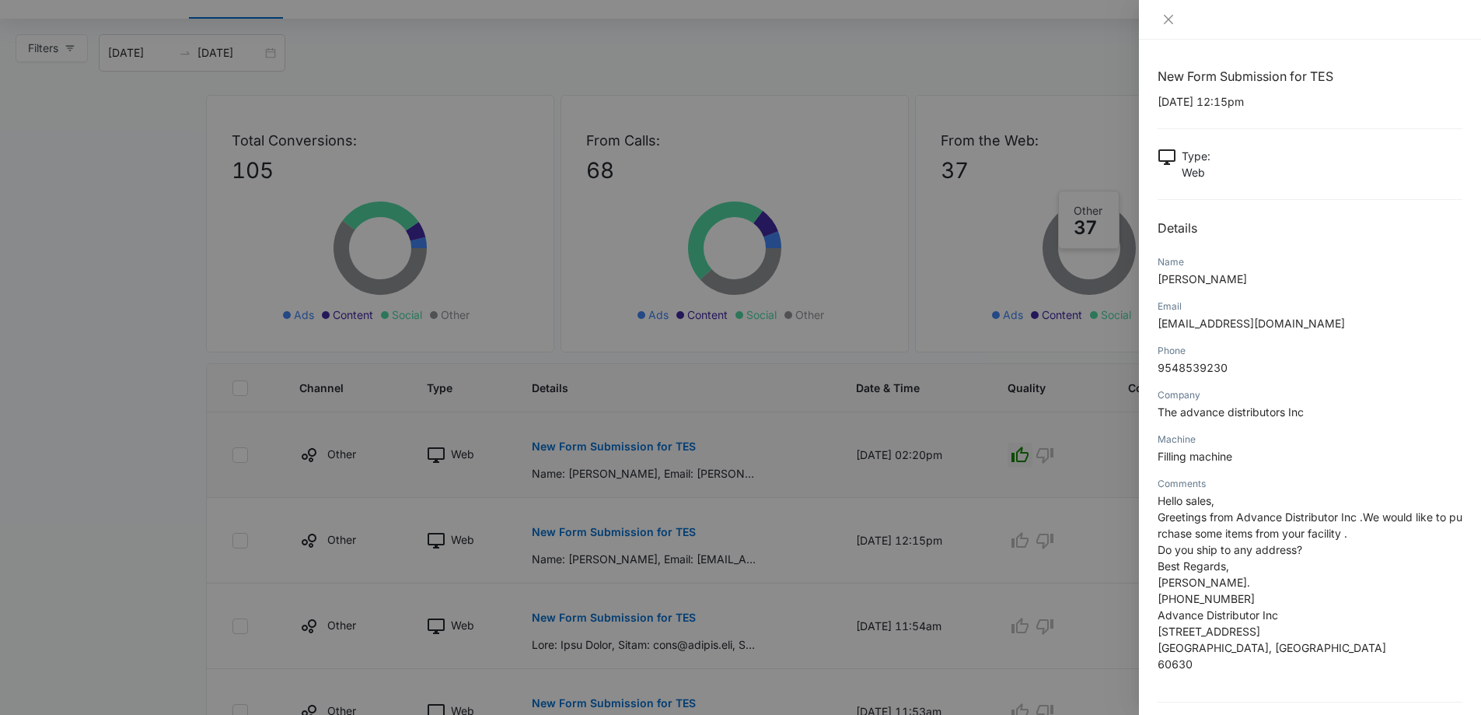
scroll to position [54, 0]
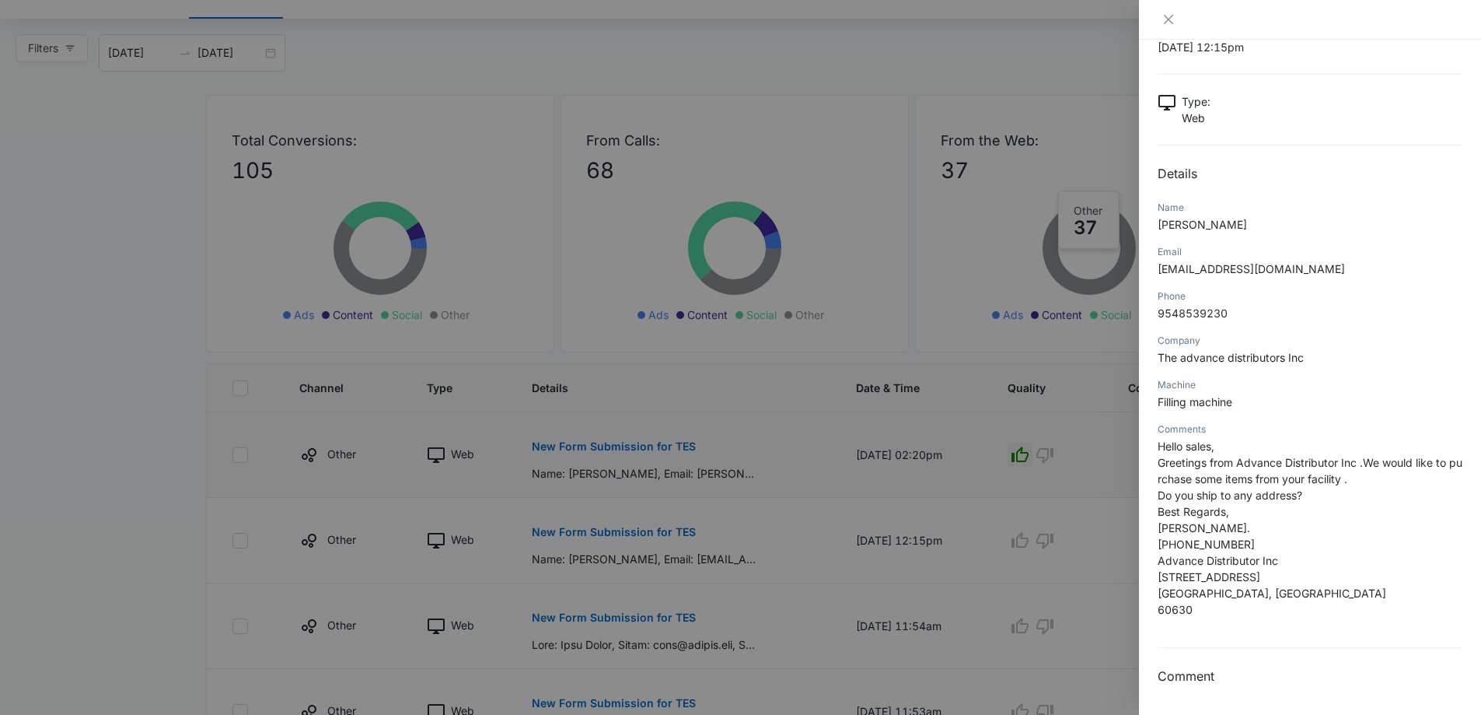
drag, startPoint x: 1363, startPoint y: 268, endPoint x: 1172, endPoint y: 278, distance: 191.5
click at [1155, 282] on div "New Form Submission for TES 08/19/2025 at 12:15pm Type : Web Details Name Jeffr…" at bounding box center [1310, 377] width 342 height 675
copy span "theadvance.distributors0@gmail.com"
click at [1170, 17] on icon "close" at bounding box center [1169, 19] width 12 height 12
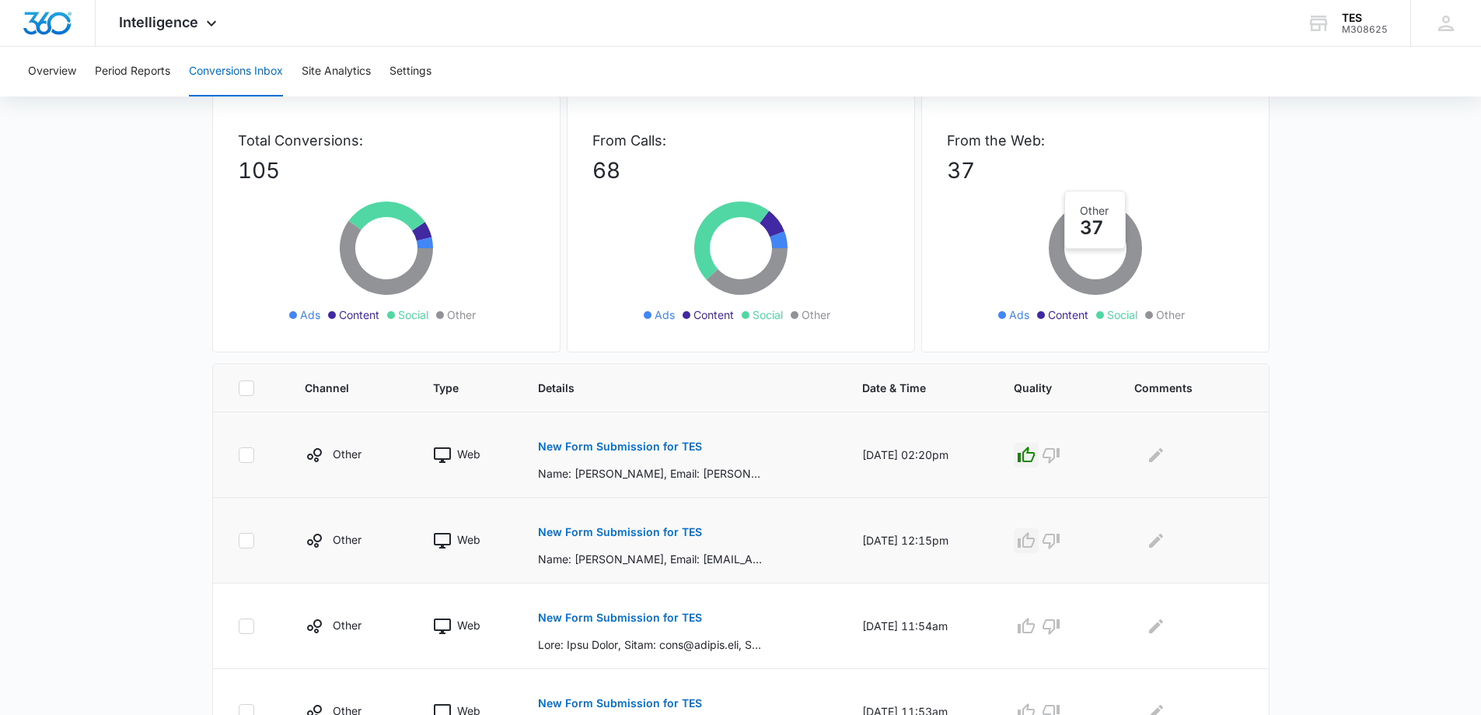
click at [1033, 539] on icon "button" at bounding box center [1026, 540] width 17 height 16
click at [750, 461] on div "New Form Submission for TES Name: Tim Tucker, Email: tim@ultrabotanica.com, Pho…" at bounding box center [681, 455] width 287 height 54
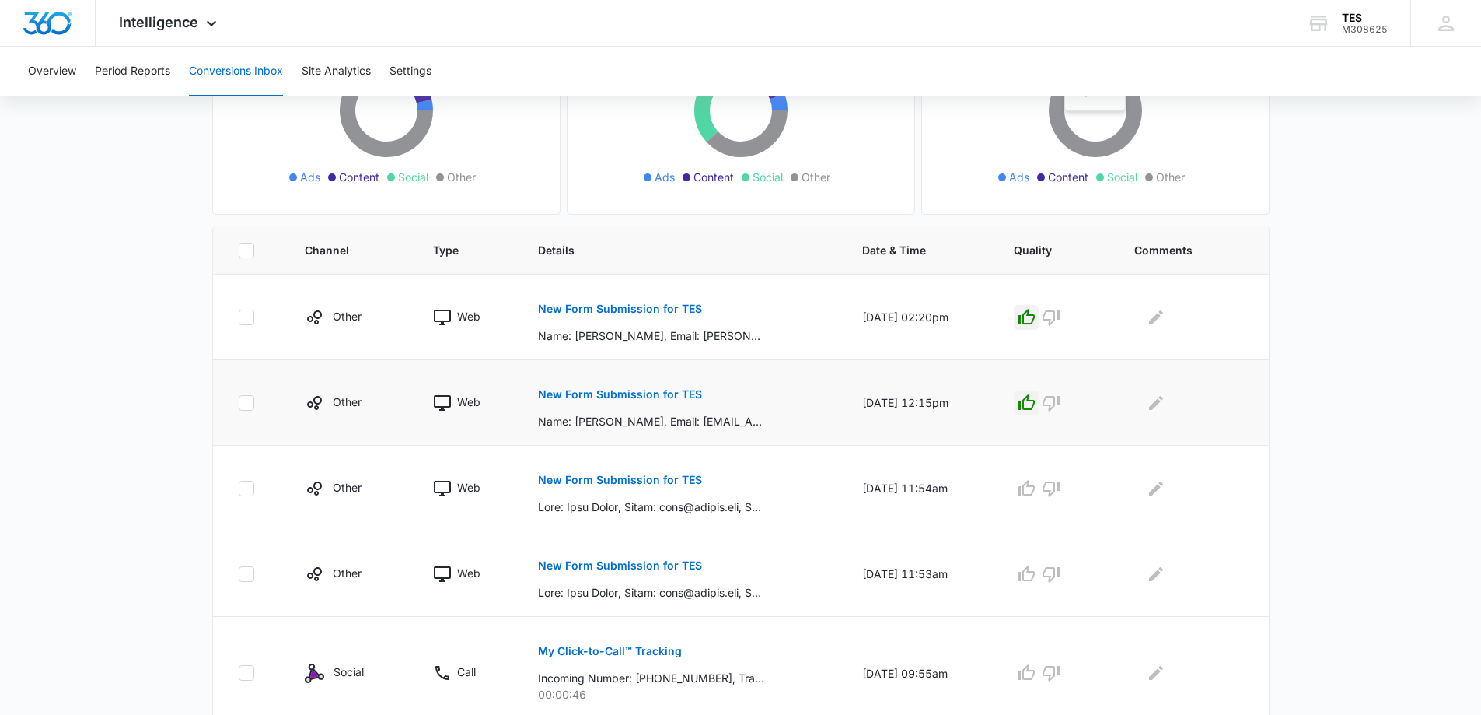
scroll to position [311, 0]
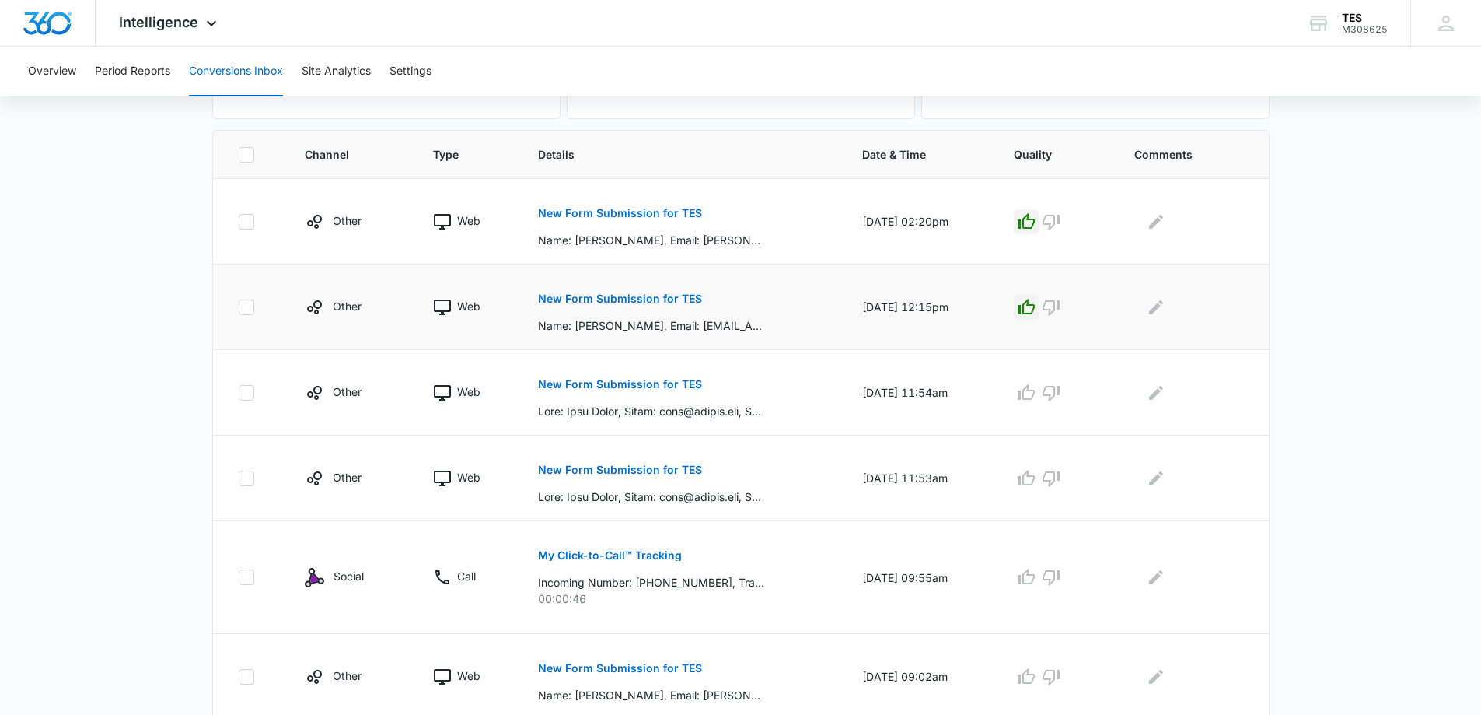
click at [605, 298] on p "New Form Submission for TES" at bounding box center [620, 298] width 164 height 11
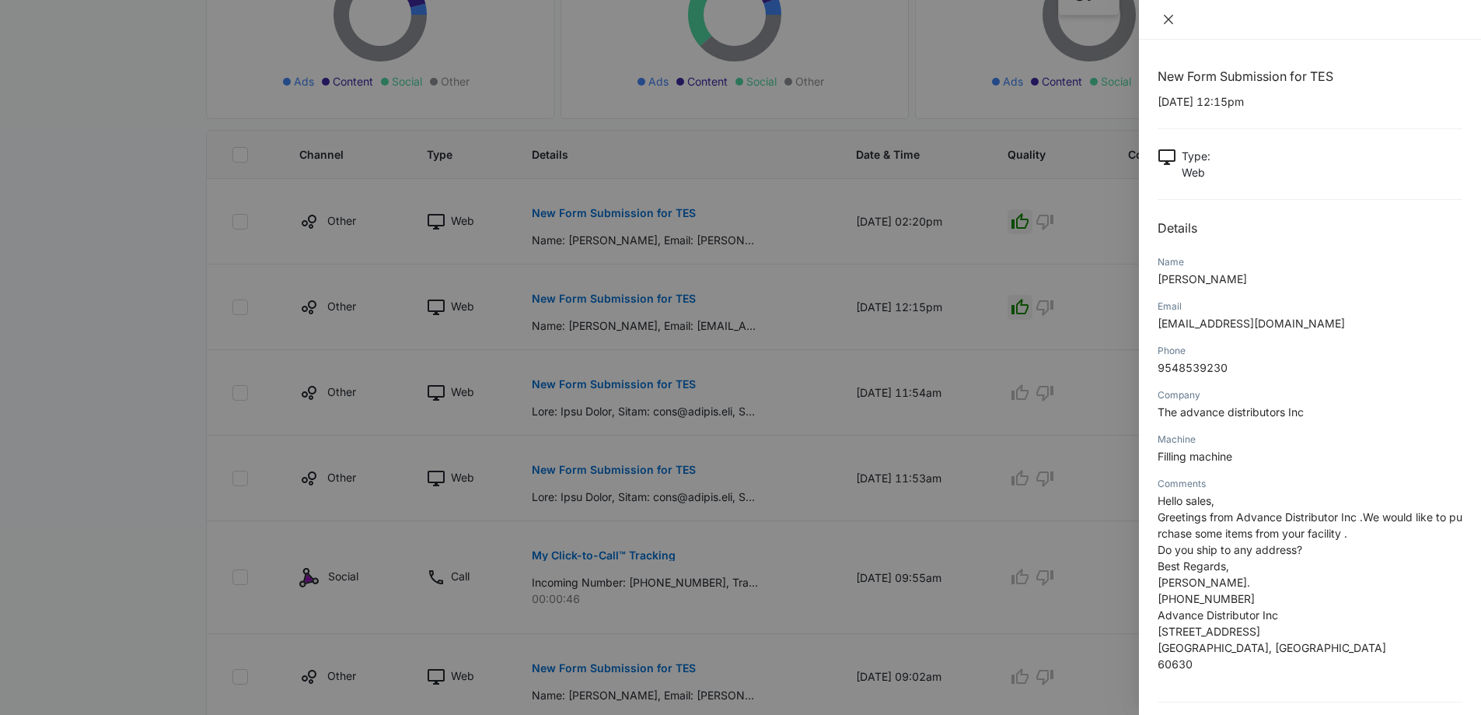
click at [1173, 14] on icon "close" at bounding box center [1169, 19] width 12 height 12
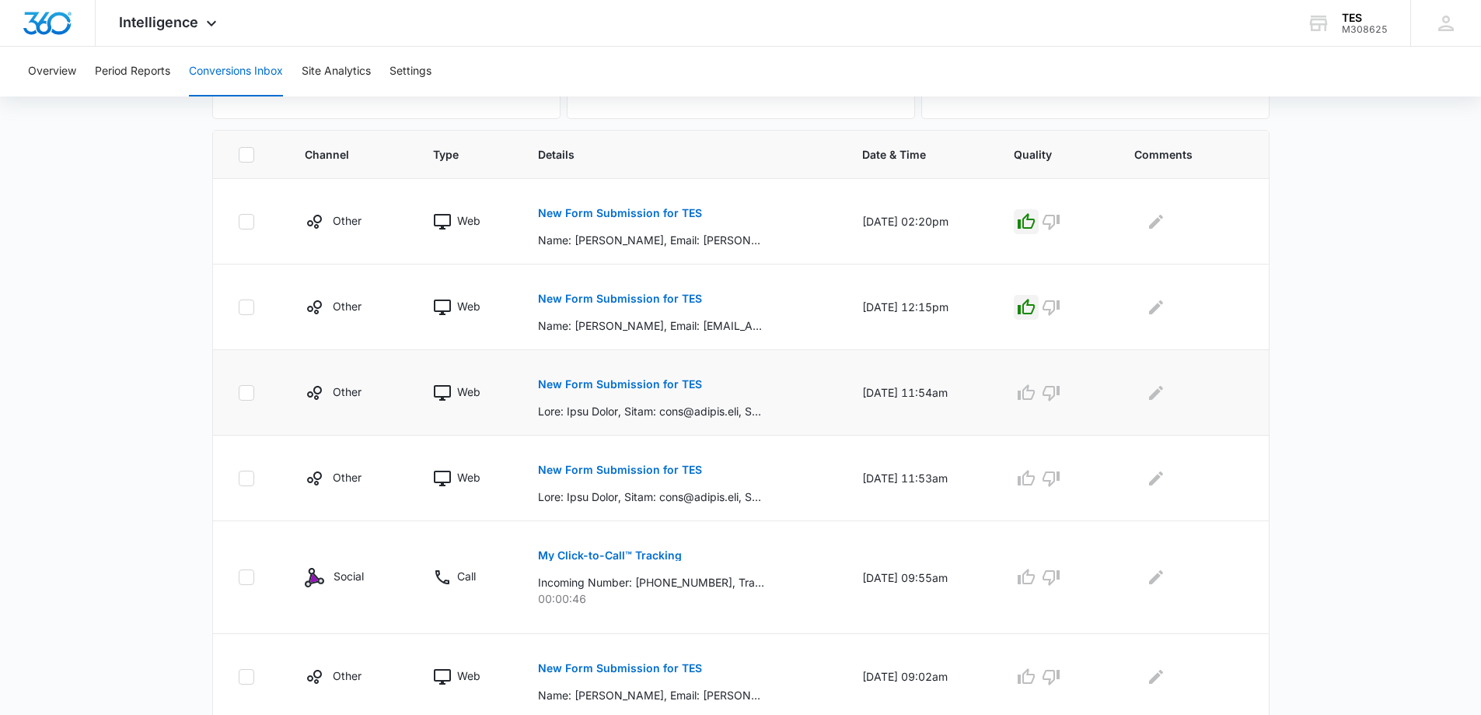
click at [630, 383] on p "New Form Submission for TES" at bounding box center [620, 384] width 164 height 11
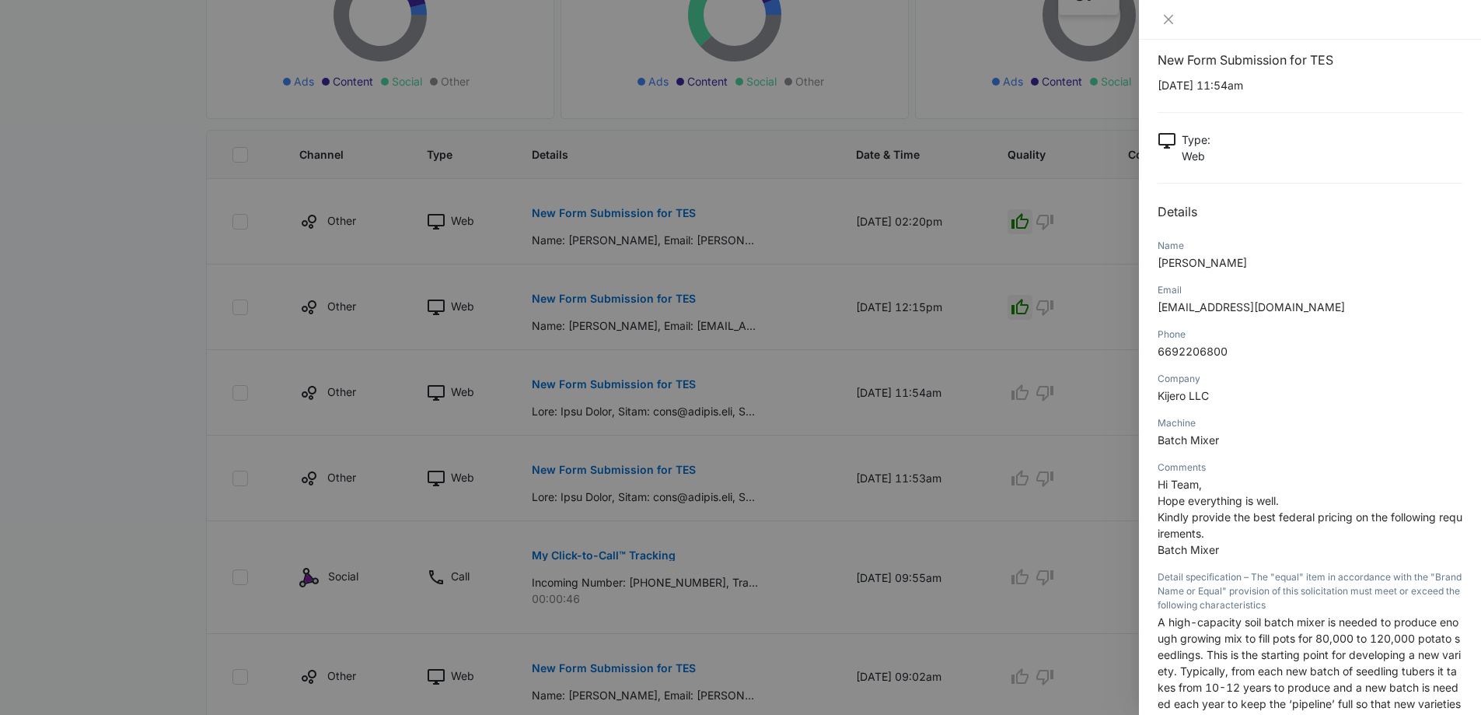
scroll to position [0, 0]
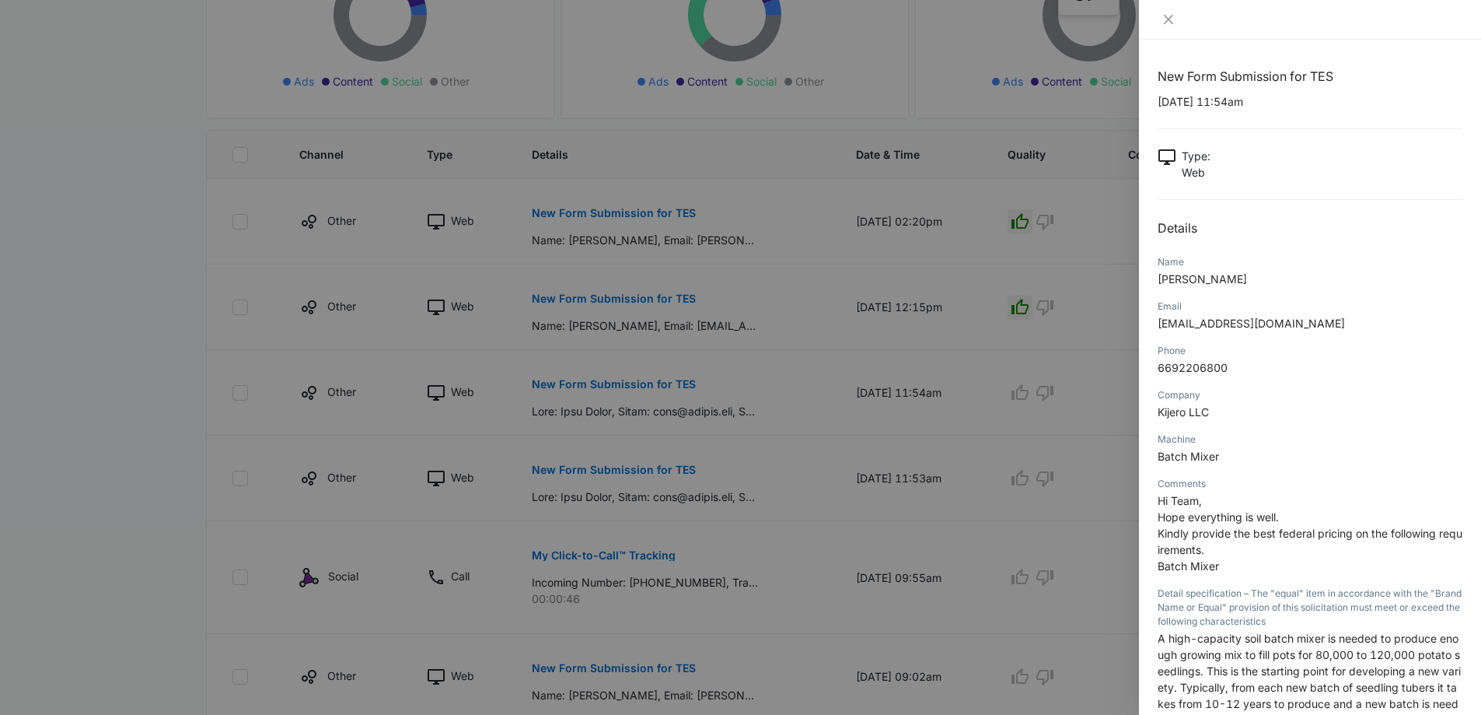
click at [1257, 320] on p "mark@kijero.com" at bounding box center [1310, 323] width 305 height 16
drag, startPoint x: 1257, startPoint y: 320, endPoint x: 1173, endPoint y: 324, distance: 84.8
click at [1158, 325] on p "mark@kijero.com" at bounding box center [1310, 323] width 305 height 16
copy span "mark@kijero.com"
click at [1169, 18] on icon "close" at bounding box center [1169, 19] width 12 height 12
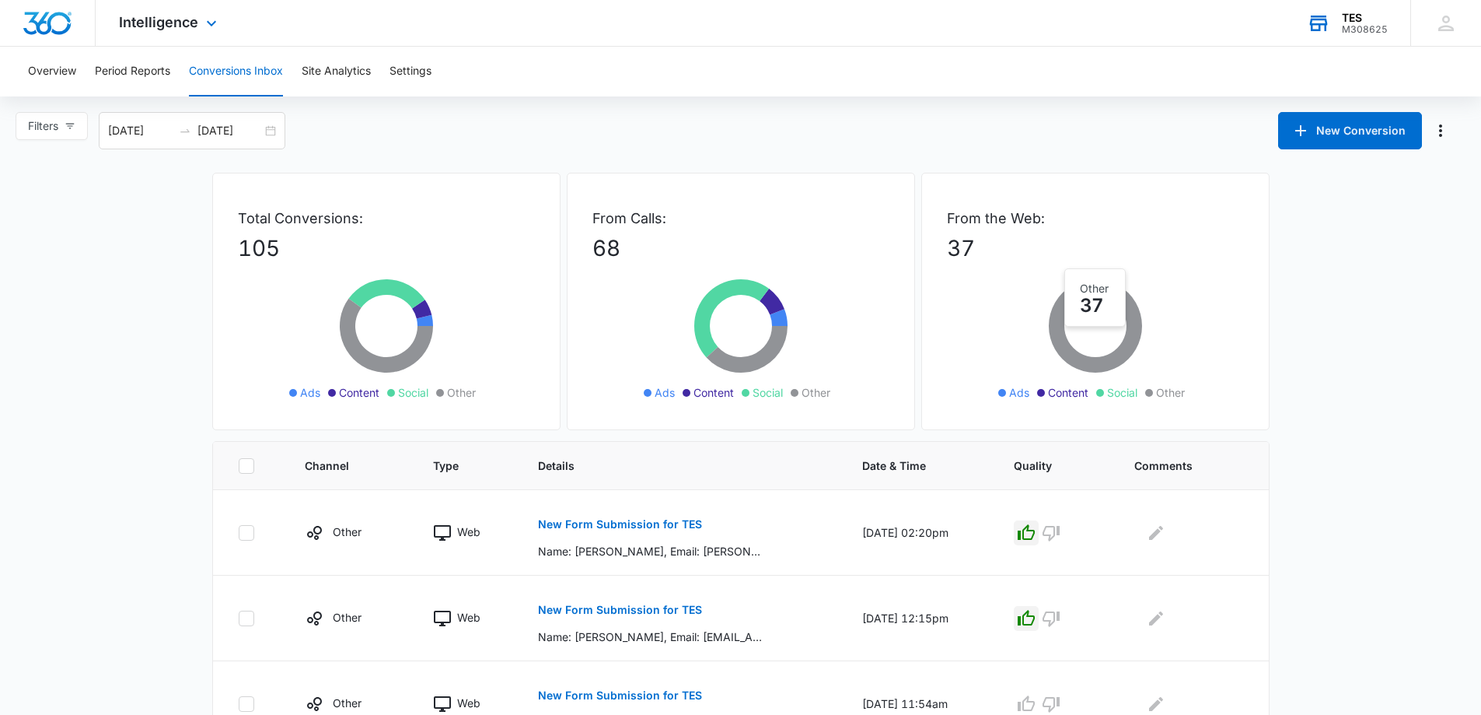
click at [1365, 19] on div "TES" at bounding box center [1365, 18] width 46 height 12
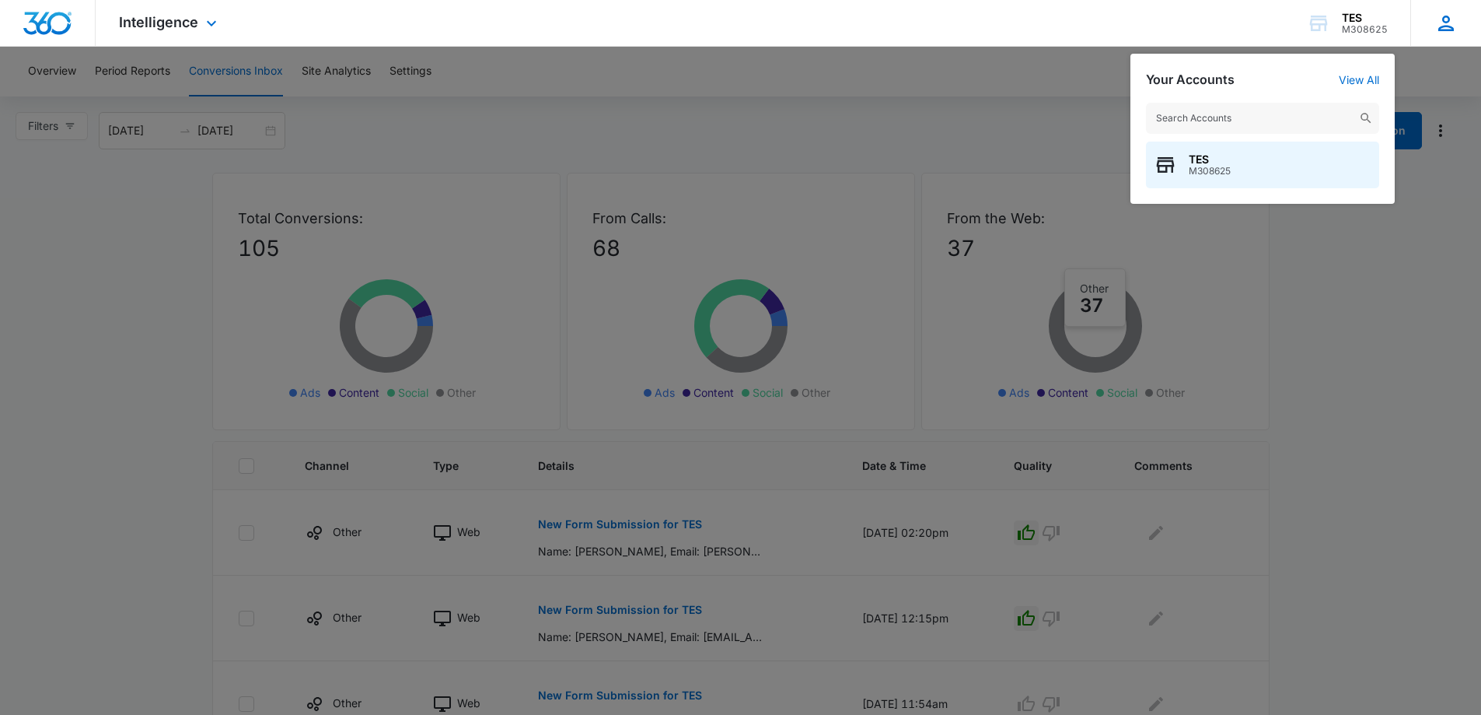
click at [1451, 23] on icon at bounding box center [1446, 23] width 23 height 23
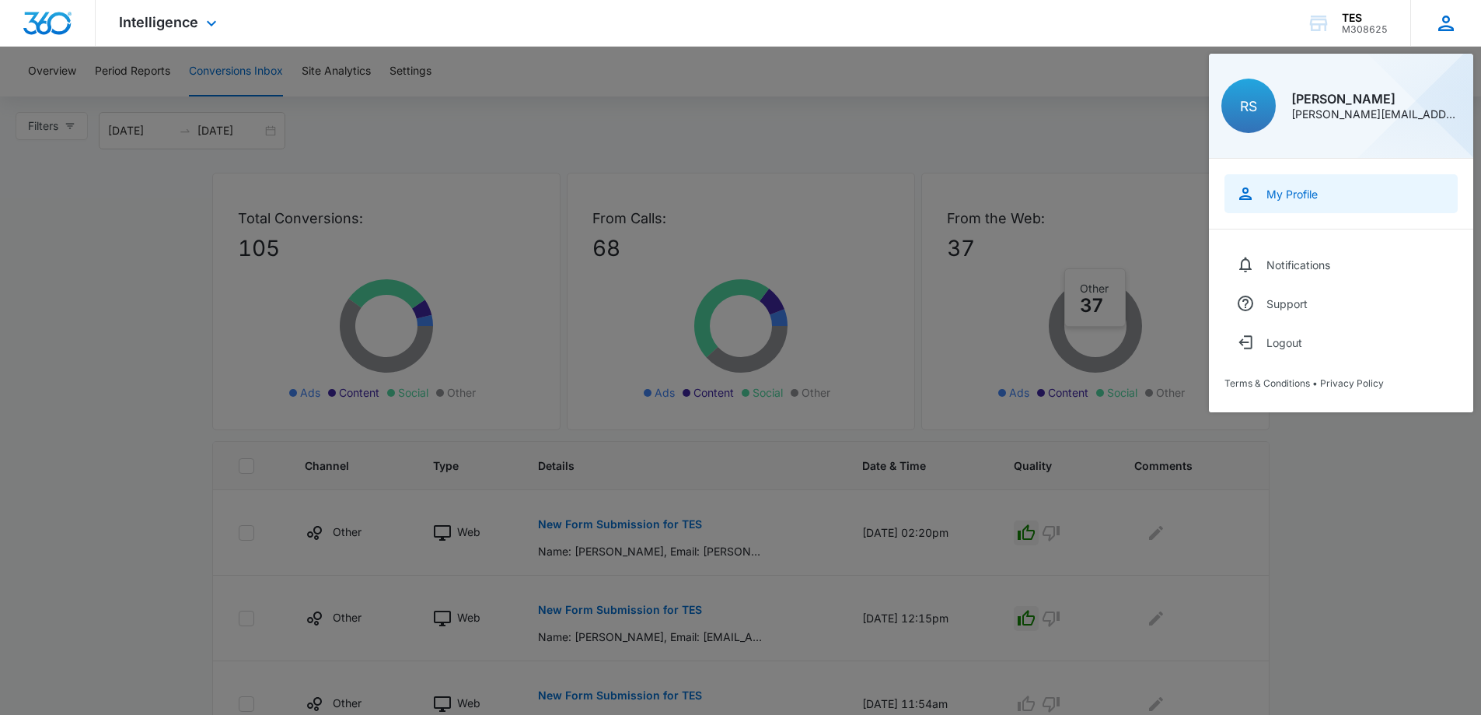
click at [1308, 195] on div "My Profile" at bounding box center [1292, 193] width 51 height 13
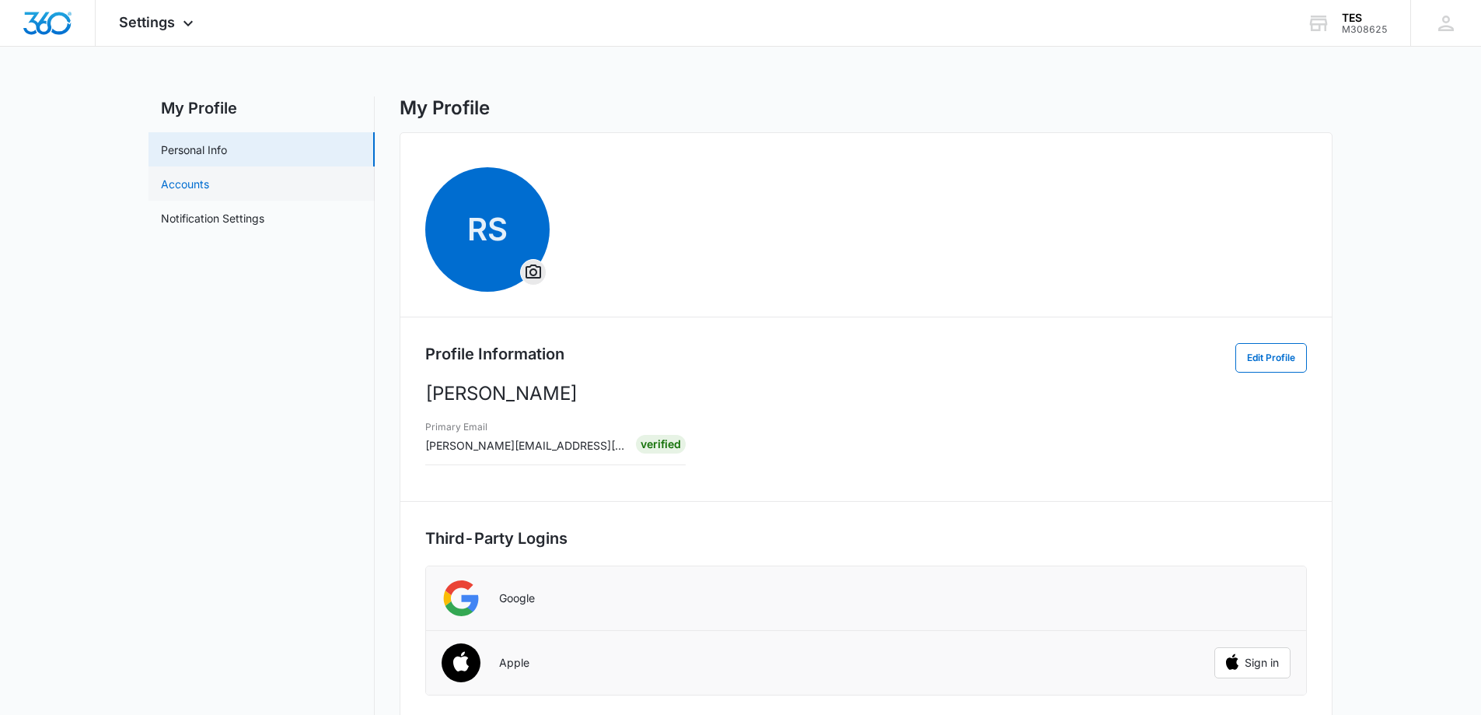
click at [187, 182] on link "Accounts" at bounding box center [185, 184] width 48 height 16
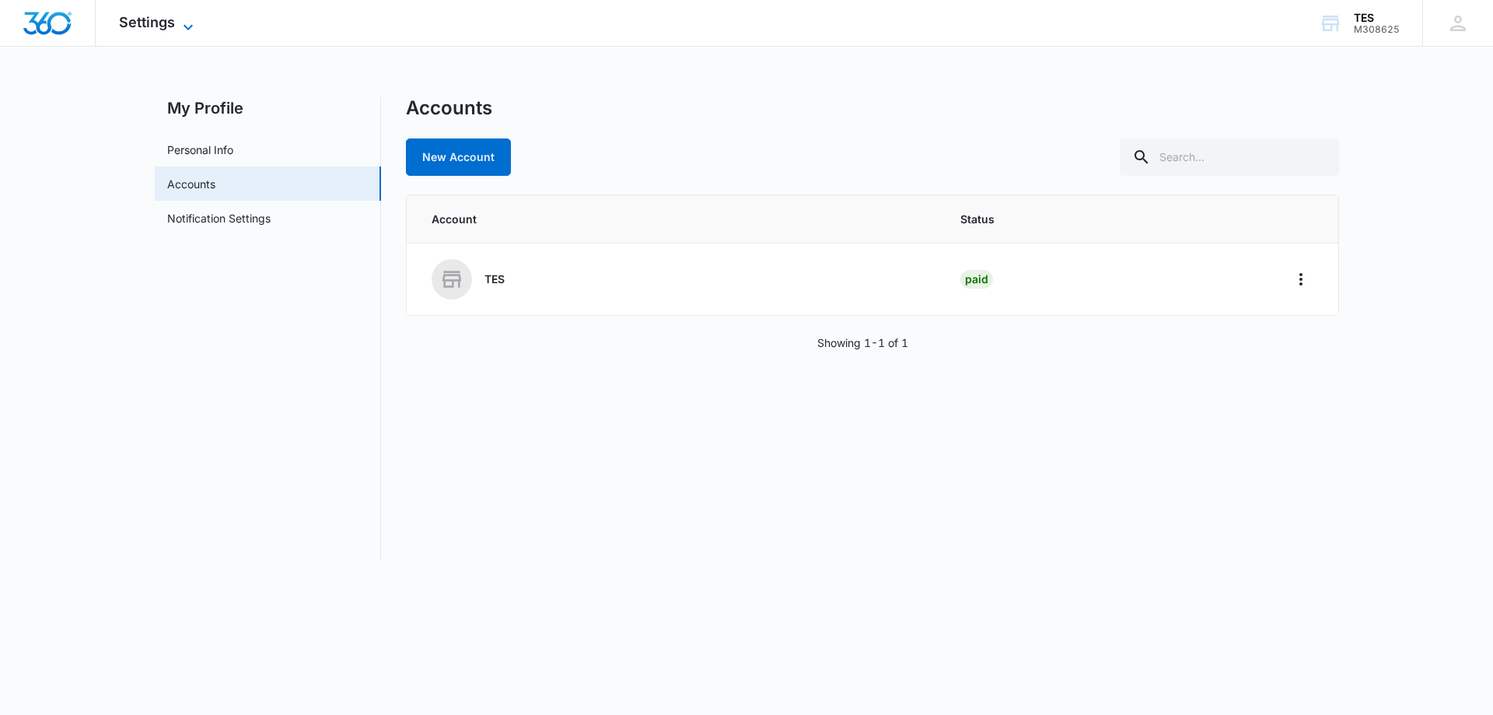
click at [160, 18] on span "Settings" at bounding box center [147, 22] width 56 height 16
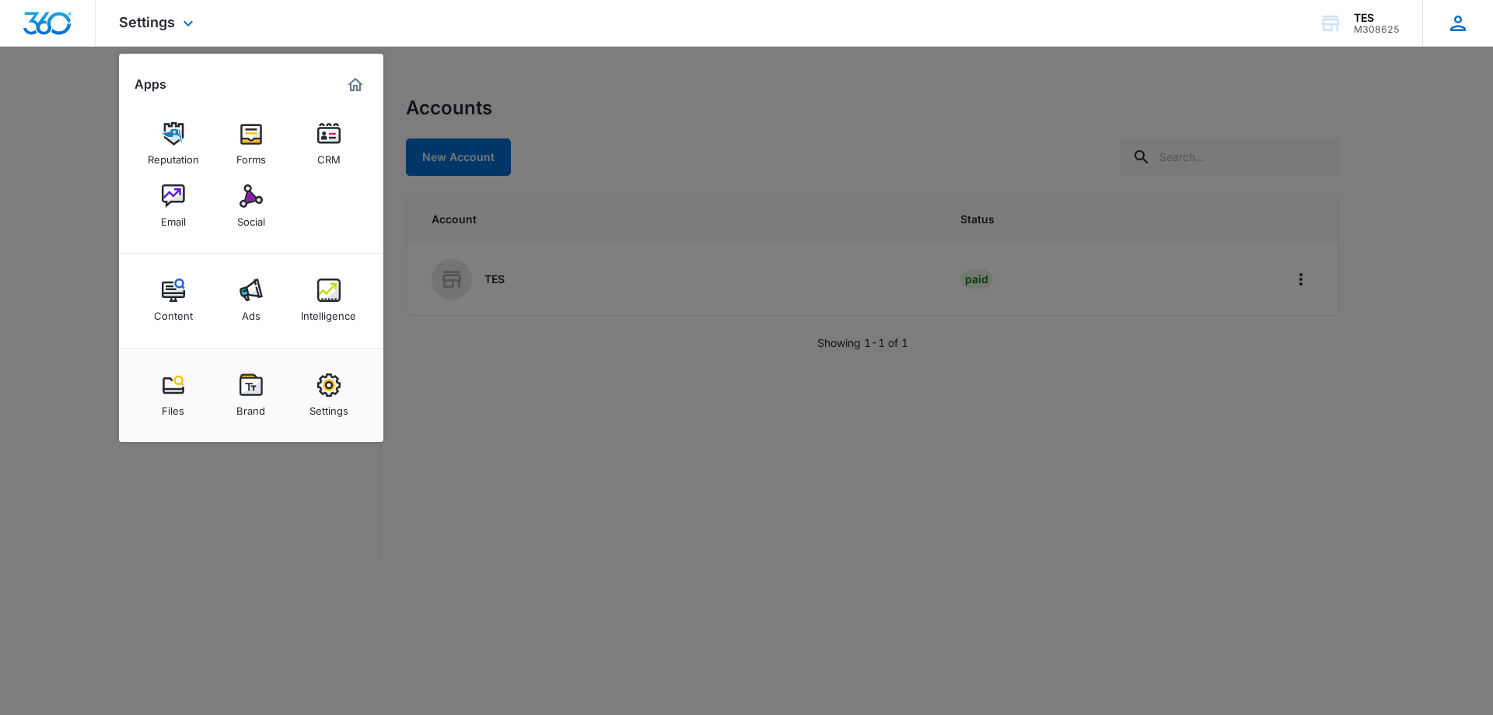
click at [1450, 22] on icon at bounding box center [1457, 23] width 23 height 23
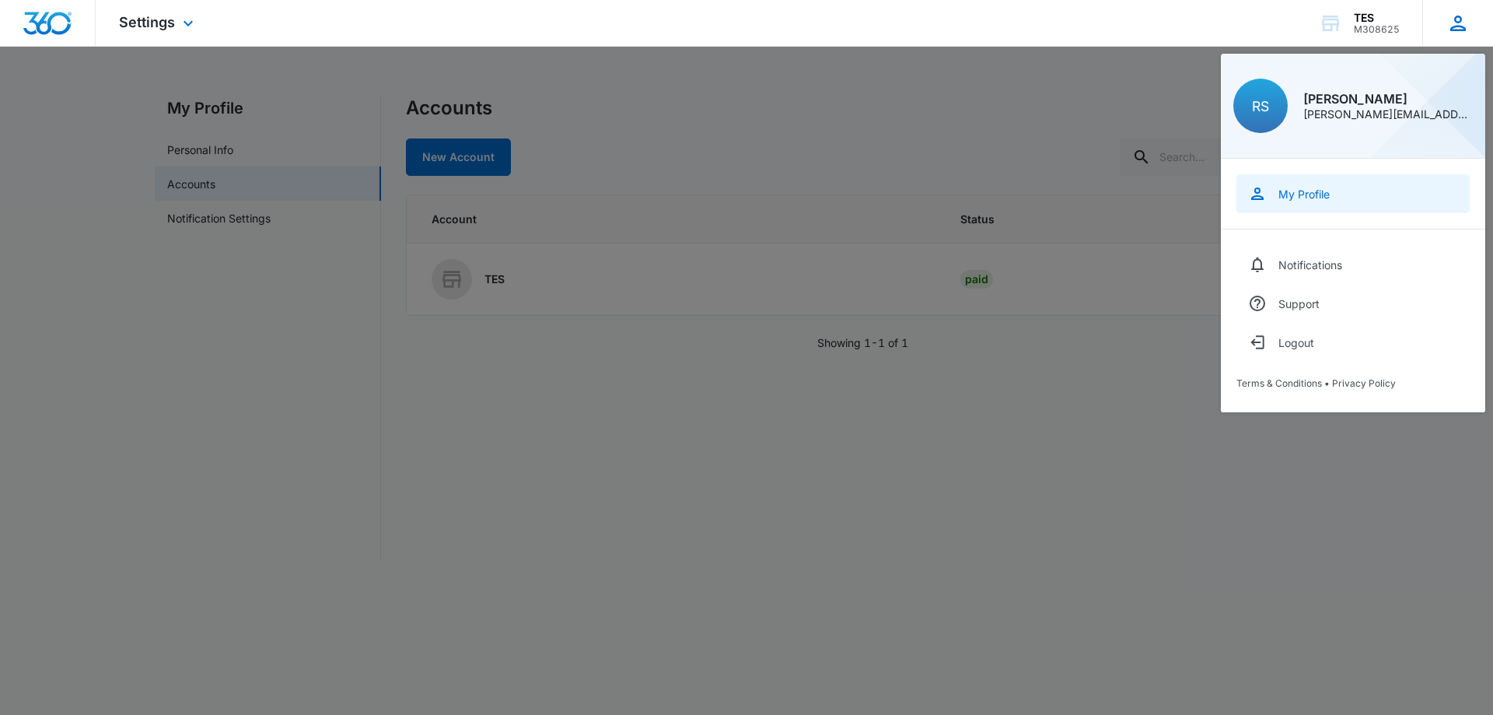
click at [1316, 191] on div "My Profile" at bounding box center [1303, 193] width 51 height 13
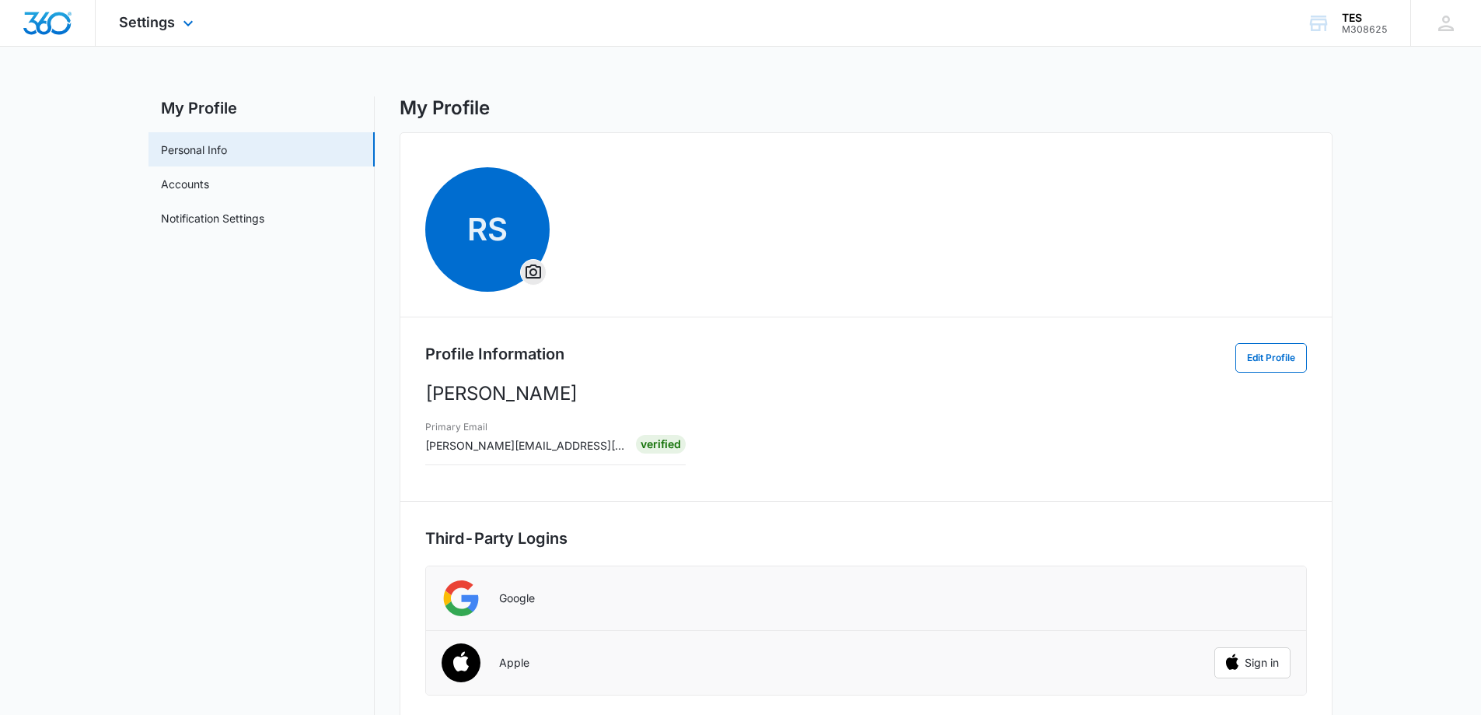
click at [154, 13] on div "Settings Apps Reputation Forms CRM Email Social Content Ads Intelligence Files …" at bounding box center [158, 23] width 125 height 46
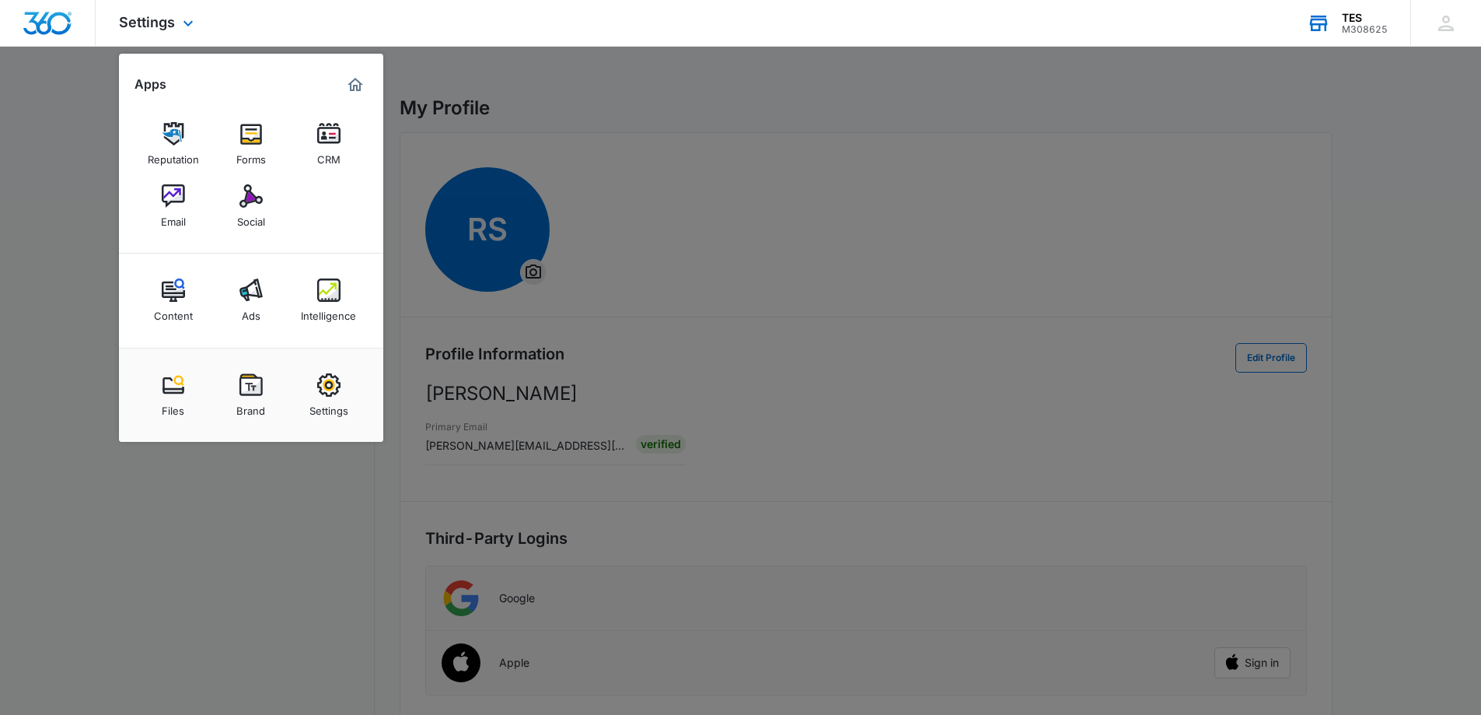
click at [1353, 14] on div "TES" at bounding box center [1365, 18] width 46 height 12
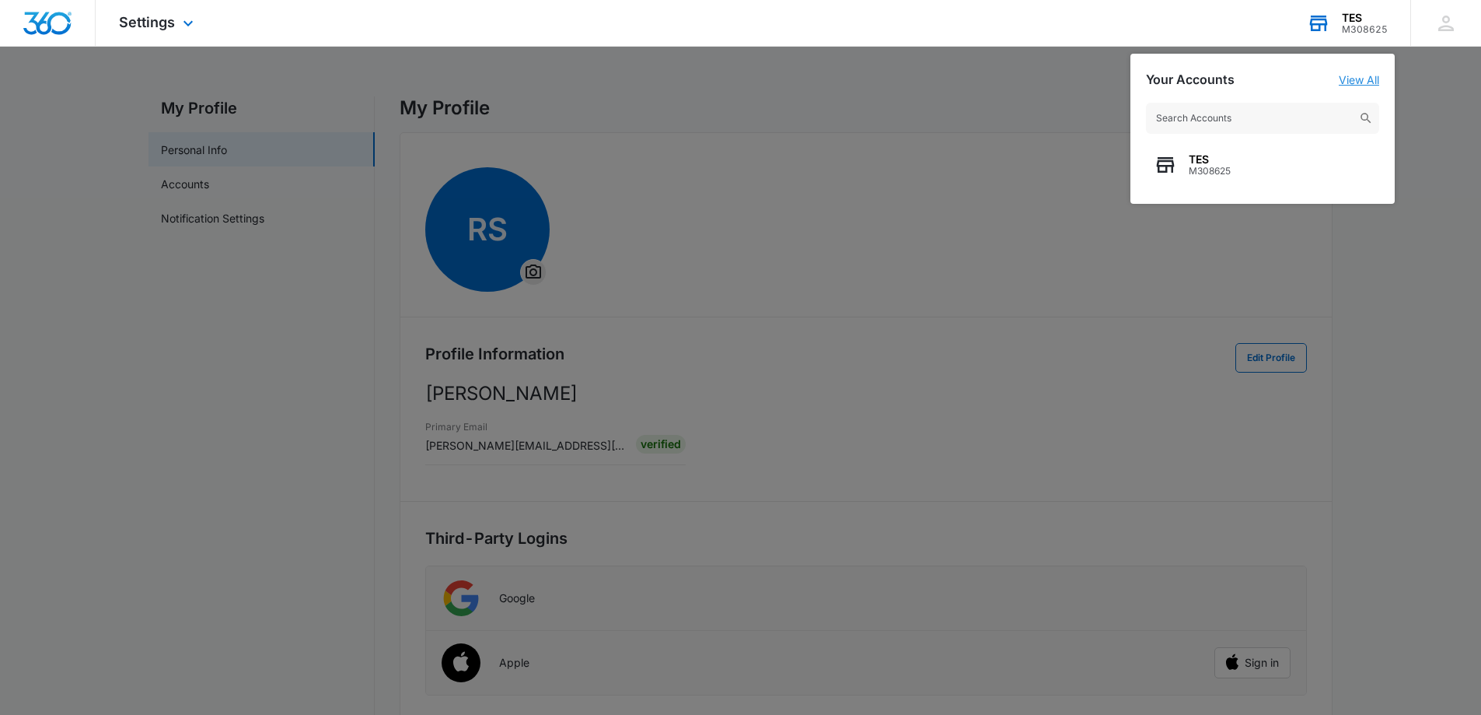
click at [1371, 76] on link "View All" at bounding box center [1359, 79] width 40 height 13
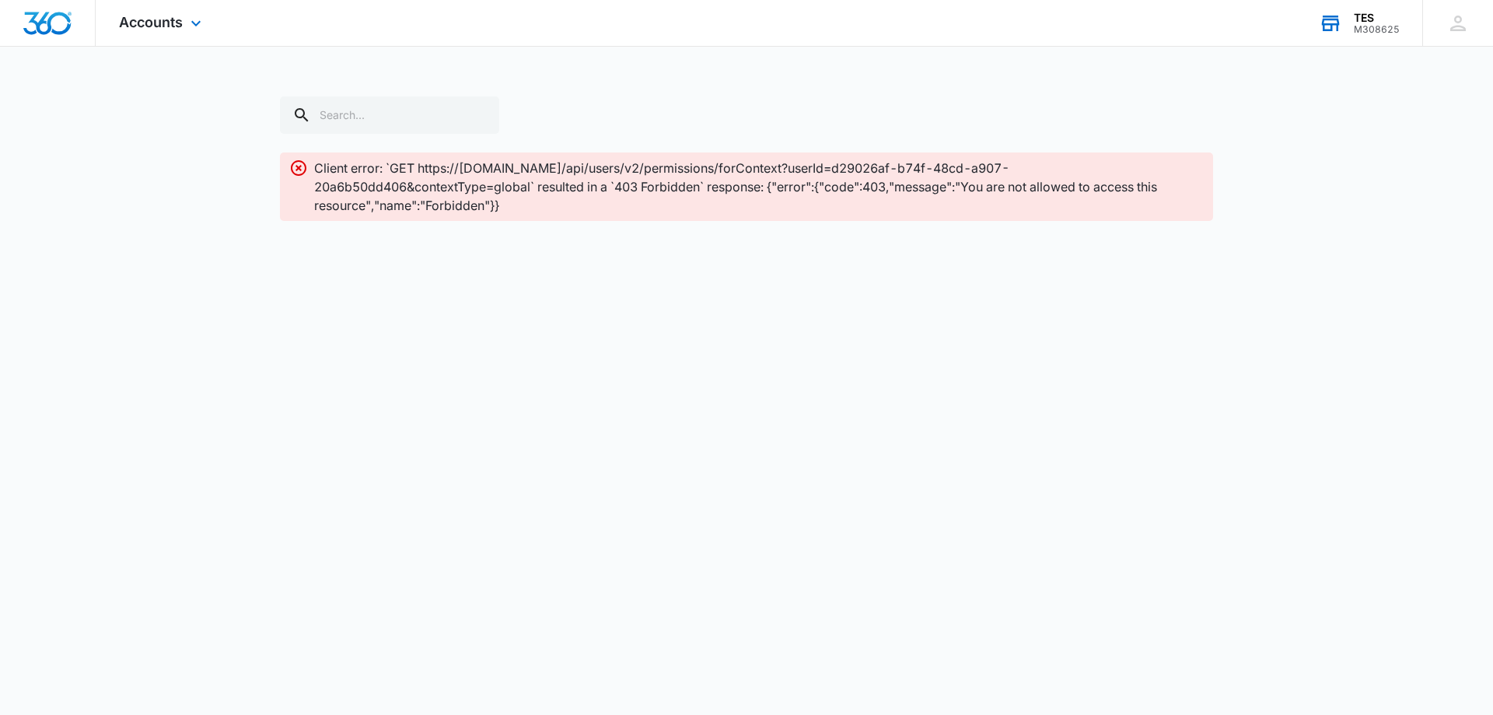
click at [1369, 18] on div "TES" at bounding box center [1377, 18] width 46 height 12
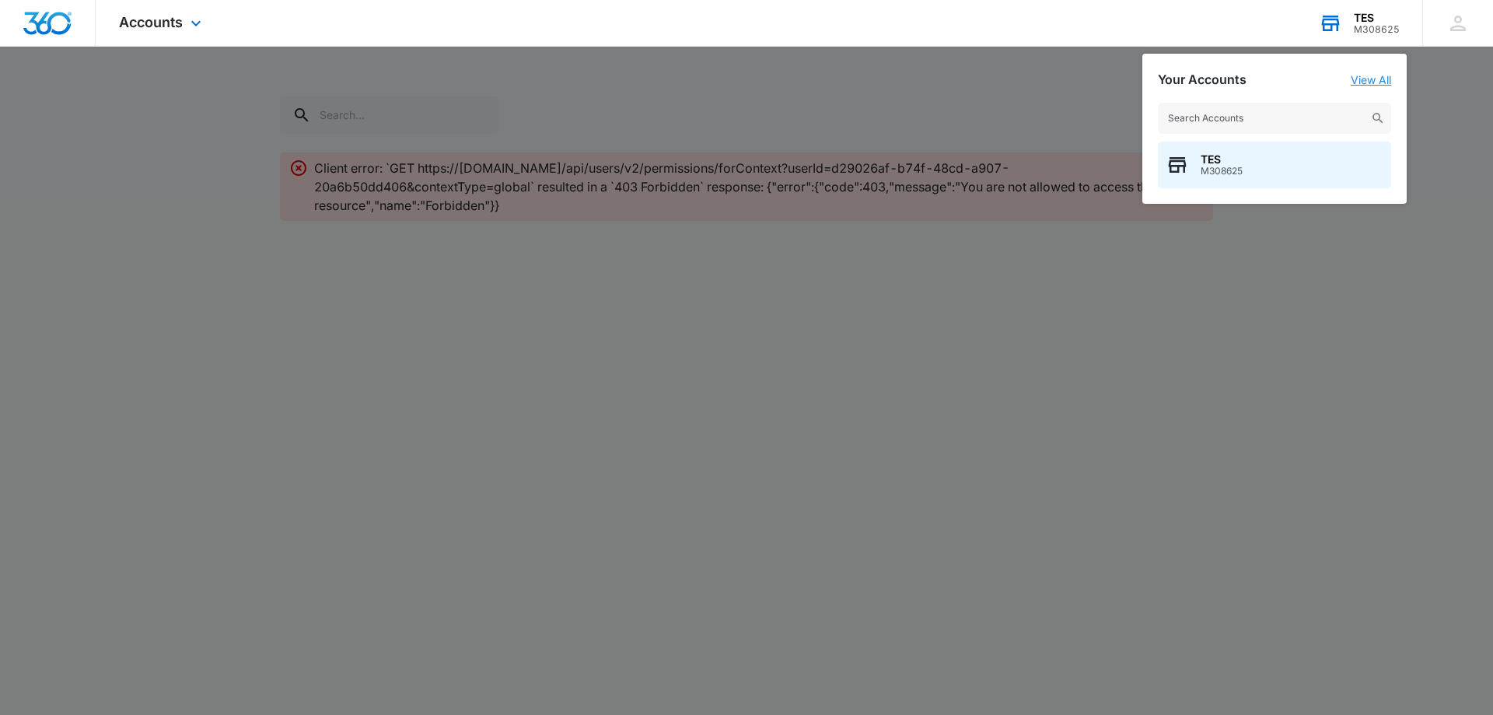
click at [1366, 75] on link "View All" at bounding box center [1371, 79] width 40 height 13
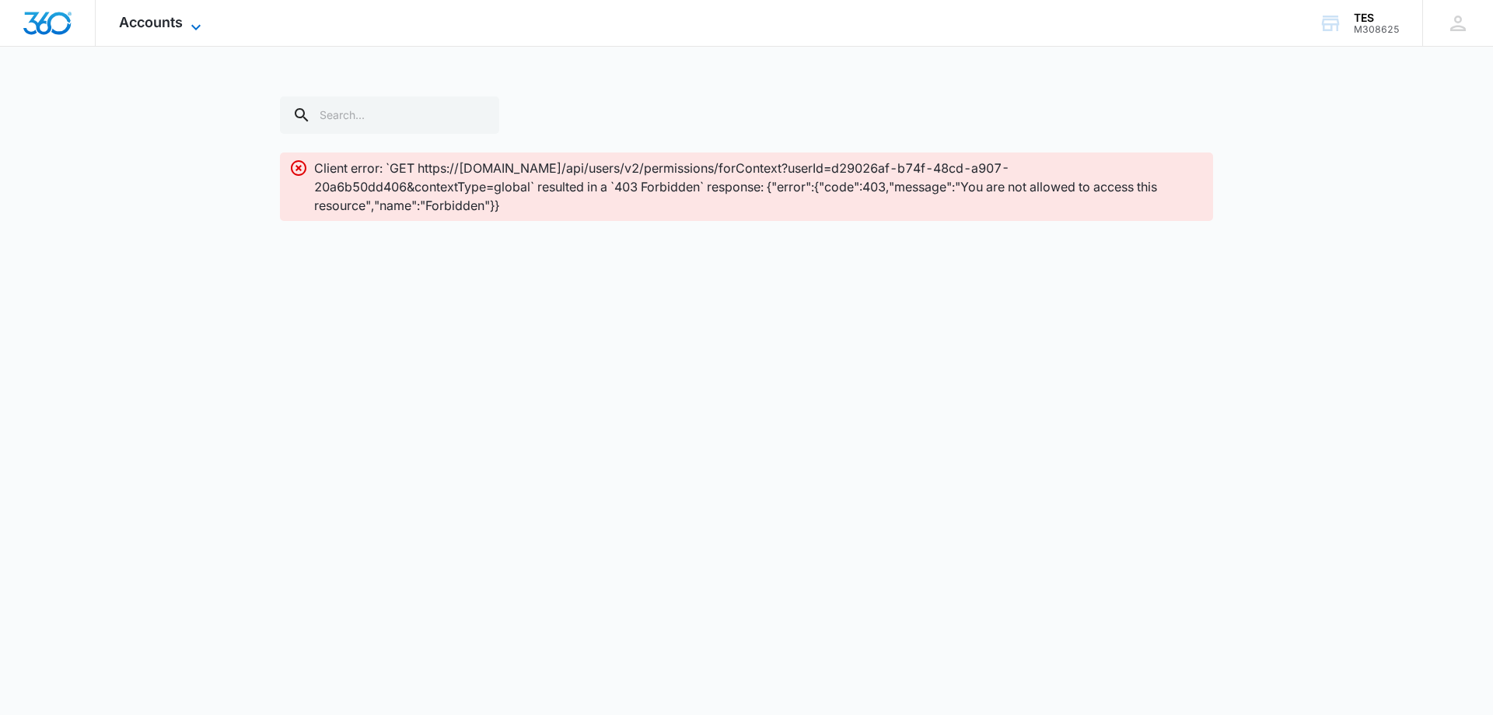
click at [167, 25] on span "Accounts" at bounding box center [151, 22] width 64 height 16
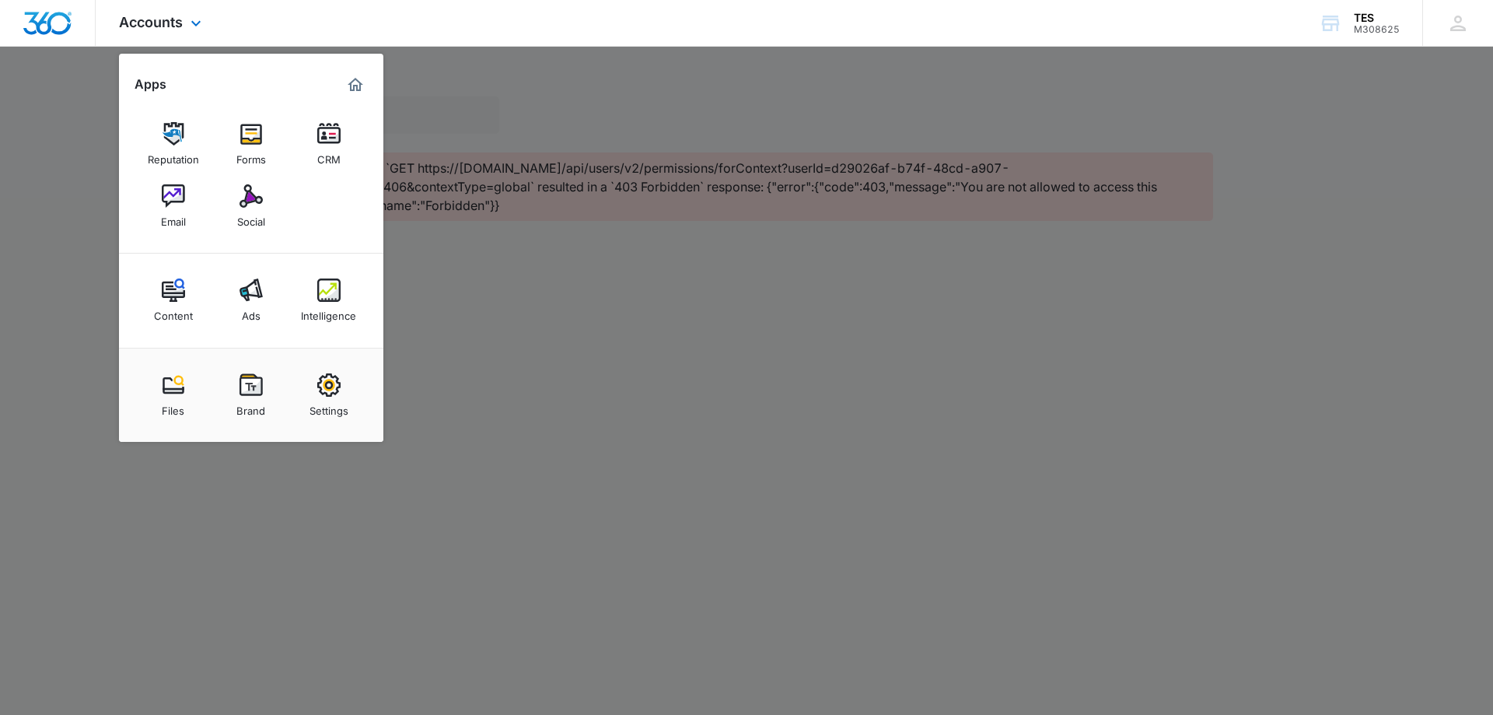
click at [33, 19] on img "Dashboard" at bounding box center [48, 23] width 50 height 23
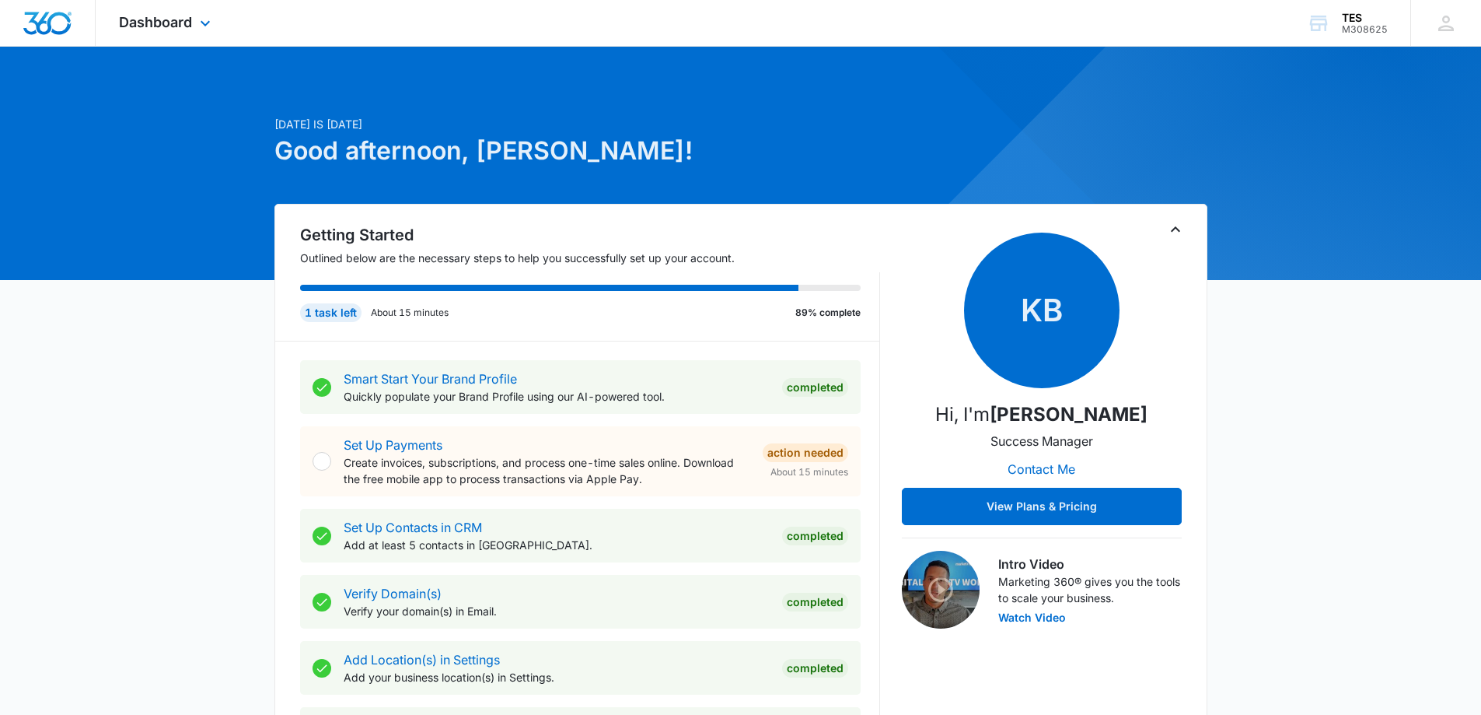
click at [169, 13] on div "Dashboard Apps Reputation Forms CRM Email Social Content Ads Intelligence Files…" at bounding box center [167, 23] width 142 height 46
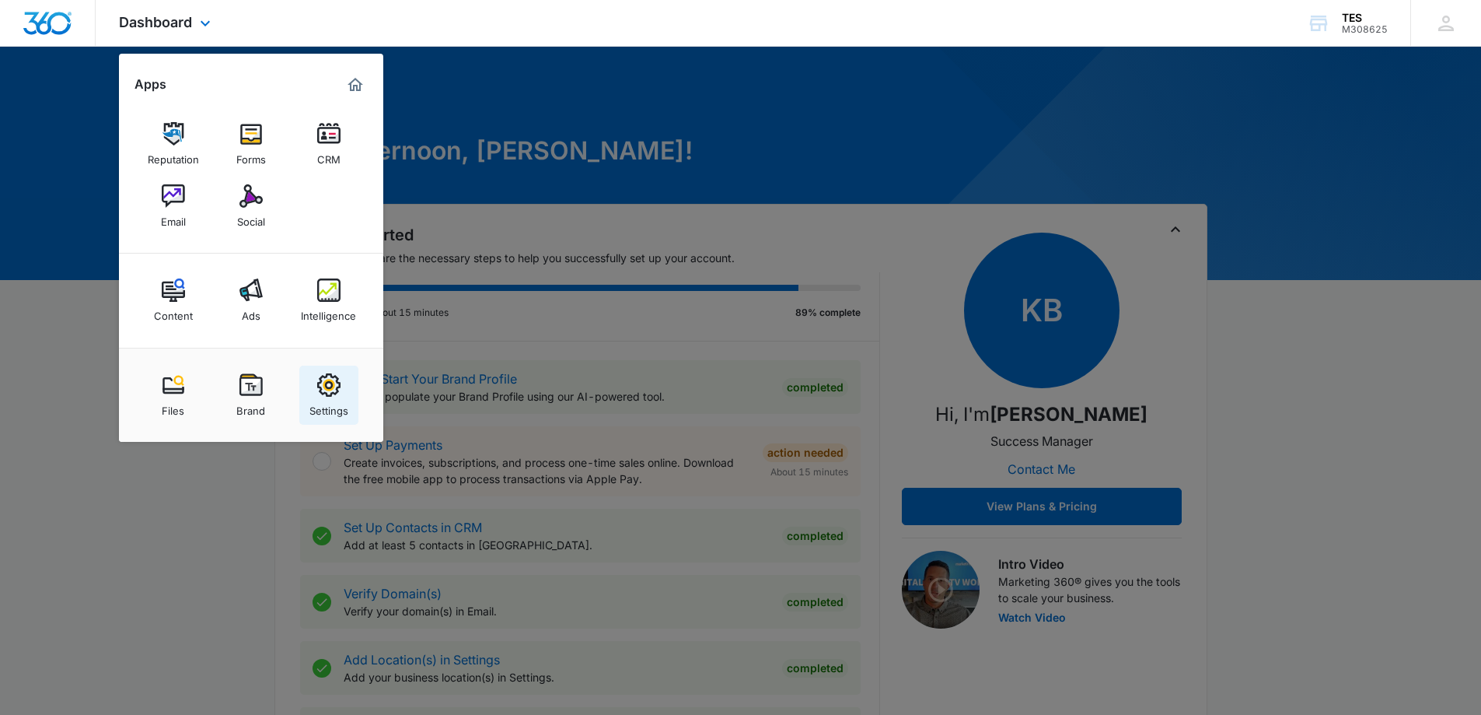
click at [330, 390] on img at bounding box center [328, 384] width 23 height 23
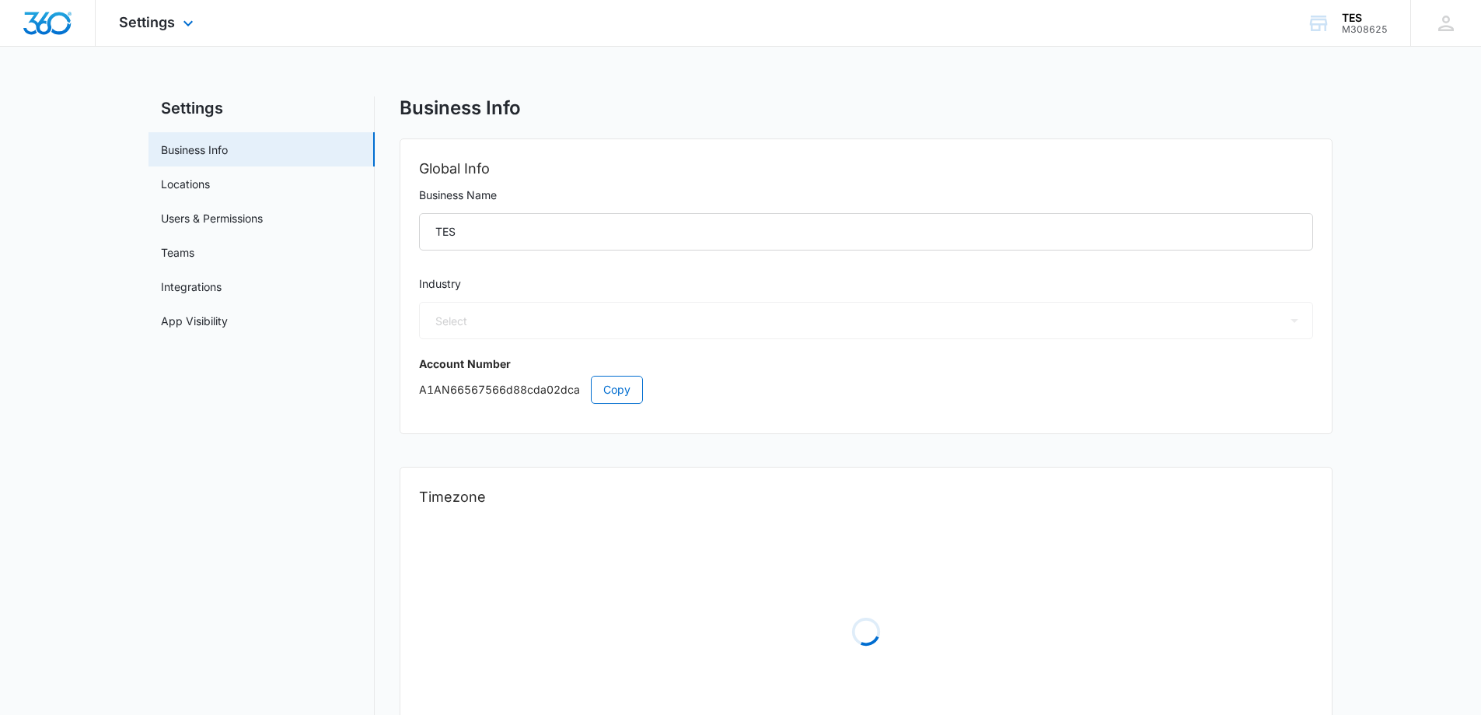
select select "52"
select select "US"
select select "America/Denver"
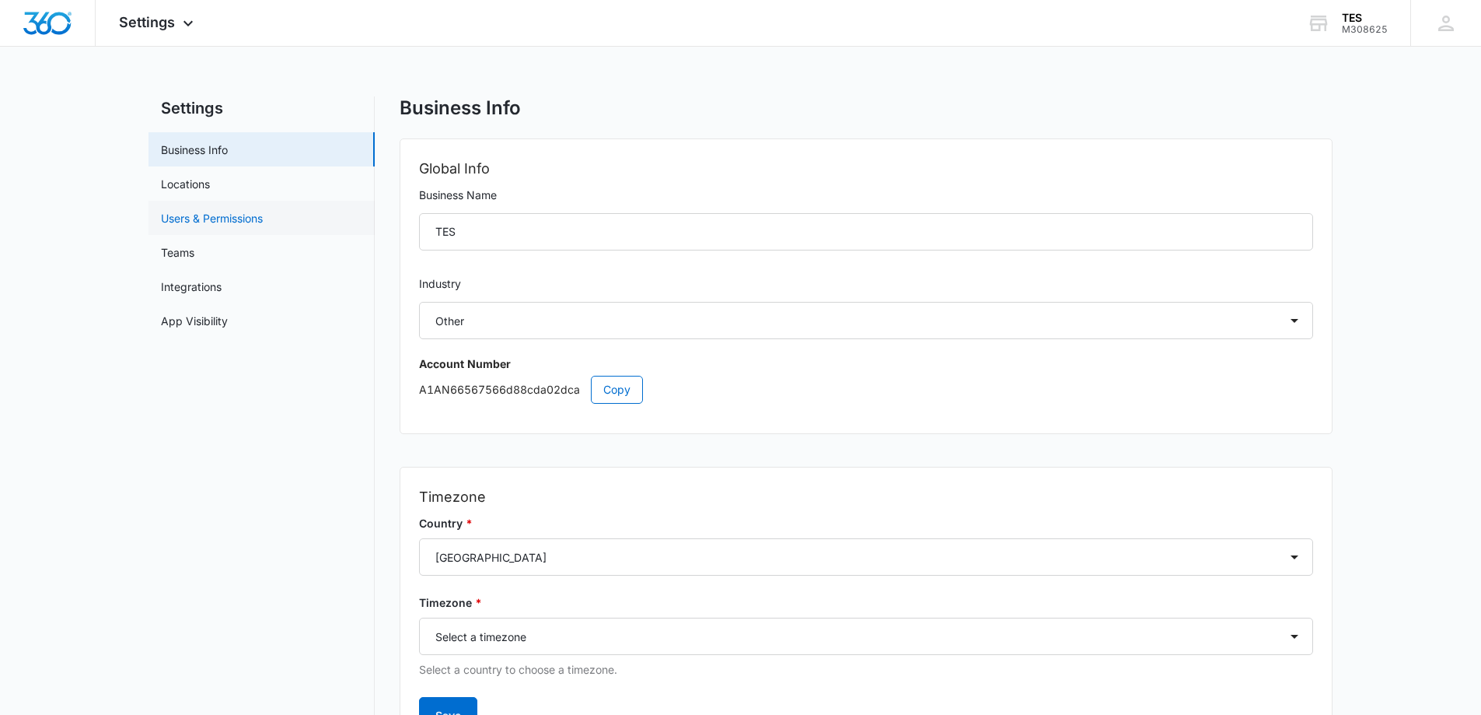
click at [192, 218] on link "Users & Permissions" at bounding box center [212, 218] width 102 height 16
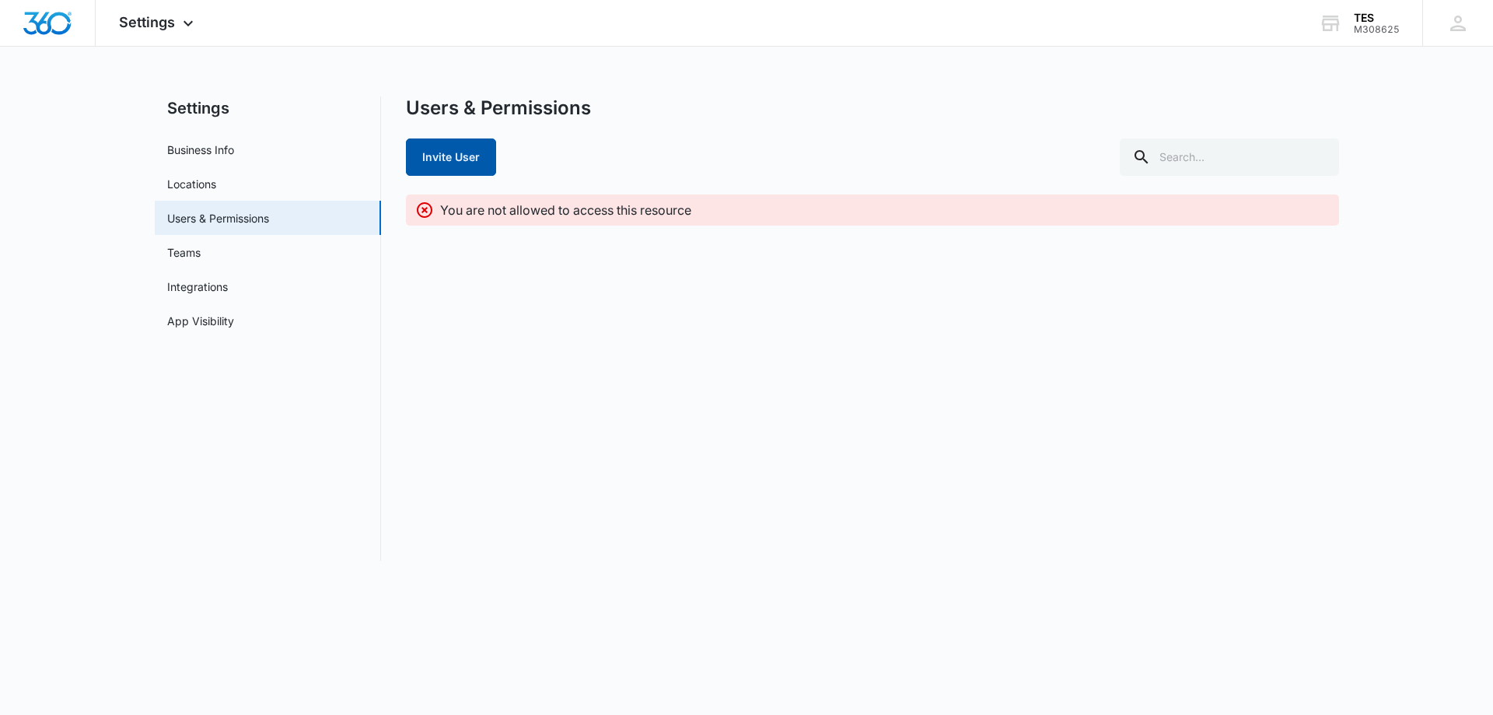
click at [456, 149] on button "Invite User" at bounding box center [451, 156] width 90 height 37
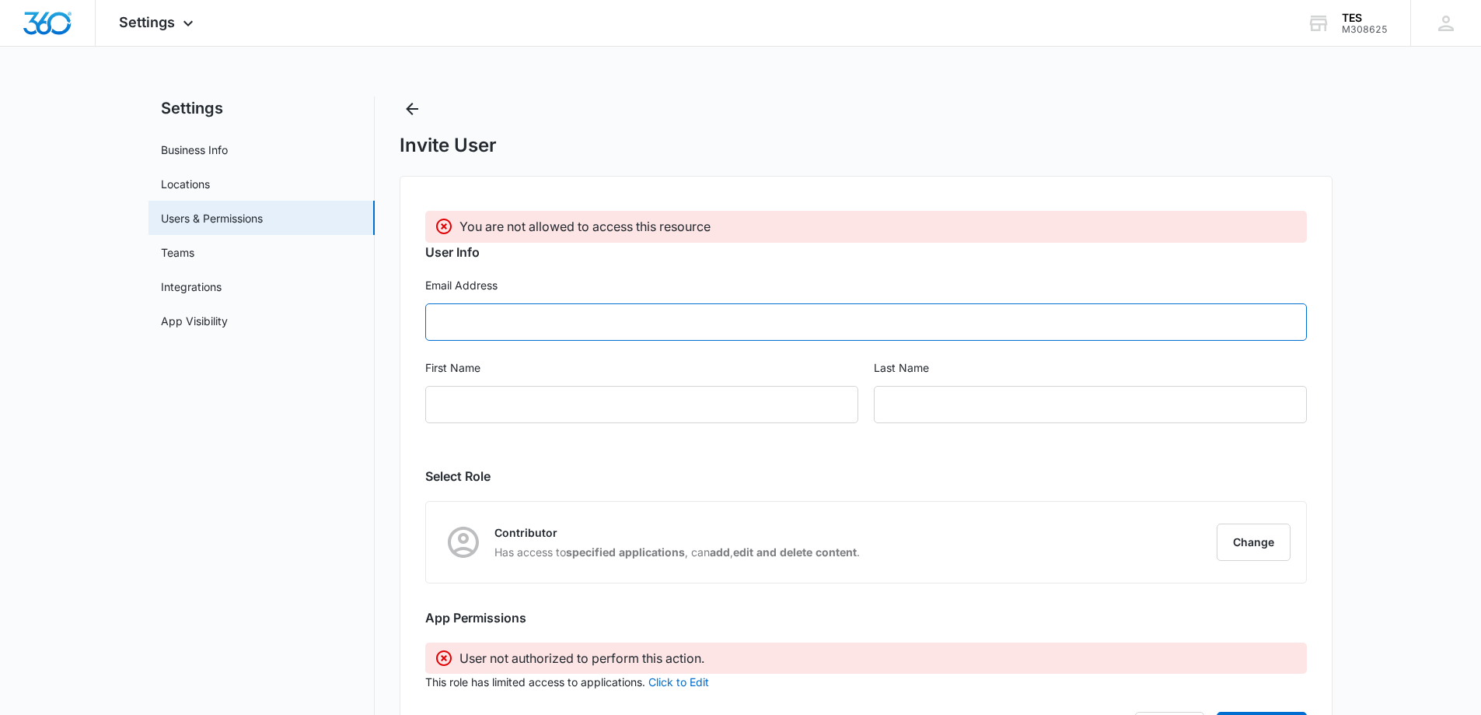
click at [533, 318] on input "Email Address" at bounding box center [866, 321] width 882 height 37
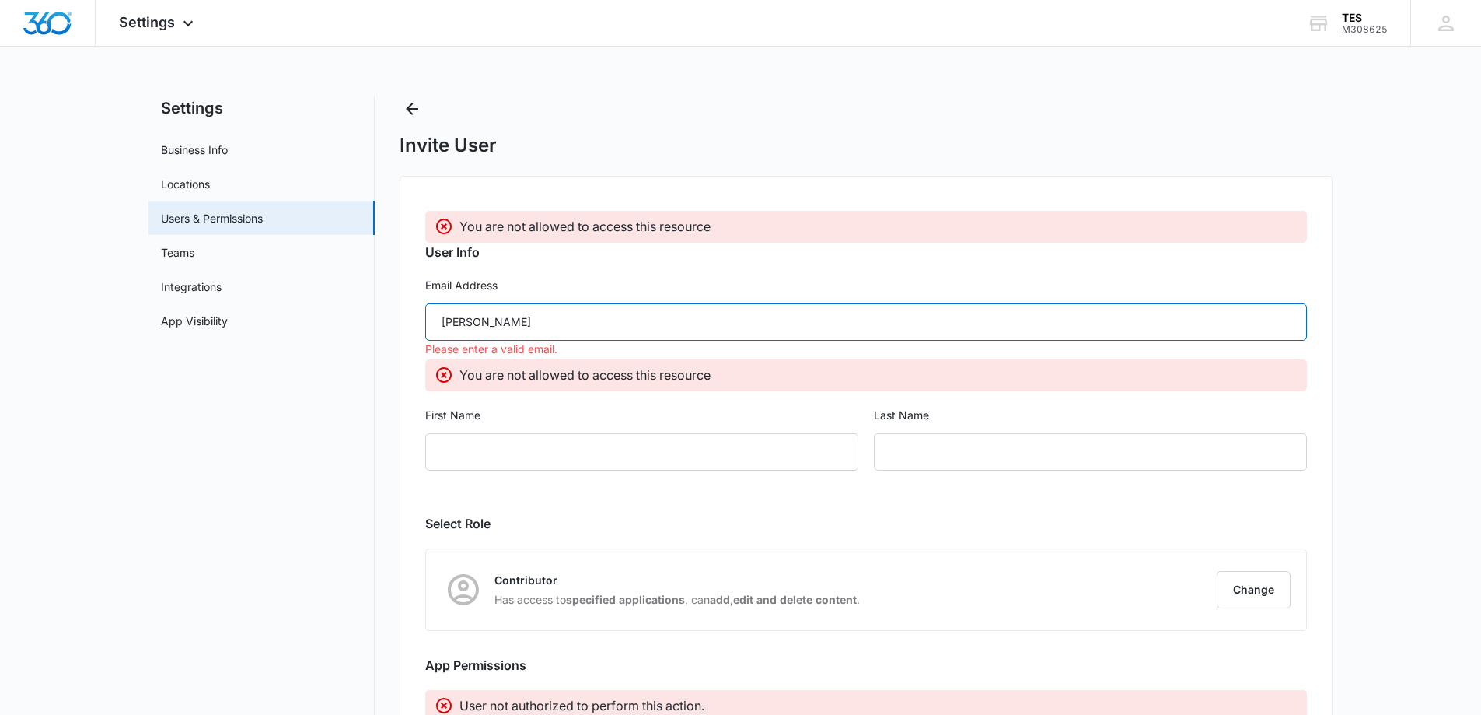
type input "james@tesequipmentsupplier.com"
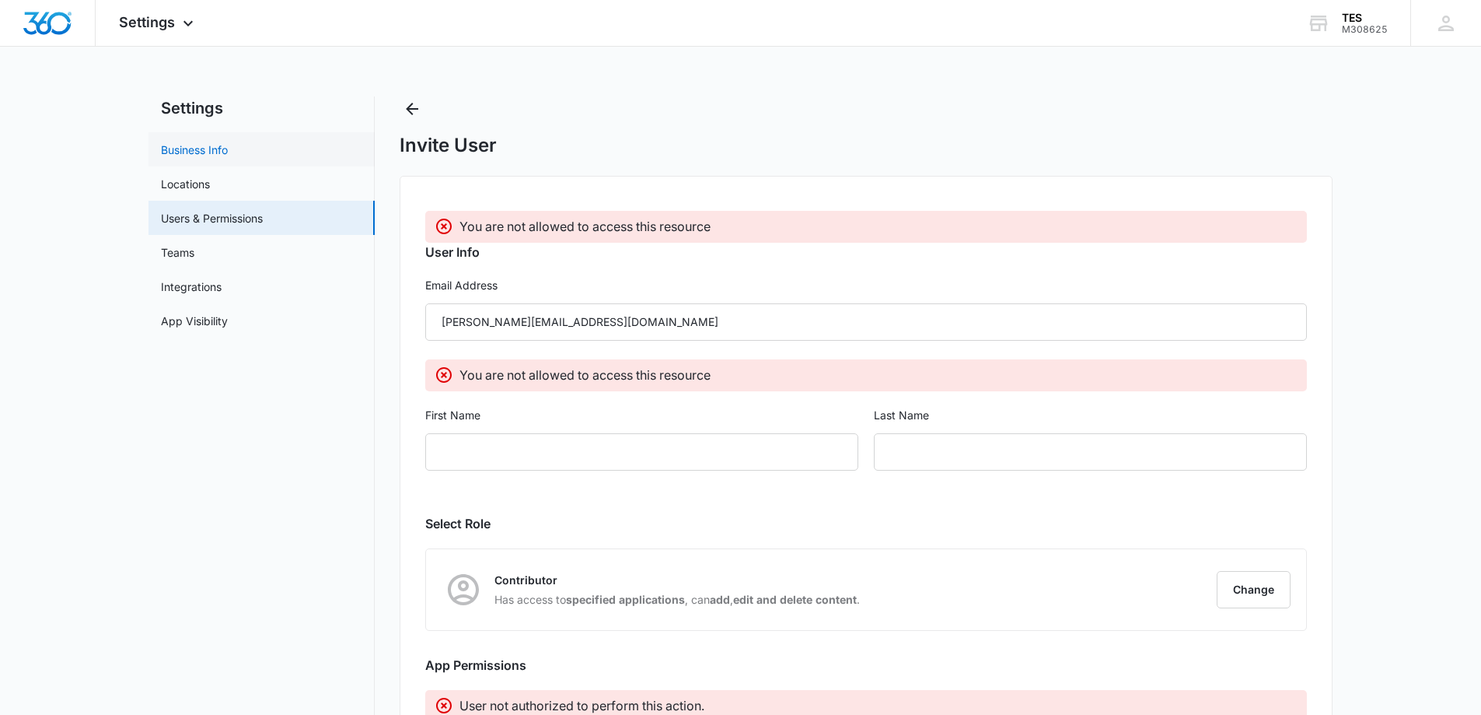
click at [180, 144] on link "Business Info" at bounding box center [194, 150] width 67 height 16
select select "52"
select select "US"
select select "America/Denver"
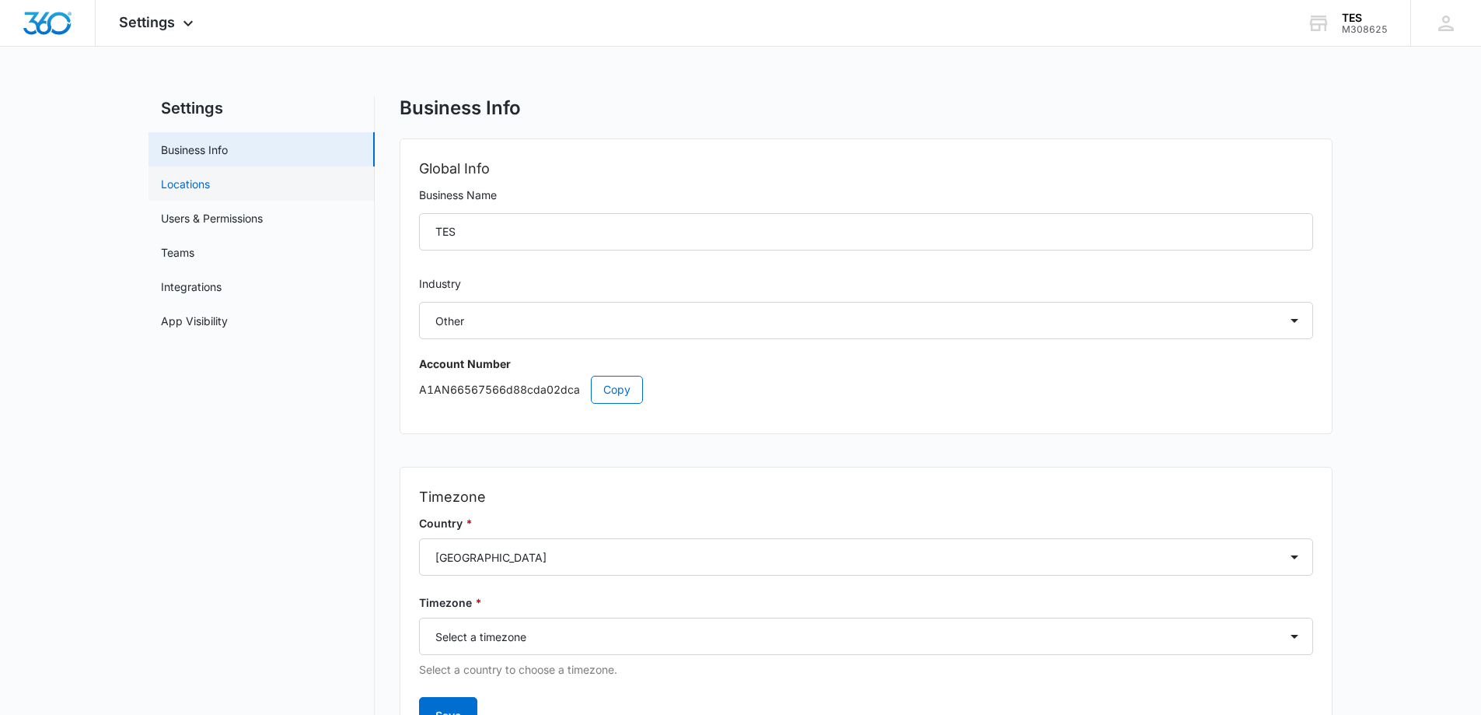
click at [180, 178] on link "Locations" at bounding box center [185, 184] width 49 height 16
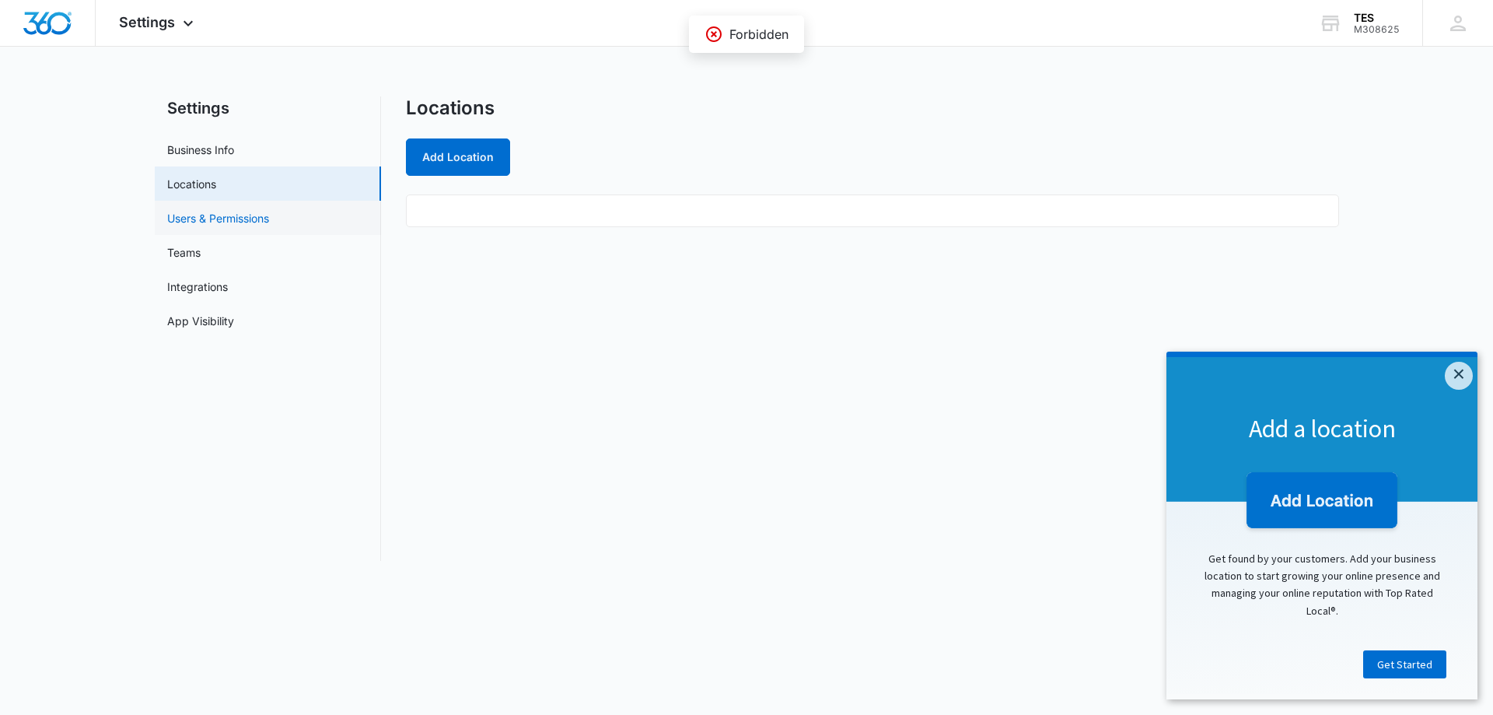
click at [183, 215] on link "Users & Permissions" at bounding box center [218, 218] width 102 height 16
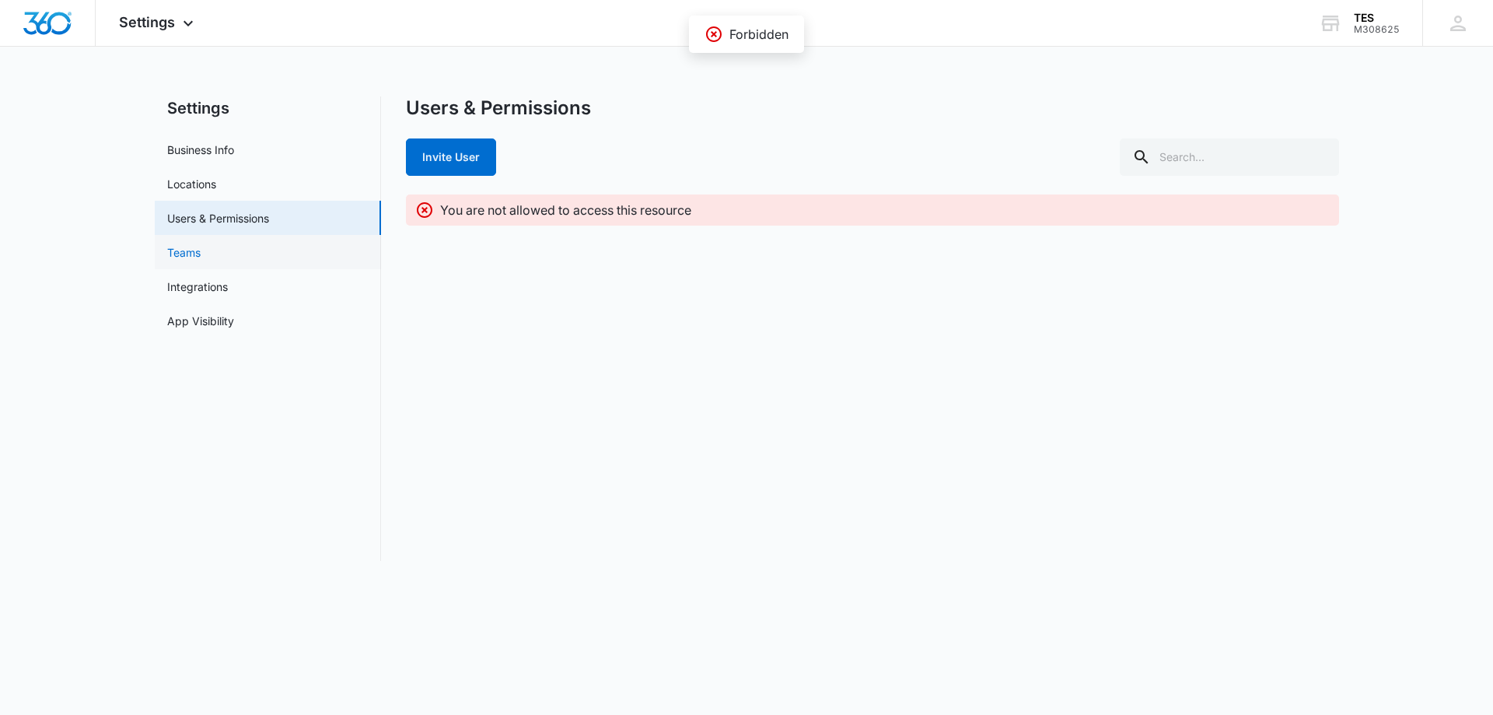
click at [189, 253] on link "Teams" at bounding box center [183, 252] width 33 height 16
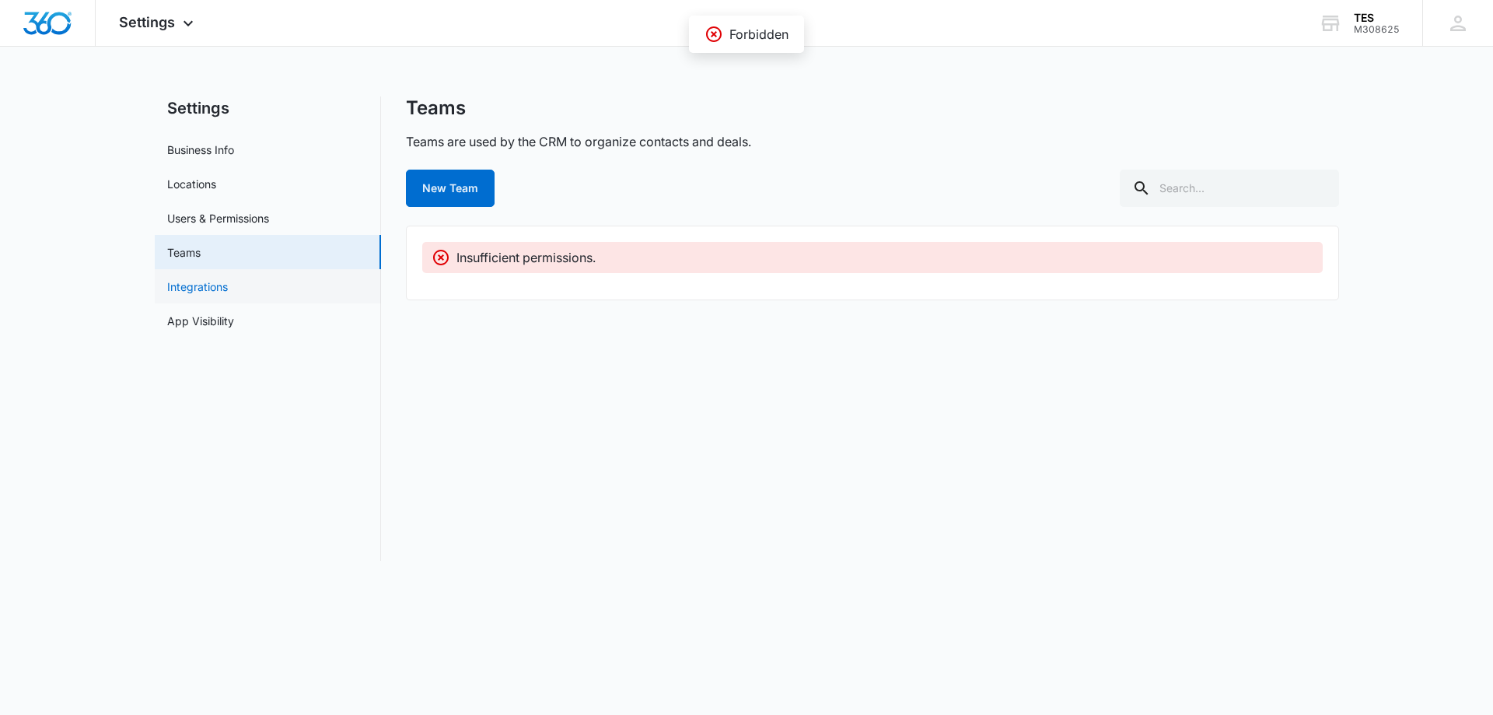
click at [191, 285] on link "Integrations" at bounding box center [197, 286] width 61 height 16
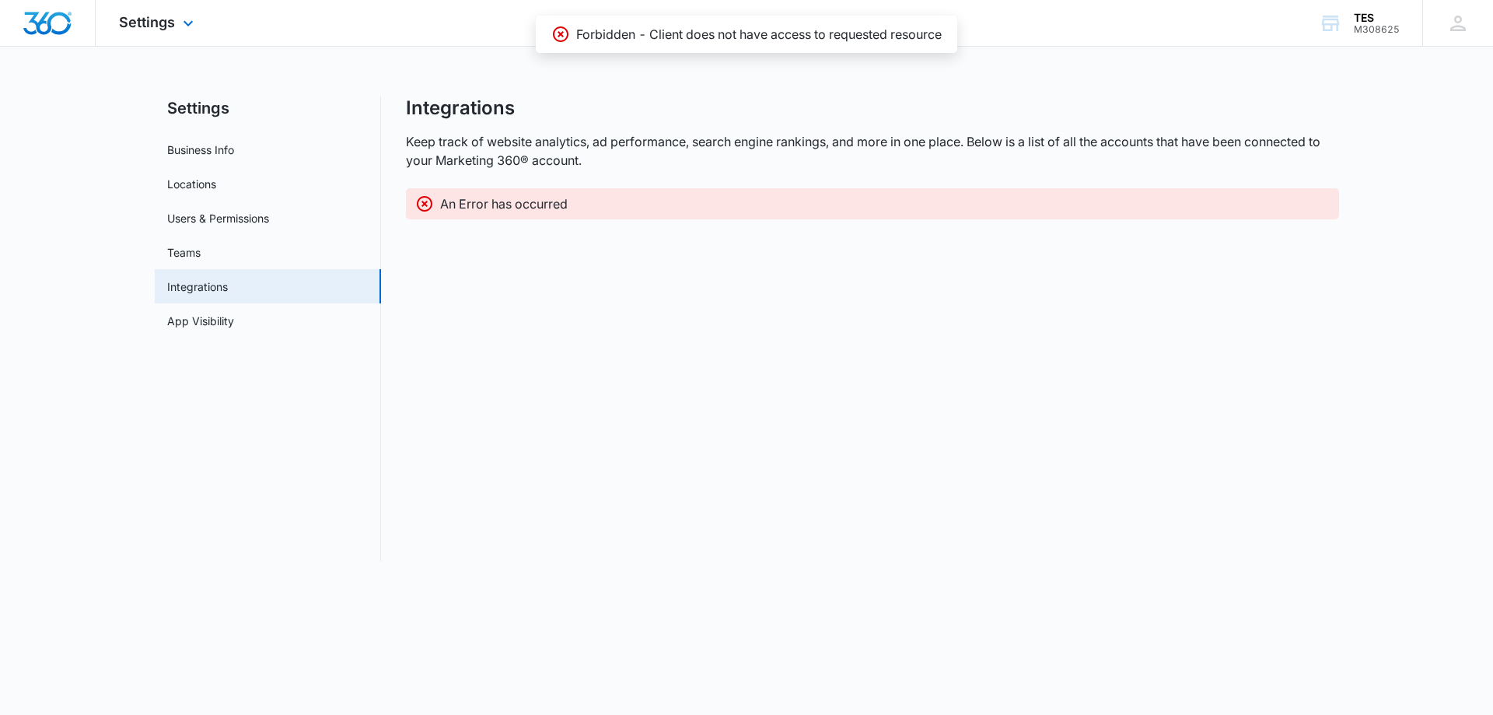
click at [34, 12] on img "Dashboard" at bounding box center [48, 23] width 50 height 23
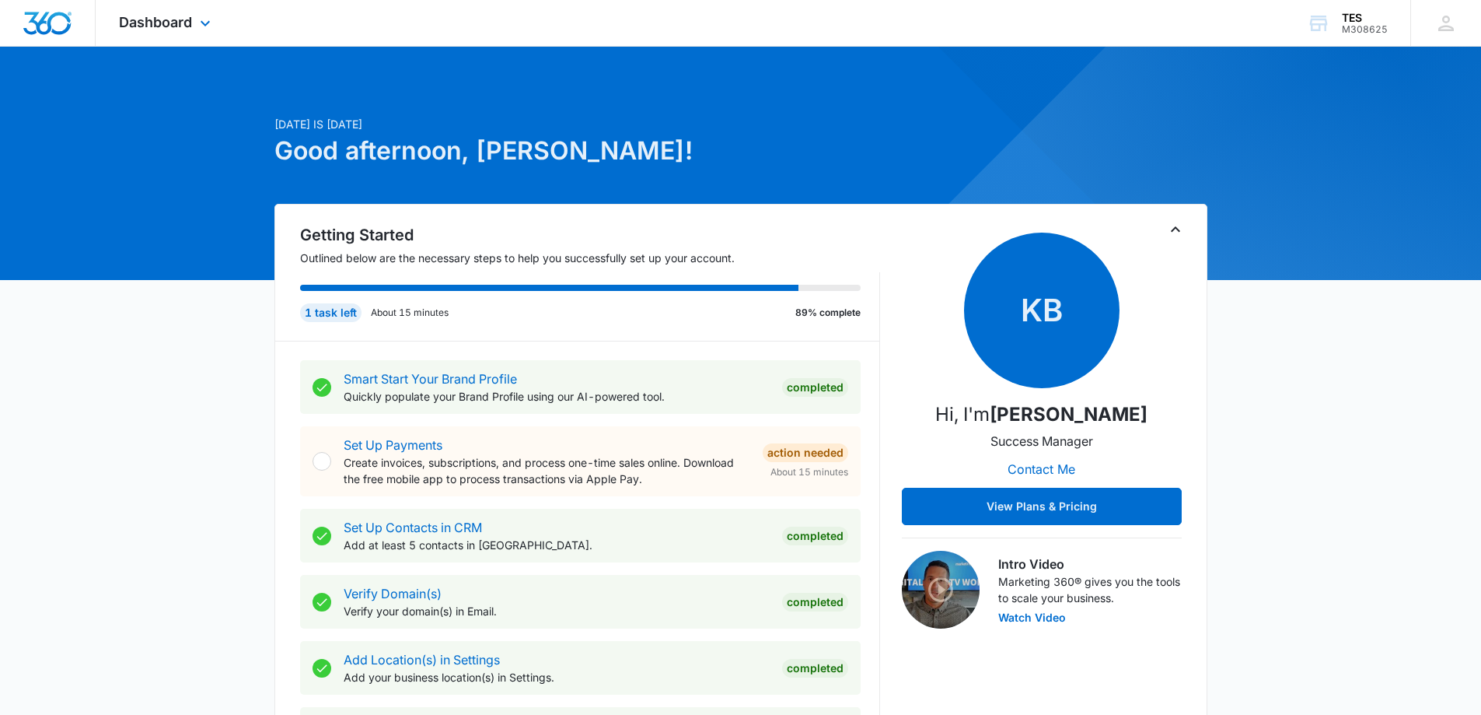
click at [61, 23] on img "Dashboard" at bounding box center [48, 23] width 50 height 23
click at [147, 23] on span "Dashboard" at bounding box center [155, 22] width 73 height 16
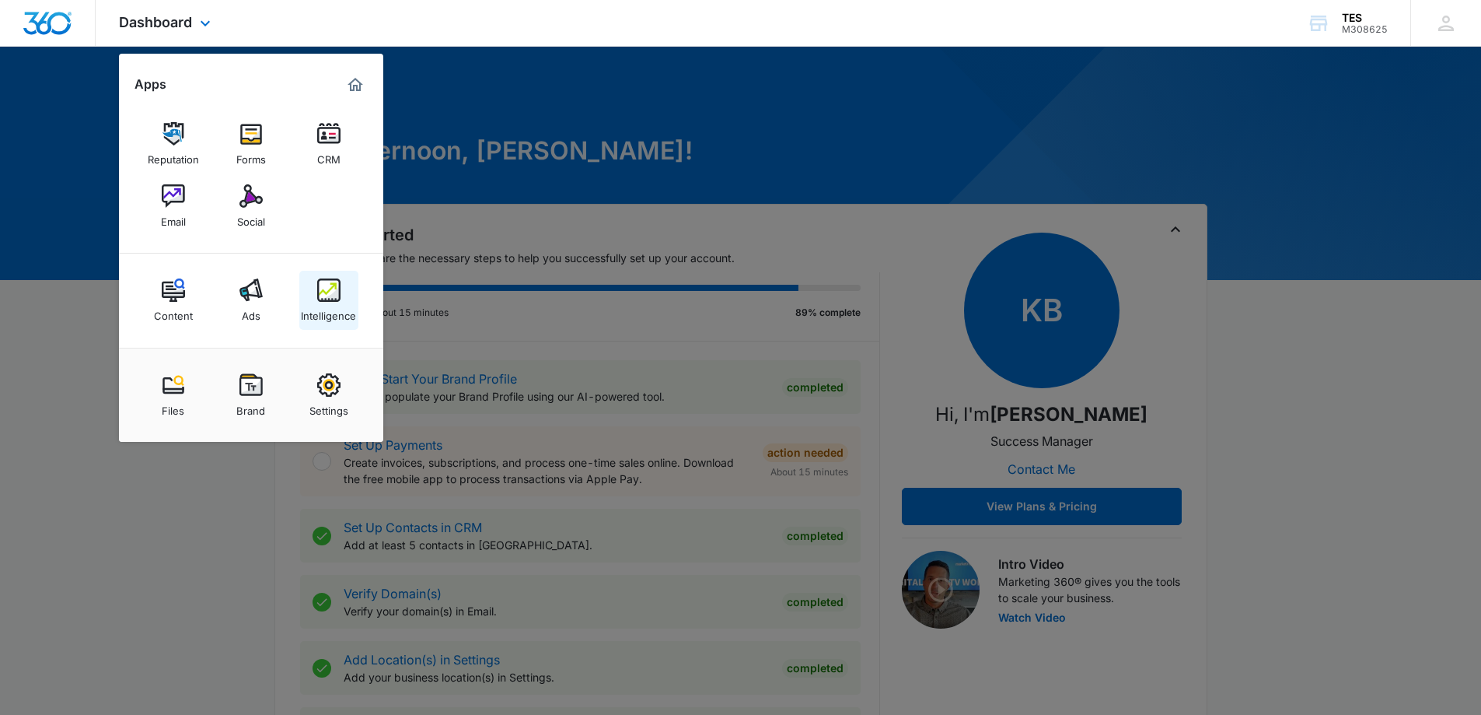
click at [323, 293] on img at bounding box center [328, 289] width 23 height 23
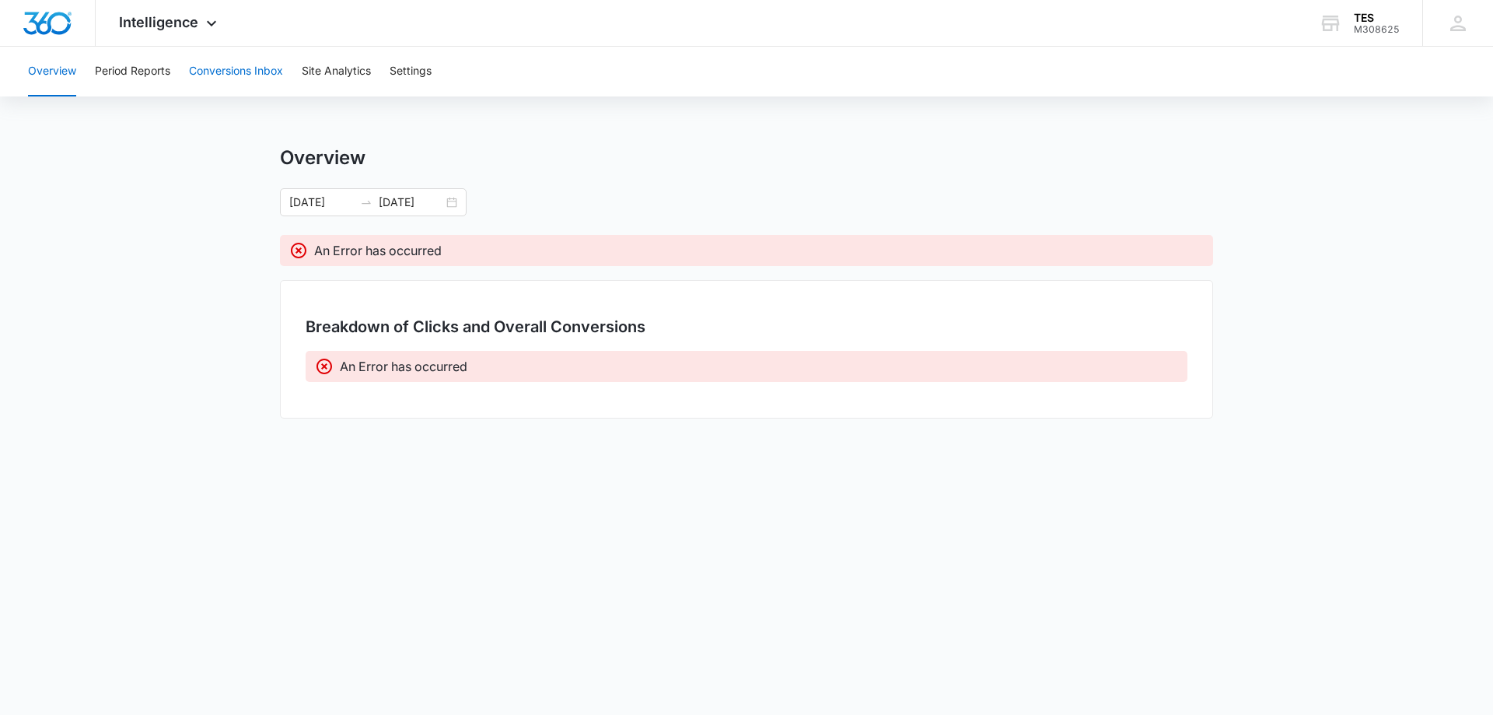
click at [224, 72] on button "Conversions Inbox" at bounding box center [236, 72] width 94 height 50
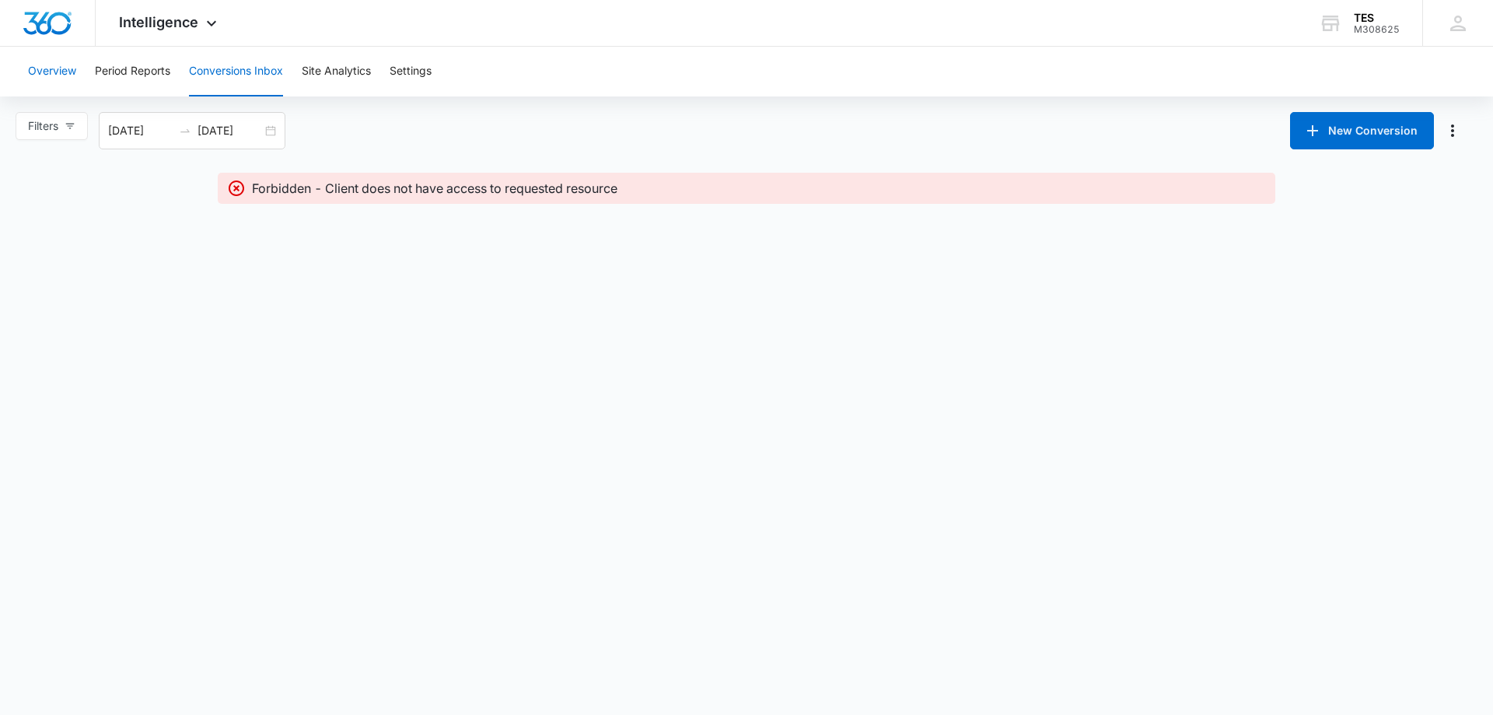
click at [46, 68] on button "Overview" at bounding box center [52, 72] width 48 height 50
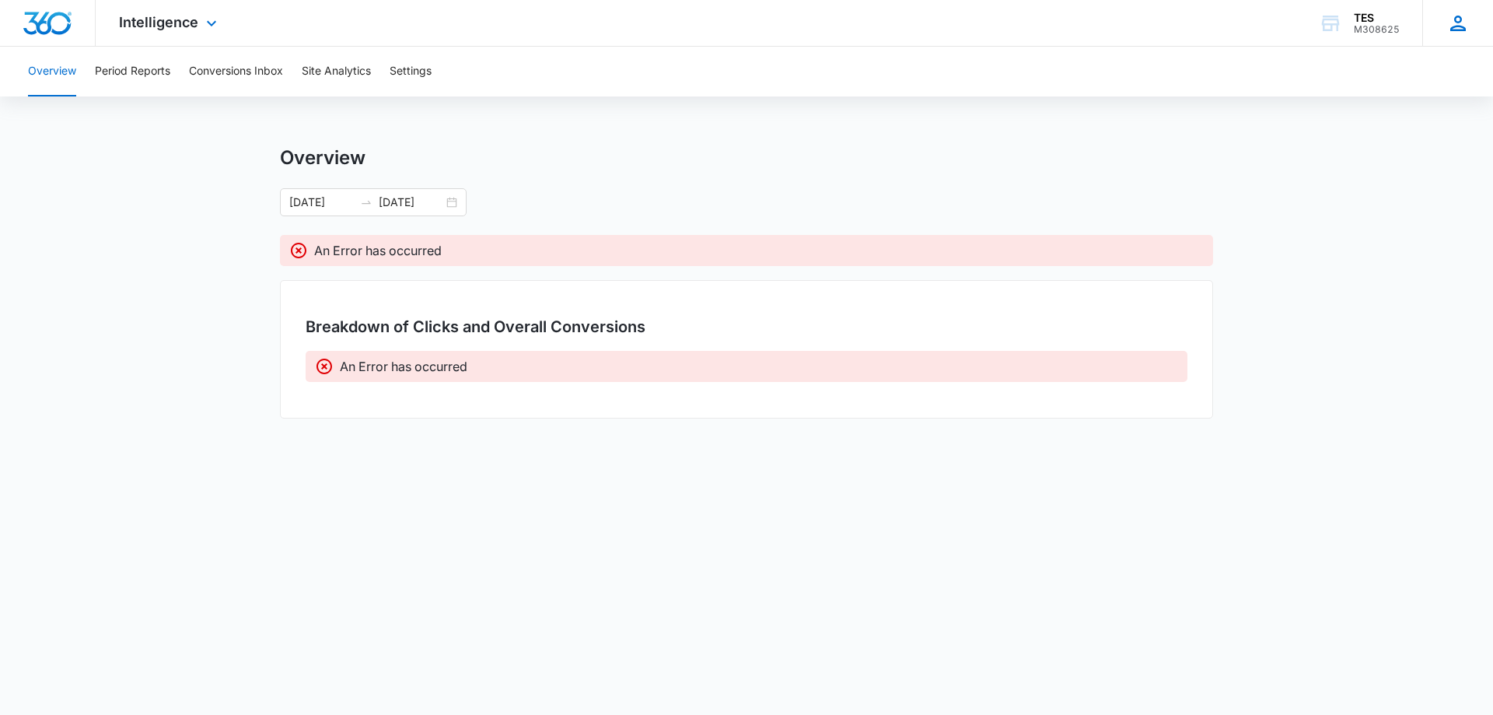
click at [1454, 19] on icon at bounding box center [1457, 23] width 23 height 23
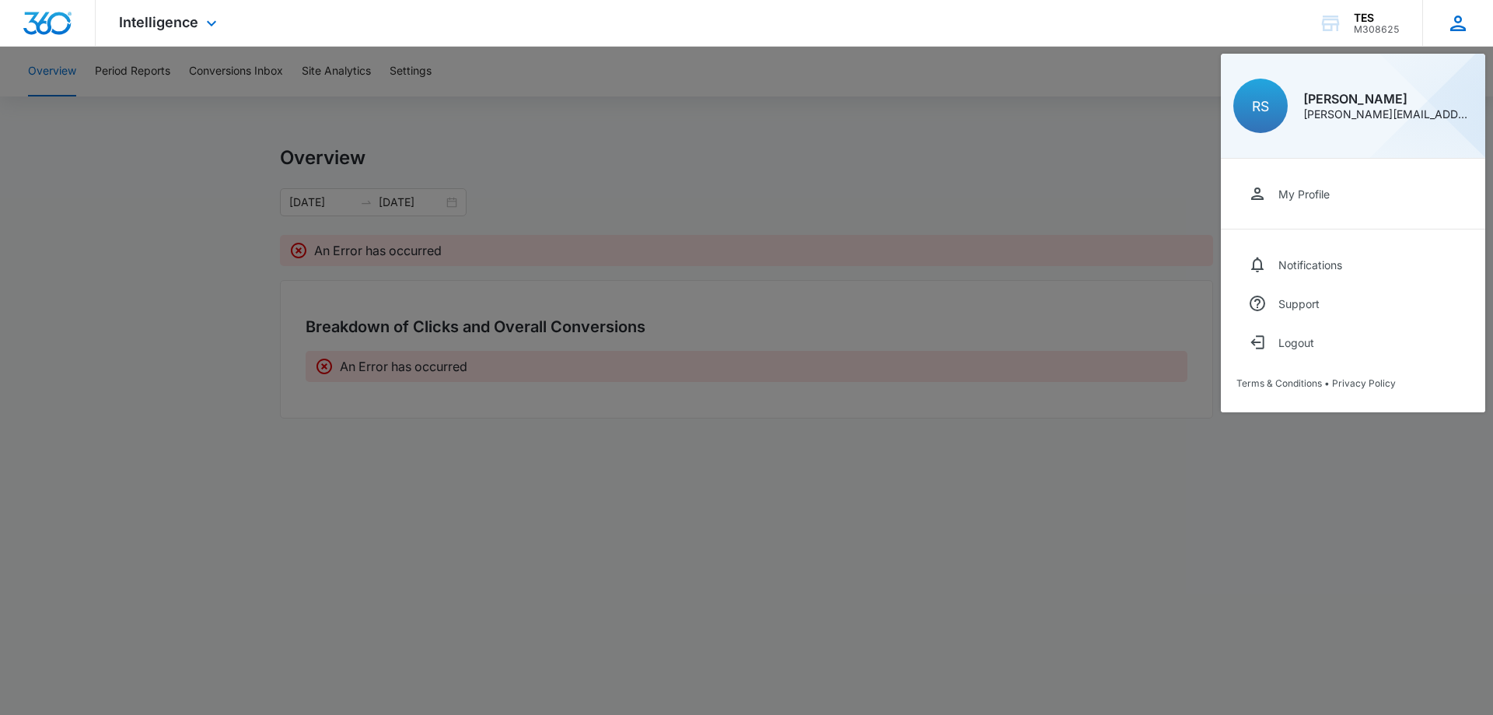
click at [1353, 100] on div "Rachel Spencer" at bounding box center [1388, 99] width 170 height 12
click at [1300, 340] on div "Logout" at bounding box center [1296, 342] width 36 height 13
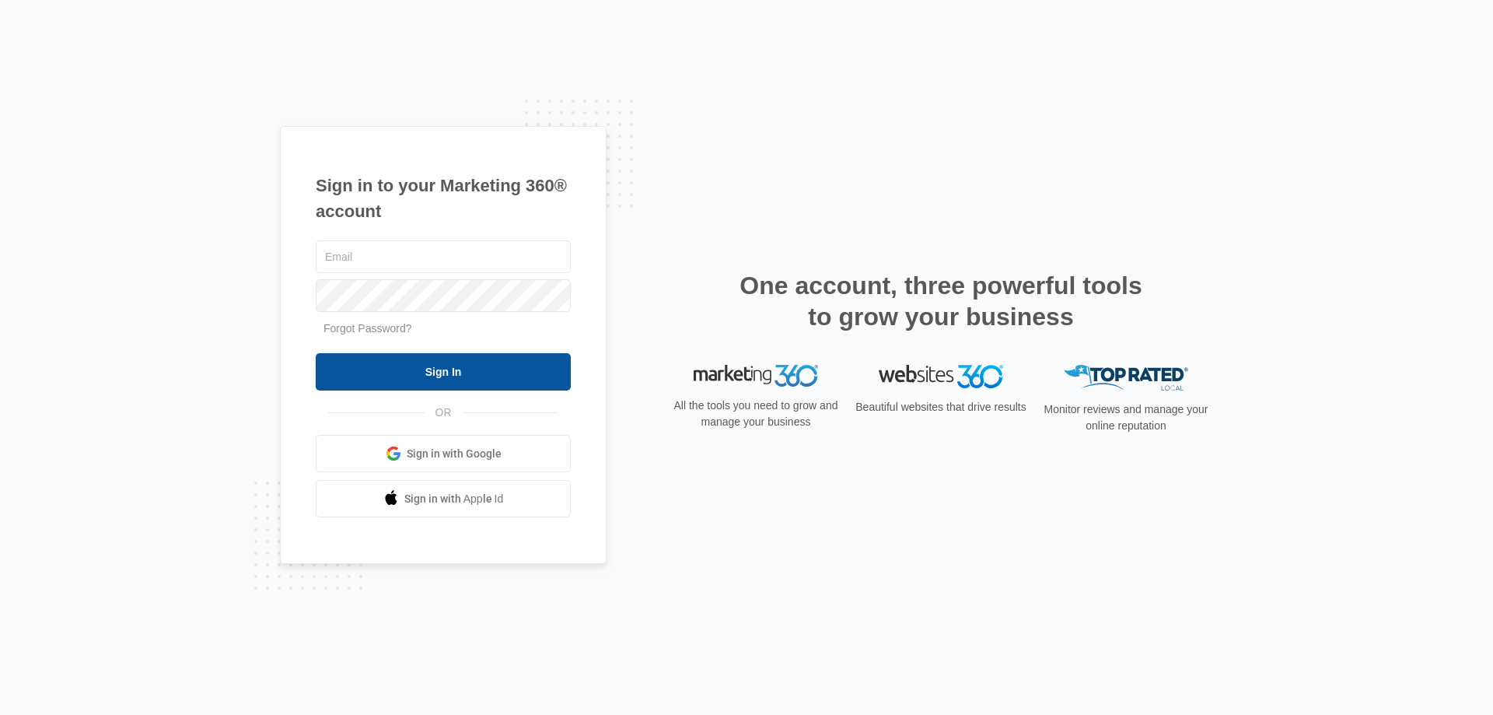
type input "rachels@tesequipmentsupplier.com"
click at [438, 372] on input "Sign In" at bounding box center [443, 371] width 255 height 37
